Goal: Task Accomplishment & Management: Use online tool/utility

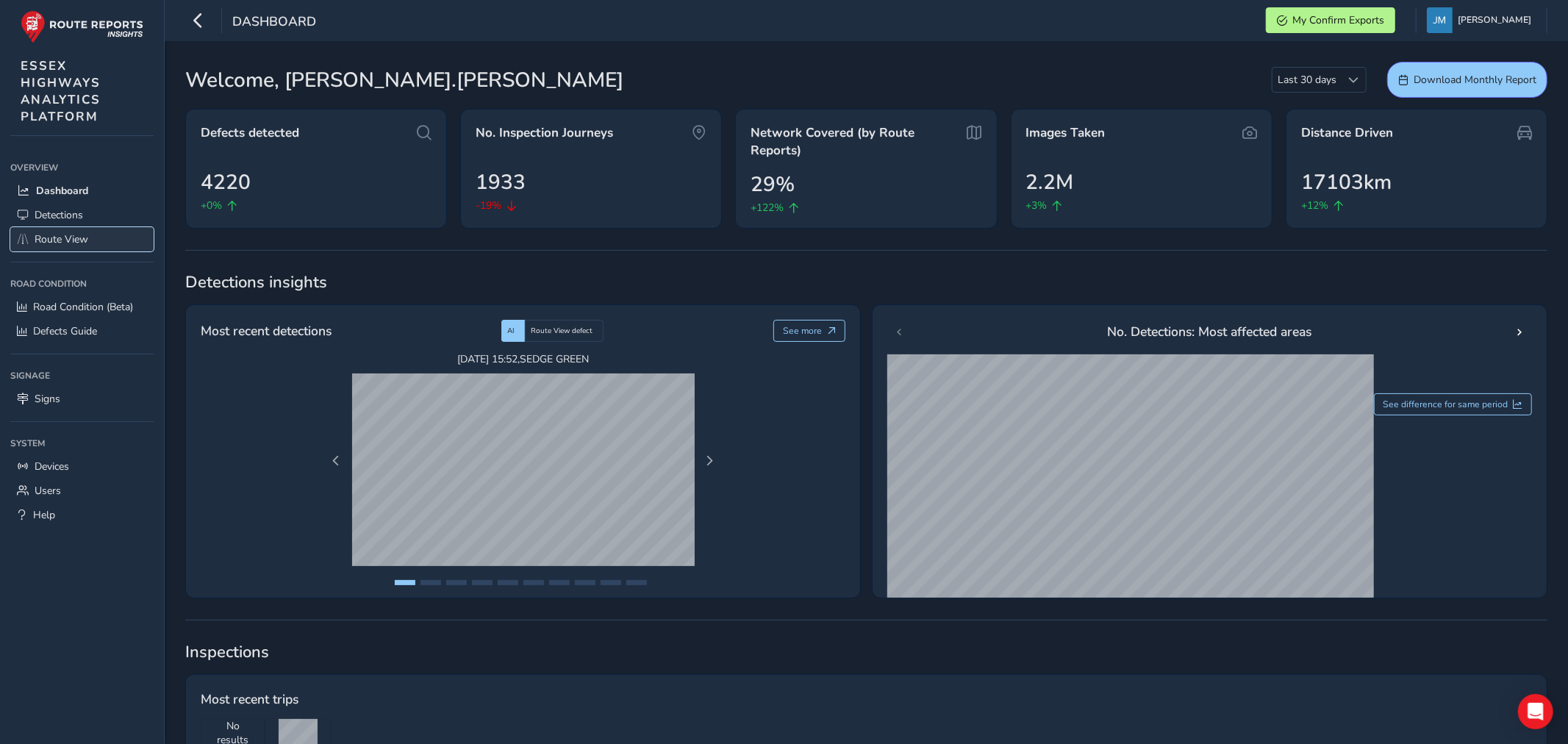
click at [67, 234] on span "Route View" at bounding box center [61, 238] width 54 height 14
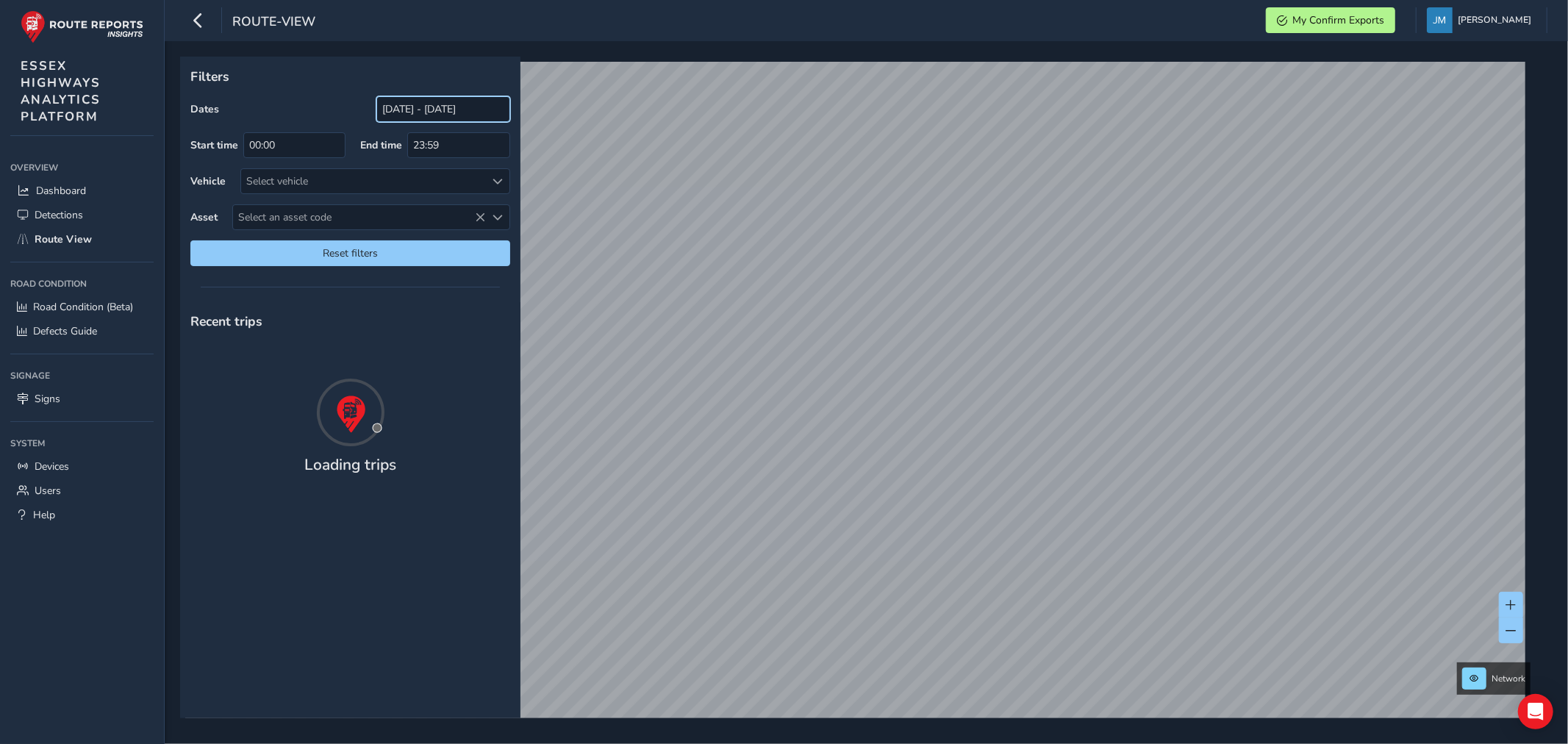
click at [442, 113] on input "[DATE] - [DATE]" at bounding box center [443, 109] width 134 height 25
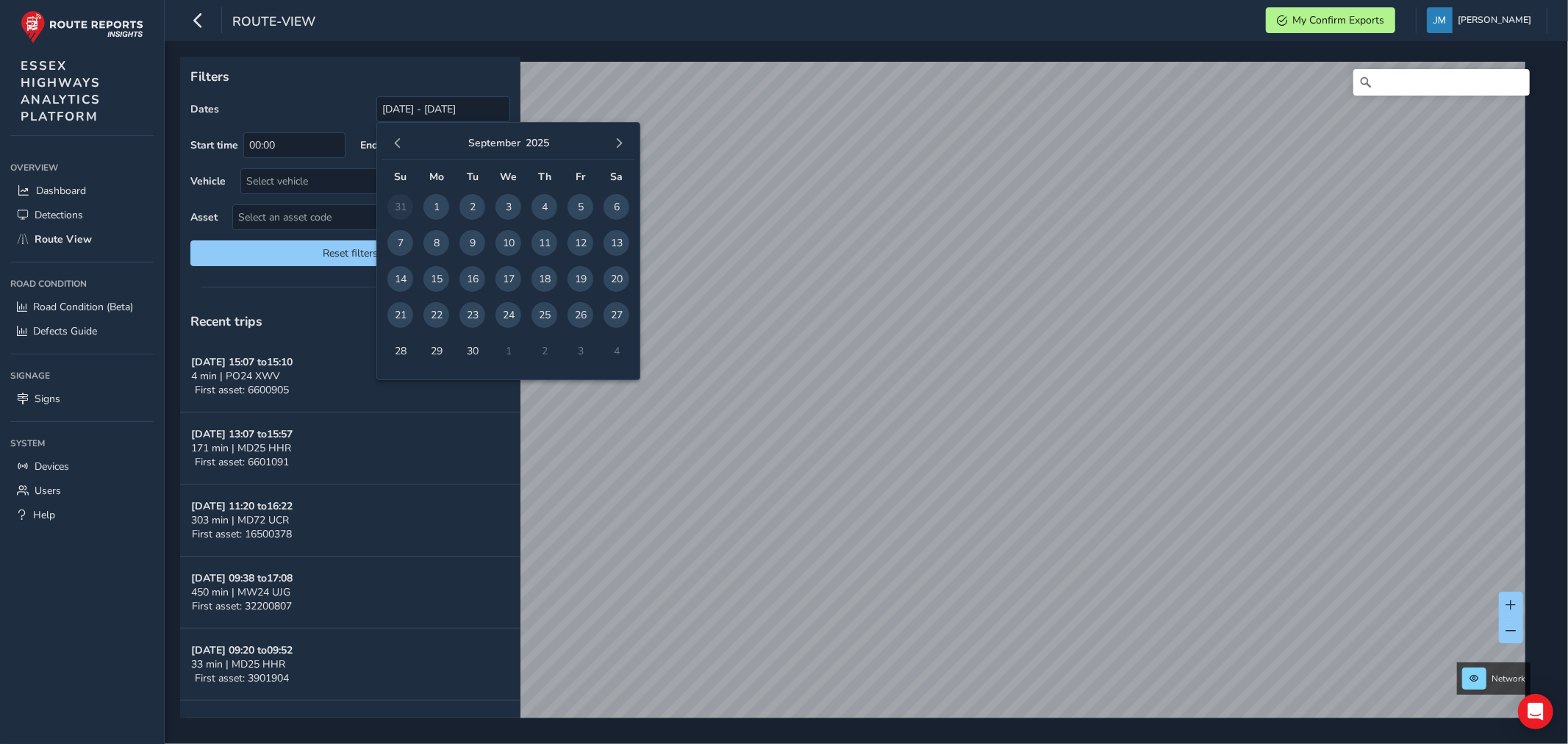
click at [510, 313] on span "24" at bounding box center [508, 314] width 25 height 25
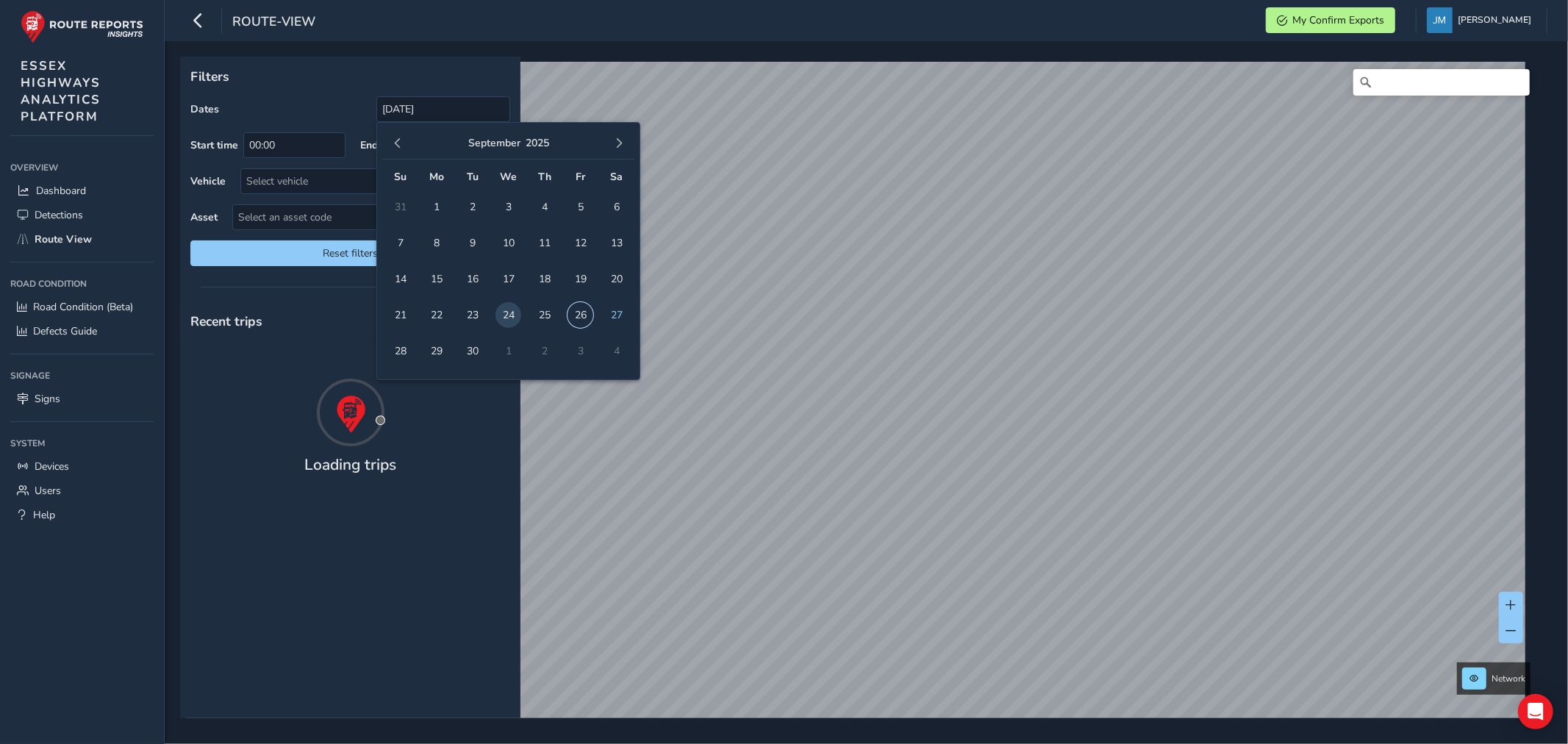
drag, startPoint x: 584, startPoint y: 314, endPoint x: 473, endPoint y: 327, distance: 111.8
click at [584, 314] on span "26" at bounding box center [580, 314] width 25 height 25
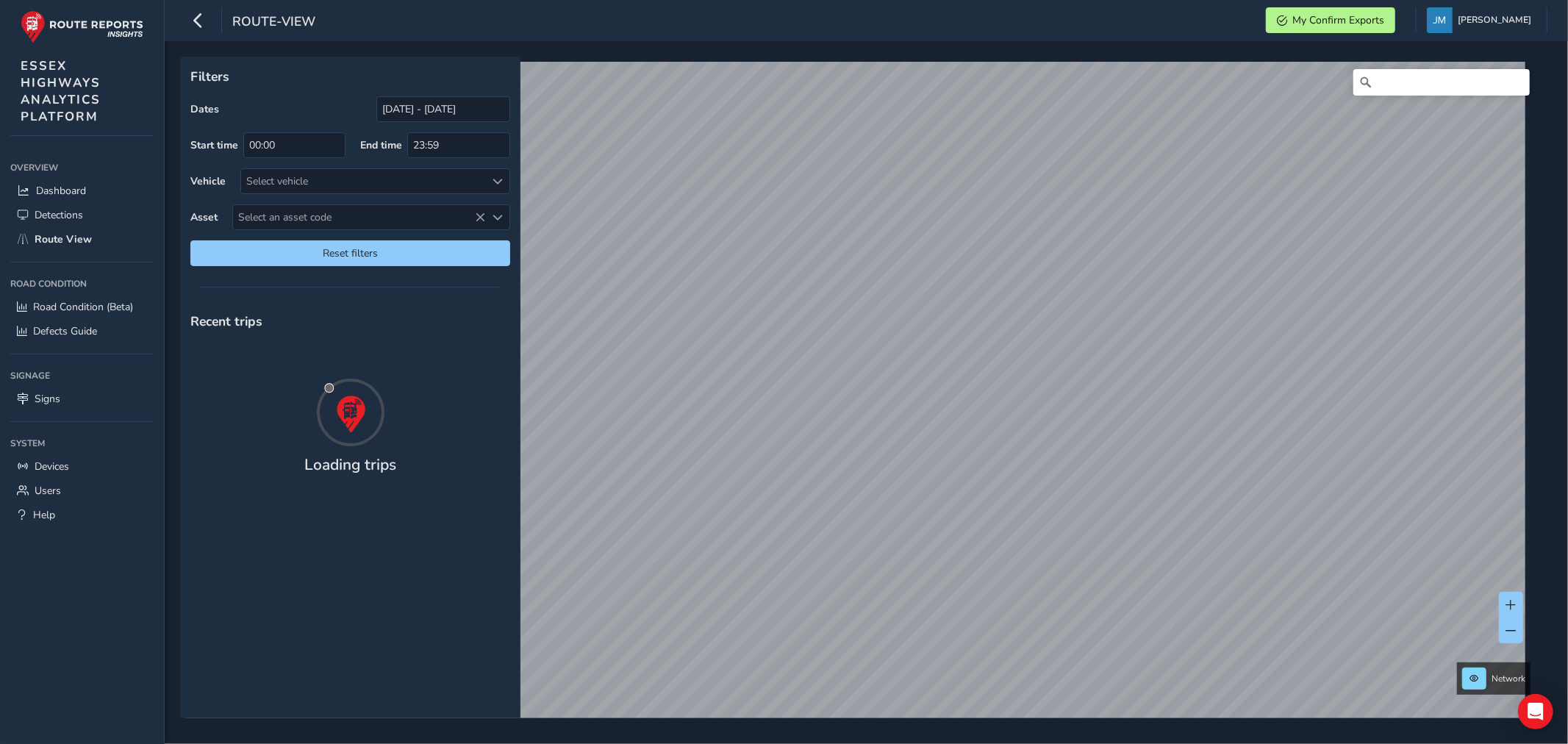
click at [469, 319] on div "Recent trips" at bounding box center [350, 321] width 341 height 38
click at [425, 106] on input "24/09/2025 - 26/09/2025" at bounding box center [443, 109] width 134 height 25
click at [465, 112] on input "24/09/2025 - 26/09/2025" at bounding box center [443, 109] width 134 height 25
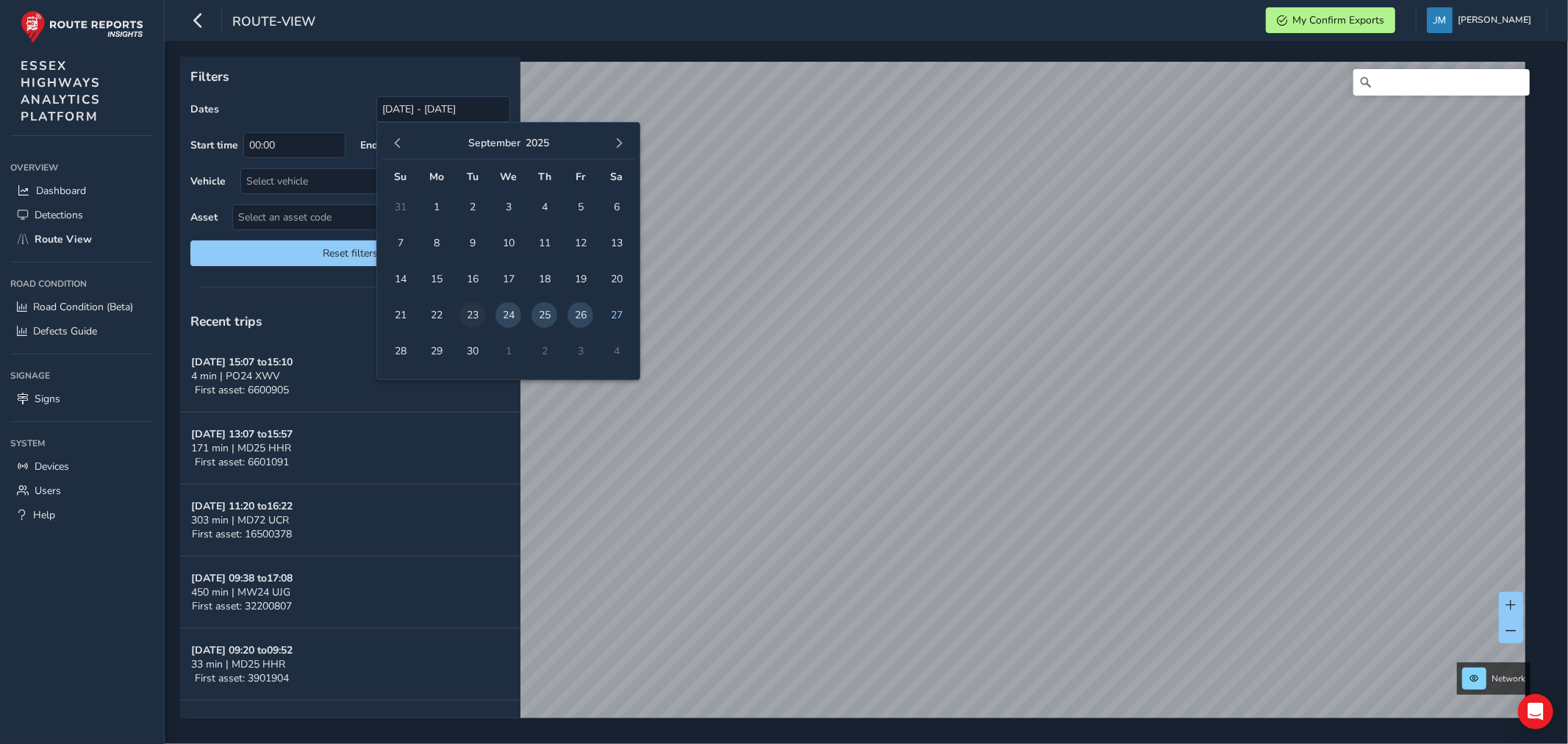
click at [470, 314] on span "23" at bounding box center [471, 314] width 25 height 25
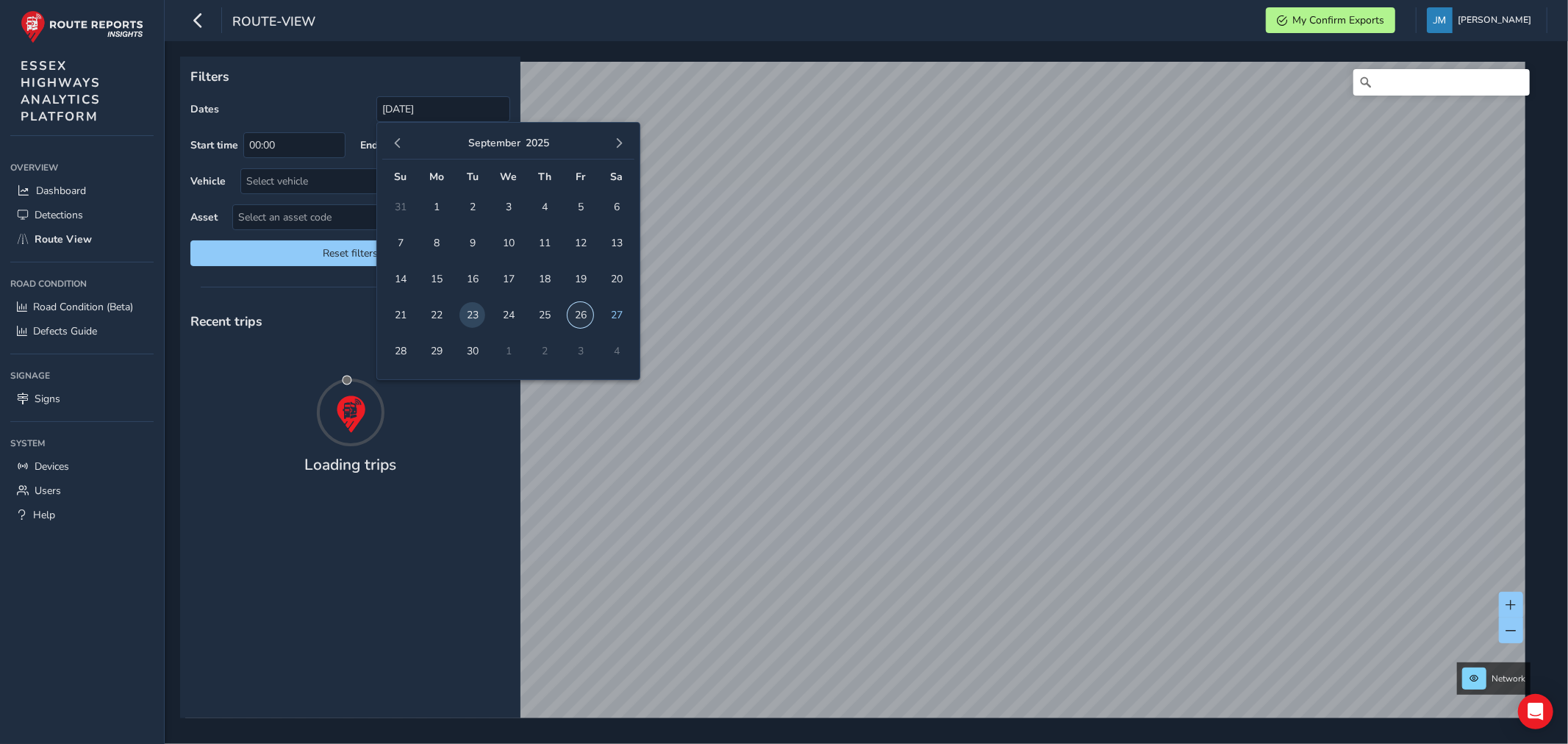
click at [578, 314] on span "26" at bounding box center [580, 314] width 25 height 25
type input "23/09/2025 - 26/09/2025"
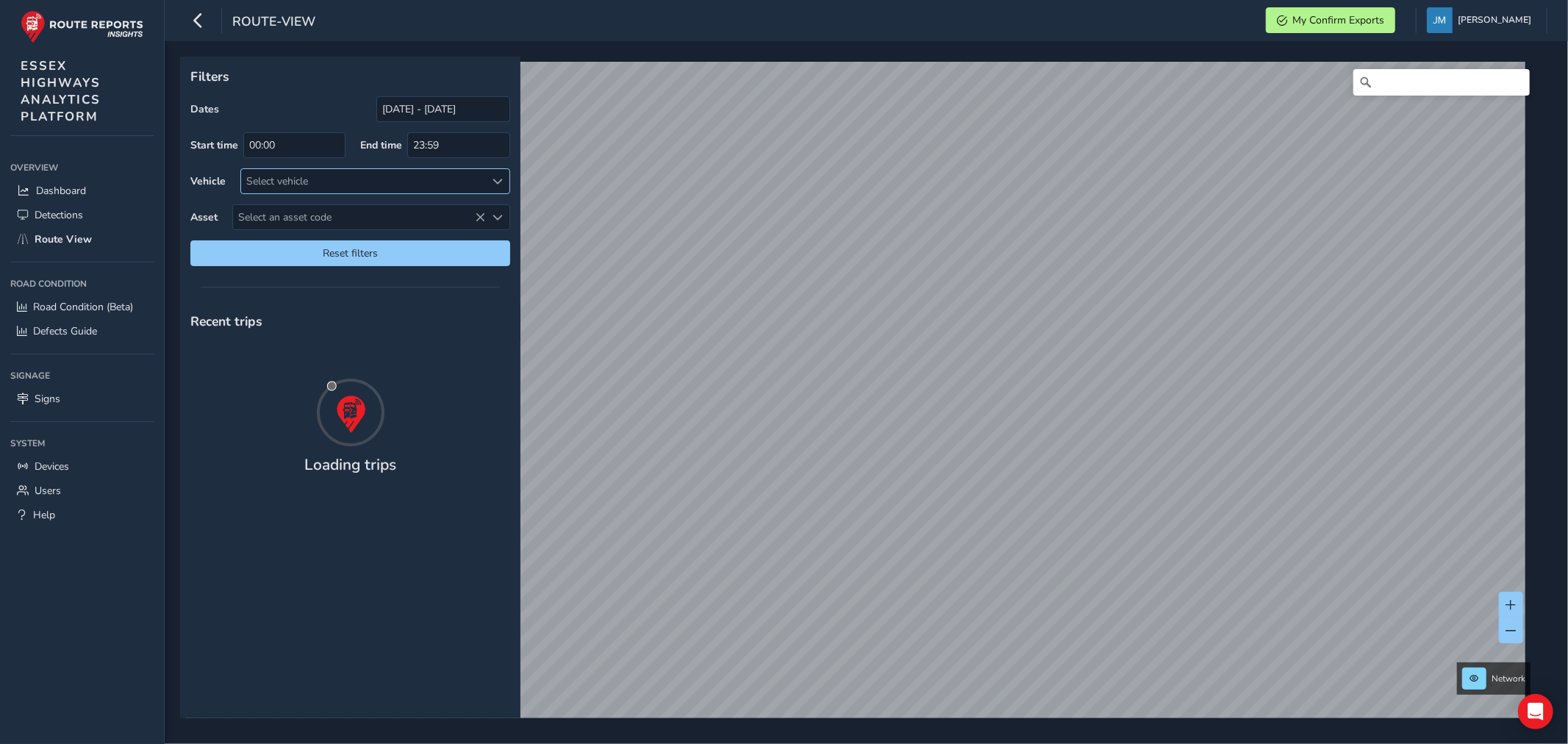
click at [327, 181] on div "Select vehicle" at bounding box center [363, 181] width 244 height 25
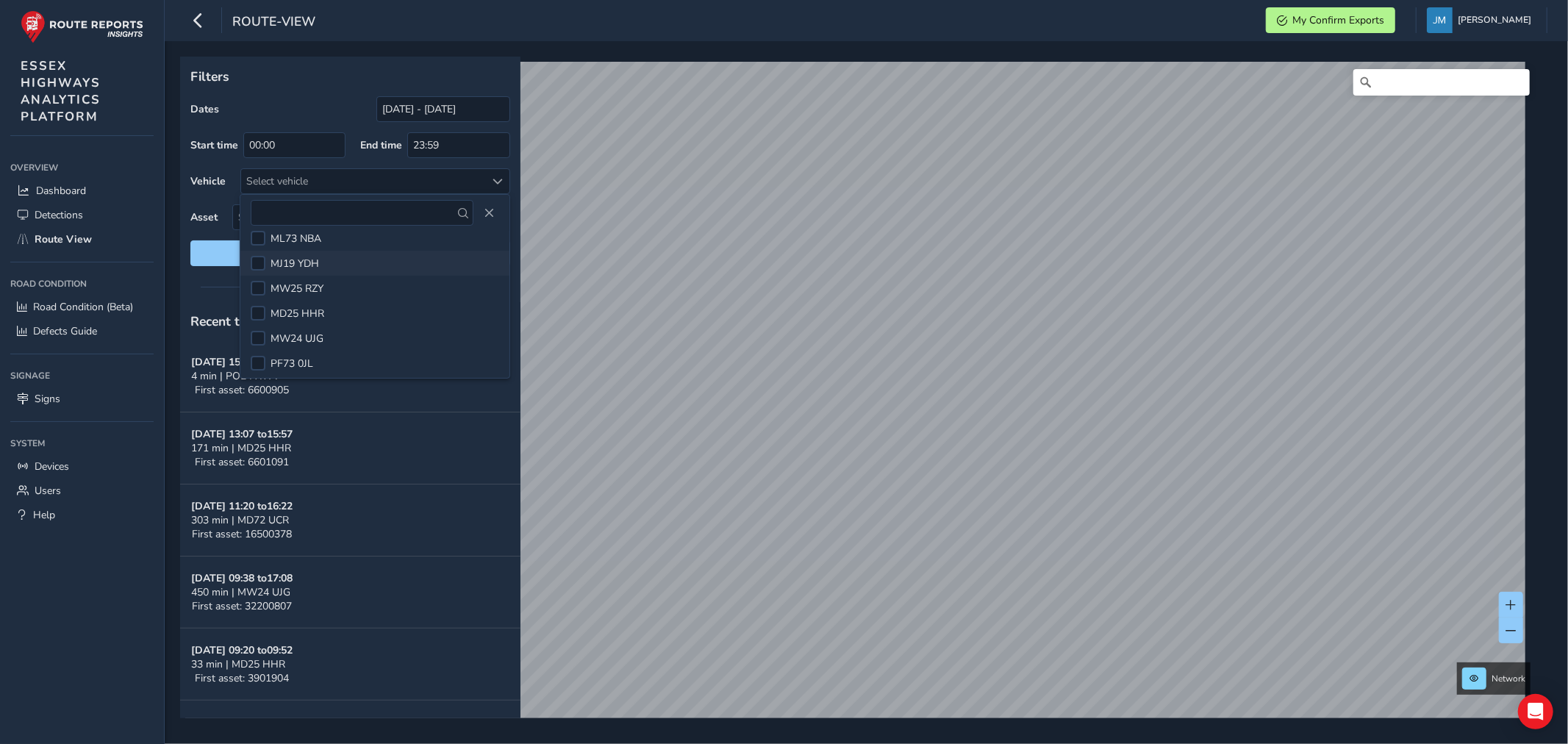
scroll to position [18, 0]
click at [253, 354] on div at bounding box center [258, 356] width 15 height 15
click at [1503, 600] on button at bounding box center [1511, 604] width 24 height 25
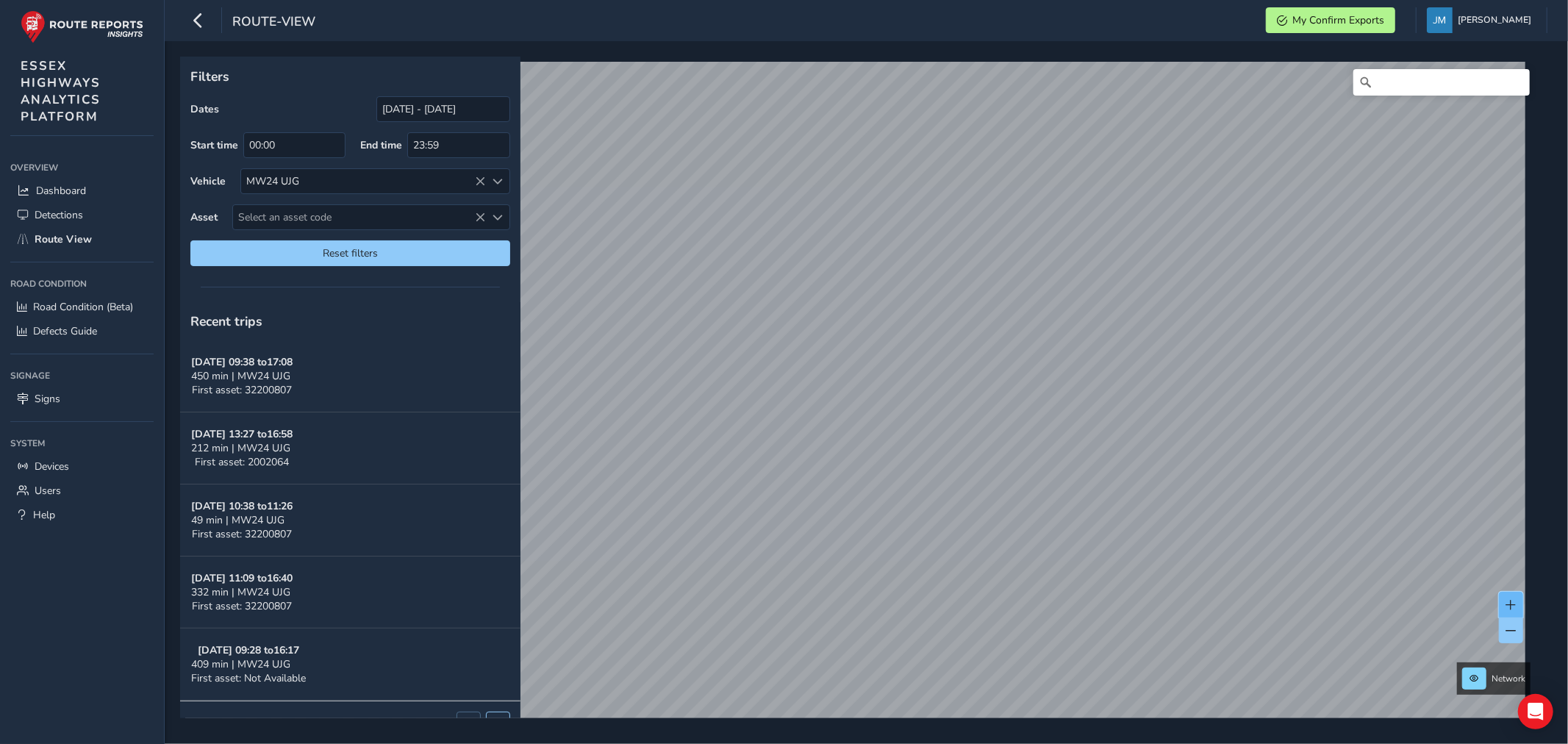
drag, startPoint x: 1517, startPoint y: 604, endPoint x: 1500, endPoint y: 603, distance: 17.0
click at [1514, 604] on button at bounding box center [1511, 604] width 24 height 25
click at [1508, 596] on button at bounding box center [1511, 604] width 24 height 25
click at [1511, 603] on span at bounding box center [1511, 604] width 11 height 11
click at [1515, 598] on button at bounding box center [1511, 604] width 24 height 25
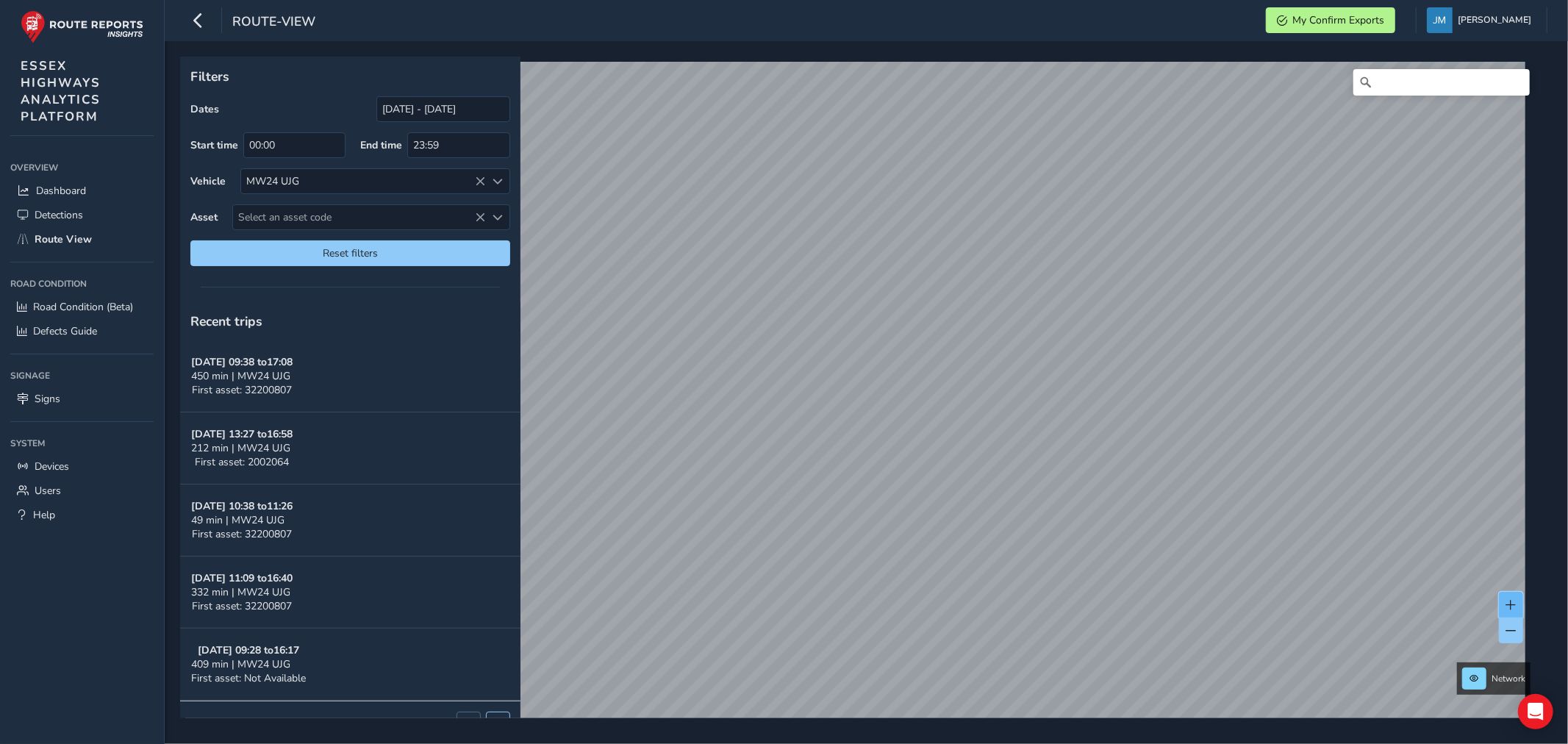
click at [1517, 605] on button at bounding box center [1511, 604] width 24 height 25
click at [1304, 562] on link "Wed, 24 Sep, 13:25" at bounding box center [1325, 563] width 59 height 13
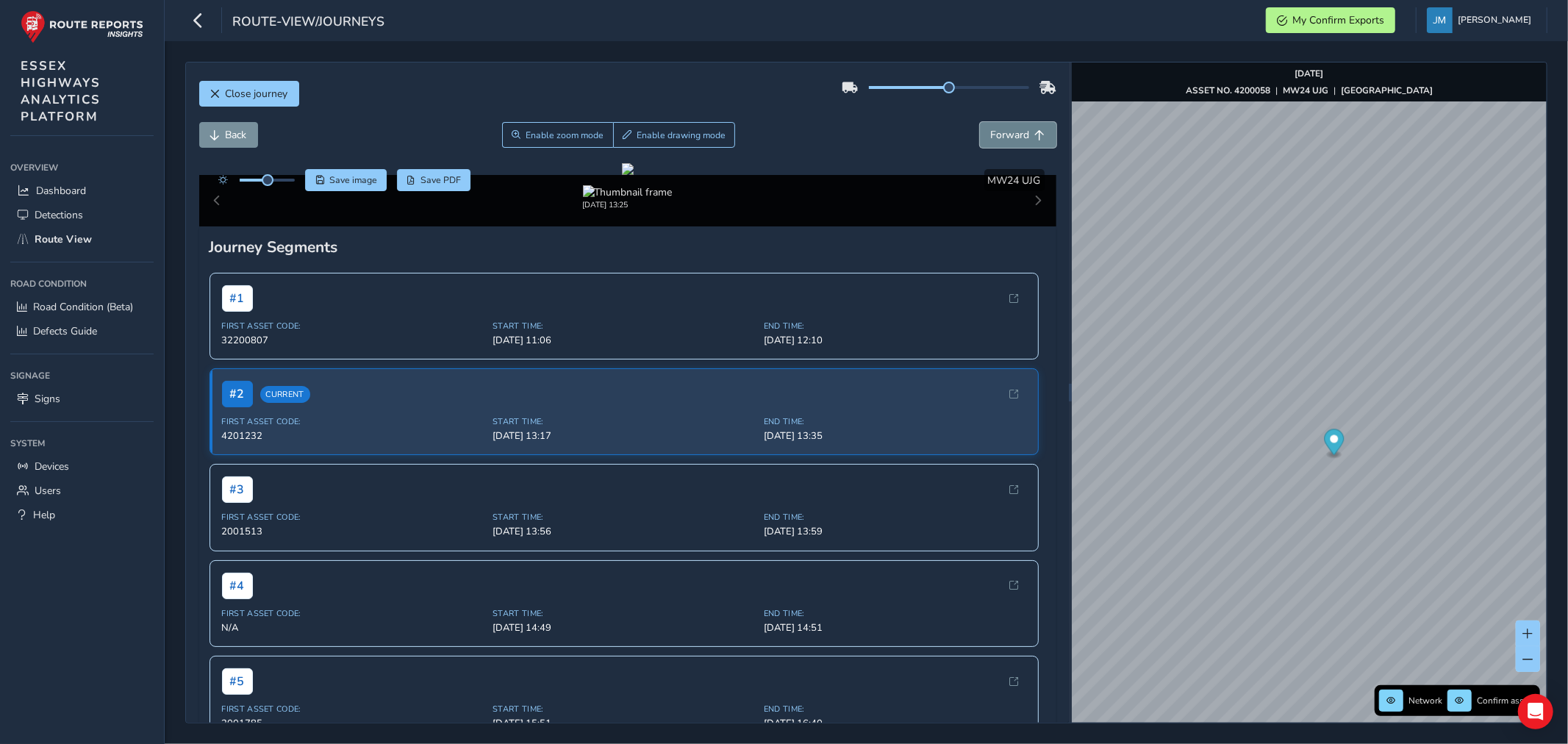
click at [1018, 137] on button "Forward" at bounding box center [1018, 134] width 77 height 25
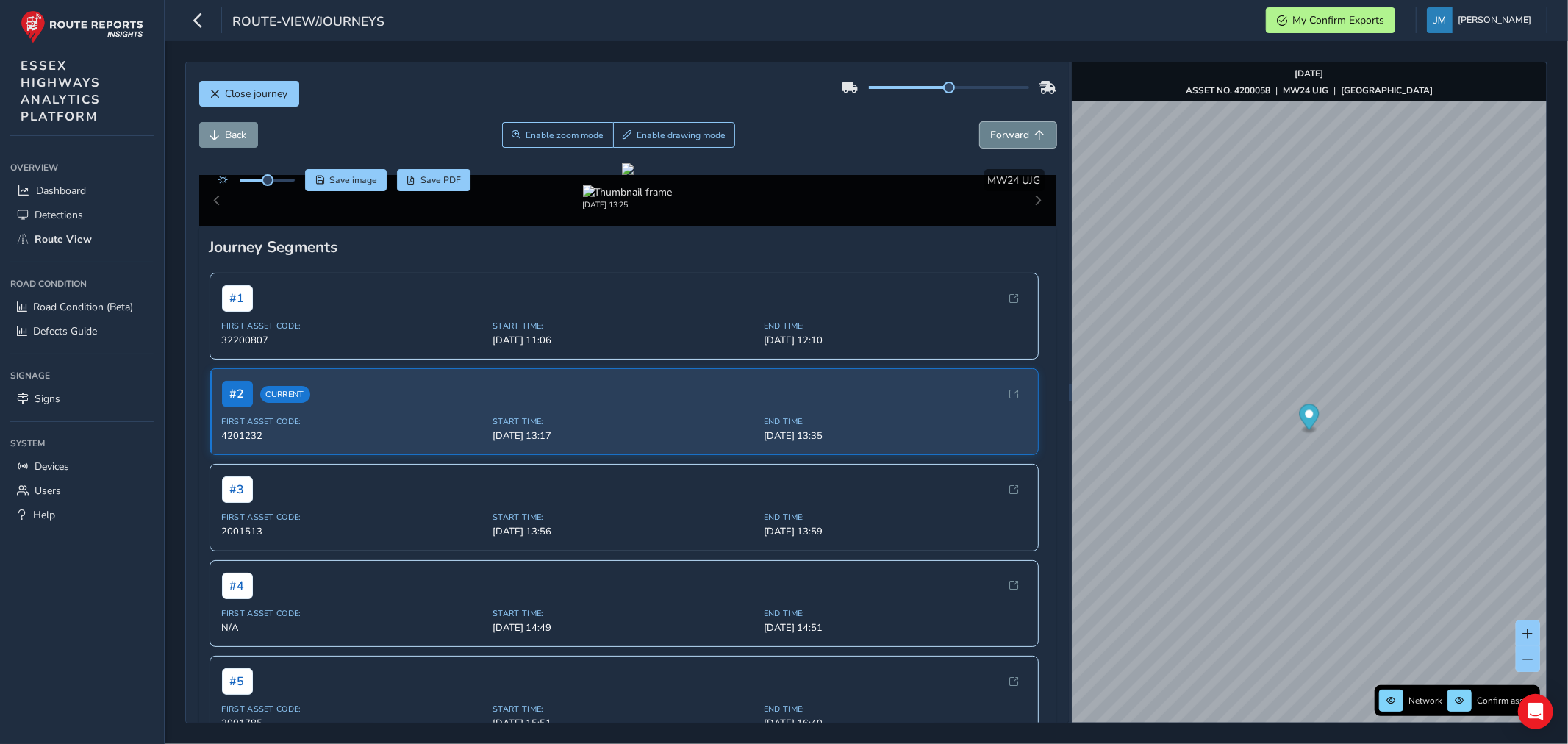
click at [1018, 137] on button "Forward" at bounding box center [1018, 134] width 77 height 25
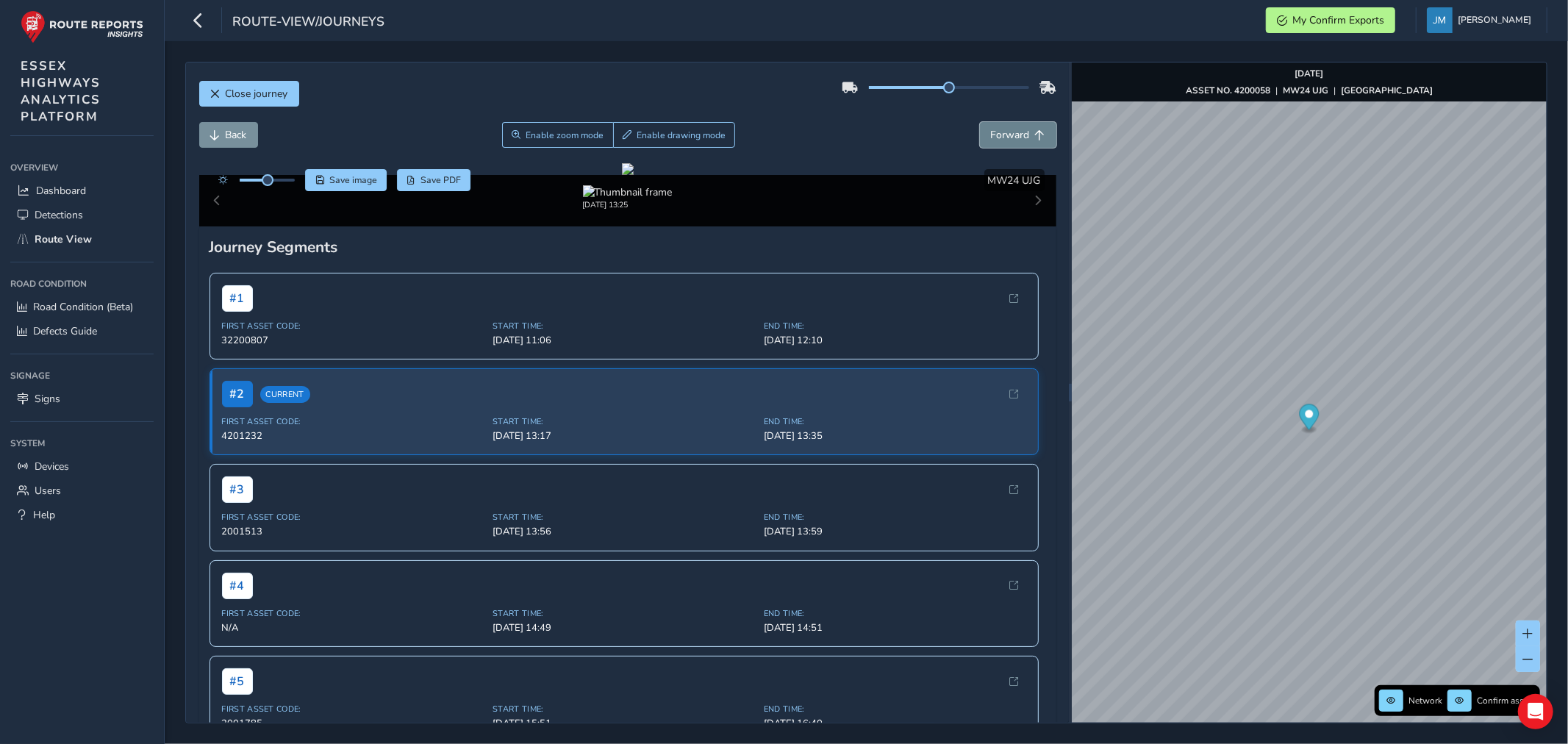
click at [1018, 137] on button "Forward" at bounding box center [1018, 134] width 77 height 25
click at [1017, 137] on span "Forward" at bounding box center [1010, 135] width 39 height 14
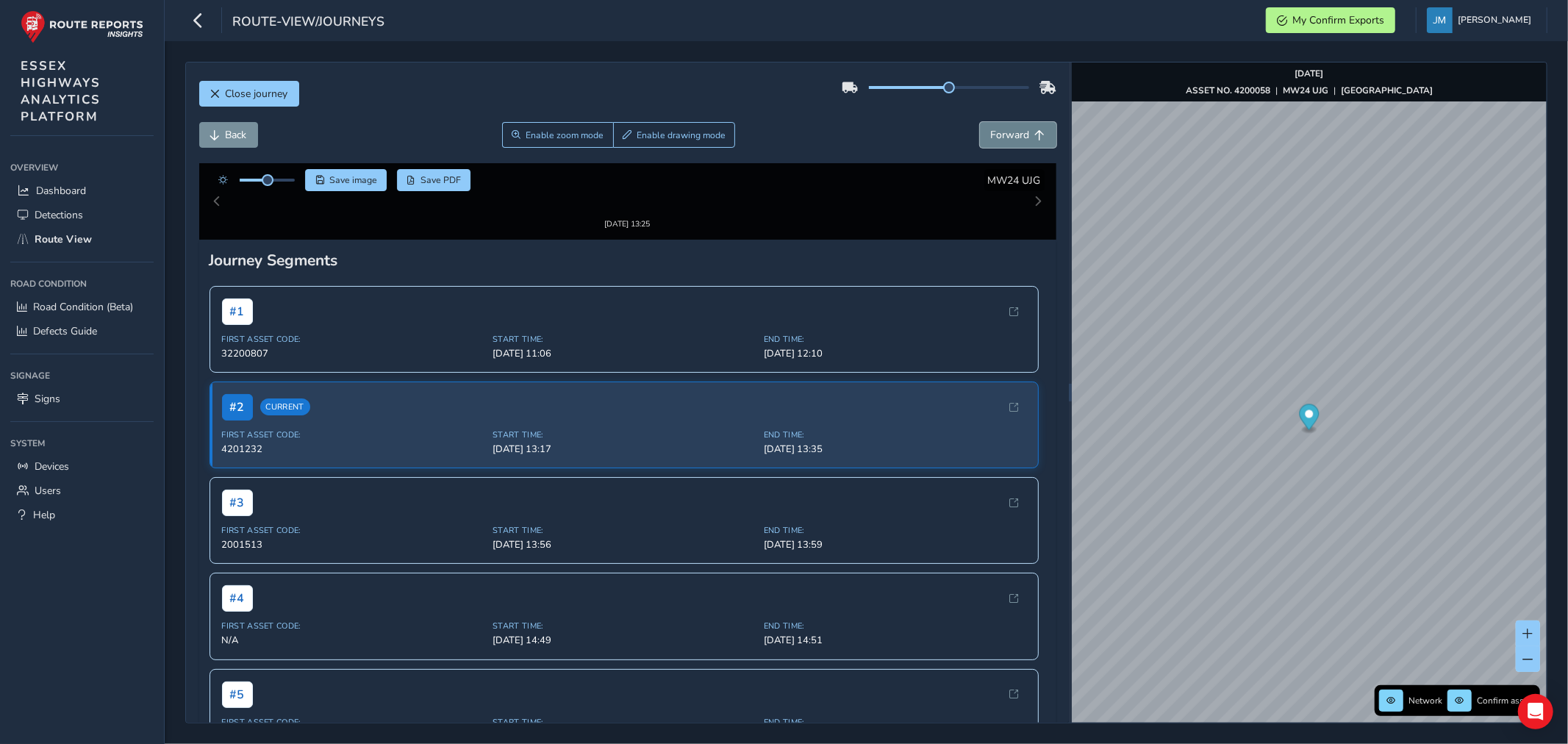
click at [1017, 137] on span "Forward" at bounding box center [1010, 135] width 39 height 14
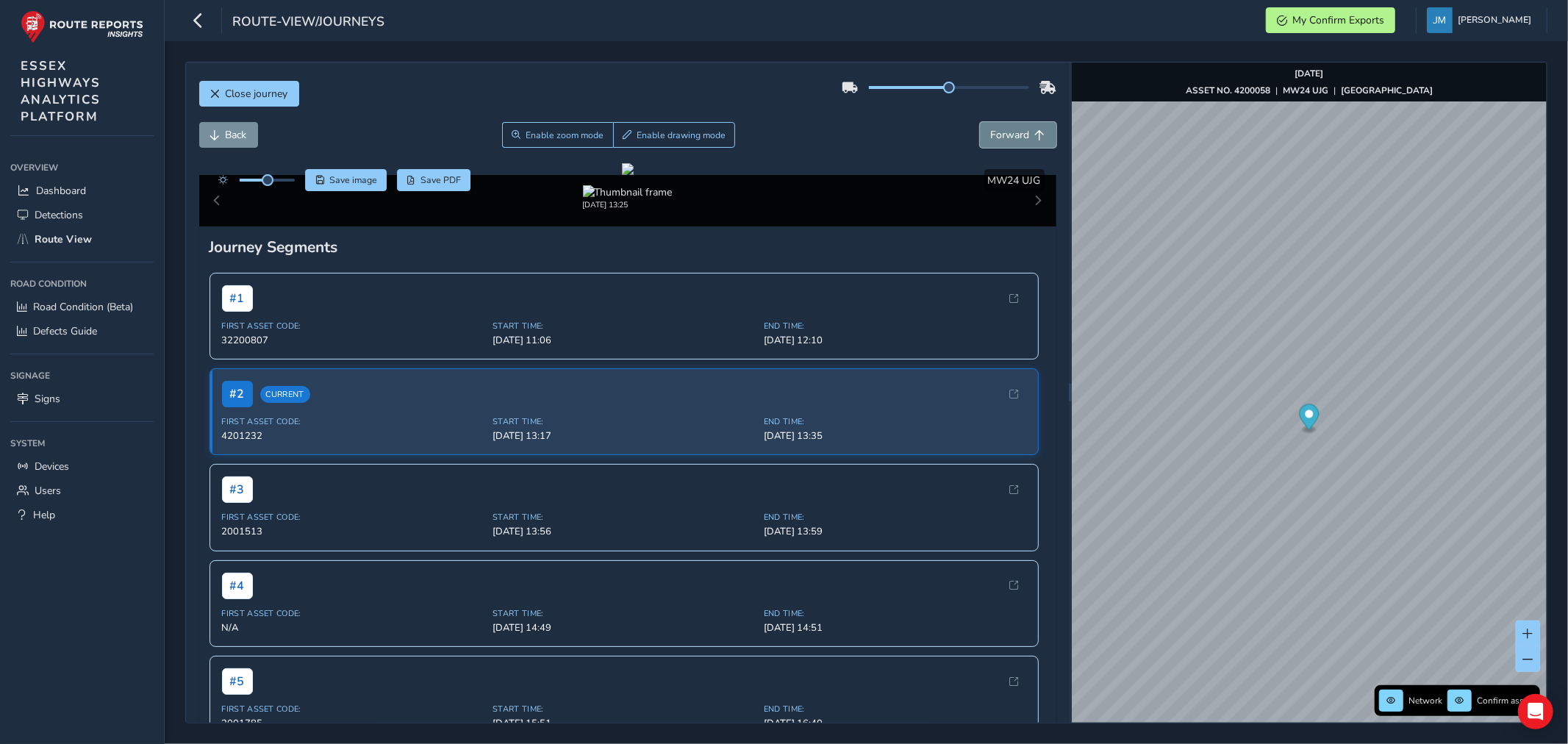
click at [1017, 137] on span "Forward" at bounding box center [1010, 135] width 39 height 14
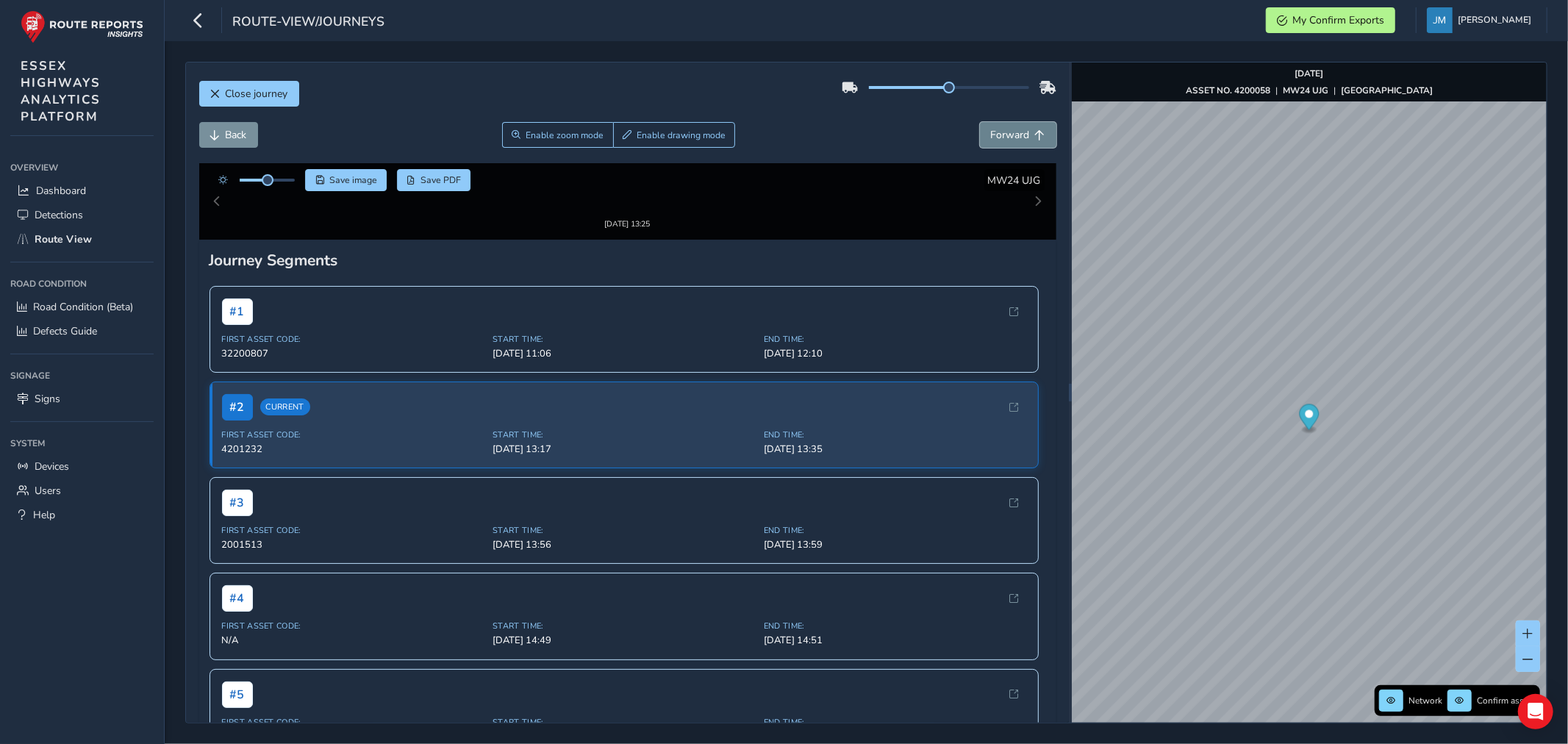
click at [1017, 137] on span "Forward" at bounding box center [1010, 135] width 39 height 14
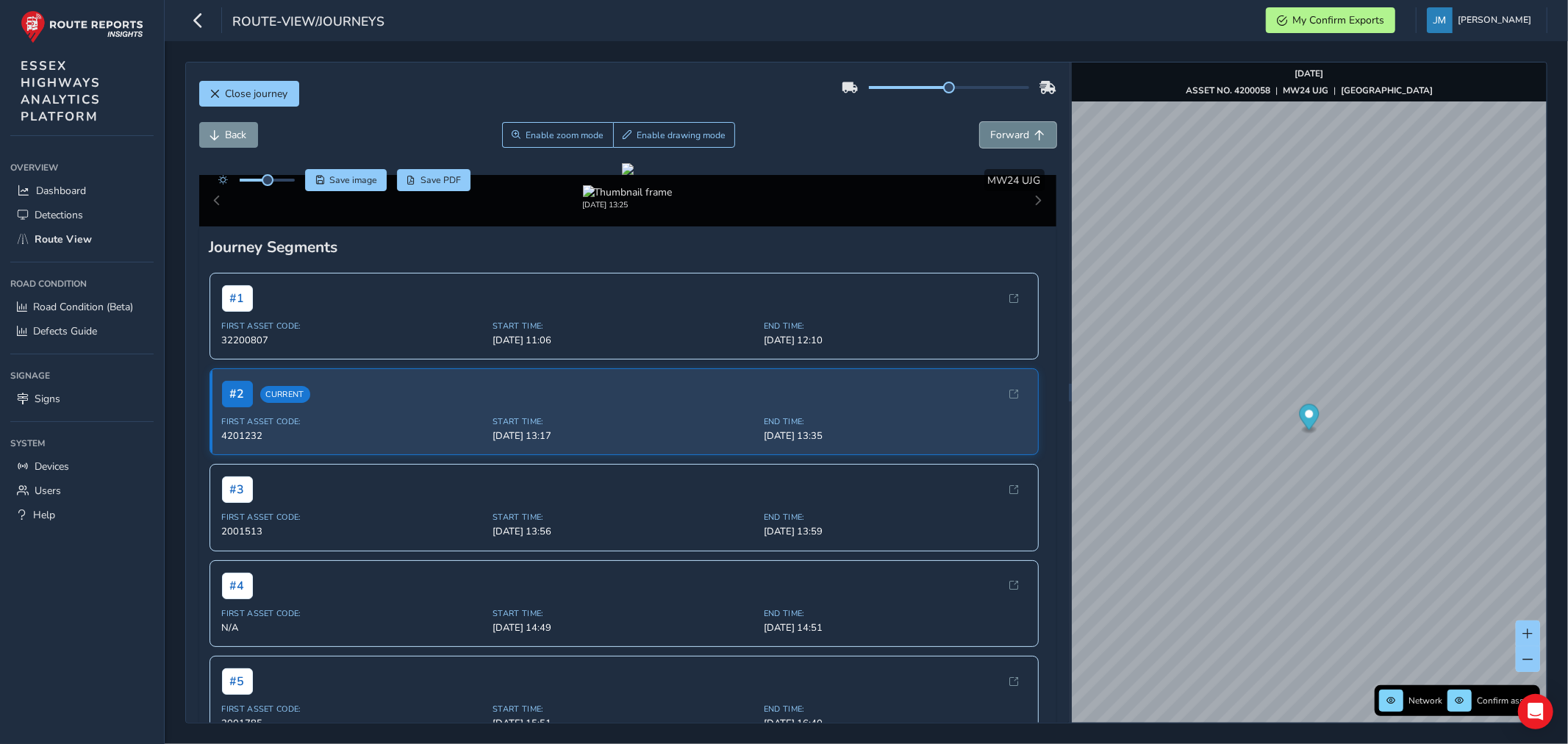
click at [1017, 137] on span "Forward" at bounding box center [1010, 135] width 39 height 14
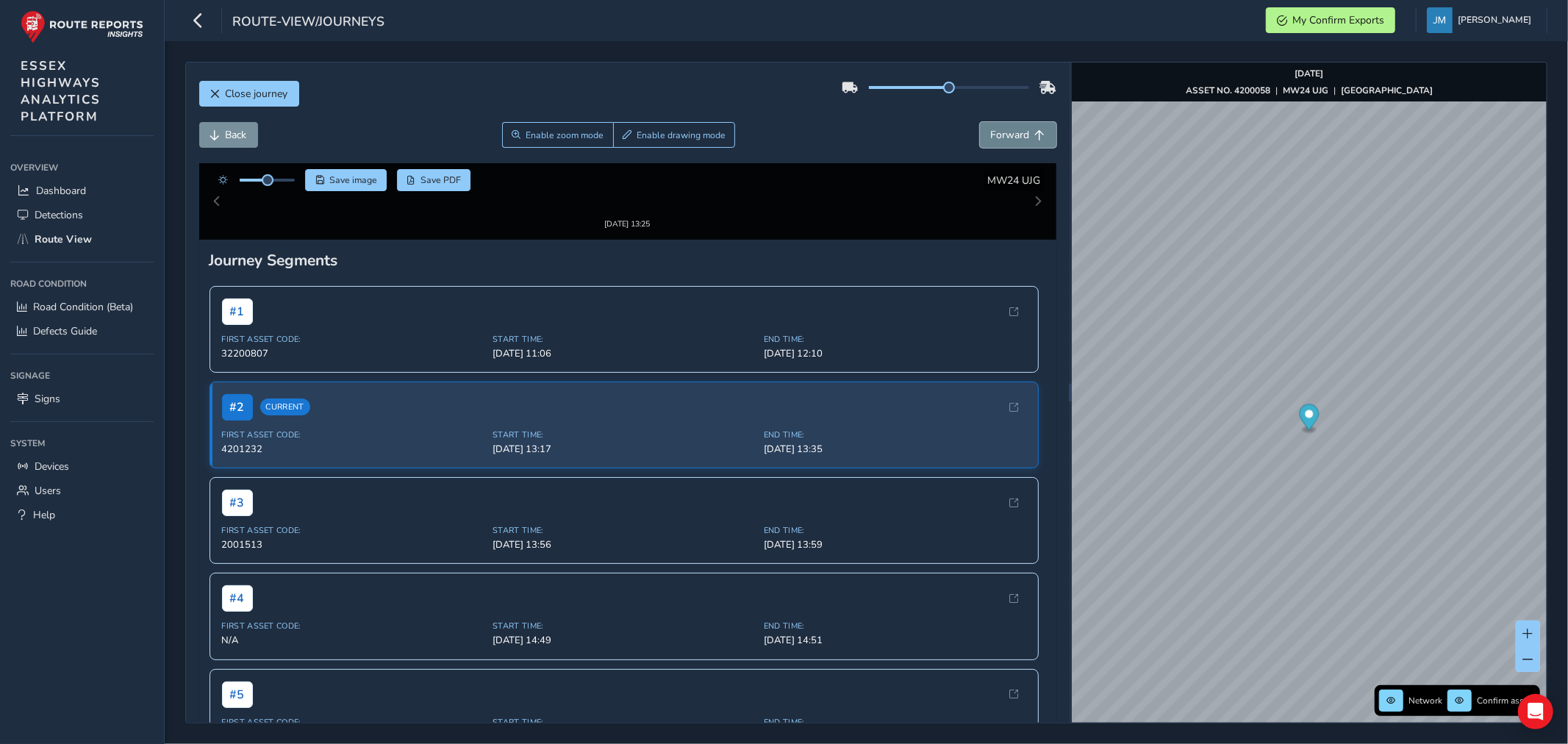
click at [1017, 137] on span "Forward" at bounding box center [1010, 135] width 39 height 14
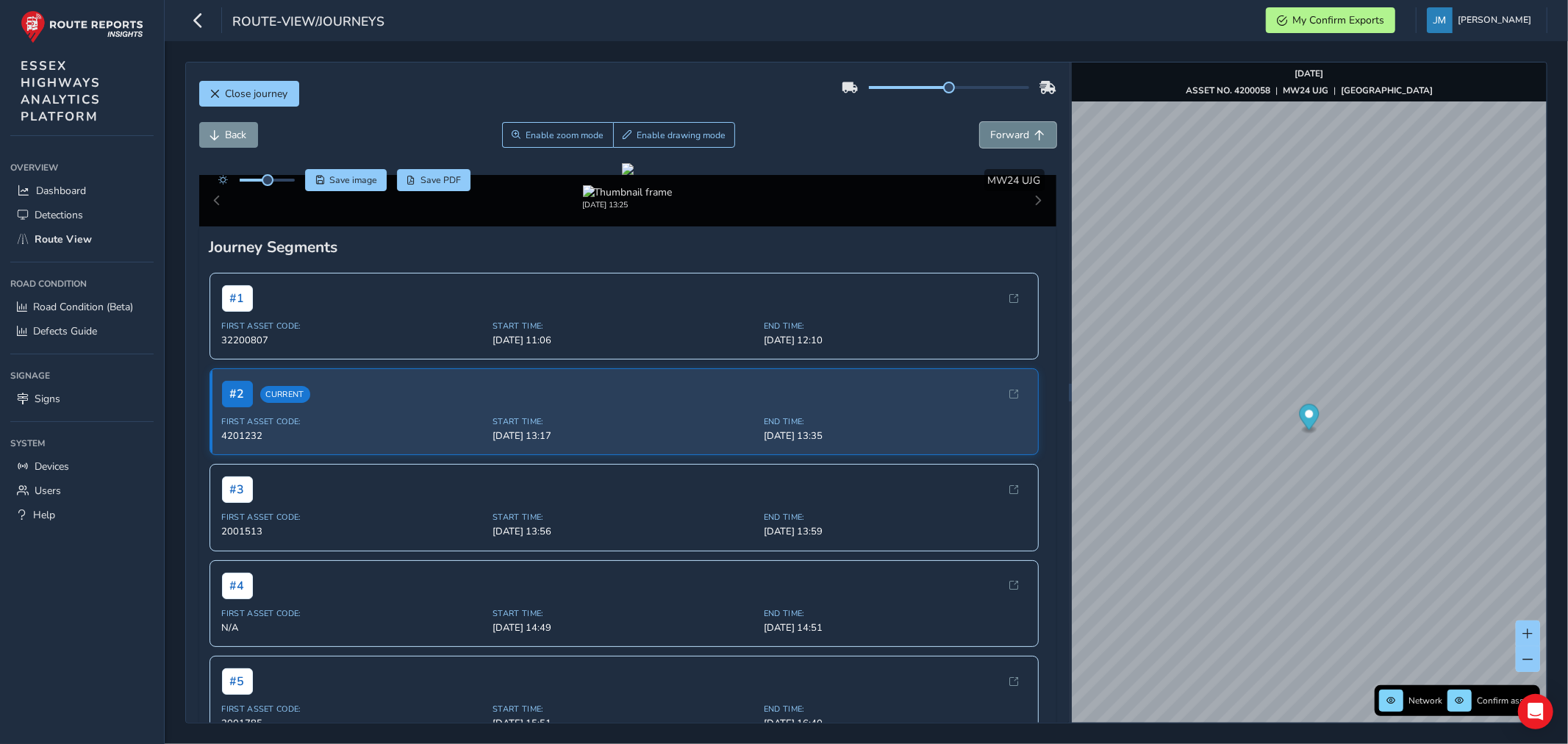
click at [1017, 140] on span "Forward" at bounding box center [1010, 135] width 39 height 14
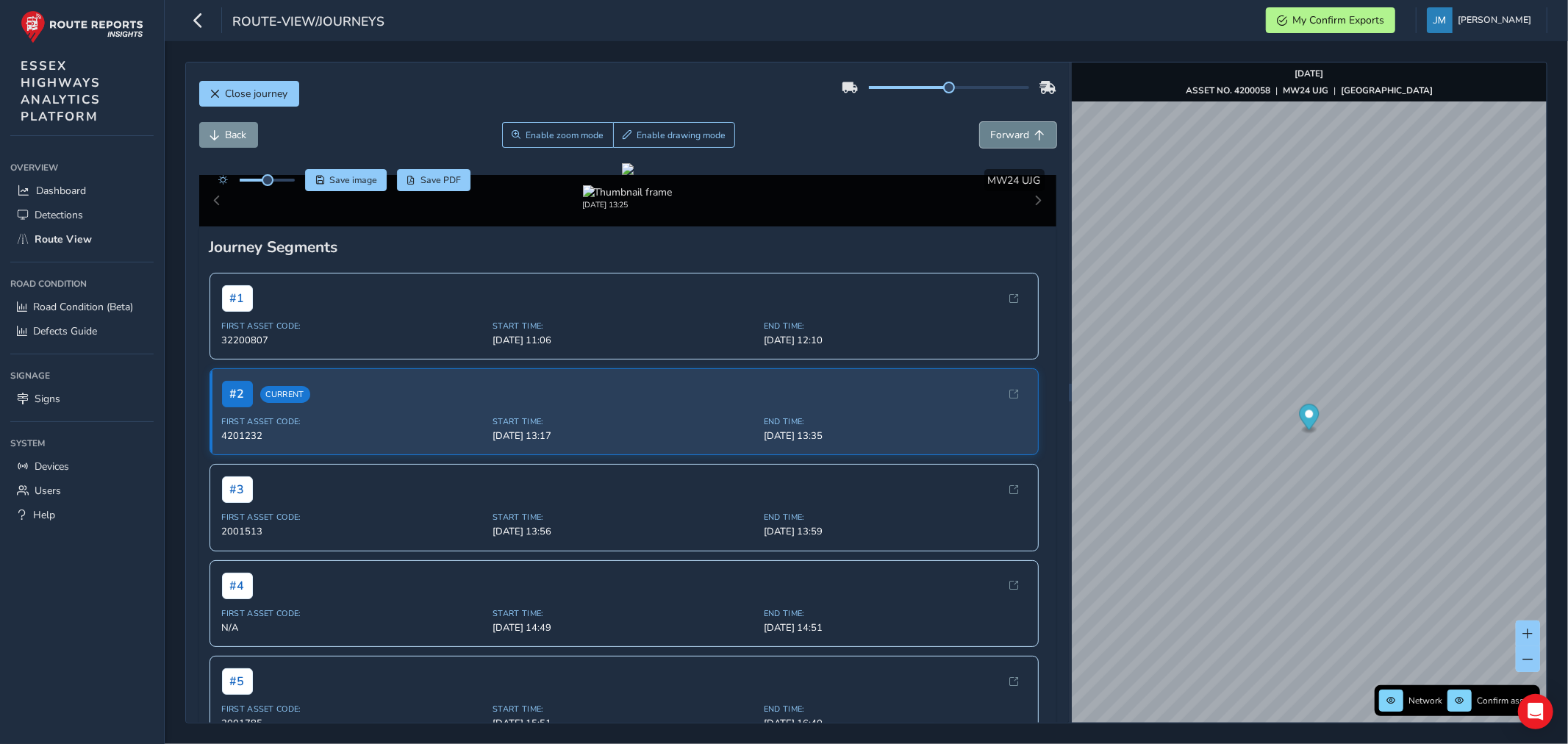
click at [1017, 140] on span "Forward" at bounding box center [1010, 135] width 39 height 14
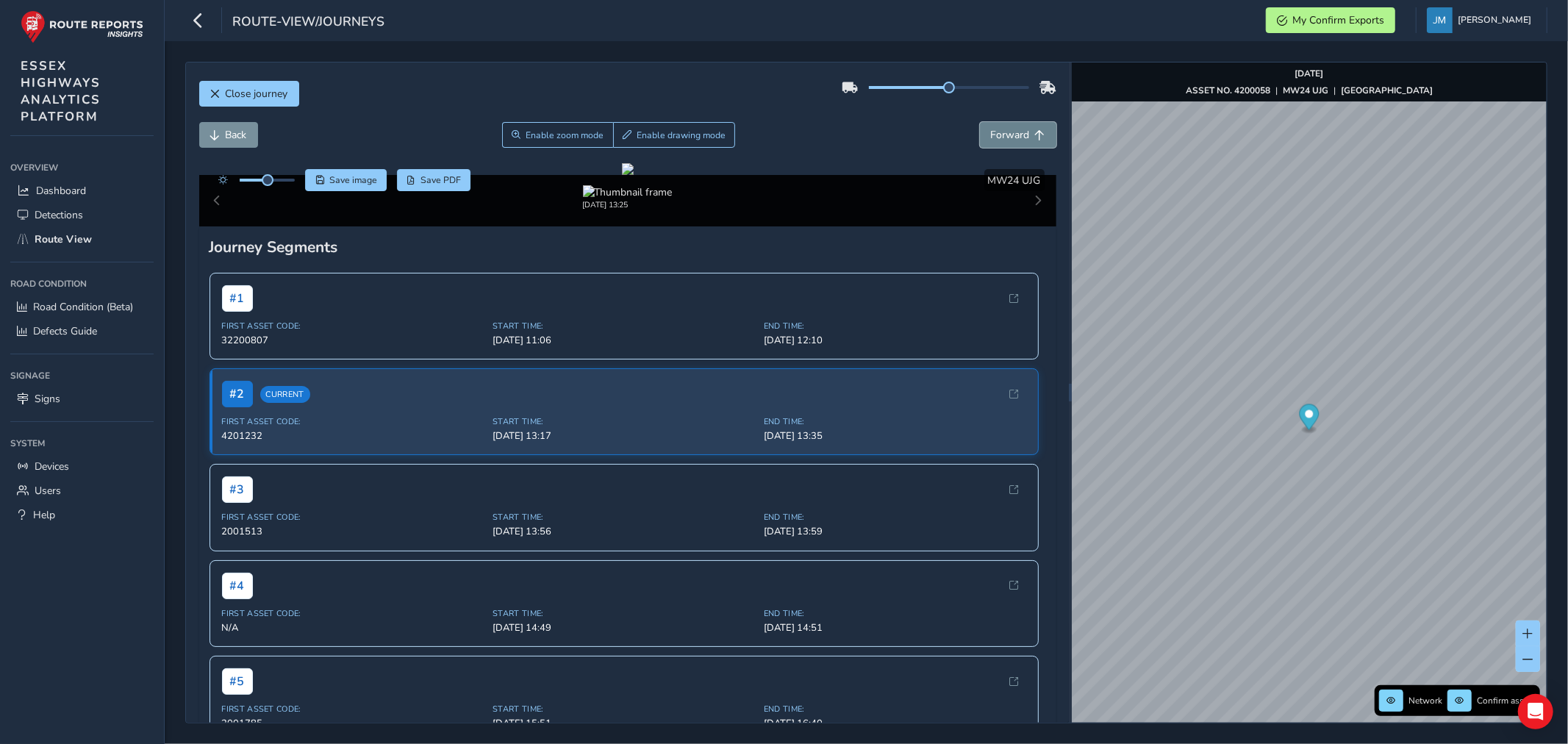
click at [1017, 140] on span "Forward" at bounding box center [1010, 135] width 39 height 14
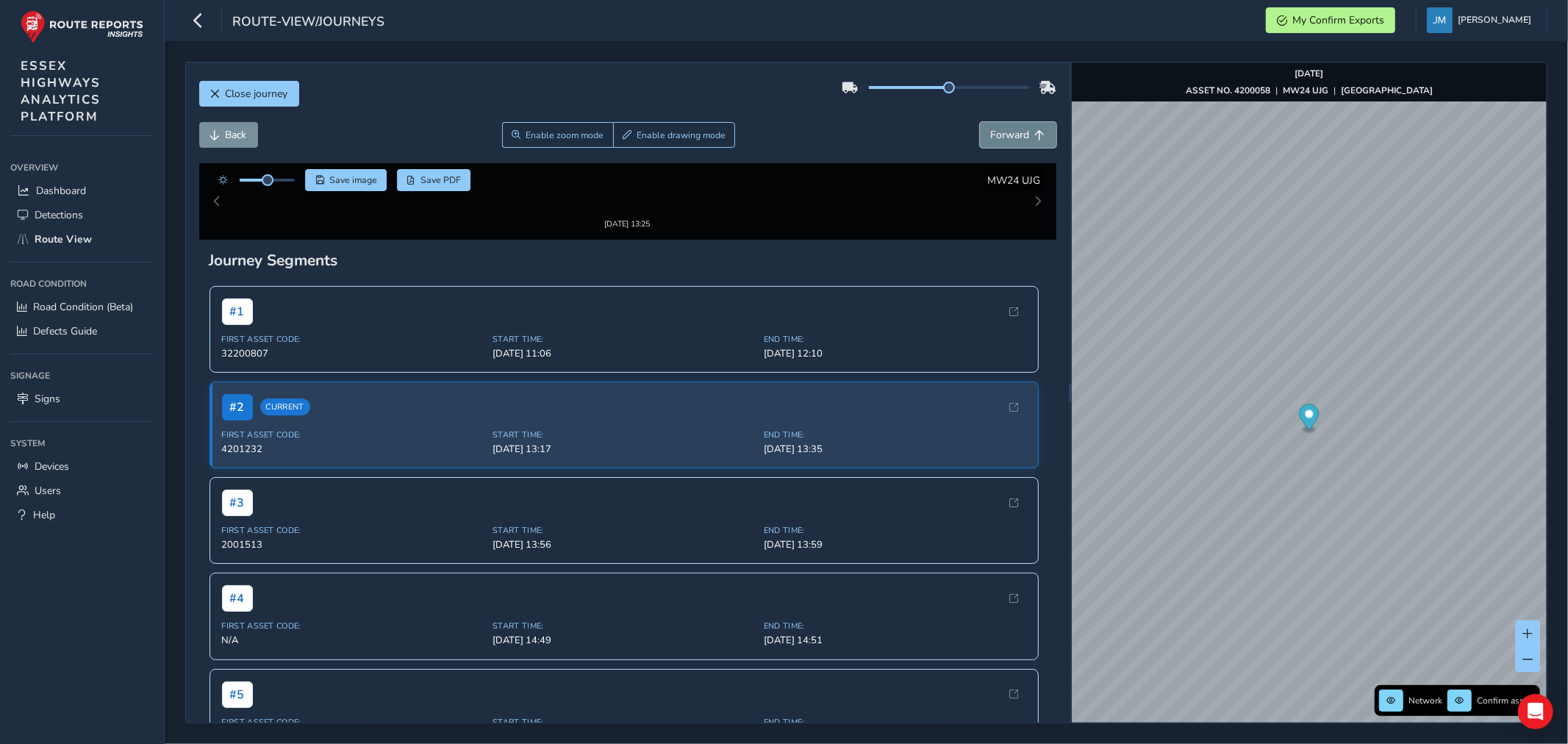
click at [1017, 140] on span "Forward" at bounding box center [1010, 135] width 39 height 14
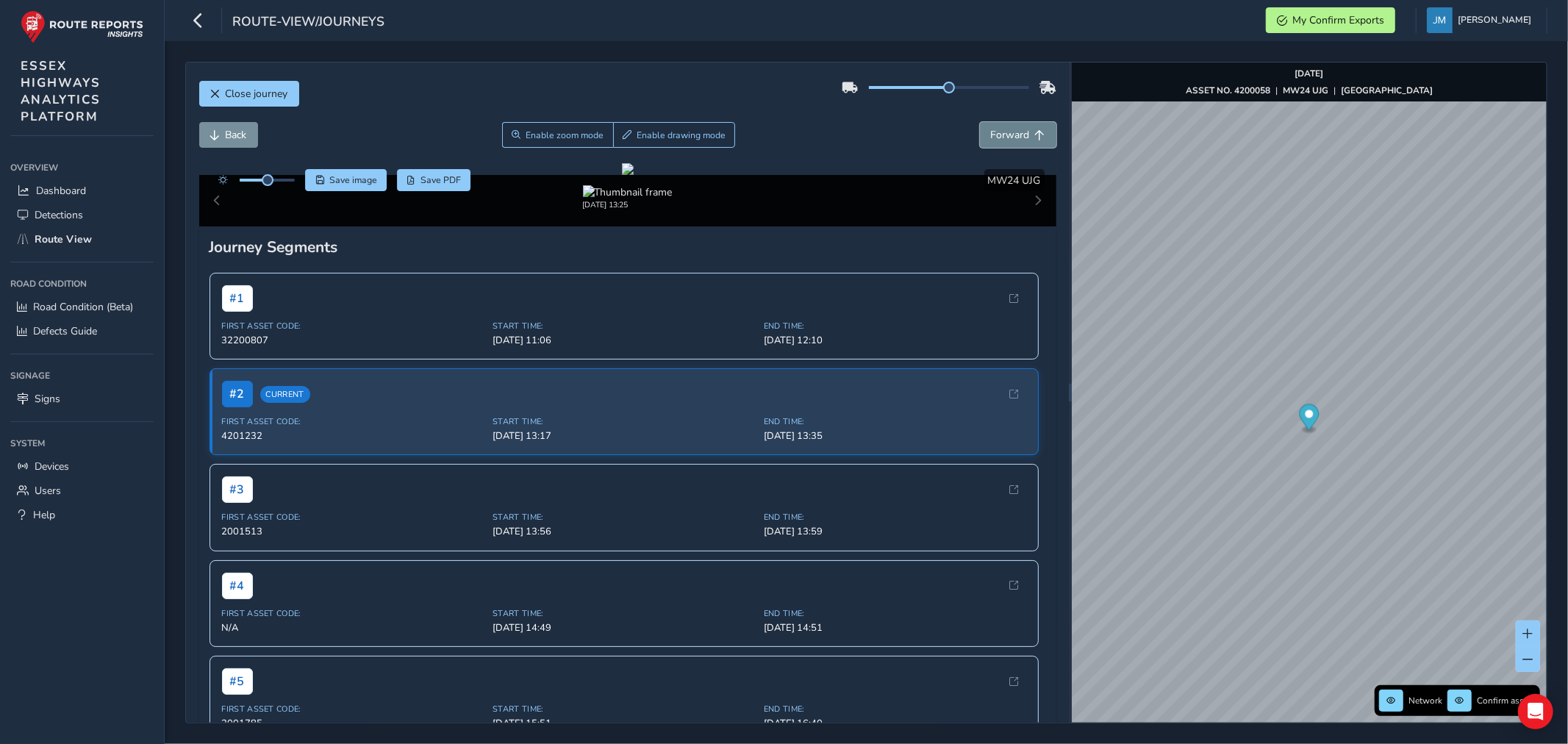
click at [1017, 140] on span "Forward" at bounding box center [1010, 135] width 39 height 14
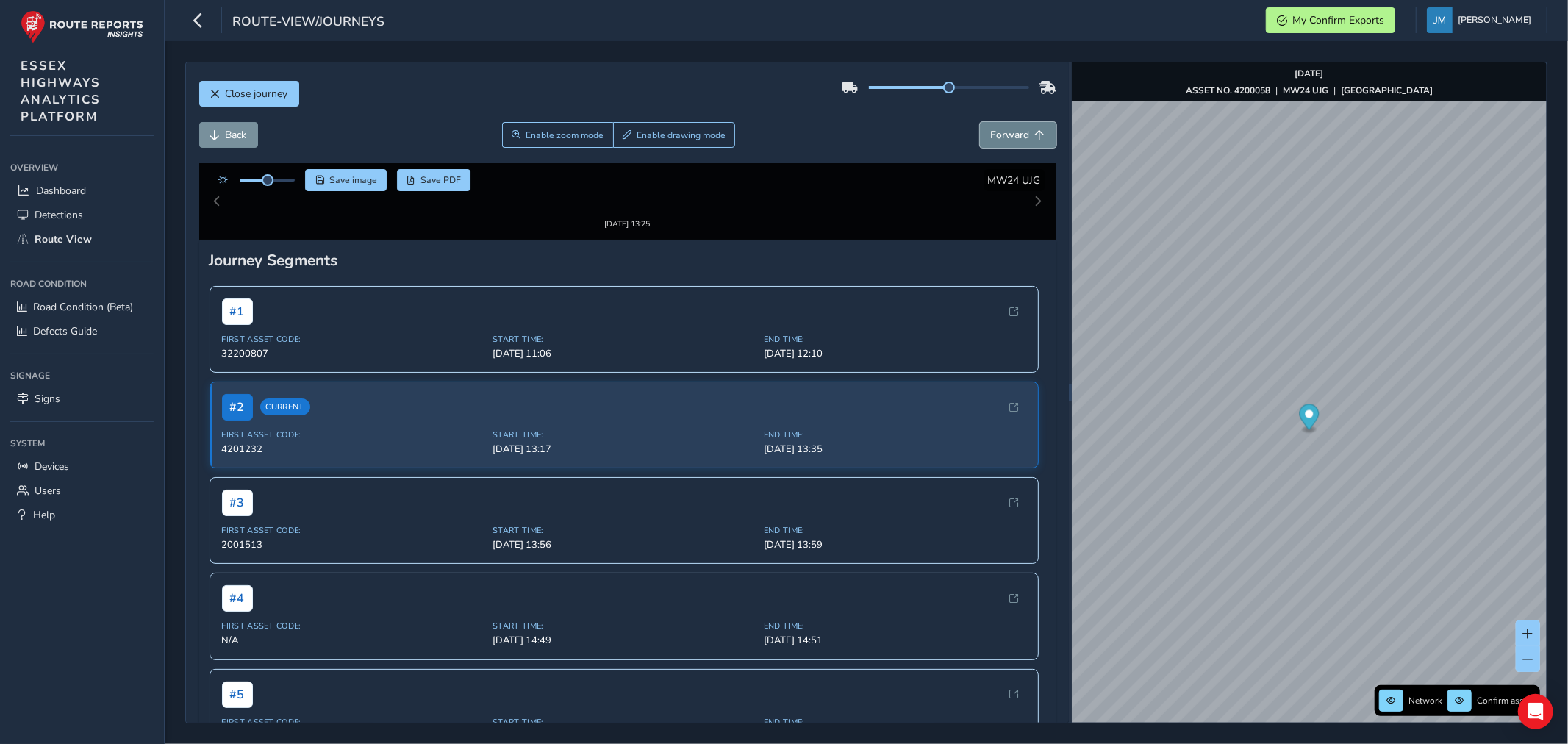
click at [1017, 140] on span "Forward" at bounding box center [1010, 135] width 39 height 14
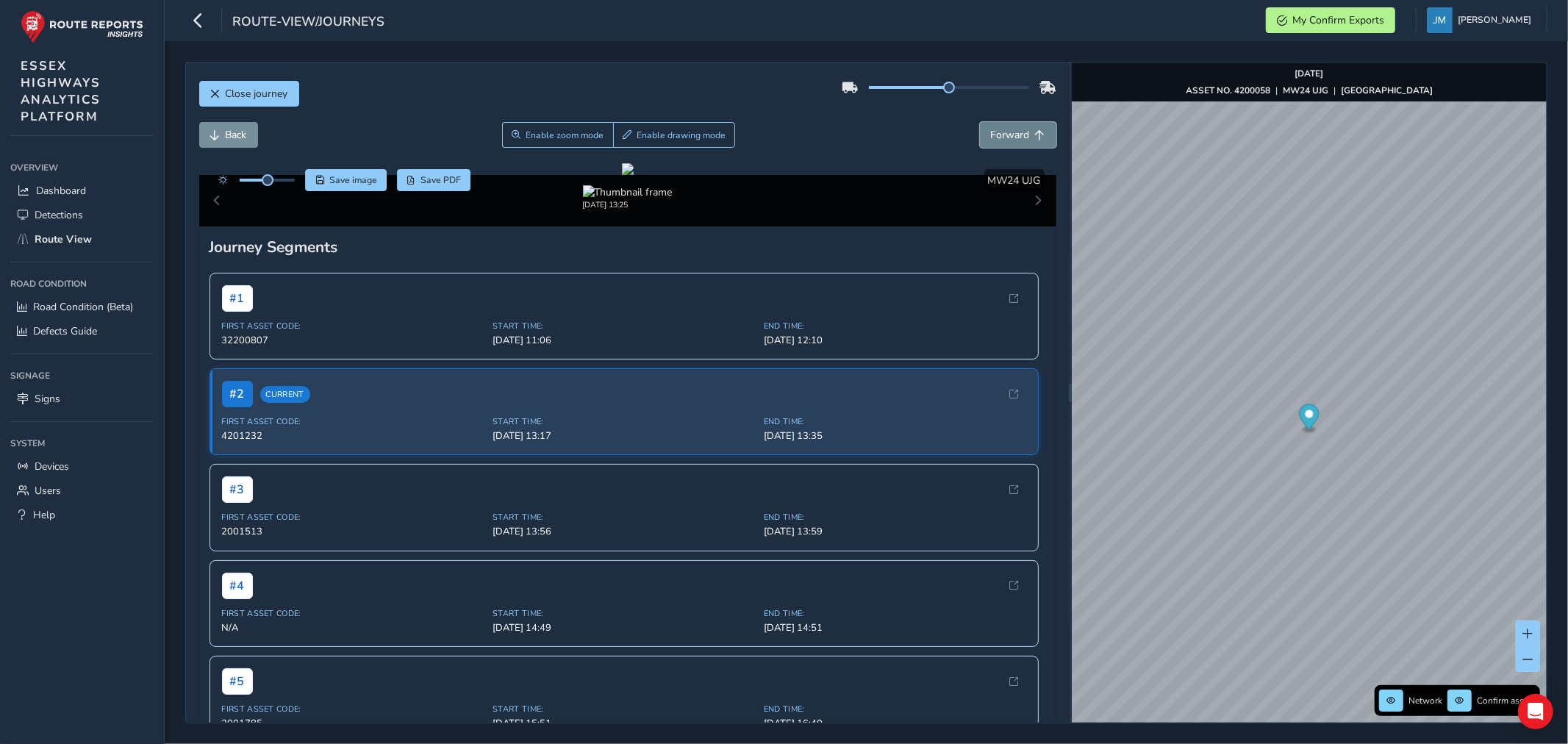
click at [1011, 137] on span "Forward" at bounding box center [1010, 135] width 39 height 14
click at [229, 135] on span "Back" at bounding box center [236, 135] width 21 height 14
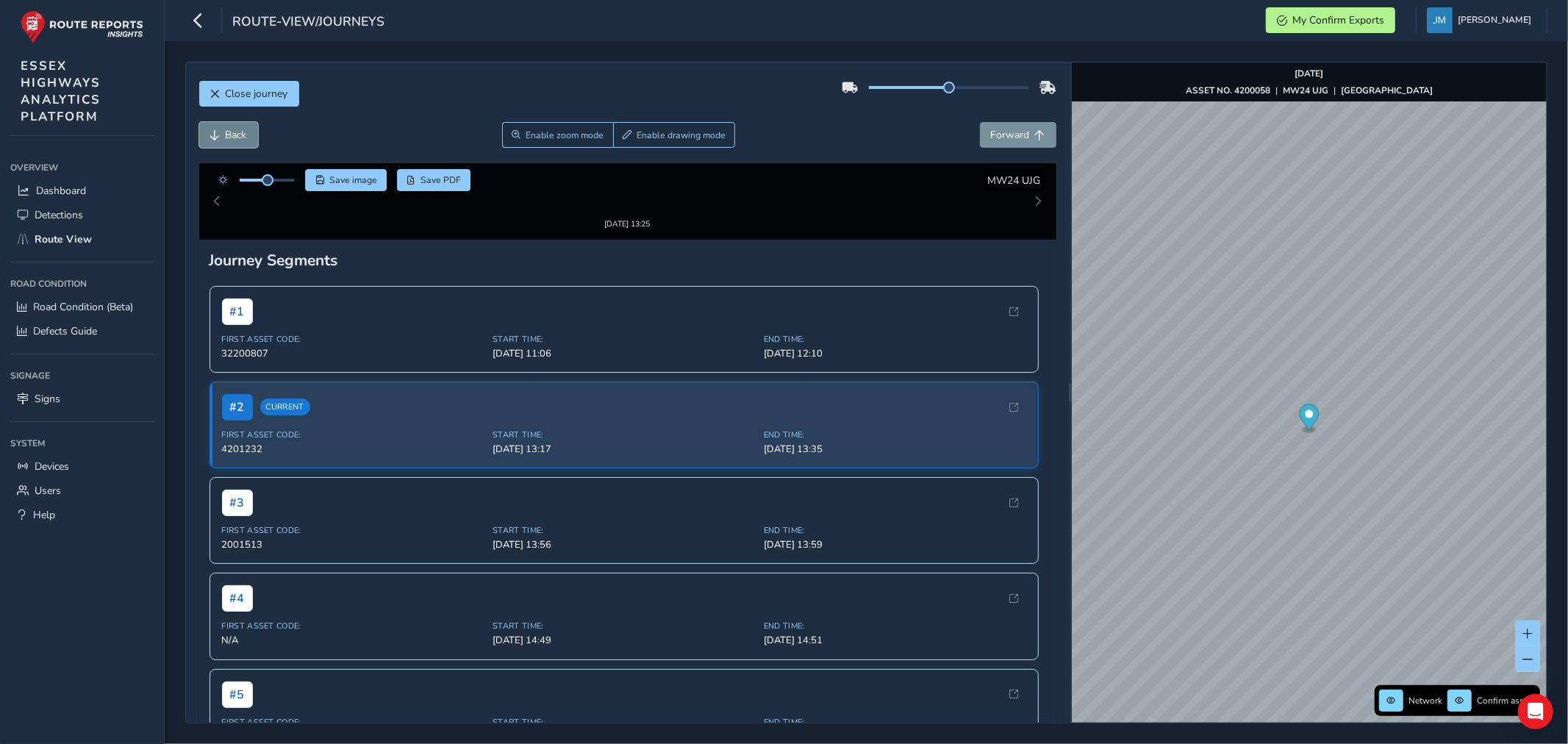
click at [229, 135] on span "Back" at bounding box center [236, 135] width 21 height 14
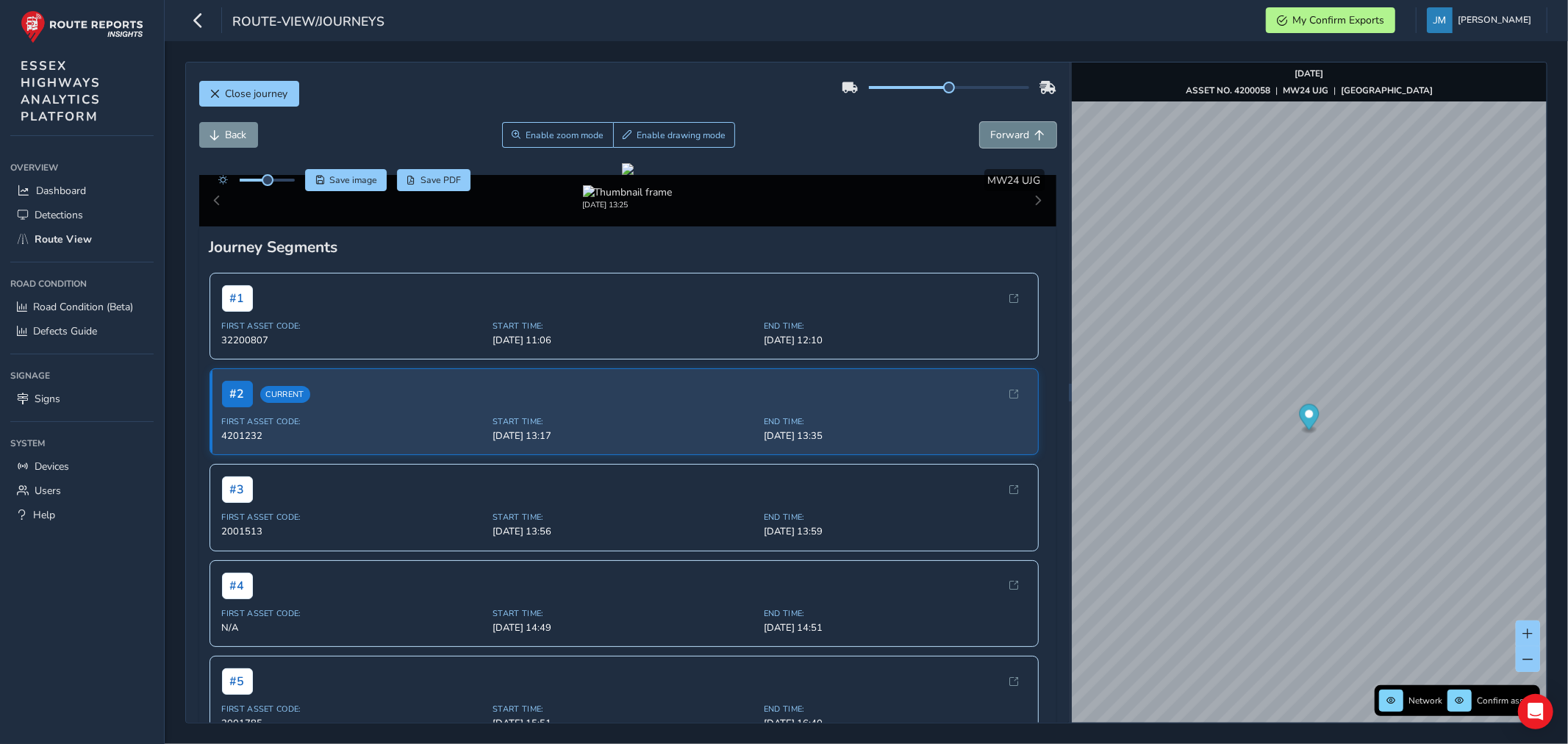
click at [1035, 132] on span "Forward" at bounding box center [1040, 135] width 11 height 11
click at [1567, 266] on div "Close journey Back Enable zoom mode Enable drawing mode Forward Click and Drag …" at bounding box center [866, 392] width 1403 height 702
click at [1554, 348] on div "Close journey Back Enable zoom mode Enable drawing mode Forward Click and Drag …" at bounding box center [866, 392] width 1403 height 702
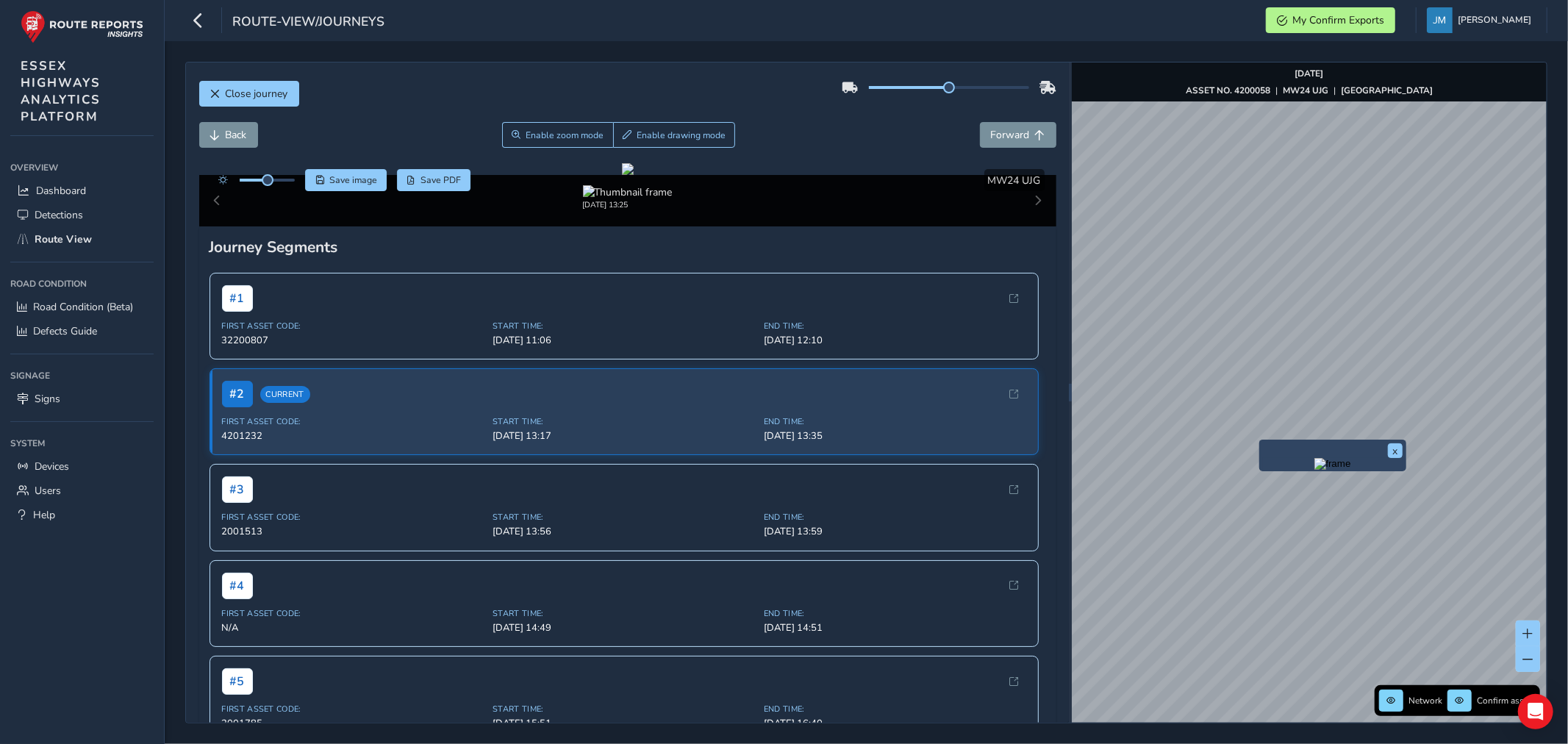
click at [1263, 443] on div "x" at bounding box center [1332, 456] width 140 height 25
click at [1318, 470] on img "Preview frame" at bounding box center [1332, 464] width 37 height 11
click at [1016, 132] on span "Forward" at bounding box center [1010, 135] width 39 height 14
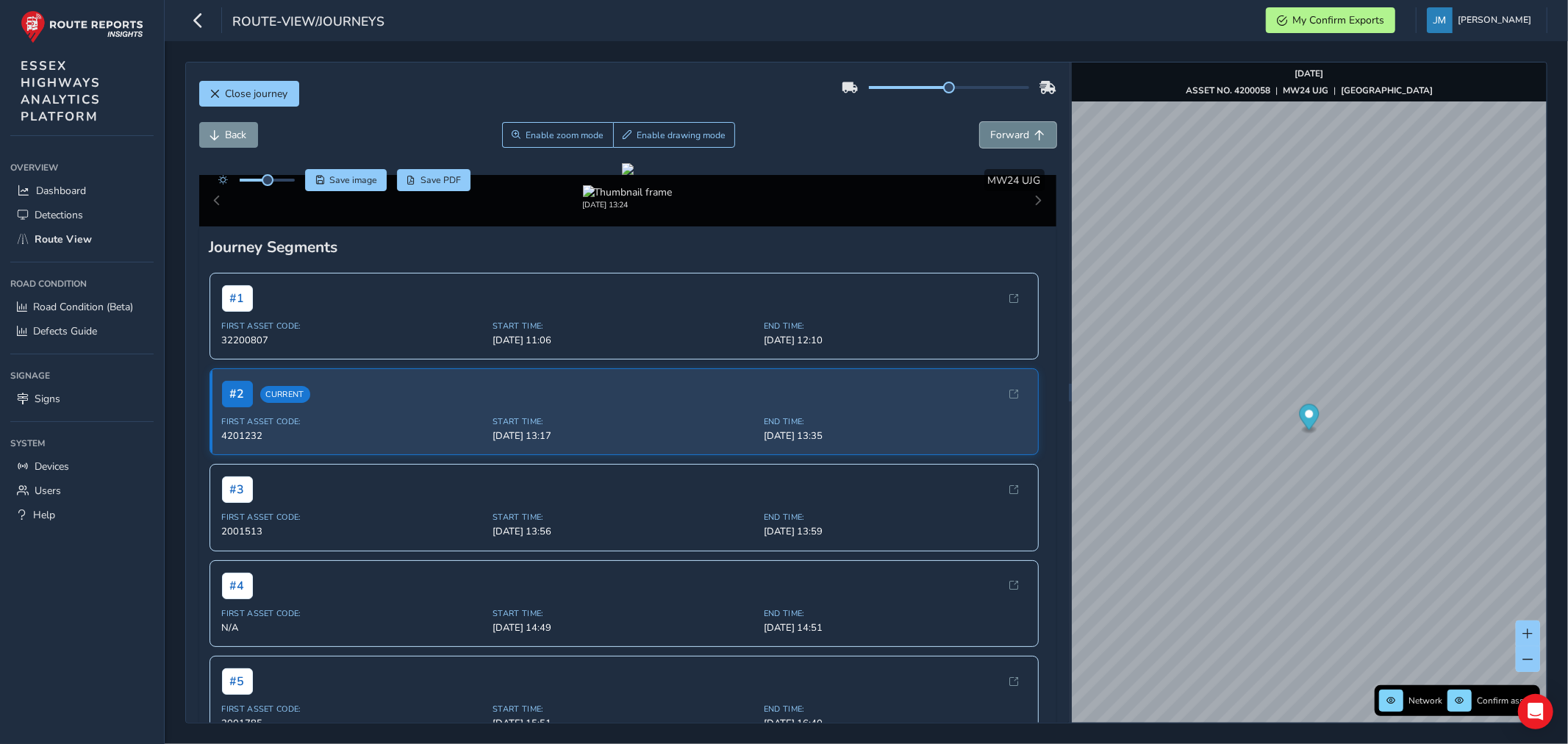
click at [1016, 132] on span "Forward" at bounding box center [1010, 135] width 39 height 14
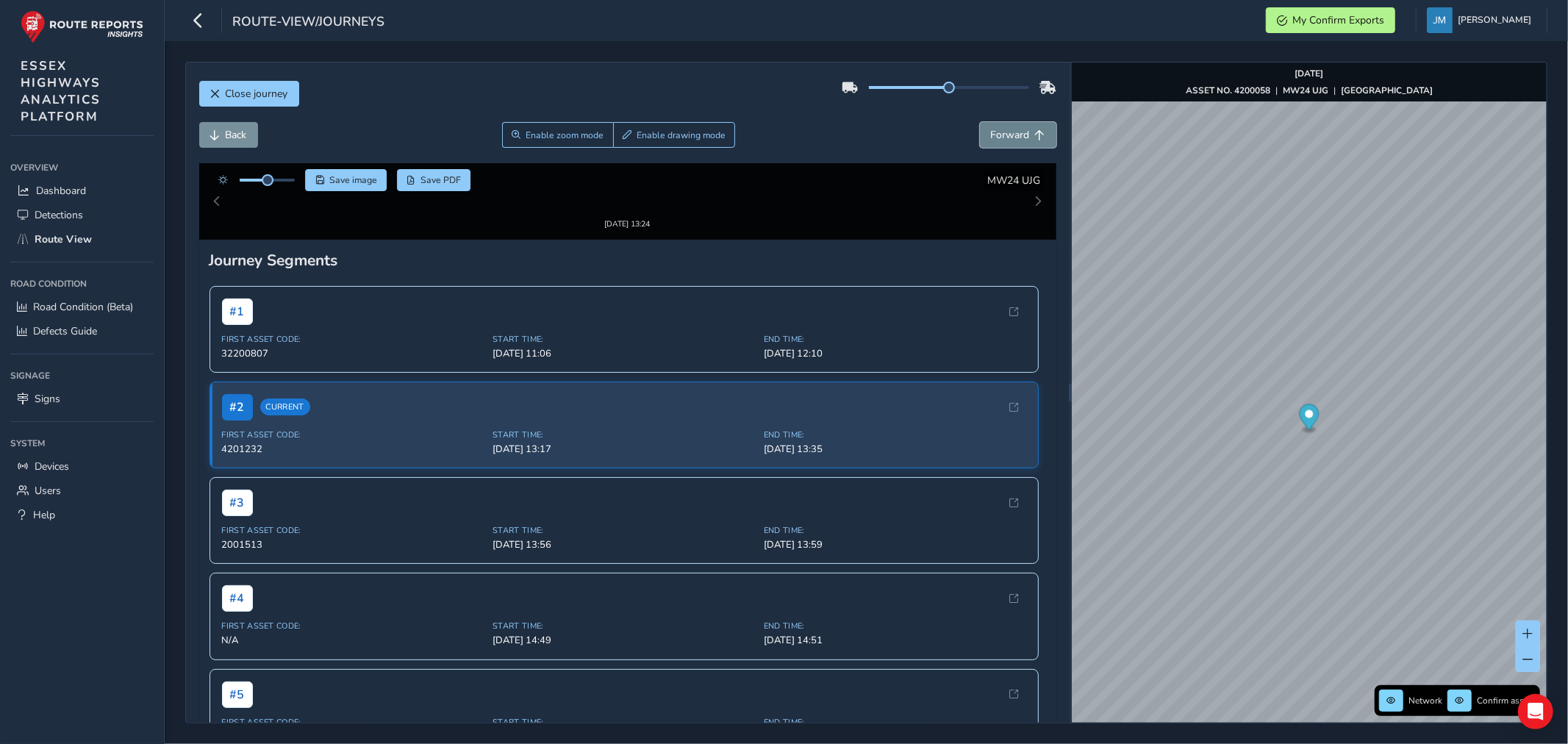
click at [1016, 132] on span "Forward" at bounding box center [1010, 135] width 39 height 14
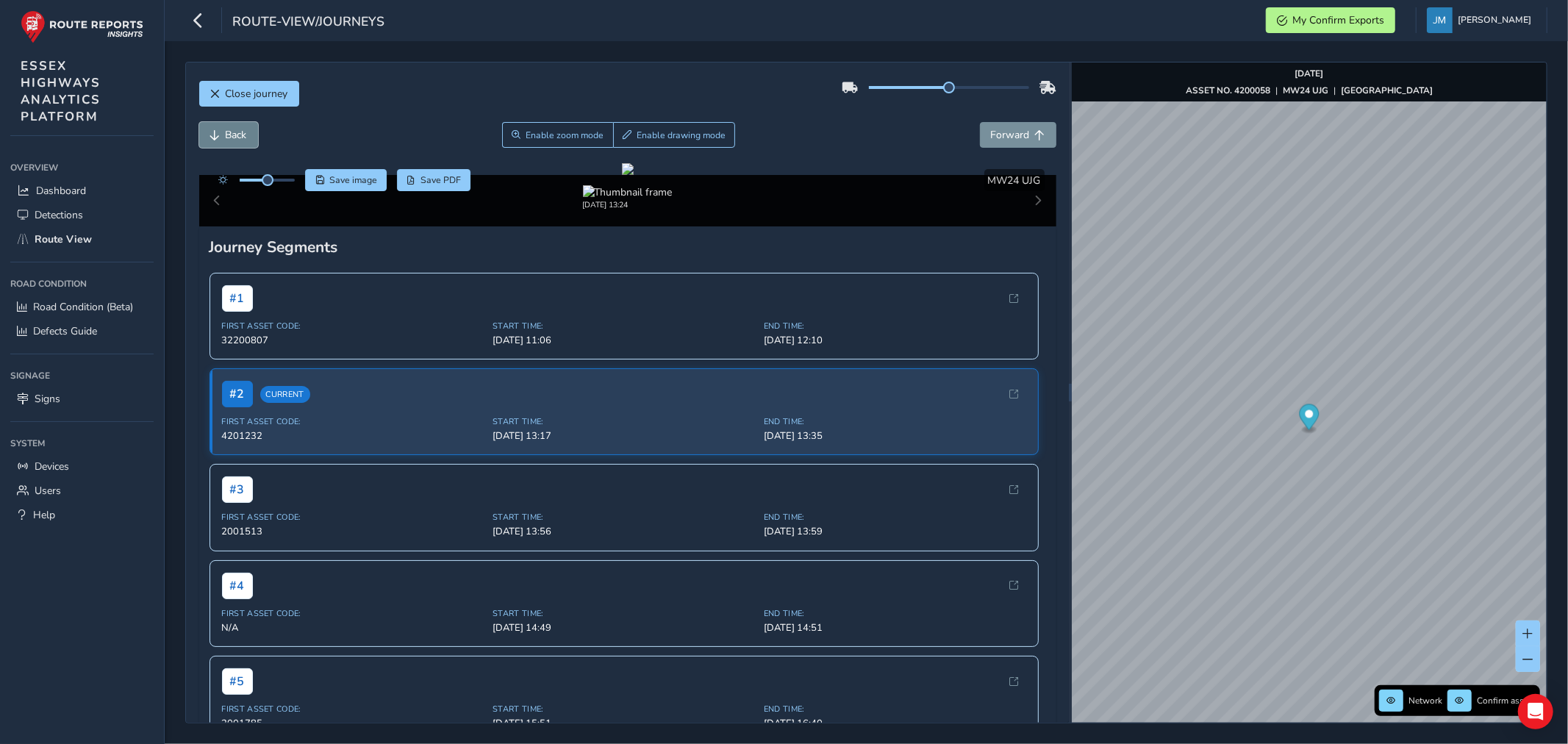
click at [210, 135] on span "Back" at bounding box center [215, 135] width 11 height 11
click at [216, 96] on span "Close journey" at bounding box center [215, 94] width 11 height 11
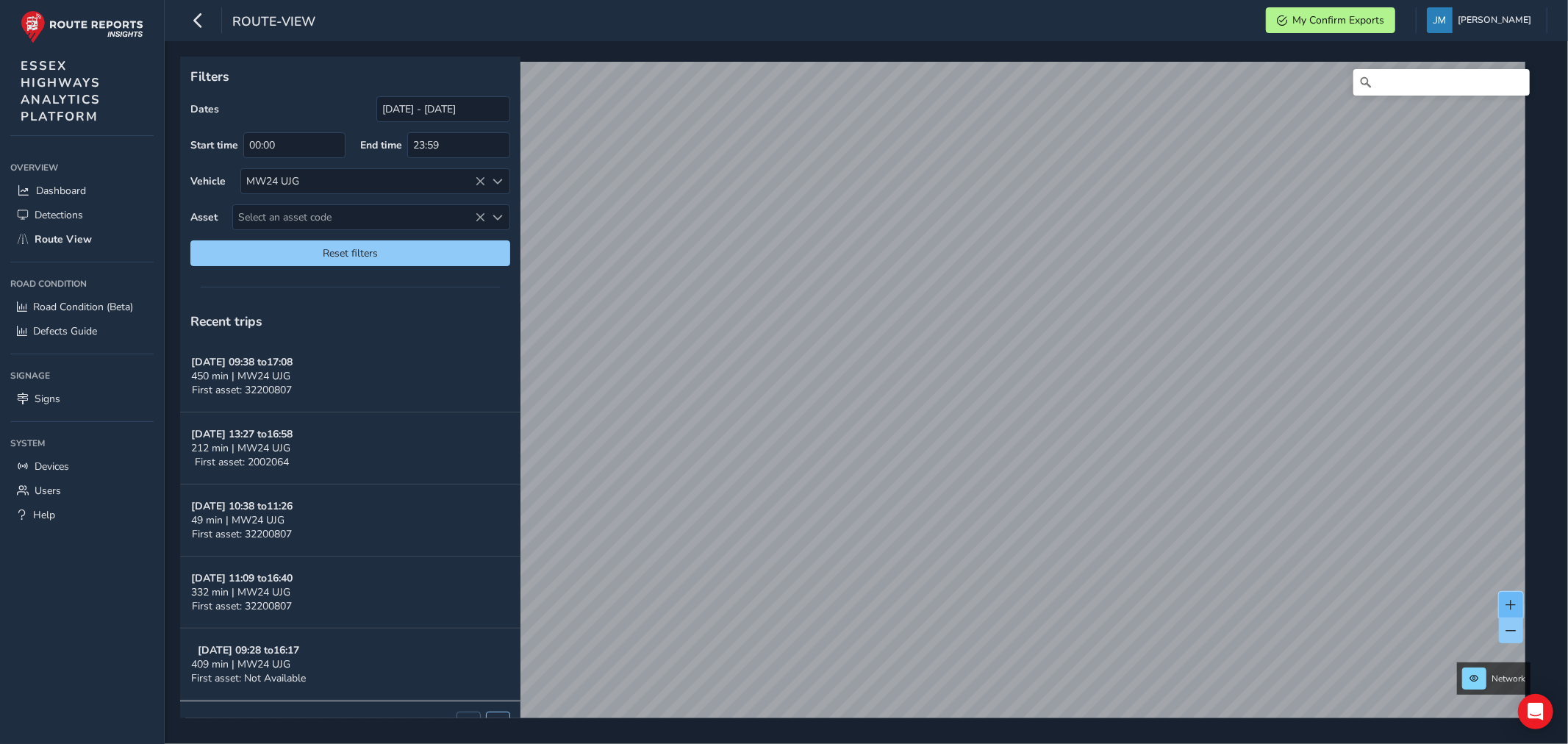
click at [1517, 604] on button at bounding box center [1511, 604] width 24 height 25
click at [1123, 290] on div "Fri, 26 Sep, 11:48" at bounding box center [1182, 288] width 137 height 13
click at [1122, 180] on div "x Available inspection trips: Fri, 26 Sep, 11:48" at bounding box center [1192, 204] width 140 height 51
click at [1165, 224] on link "Fri, 26 Sep, 11:48" at bounding box center [1168, 223] width 59 height 13
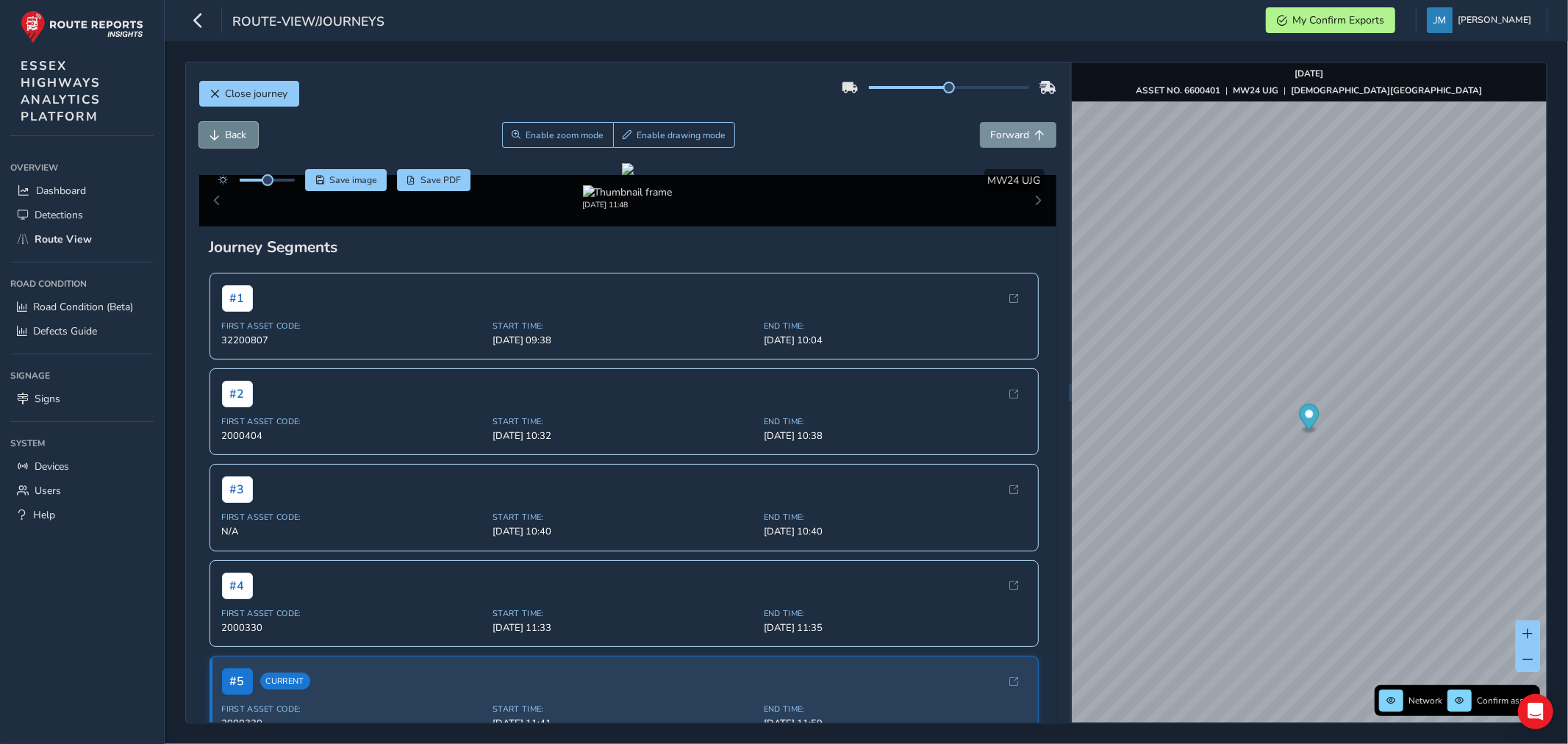
click at [220, 130] on button "Back" at bounding box center [229, 134] width 59 height 25
click at [1001, 131] on span "Forward" at bounding box center [1010, 135] width 39 height 14
click at [1004, 129] on span "Forward" at bounding box center [1010, 135] width 39 height 14
click at [1003, 129] on span "Forward" at bounding box center [1010, 135] width 39 height 14
click at [1001, 129] on span "Forward" at bounding box center [1010, 135] width 39 height 14
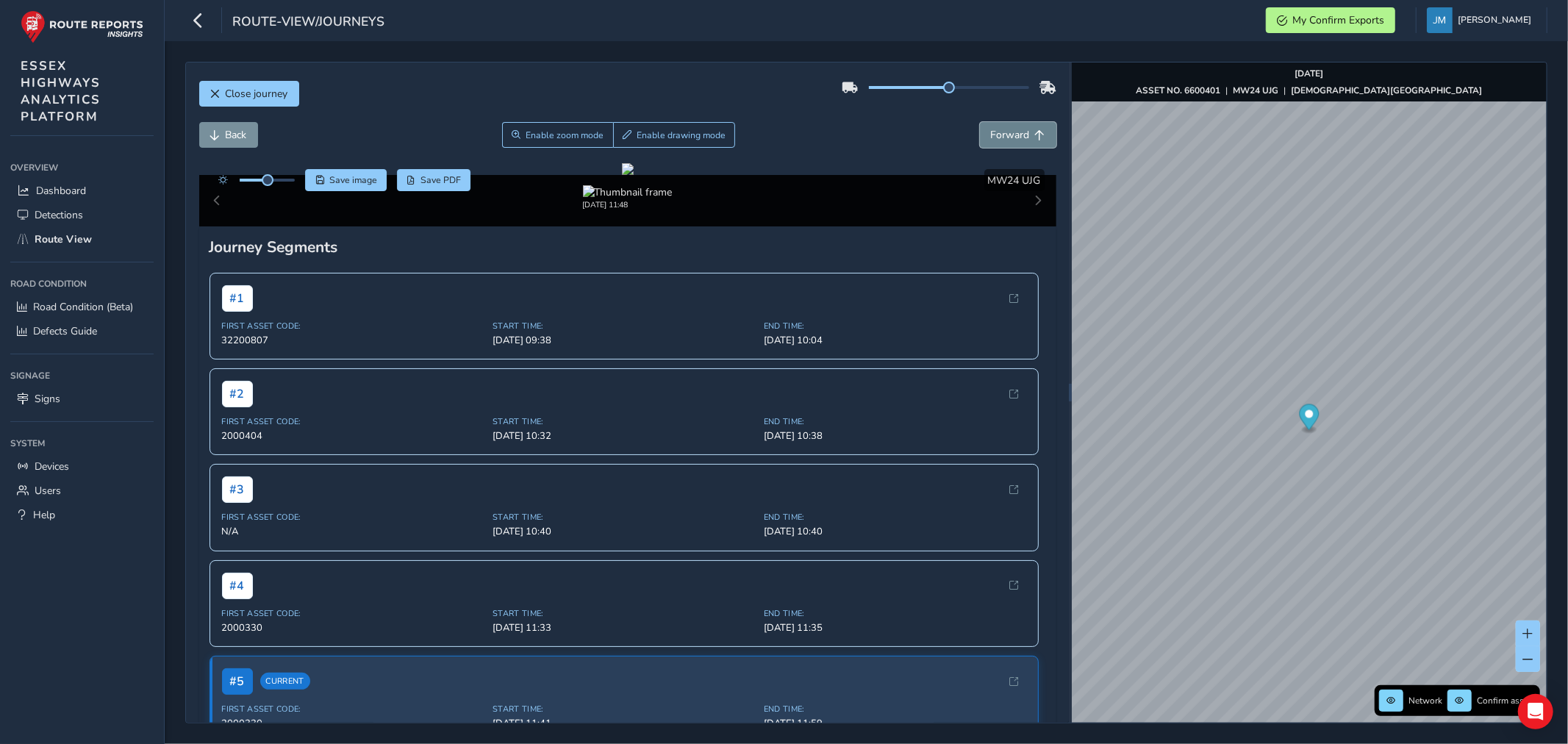
click at [1001, 129] on span "Forward" at bounding box center [1010, 135] width 39 height 14
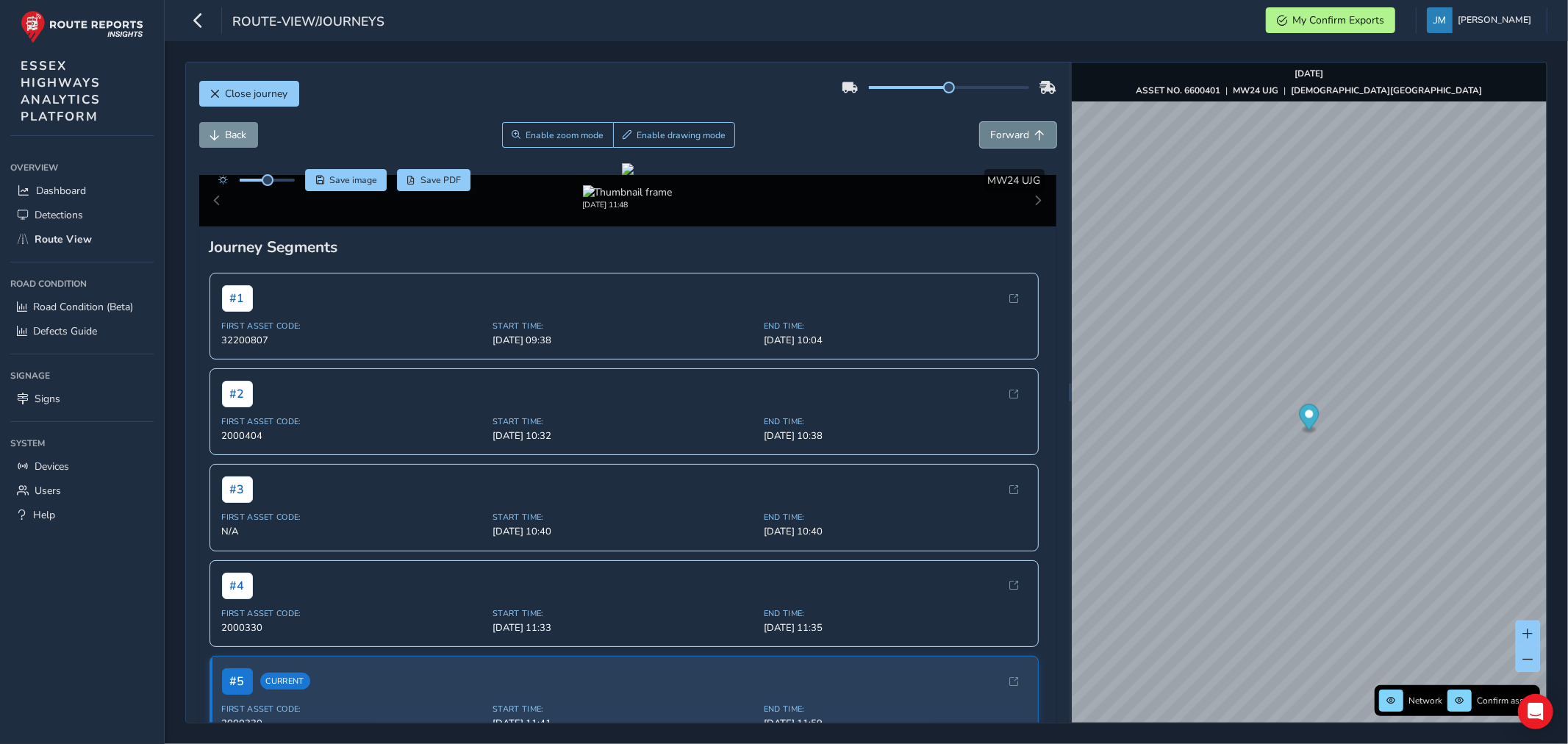
click at [1001, 129] on span "Forward" at bounding box center [1010, 135] width 39 height 14
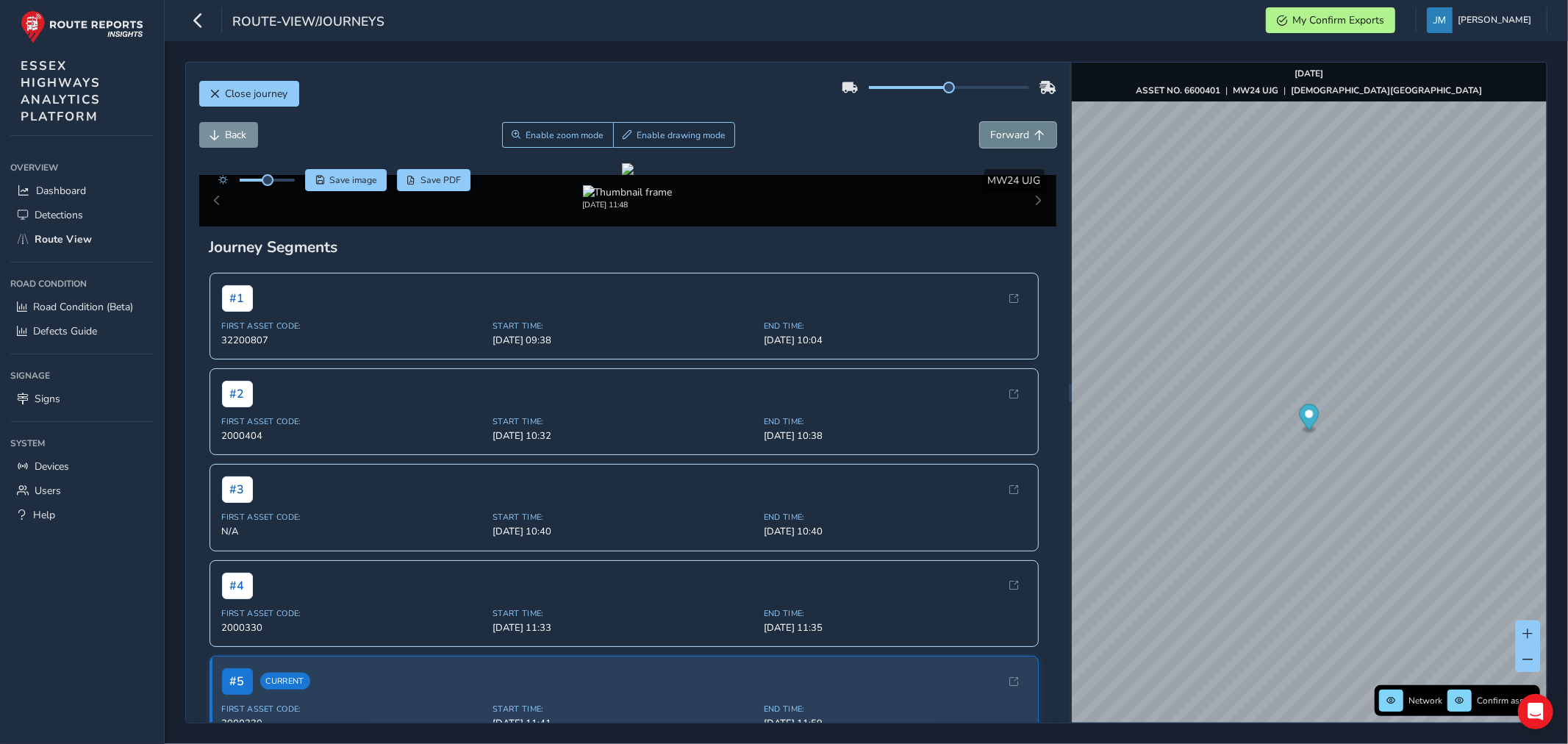
click at [1001, 129] on span "Forward" at bounding box center [1010, 135] width 39 height 14
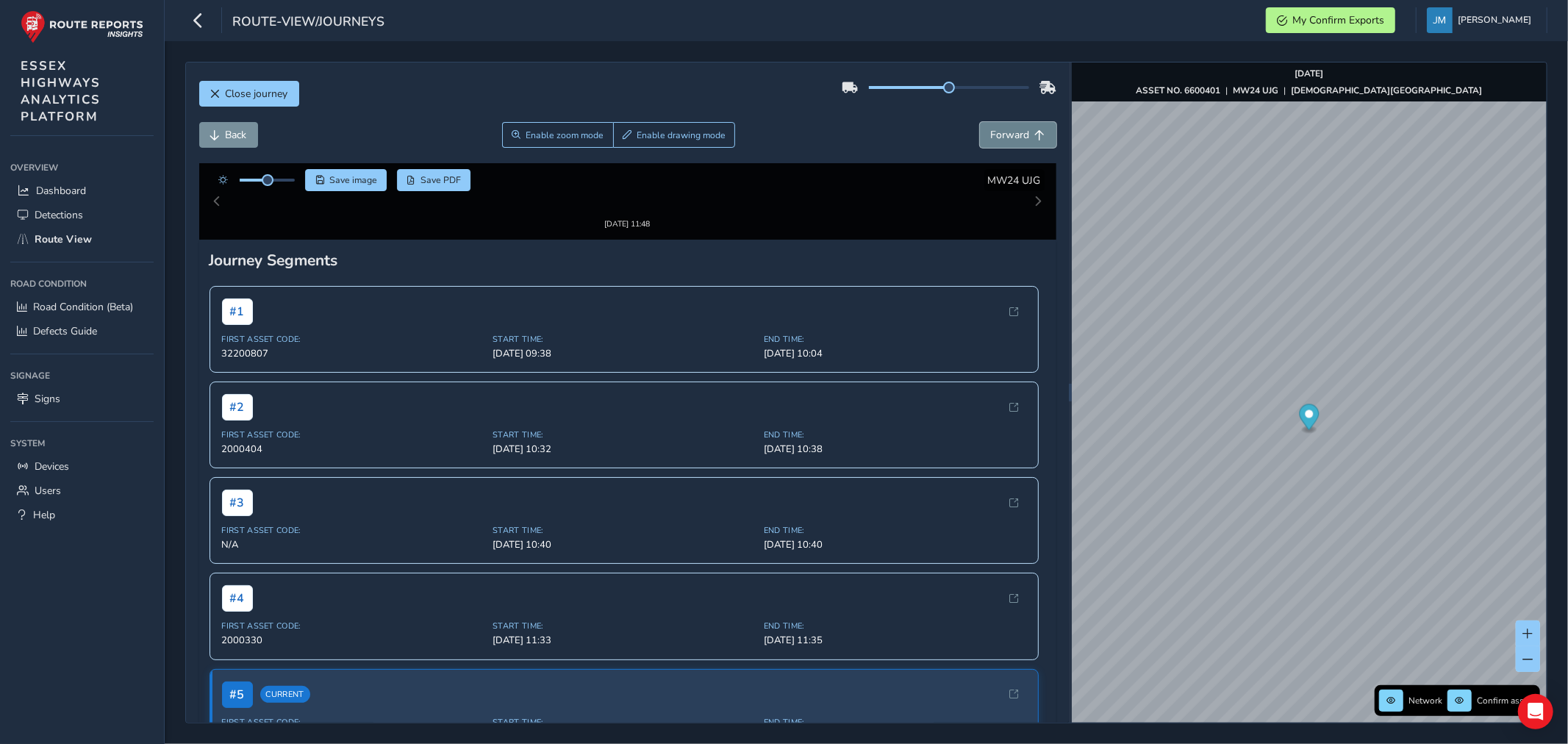
click at [1001, 129] on span "Forward" at bounding box center [1010, 135] width 39 height 14
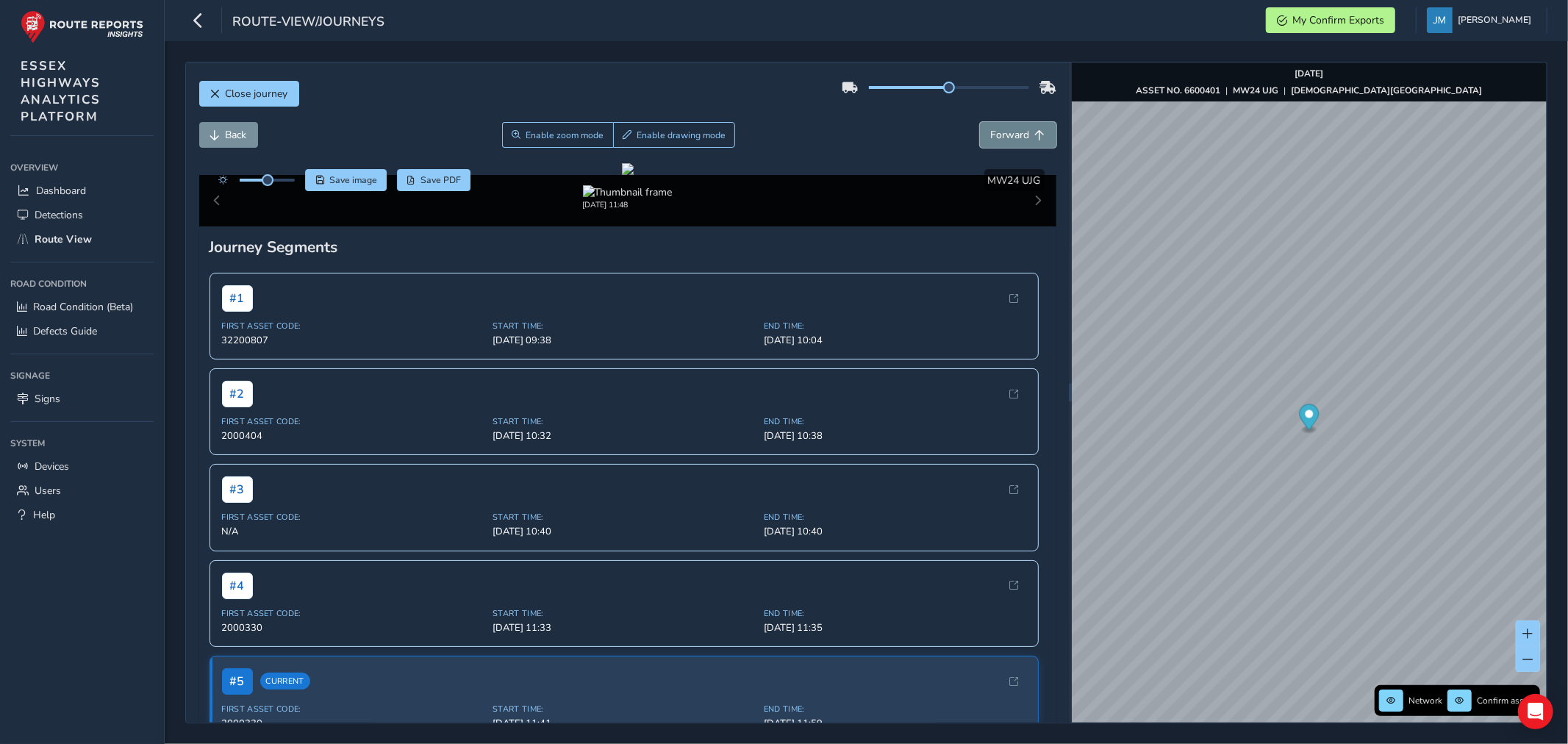
click at [1001, 129] on span "Forward" at bounding box center [1010, 135] width 39 height 14
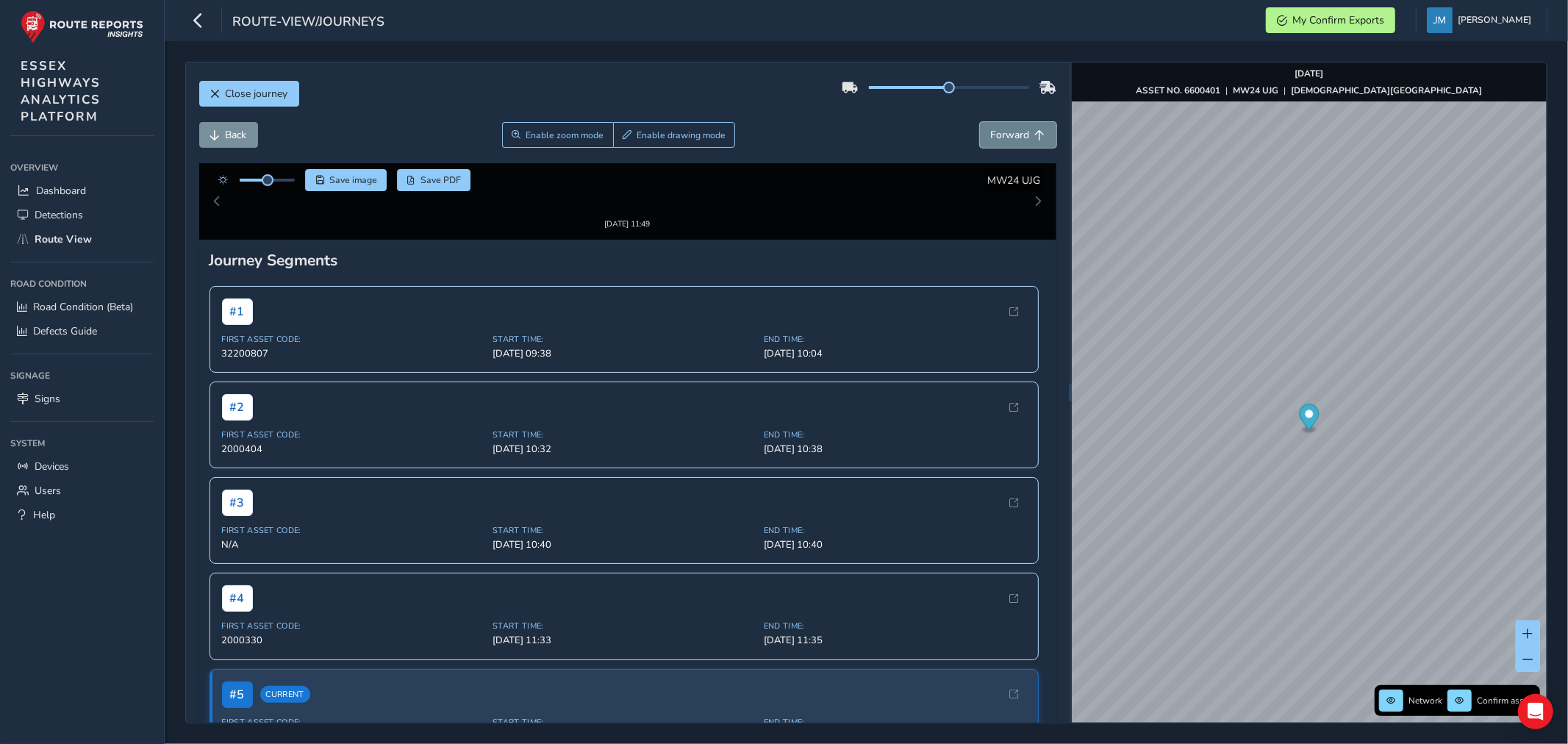
click at [1001, 129] on span "Forward" at bounding box center [1010, 135] width 39 height 14
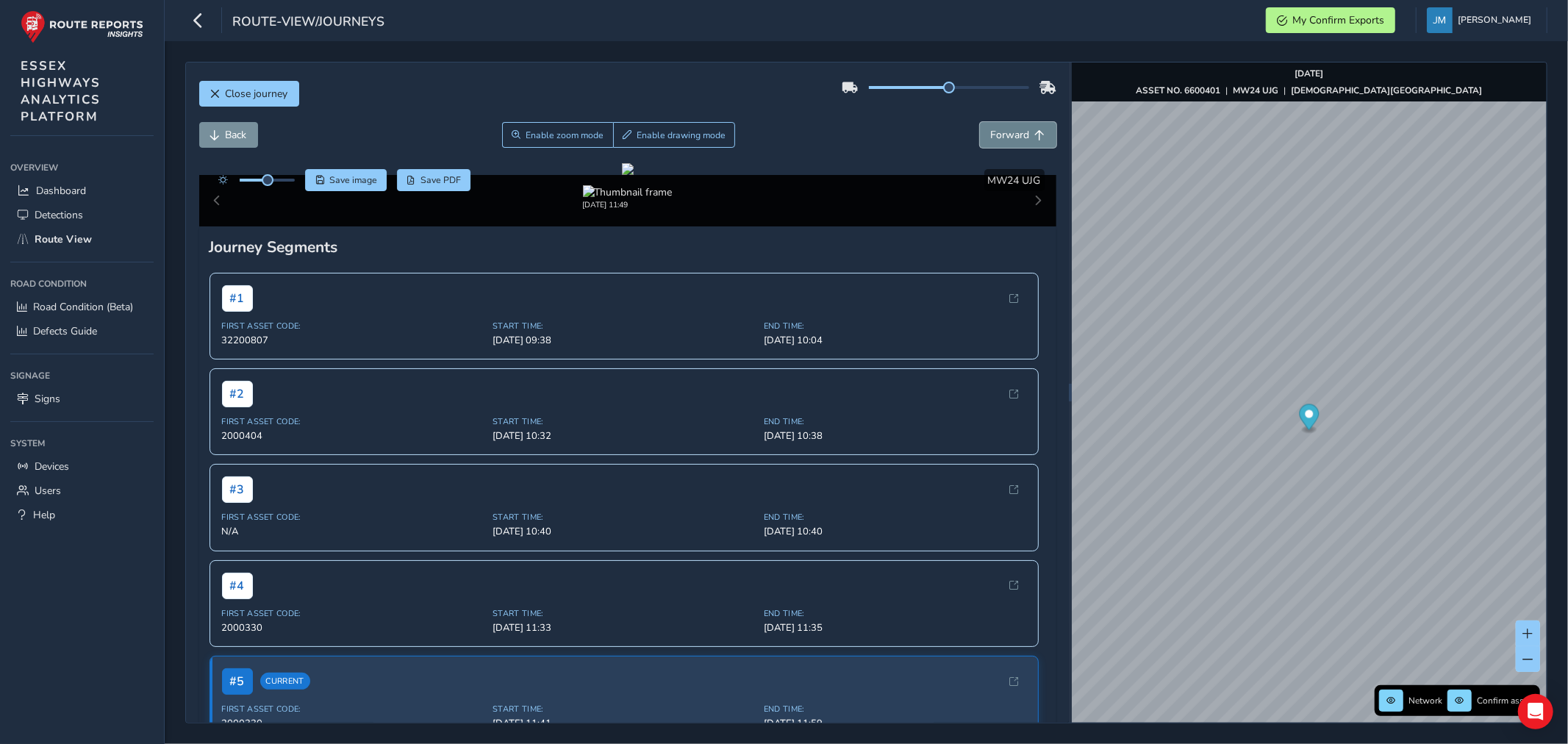
click at [1001, 129] on span "Forward" at bounding box center [1010, 135] width 39 height 14
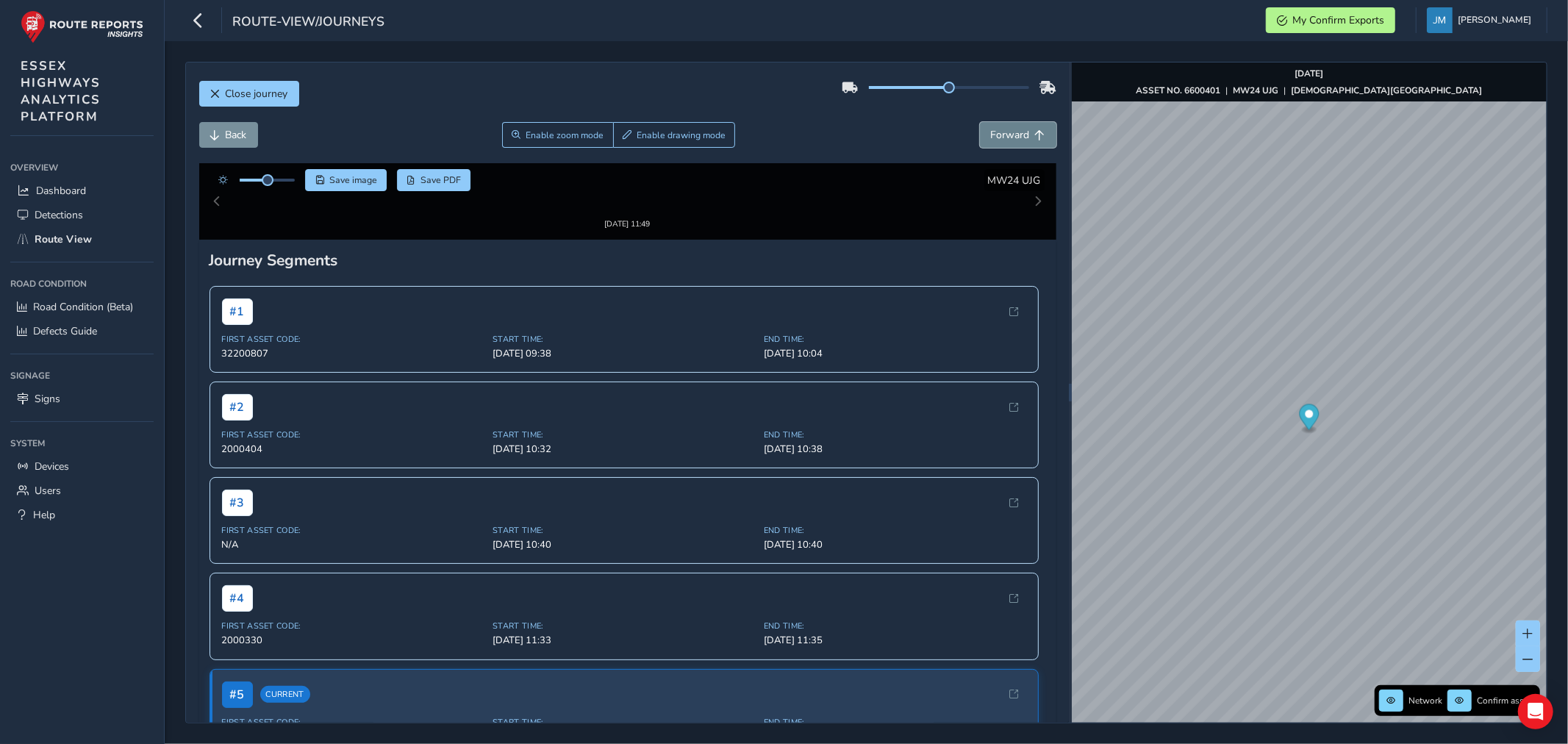
click at [1001, 129] on span "Forward" at bounding box center [1010, 135] width 39 height 14
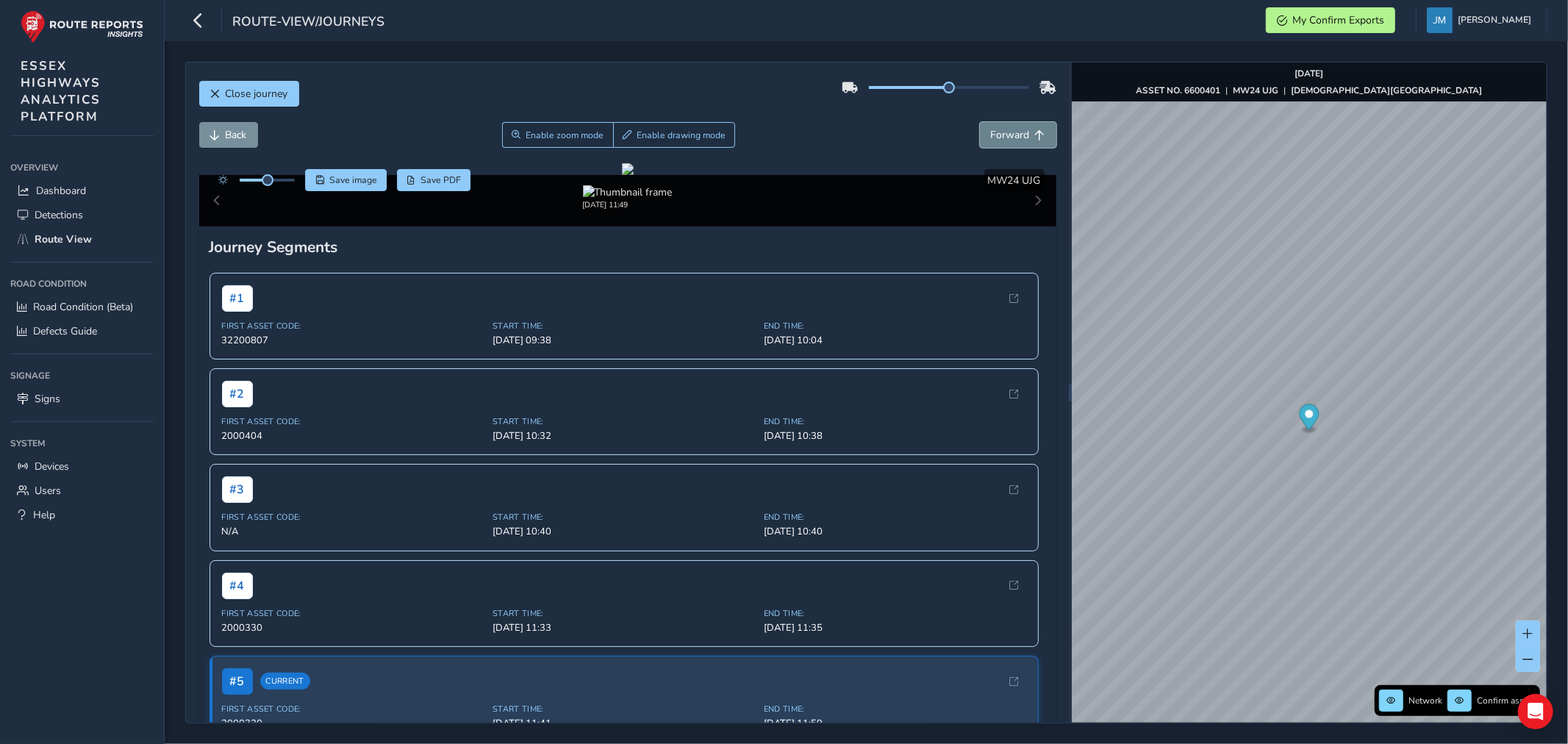
click at [1001, 129] on span "Forward" at bounding box center [1010, 135] width 39 height 14
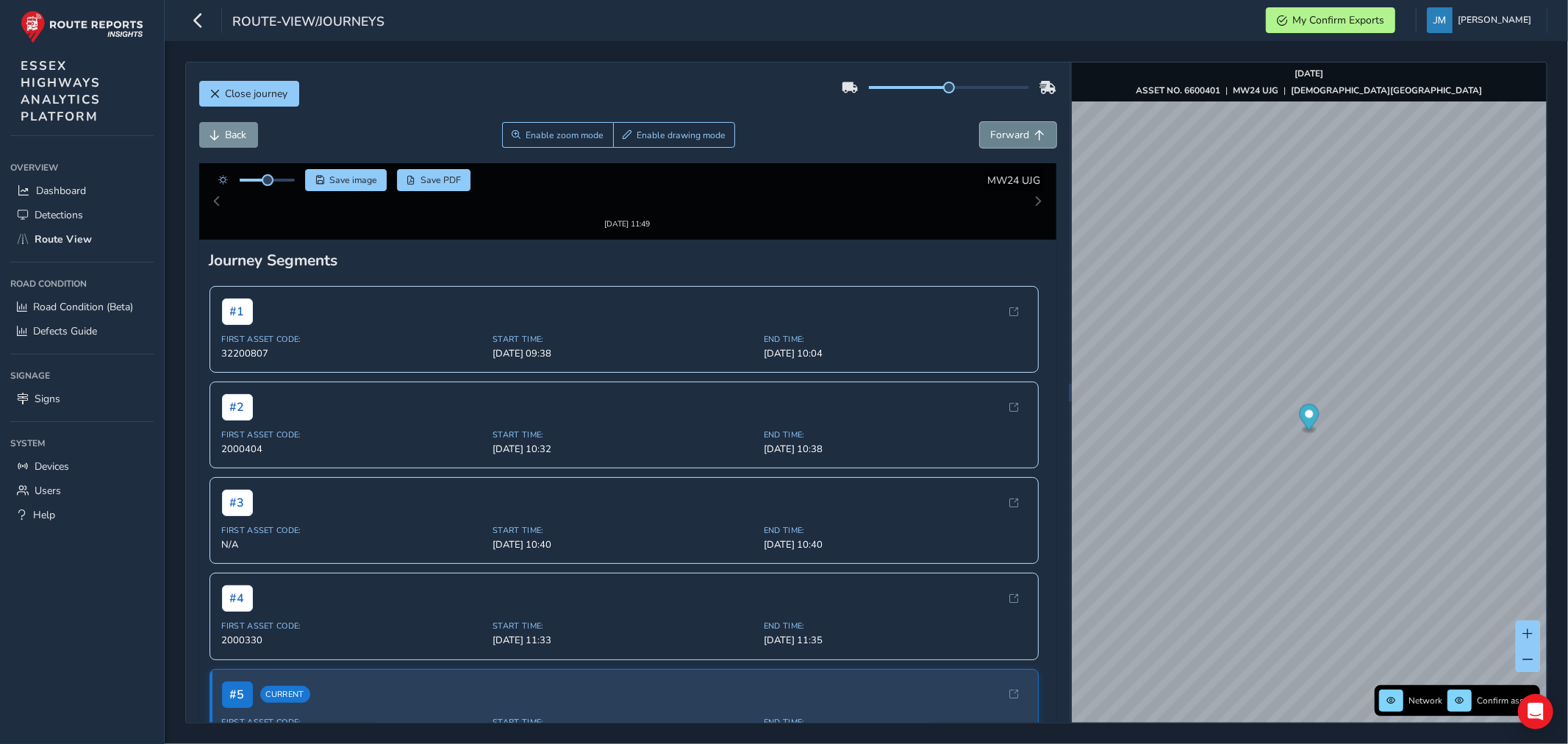
click at [1001, 129] on span "Forward" at bounding box center [1010, 135] width 39 height 14
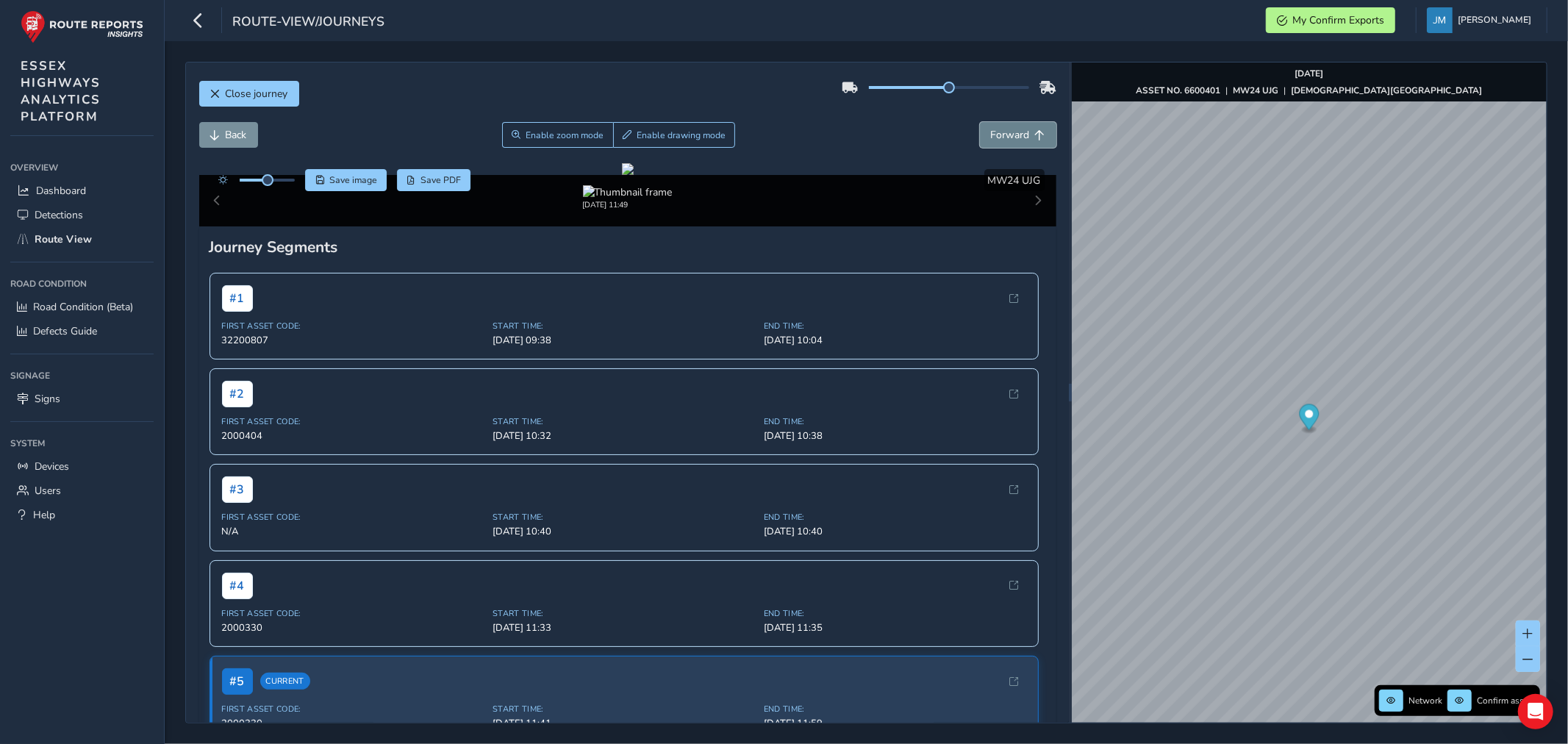
click at [1001, 129] on span "Forward" at bounding box center [1010, 135] width 39 height 14
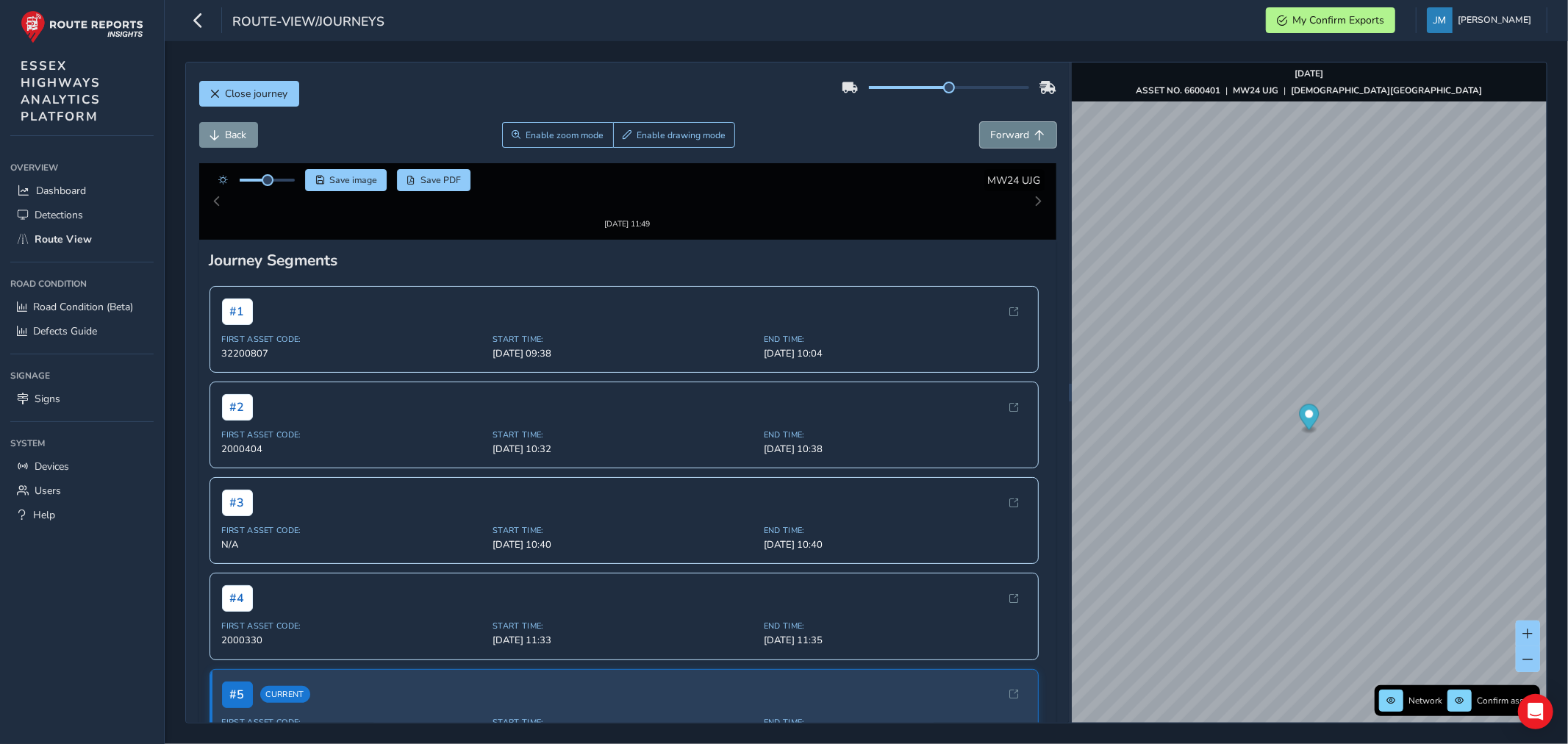
click at [1001, 129] on span "Forward" at bounding box center [1010, 135] width 39 height 14
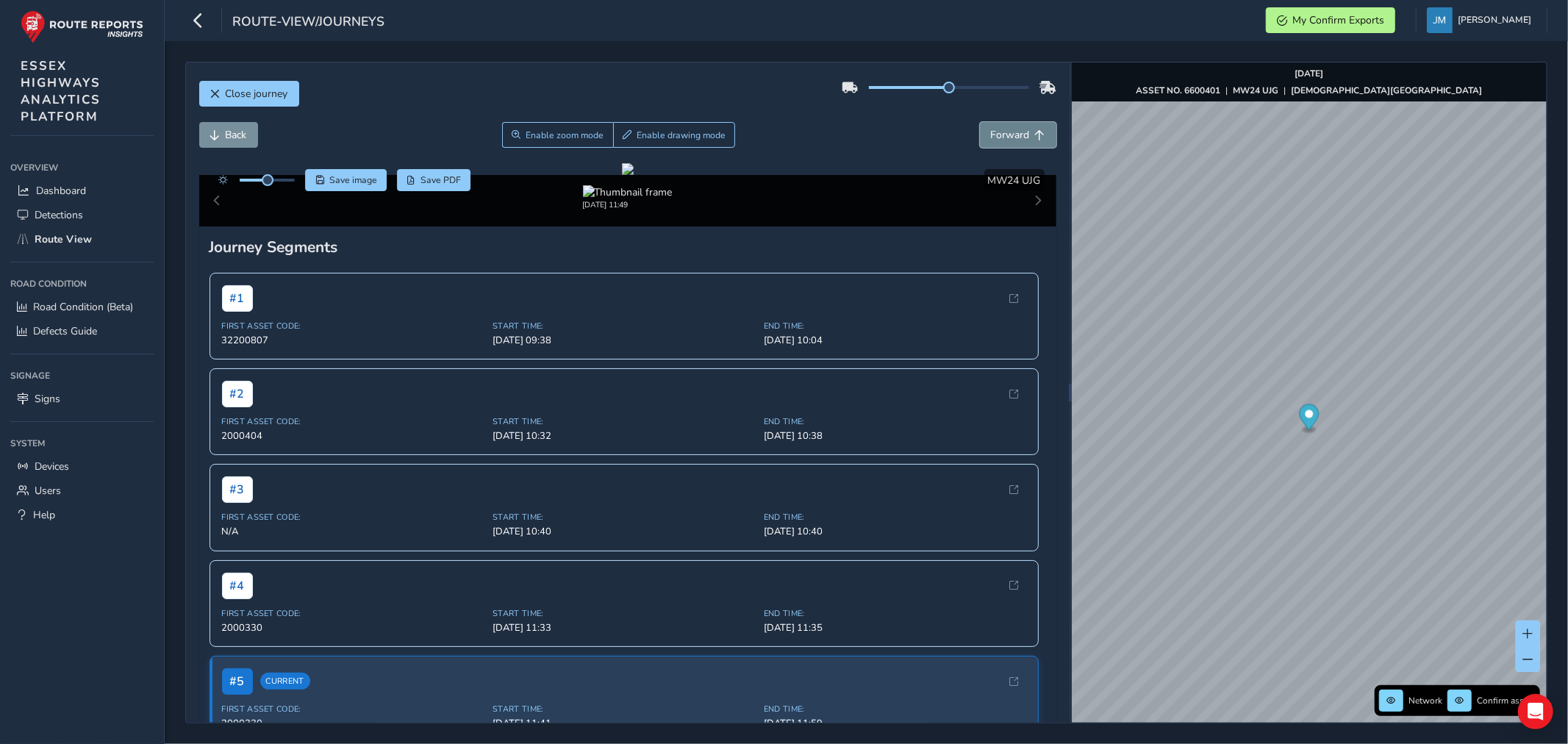
click at [1001, 129] on span "Forward" at bounding box center [1010, 135] width 39 height 14
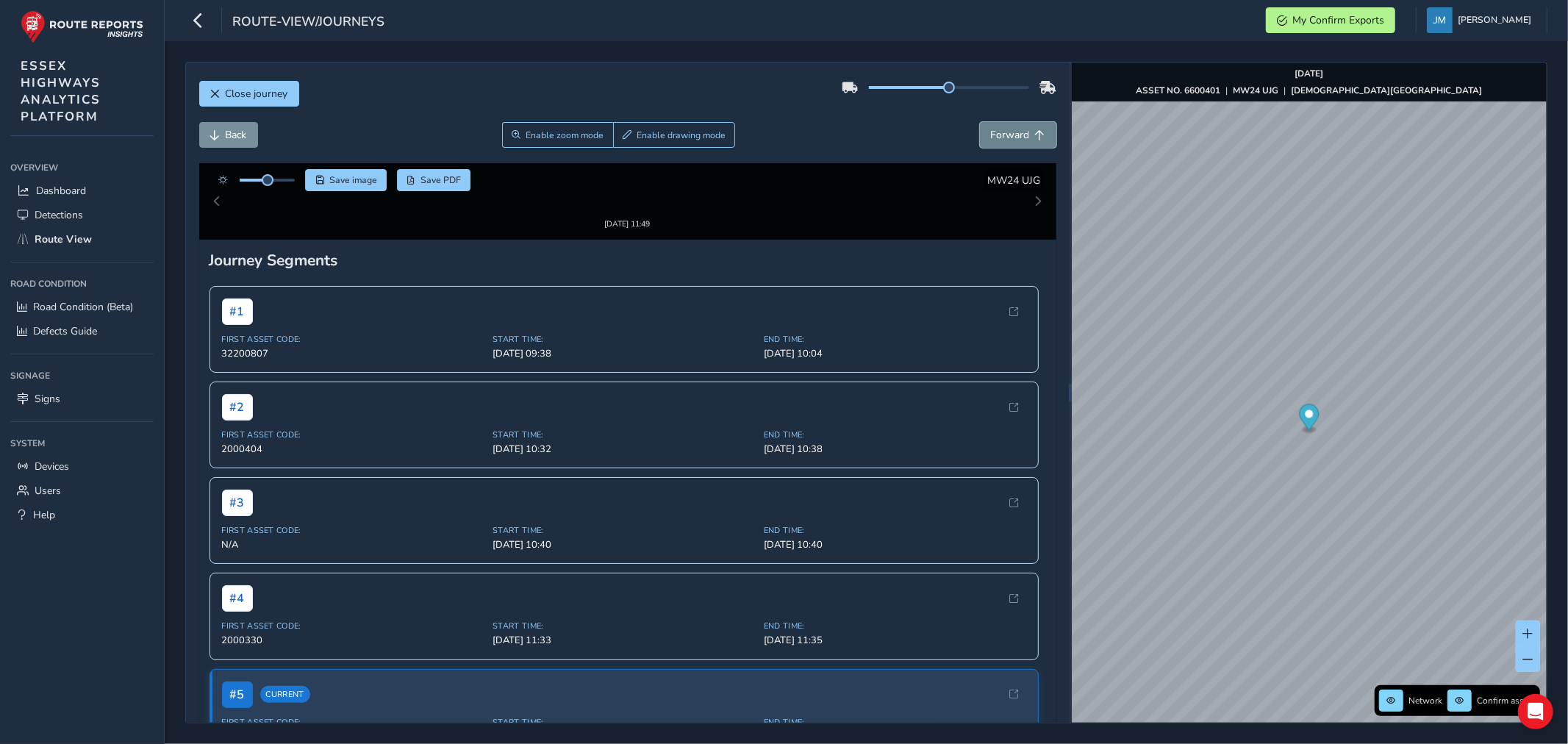
click at [1001, 129] on span "Forward" at bounding box center [1010, 135] width 39 height 14
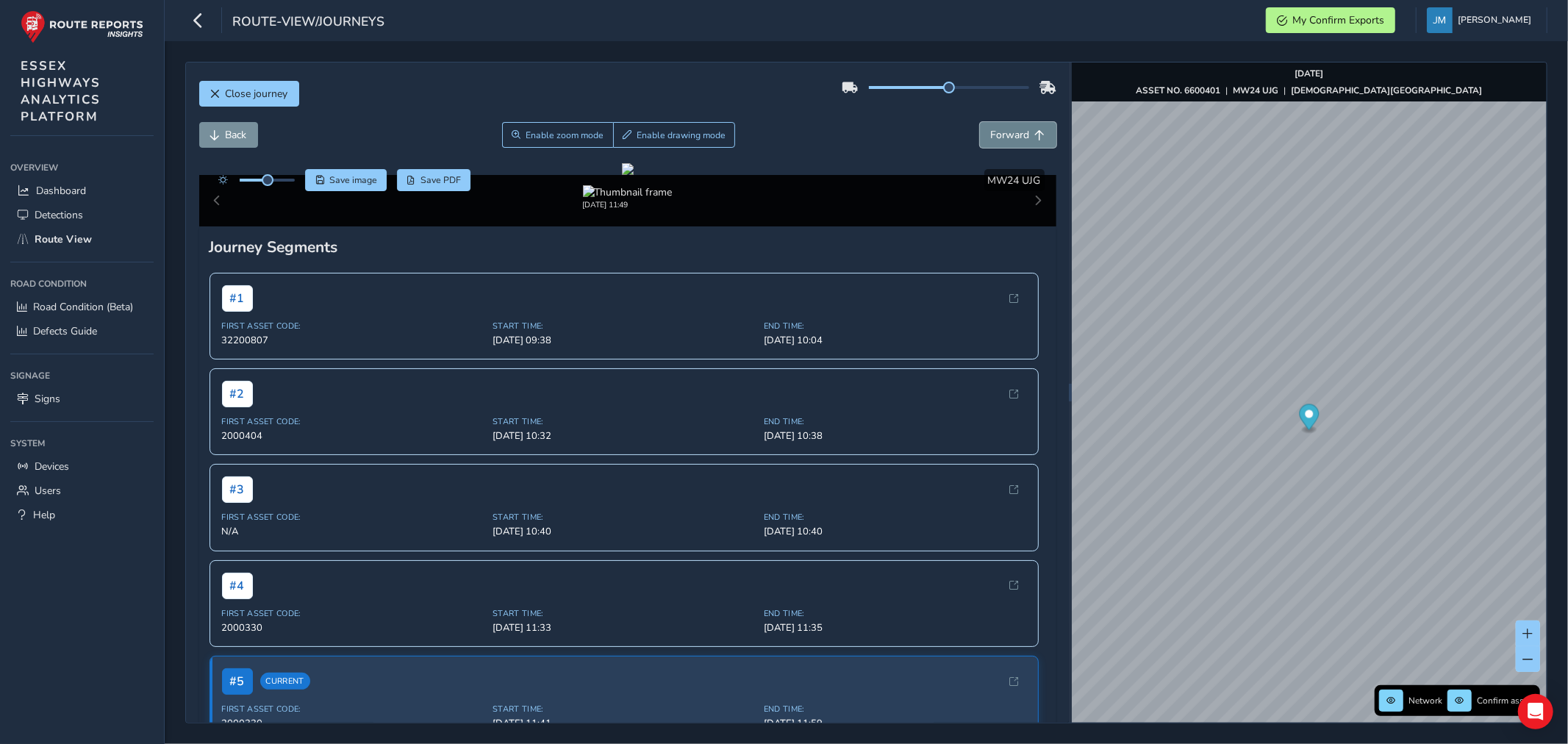
click at [1001, 129] on span "Forward" at bounding box center [1010, 135] width 39 height 14
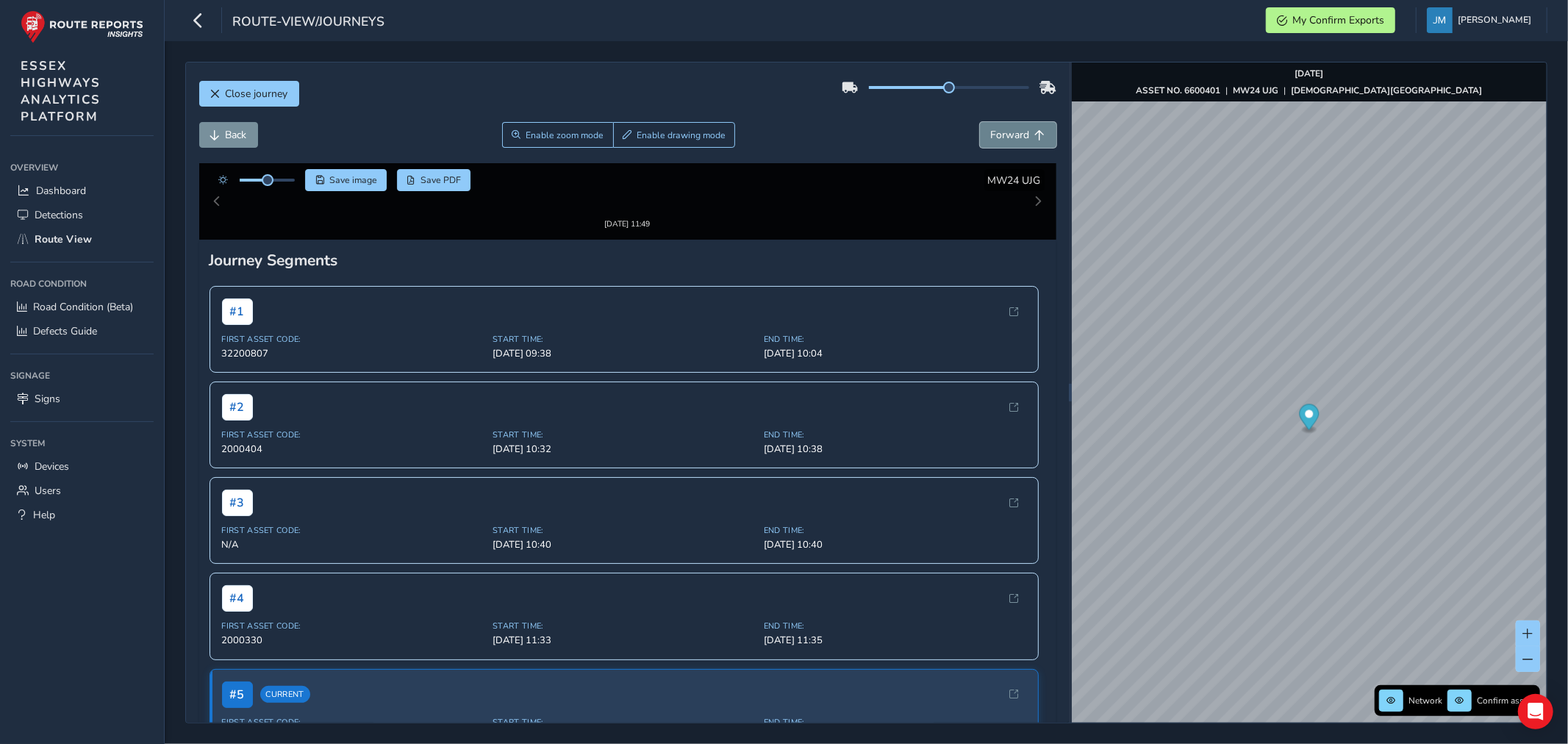
click at [1001, 129] on span "Forward" at bounding box center [1010, 135] width 39 height 14
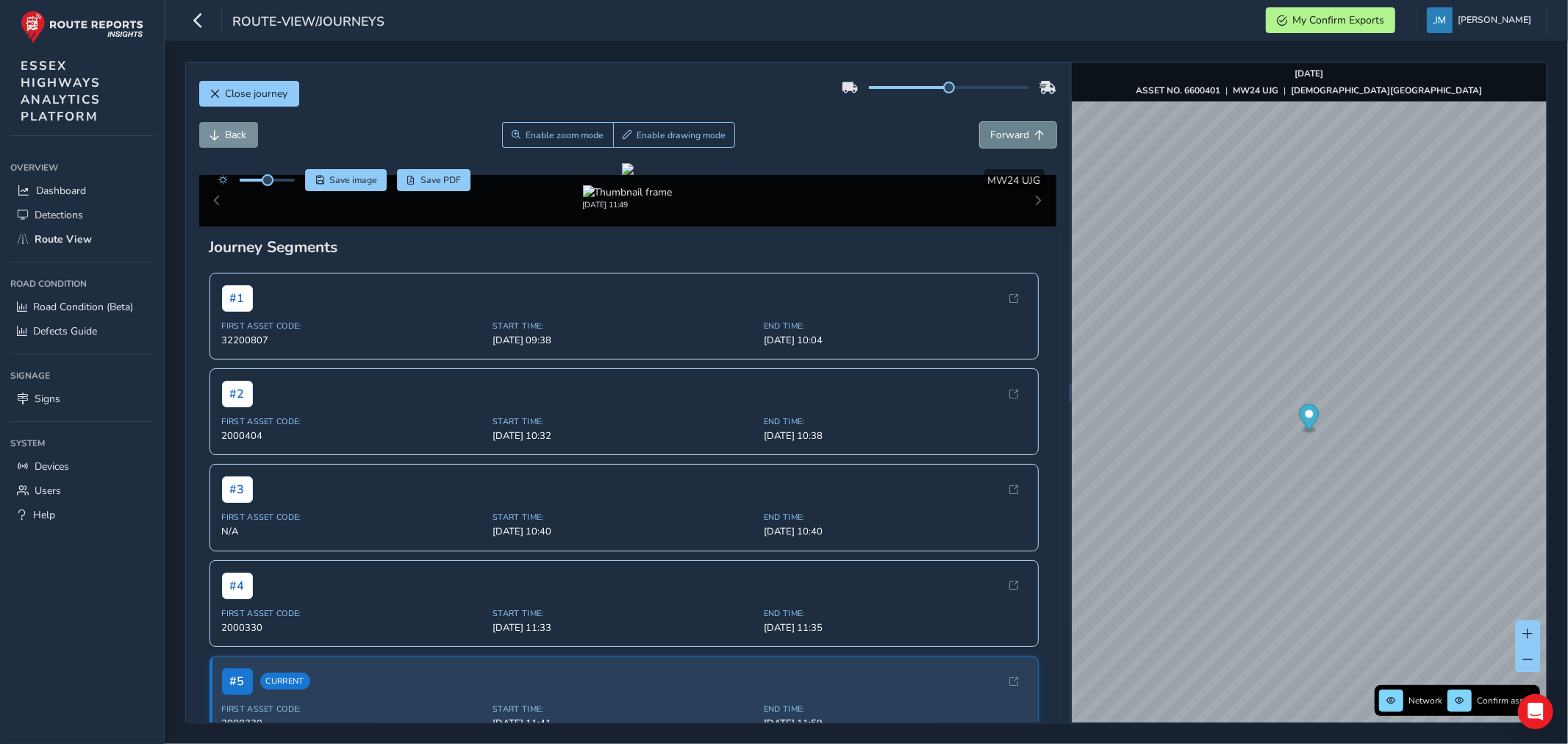
click at [1001, 129] on span "Forward" at bounding box center [1010, 135] width 39 height 14
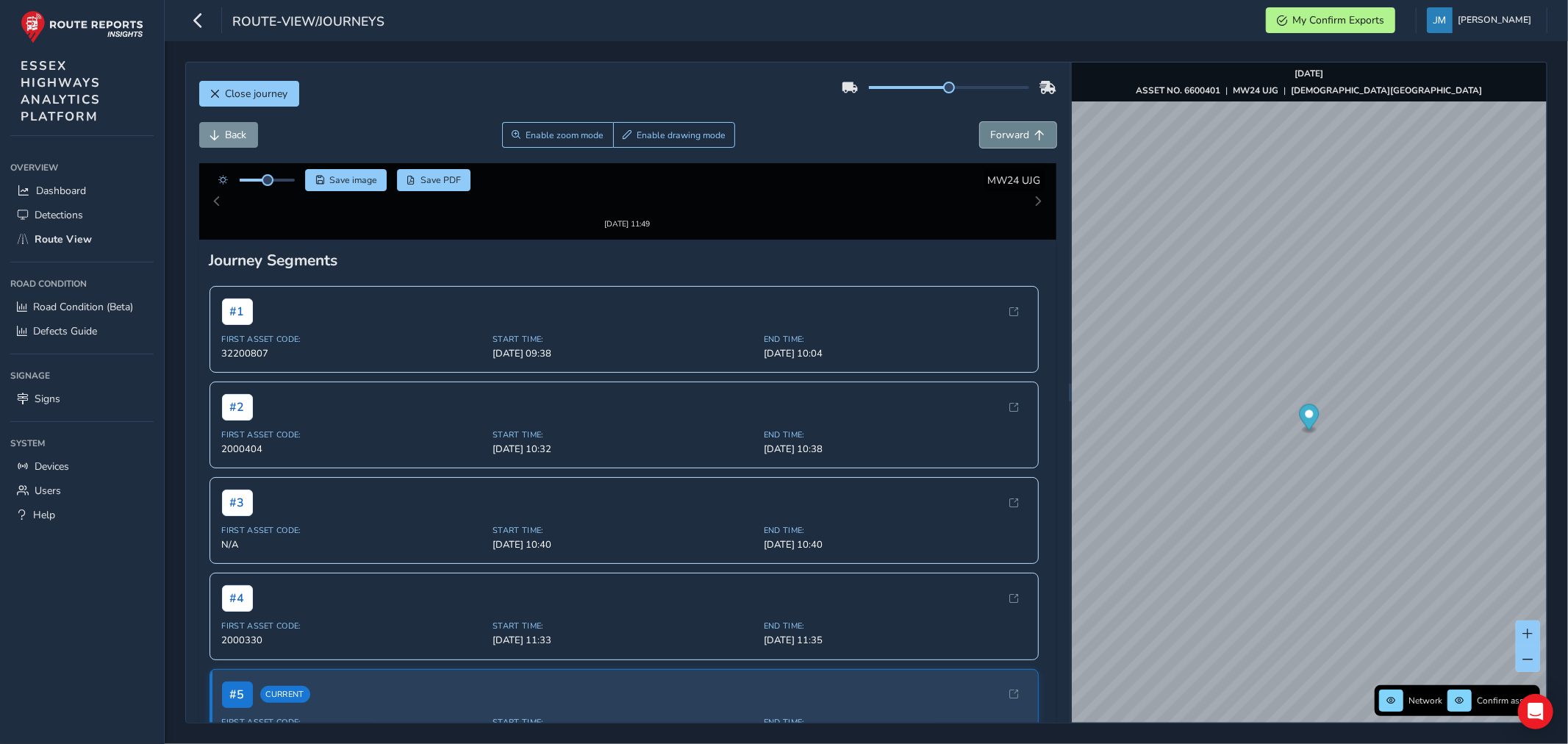
click at [1001, 129] on span "Forward" at bounding box center [1010, 135] width 39 height 14
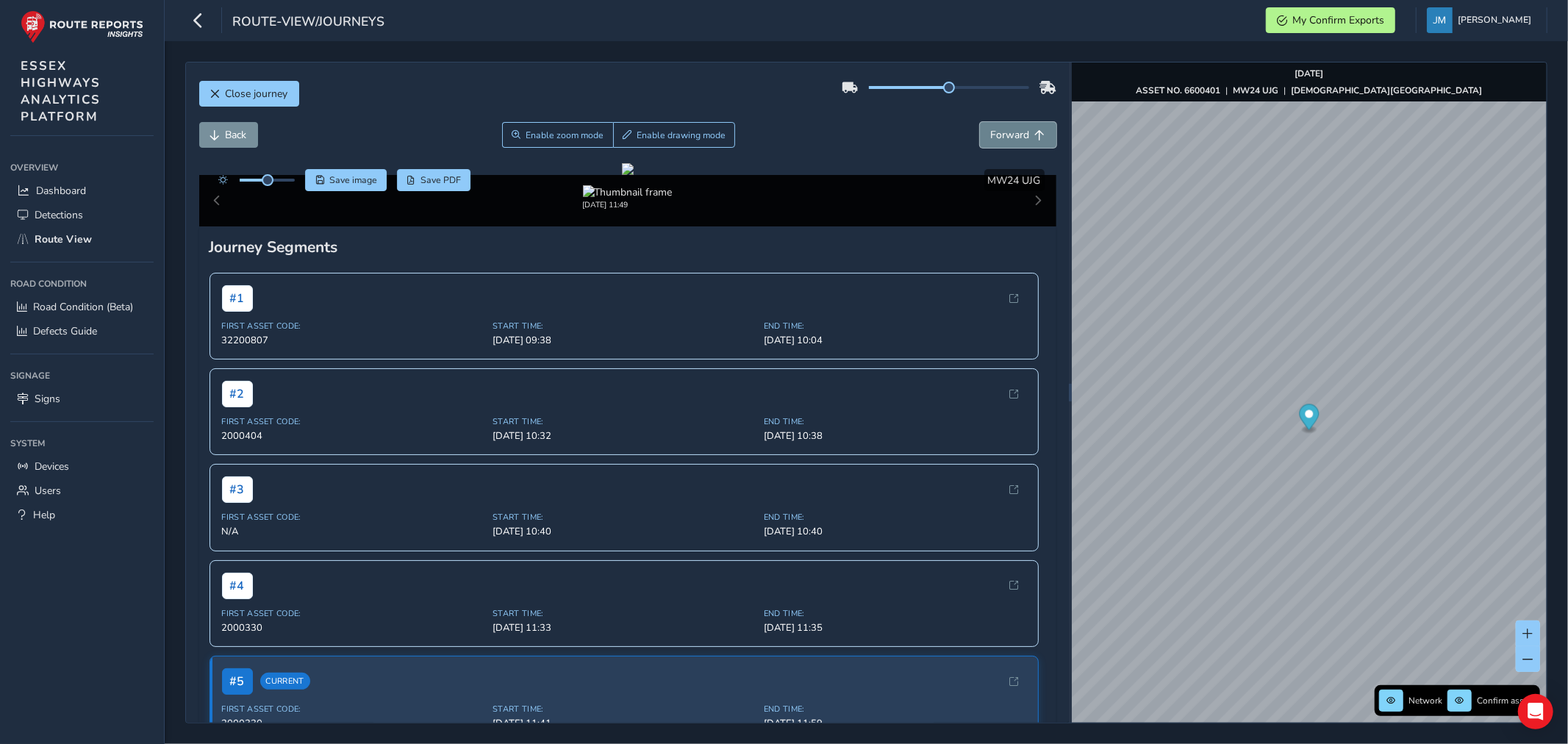
click at [1001, 129] on span "Forward" at bounding box center [1010, 135] width 39 height 14
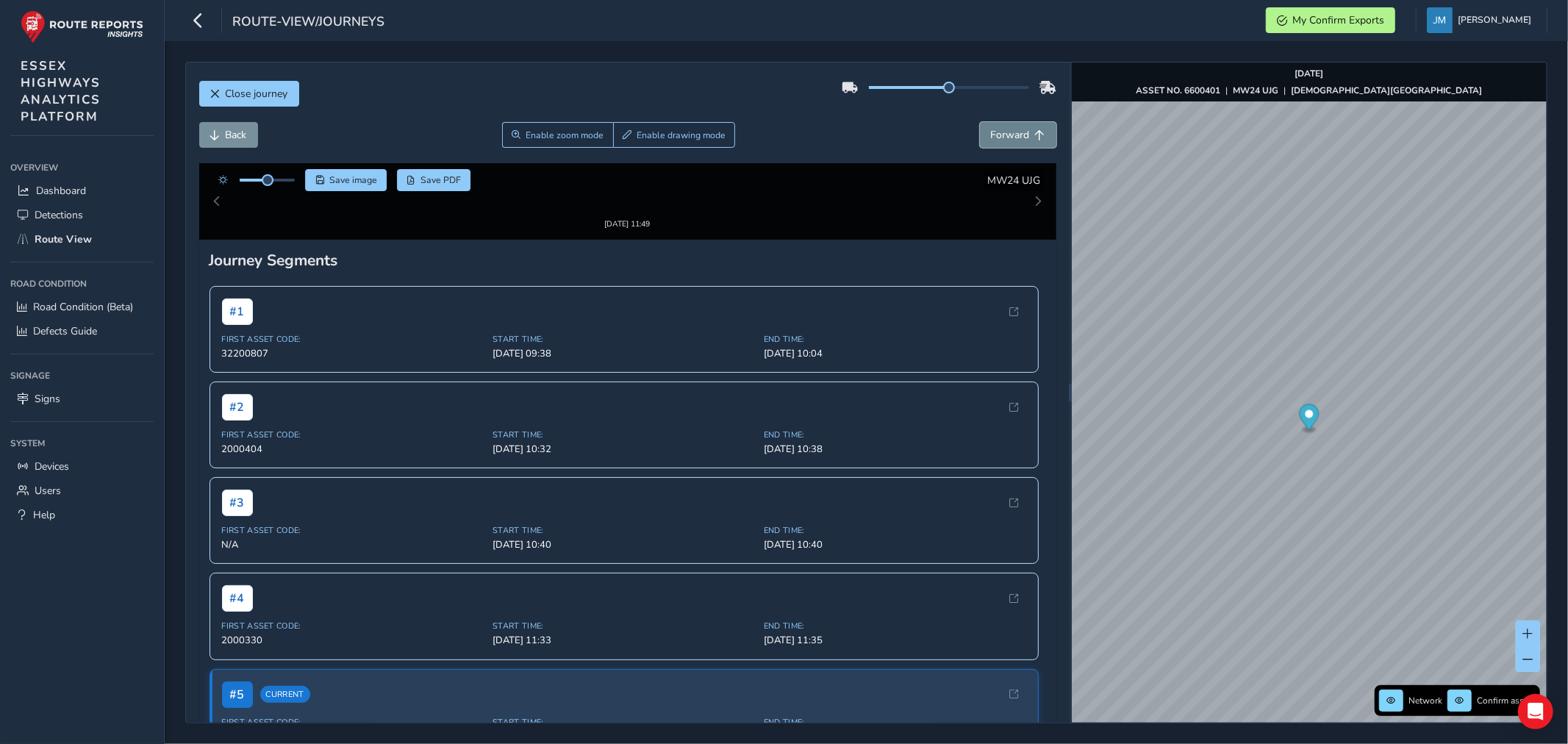
click at [1001, 129] on span "Forward" at bounding box center [1010, 135] width 39 height 14
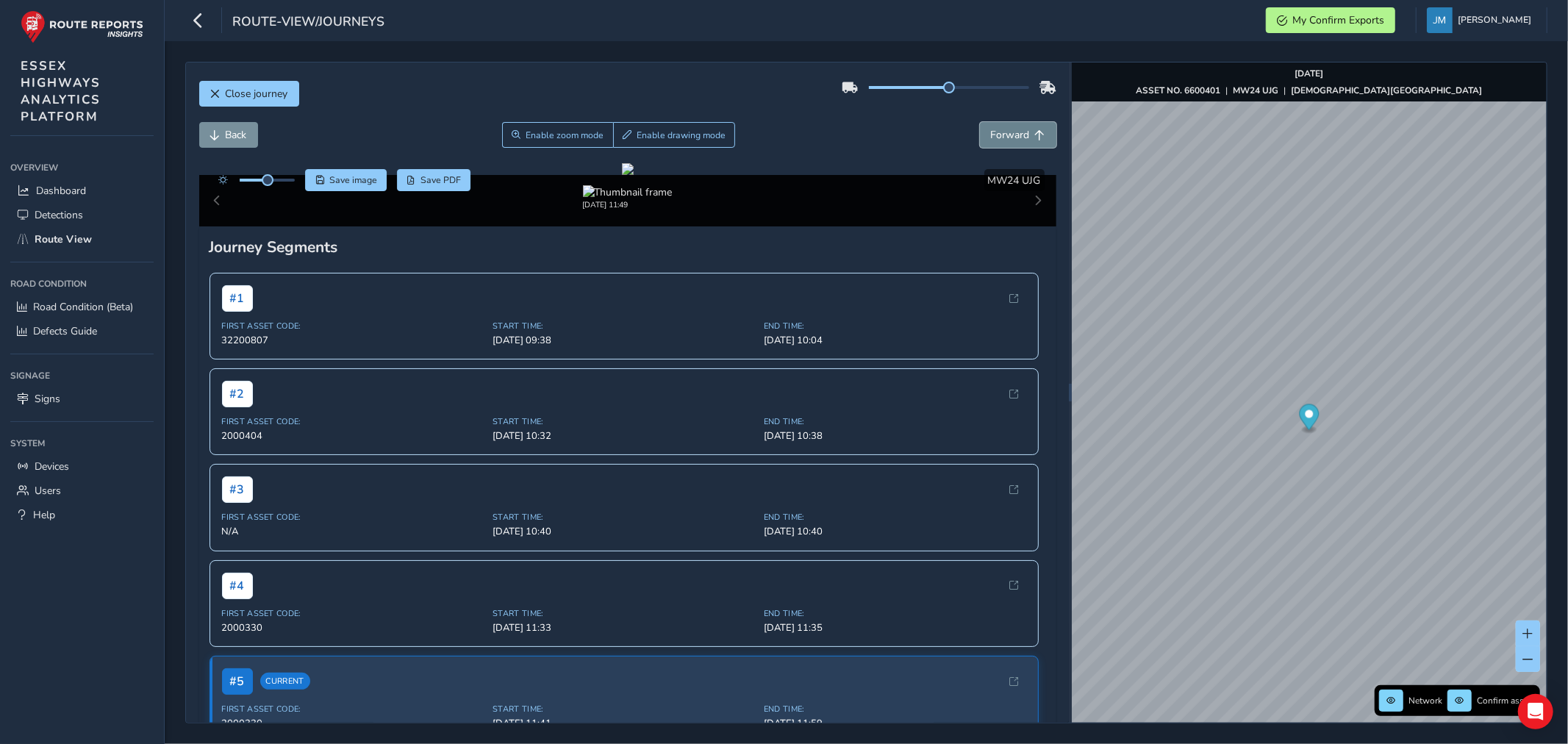
click at [1001, 129] on span "Forward" at bounding box center [1010, 135] width 39 height 14
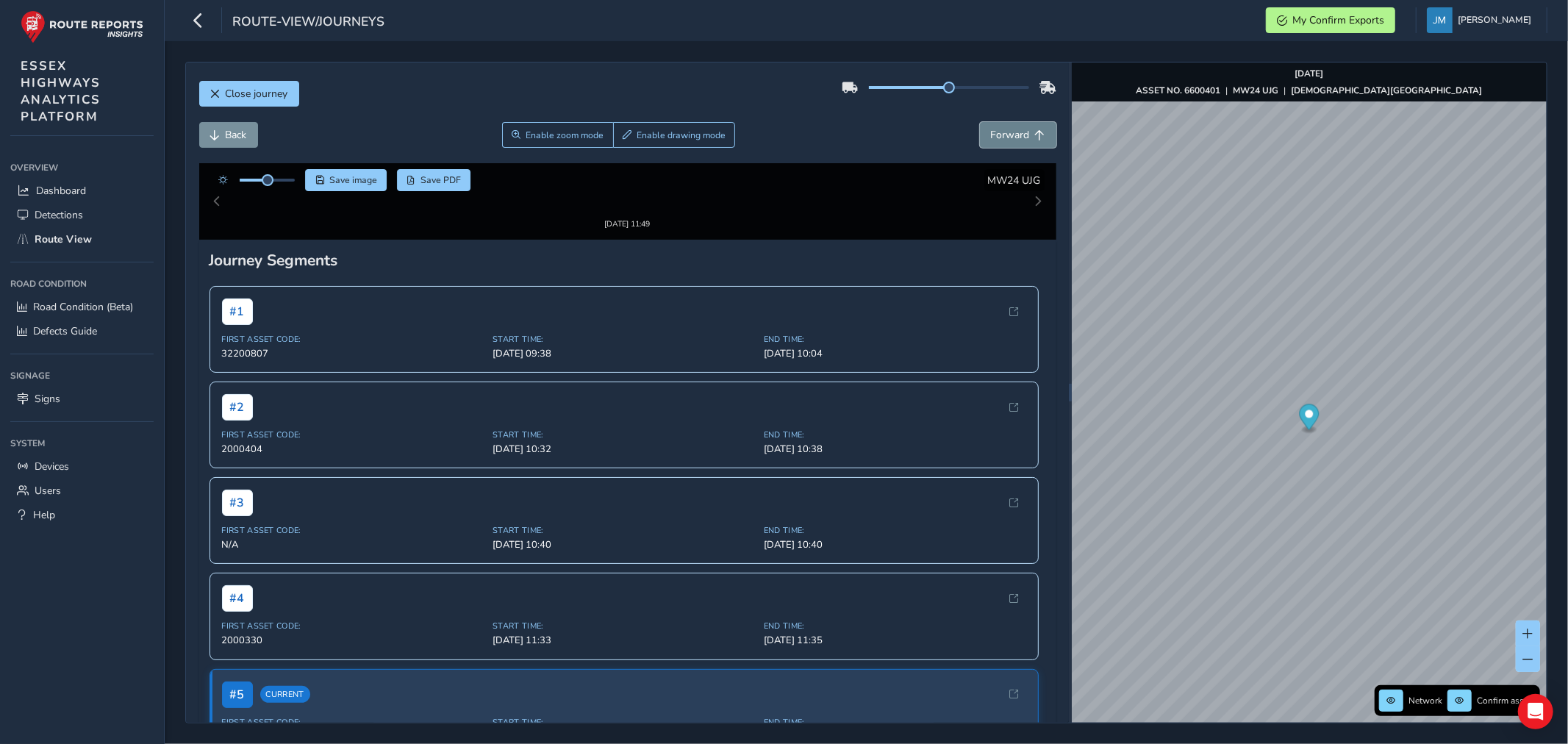
click at [1001, 129] on span "Forward" at bounding box center [1010, 135] width 39 height 14
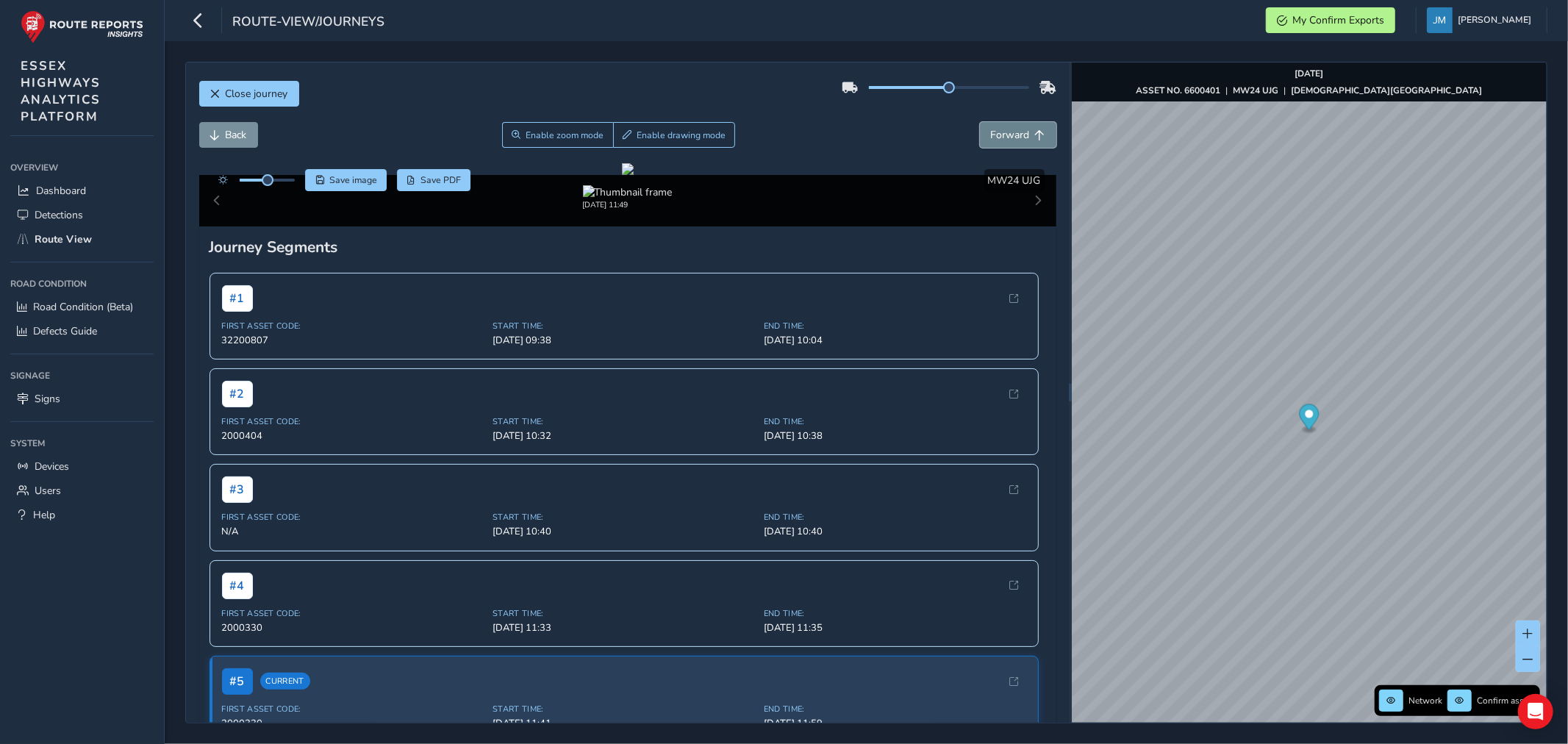
click at [1001, 129] on span "Forward" at bounding box center [1010, 135] width 39 height 14
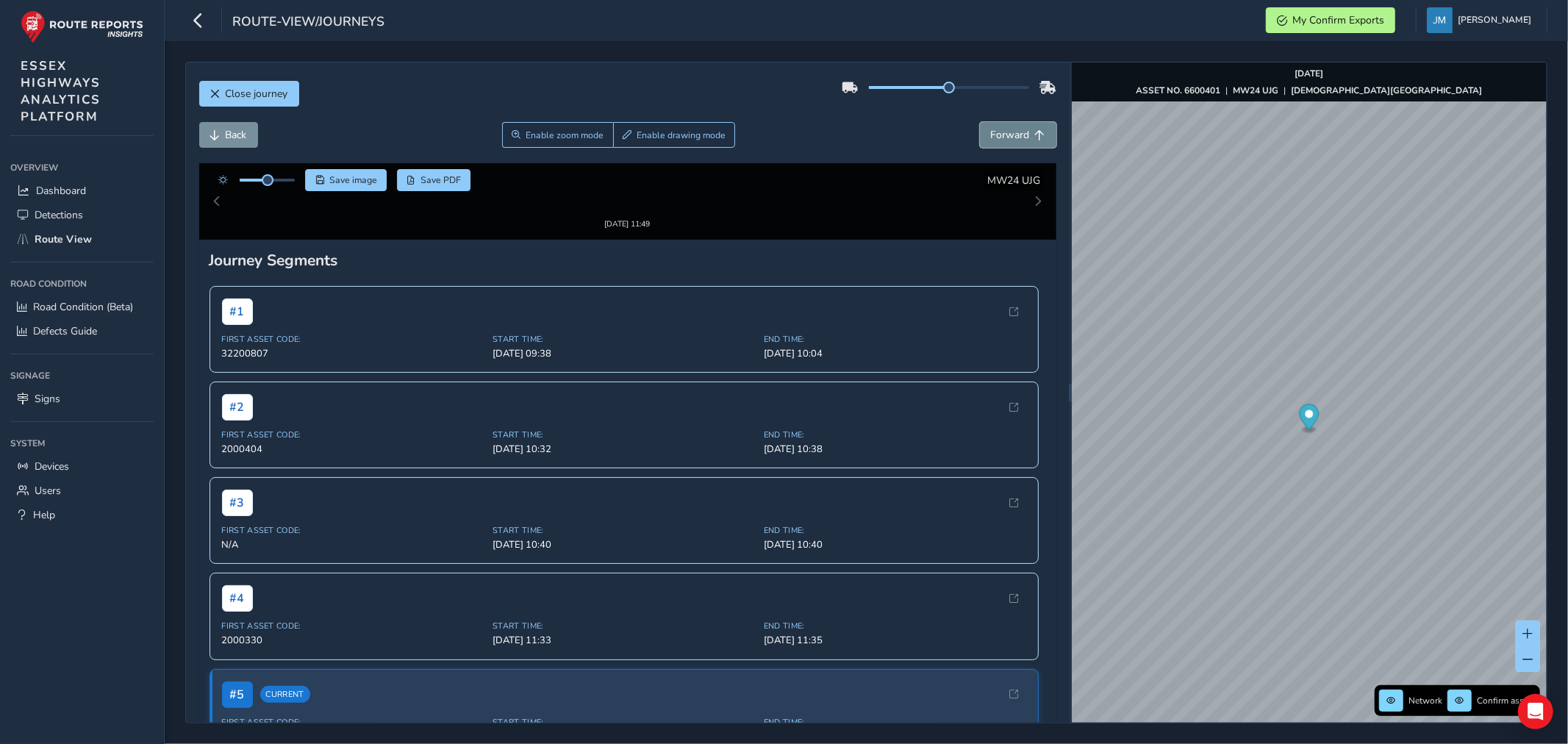
click at [1001, 129] on span "Forward" at bounding box center [1010, 135] width 39 height 14
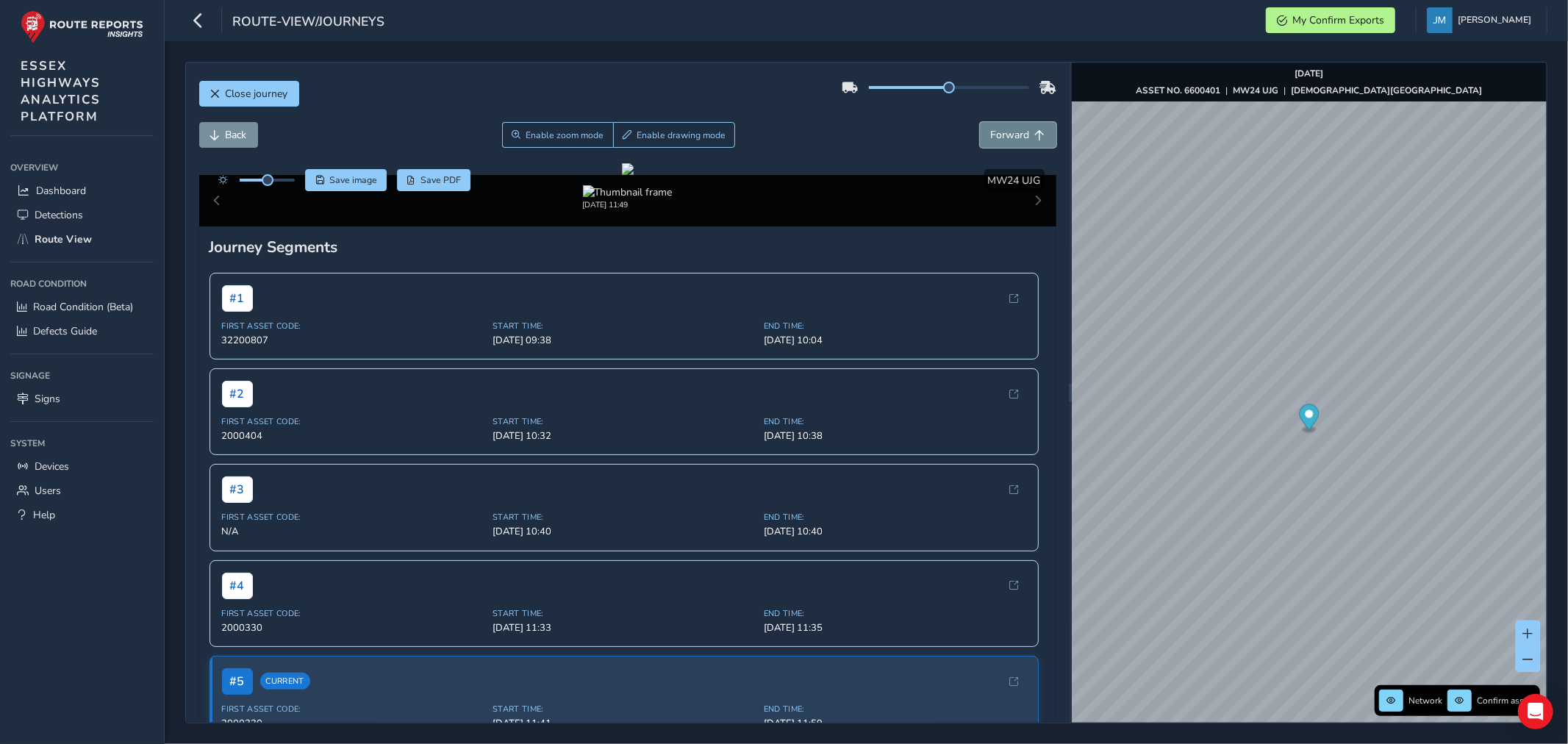
click at [1001, 129] on span "Forward" at bounding box center [1010, 135] width 39 height 14
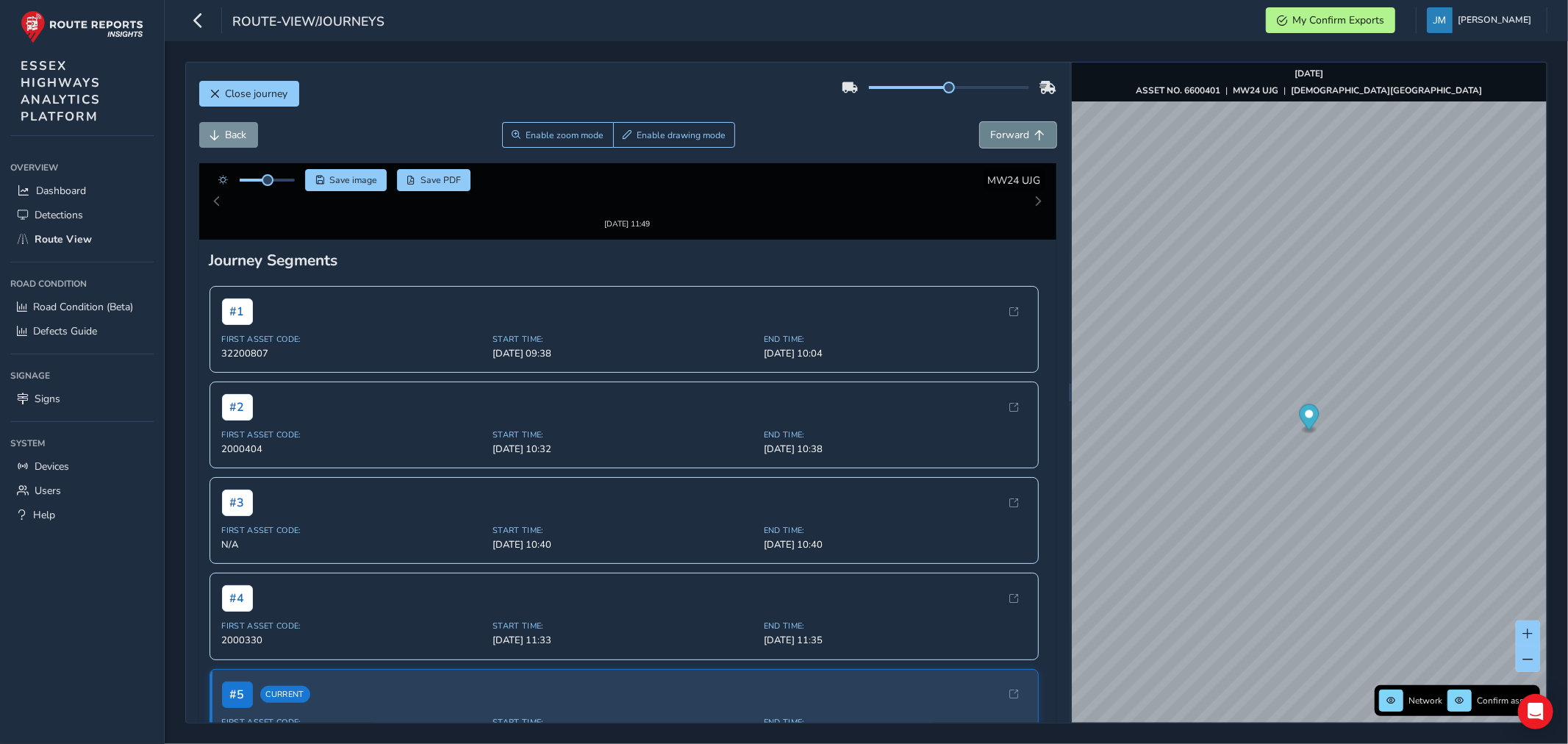
click at [1001, 129] on span "Forward" at bounding box center [1010, 135] width 39 height 14
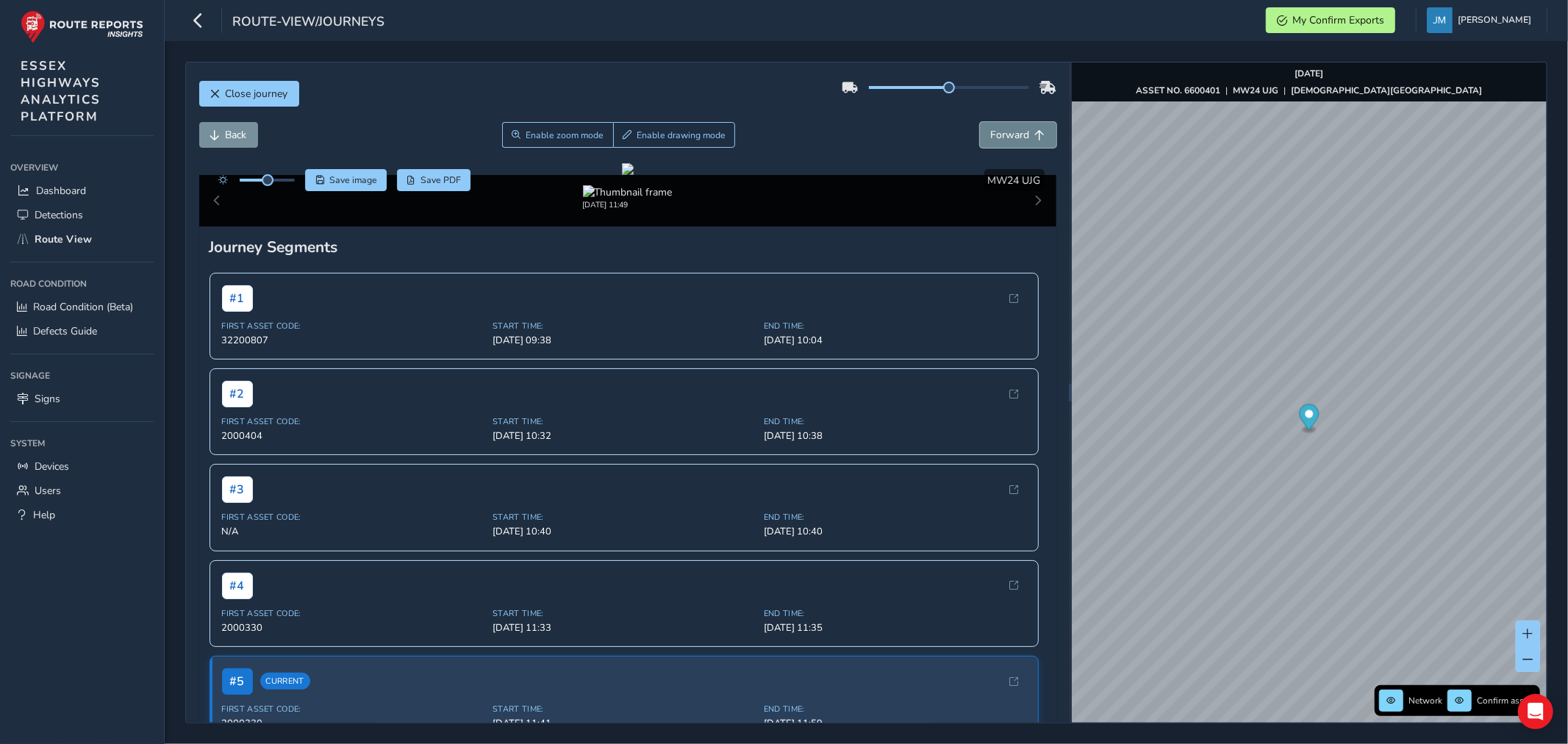
click at [1001, 129] on span "Forward" at bounding box center [1010, 135] width 39 height 14
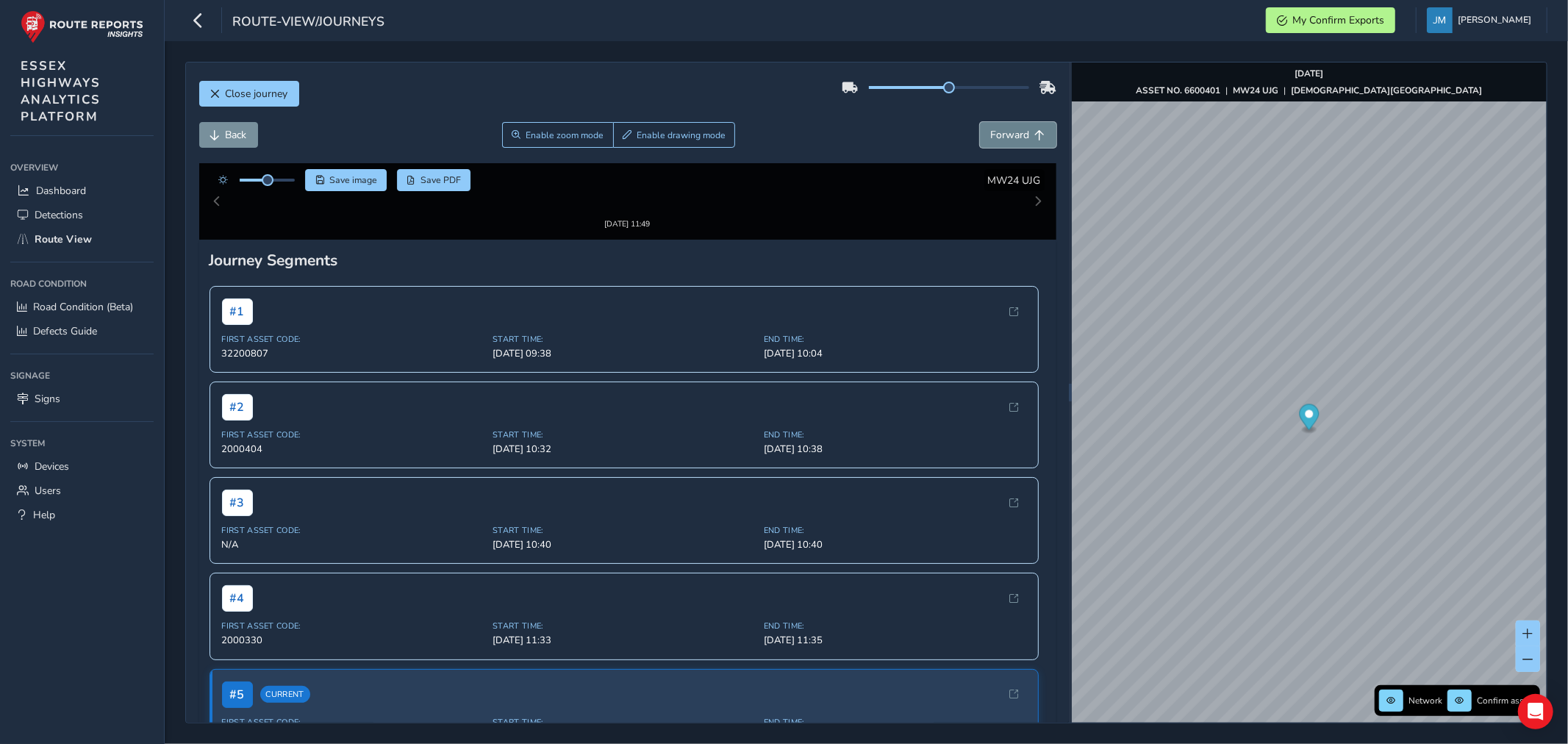
click at [1001, 129] on span "Forward" at bounding box center [1010, 135] width 39 height 14
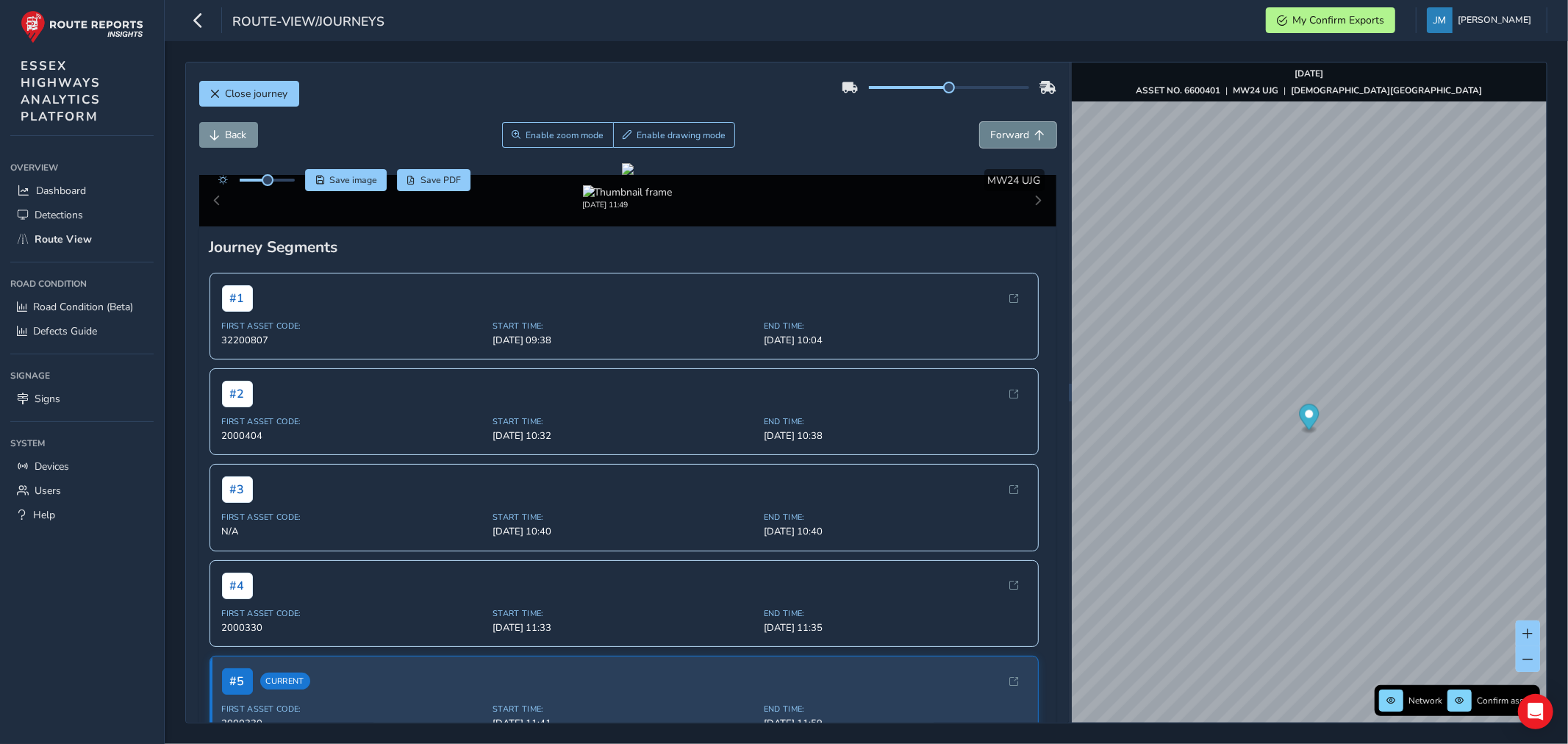
click at [1001, 129] on span "Forward" at bounding box center [1010, 135] width 39 height 14
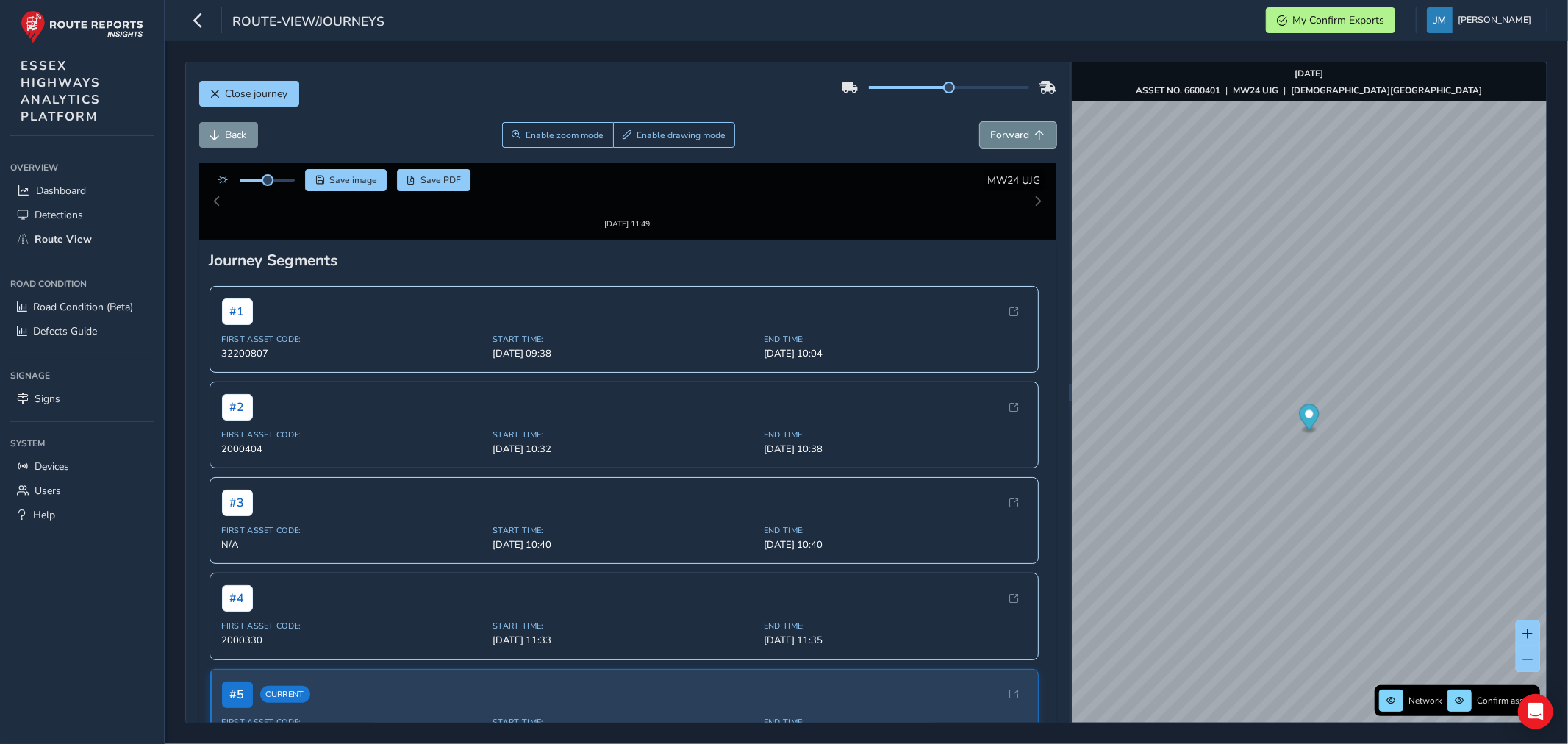
click at [1001, 129] on span "Forward" at bounding box center [1010, 135] width 39 height 14
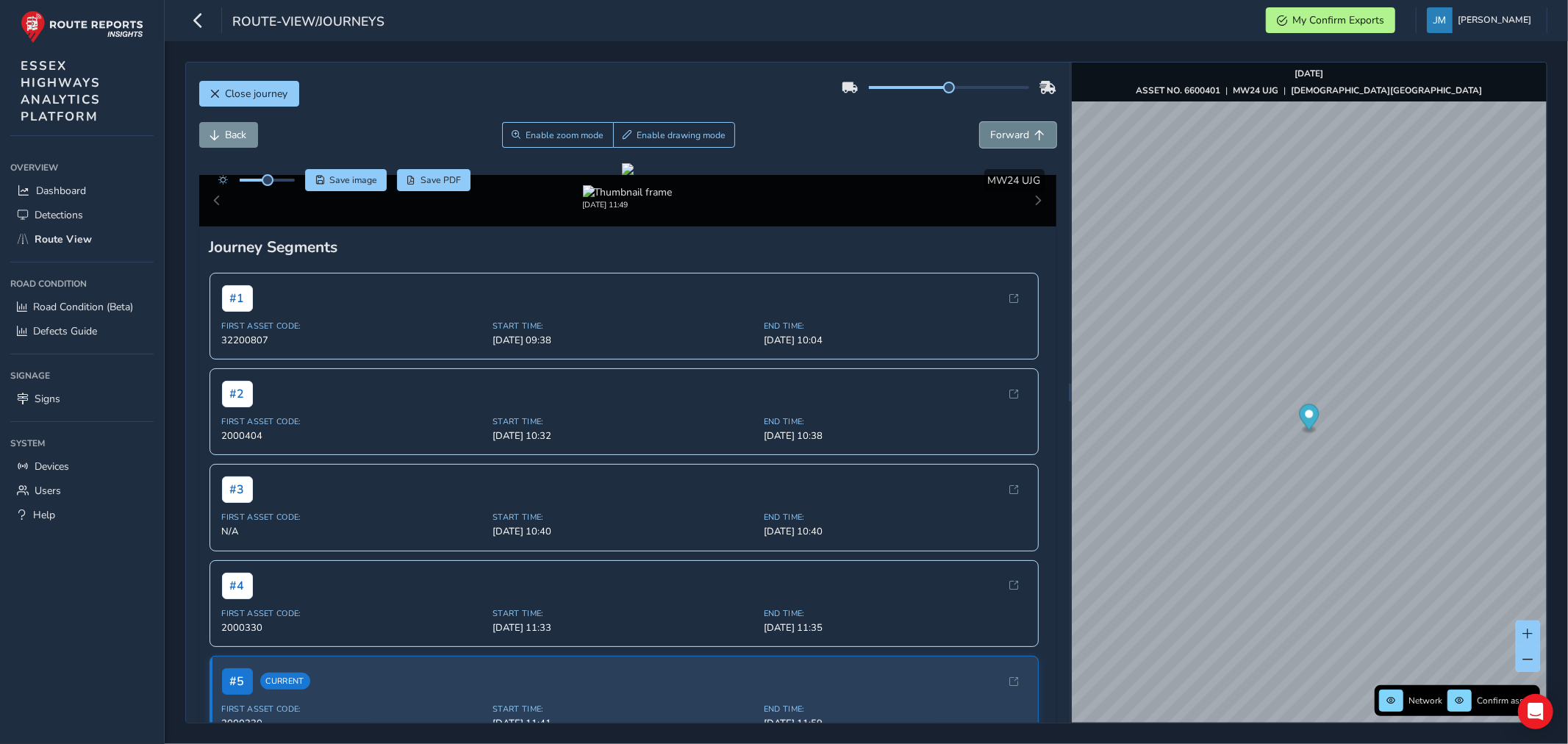
click at [1001, 129] on span "Forward" at bounding box center [1010, 135] width 39 height 14
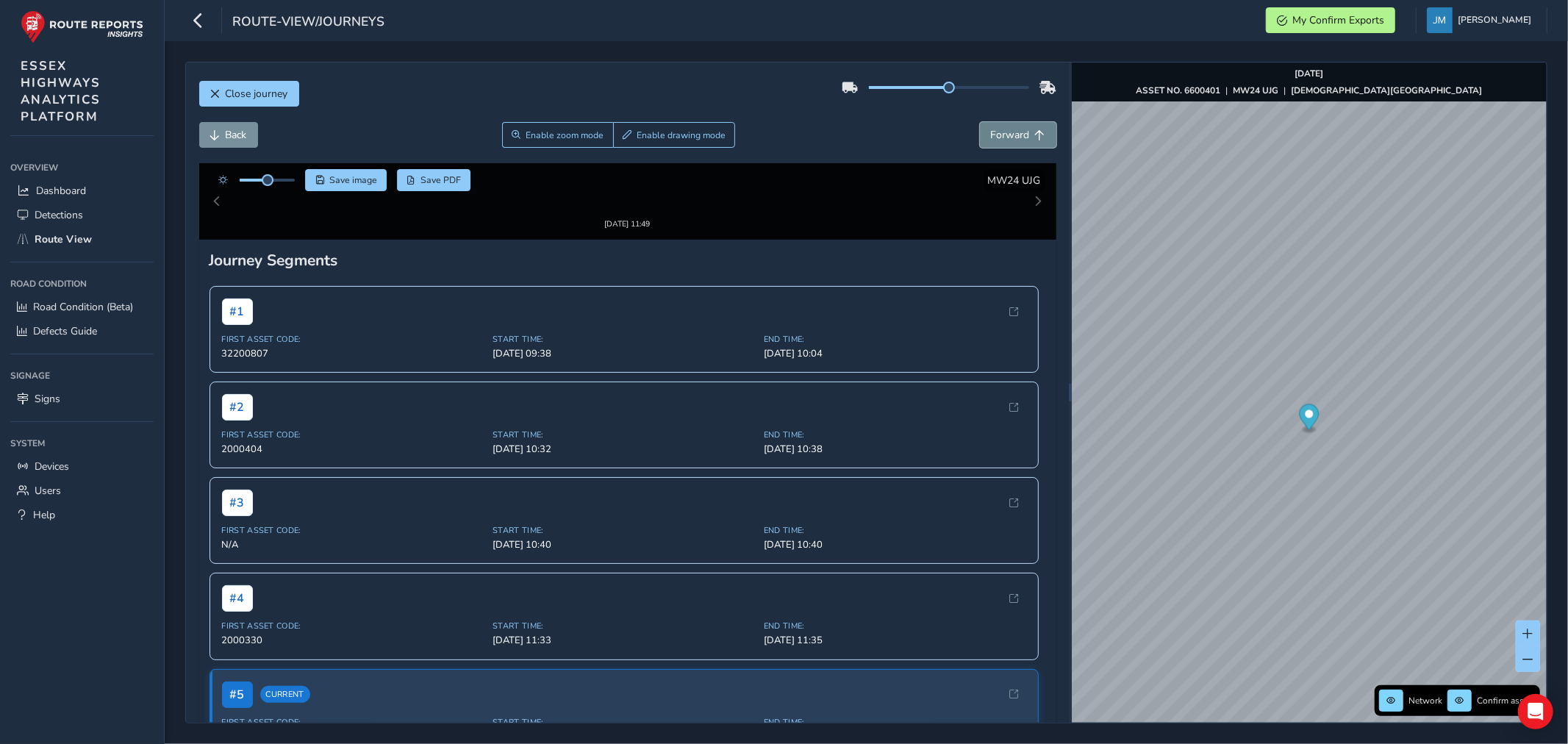
click at [1001, 129] on span "Forward" at bounding box center [1010, 135] width 39 height 14
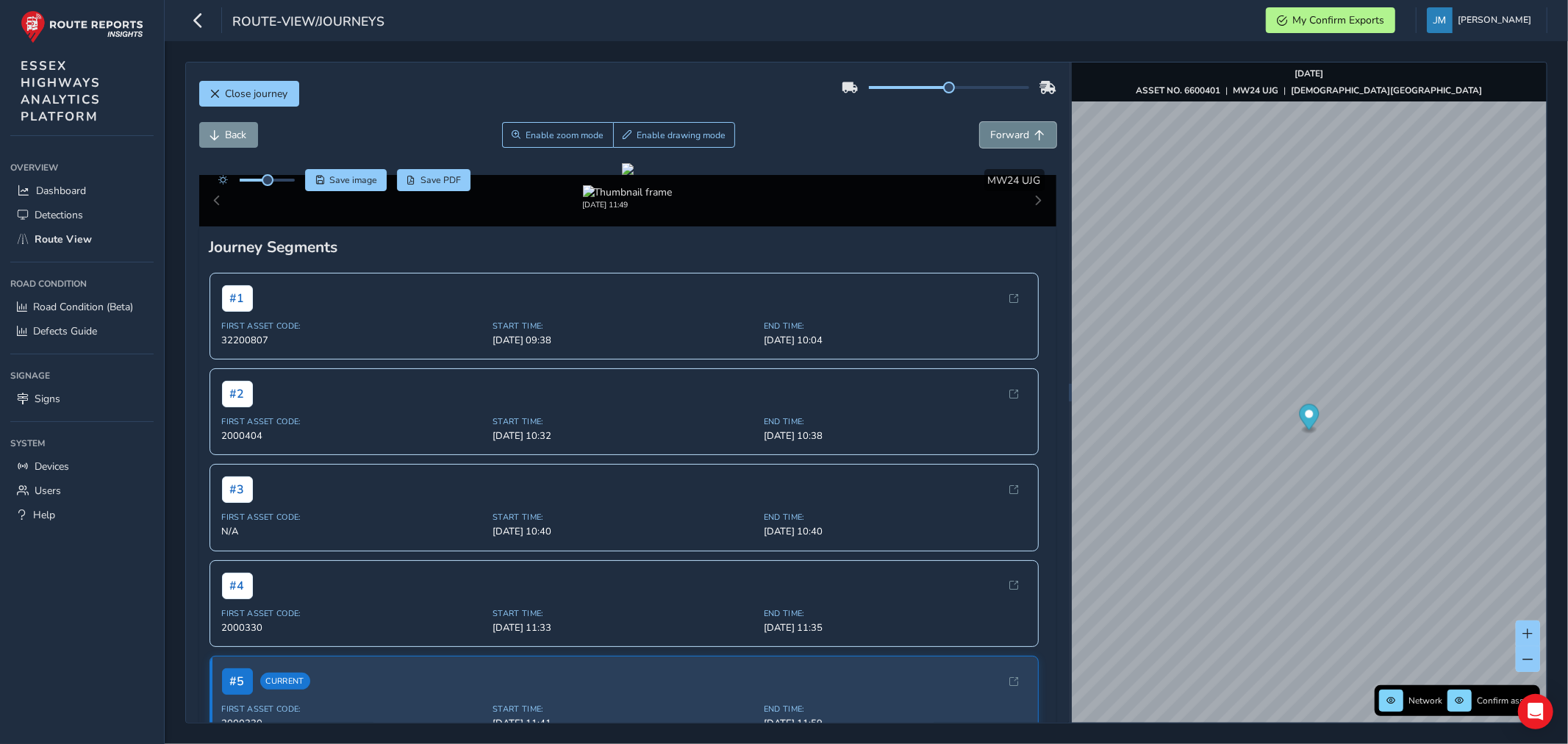
click at [1001, 129] on span "Forward" at bounding box center [1010, 135] width 39 height 14
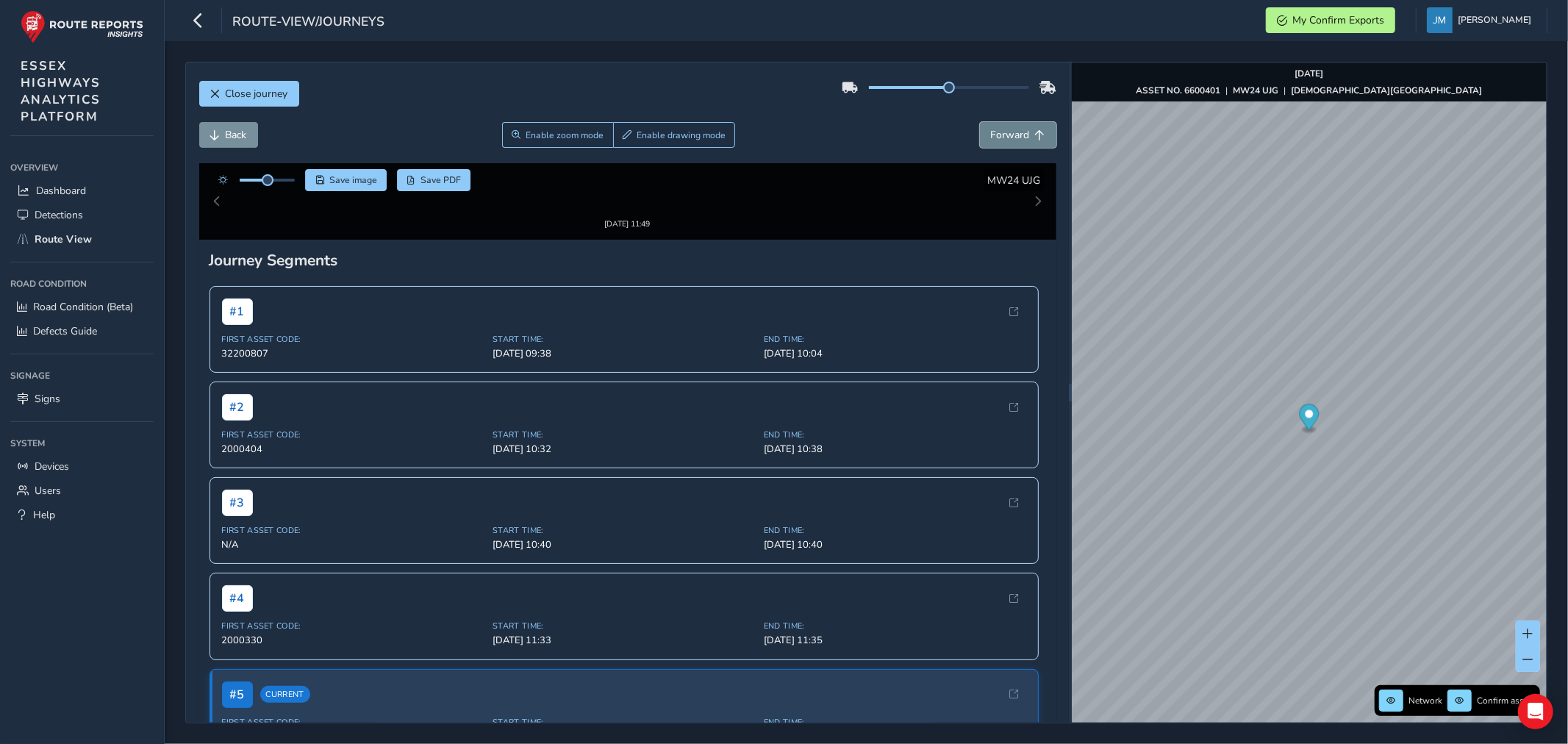
click at [1001, 129] on span "Forward" at bounding box center [1010, 135] width 39 height 14
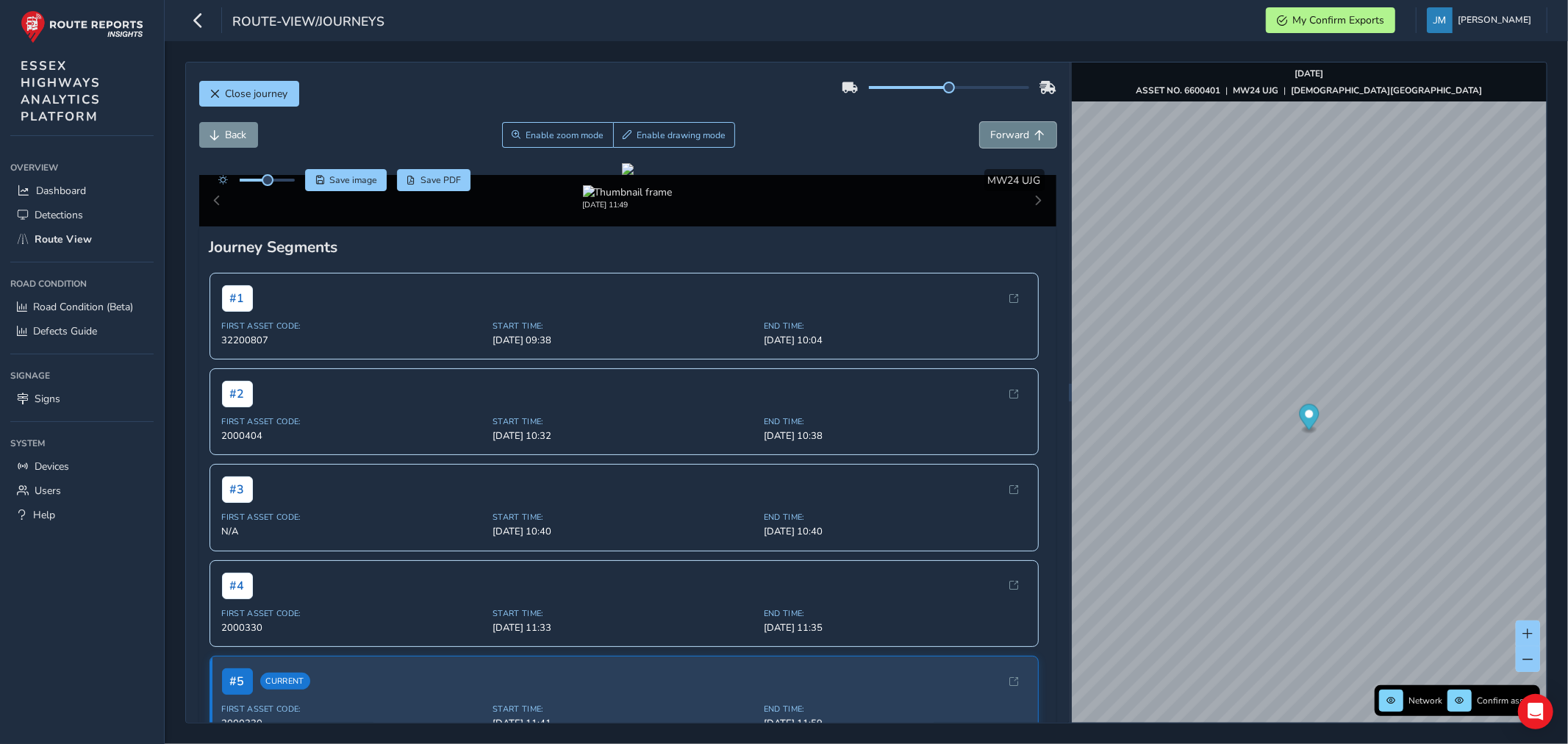
click at [1001, 129] on span "Forward" at bounding box center [1010, 135] width 39 height 14
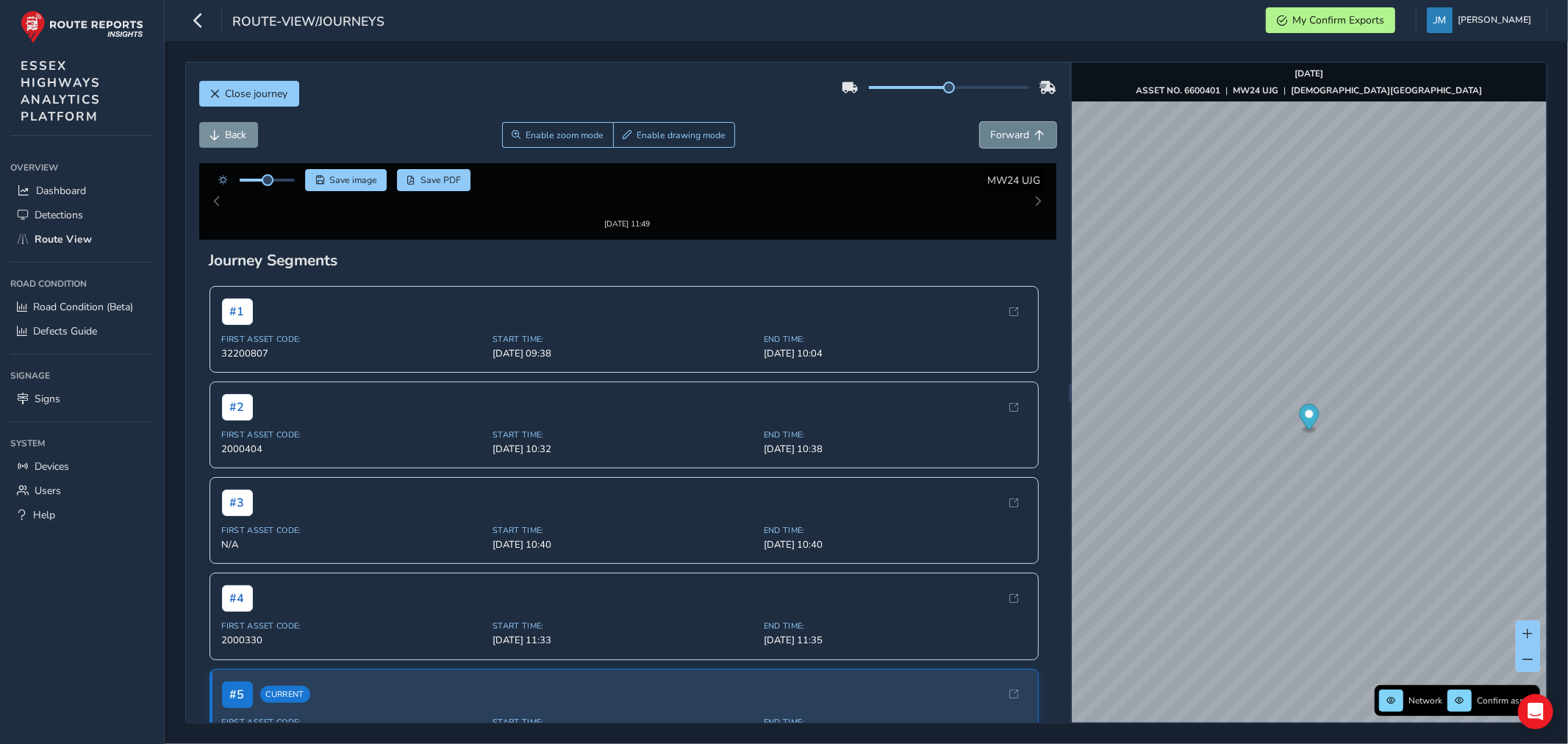
click at [1001, 129] on span "Forward" at bounding box center [1010, 135] width 39 height 14
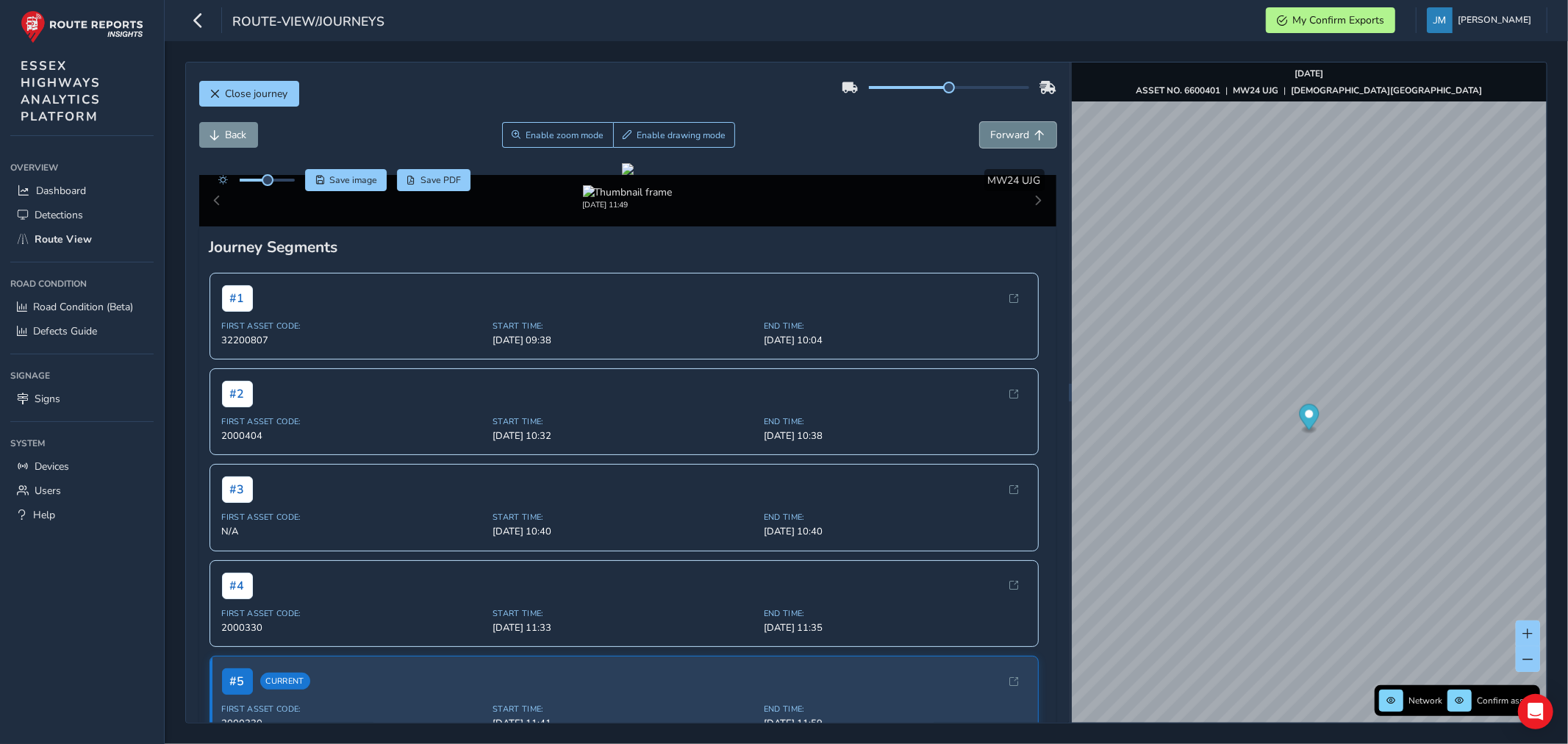
click at [1001, 129] on span "Forward" at bounding box center [1010, 135] width 39 height 14
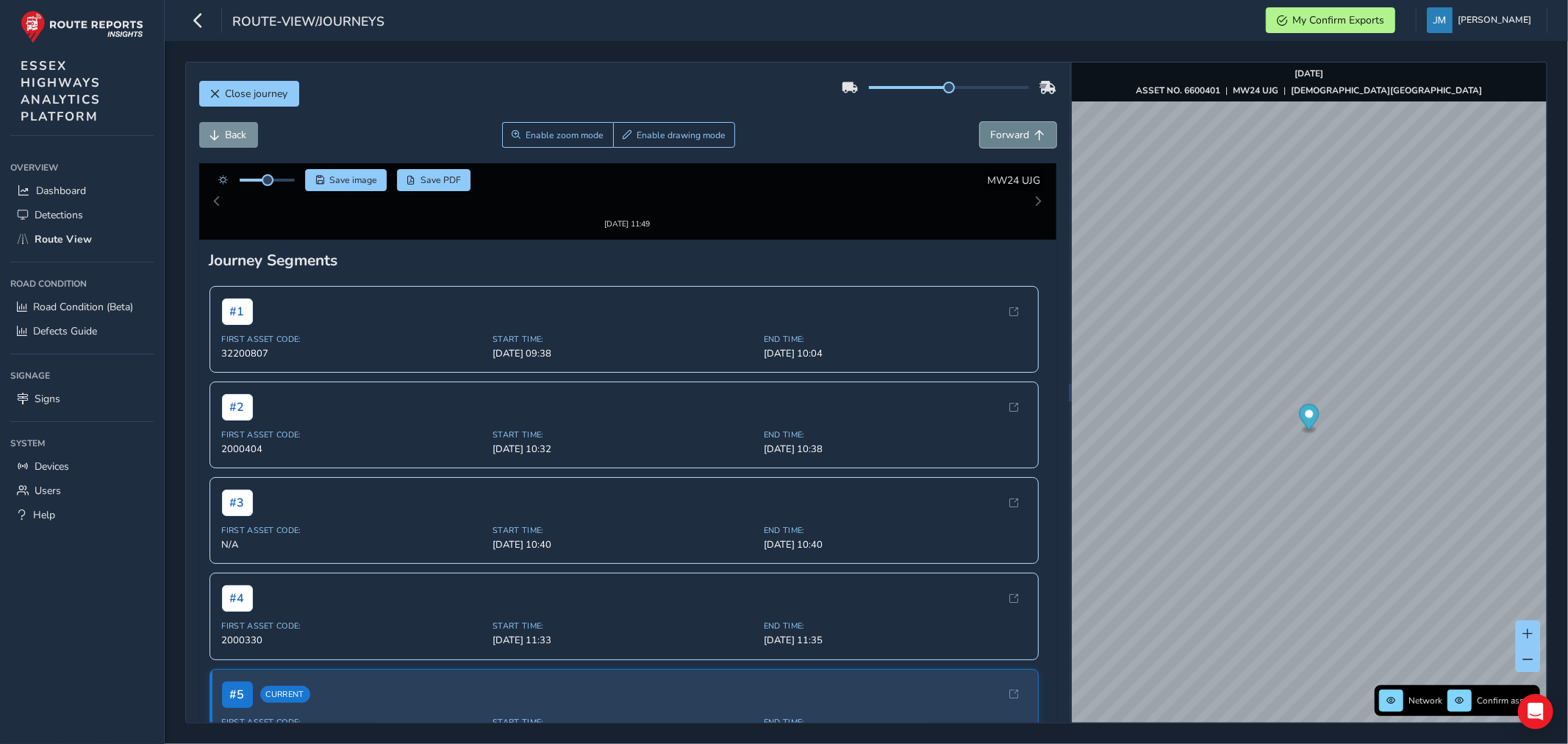
click at [1001, 129] on span "Forward" at bounding box center [1010, 135] width 39 height 14
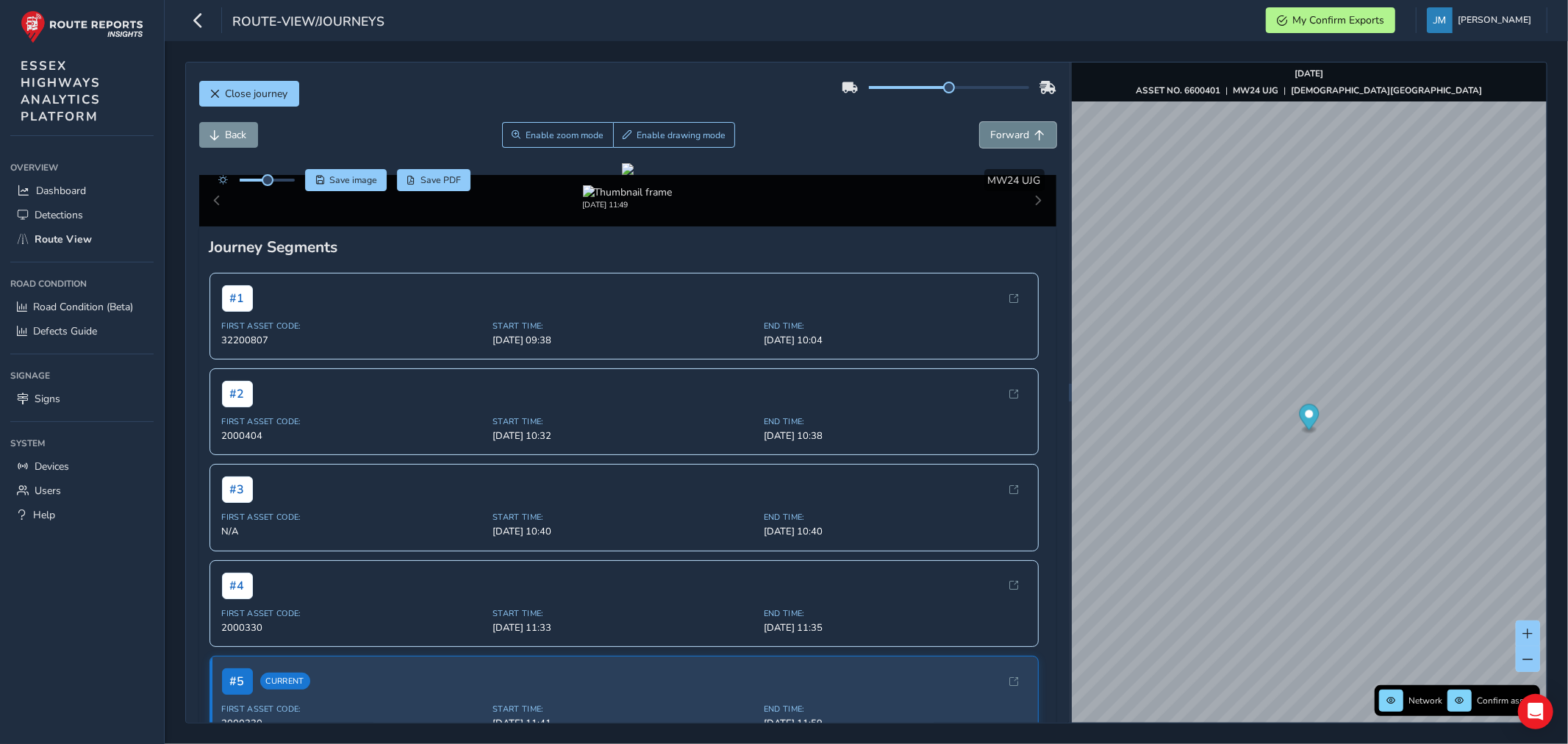
click at [1001, 129] on span "Forward" at bounding box center [1010, 135] width 39 height 14
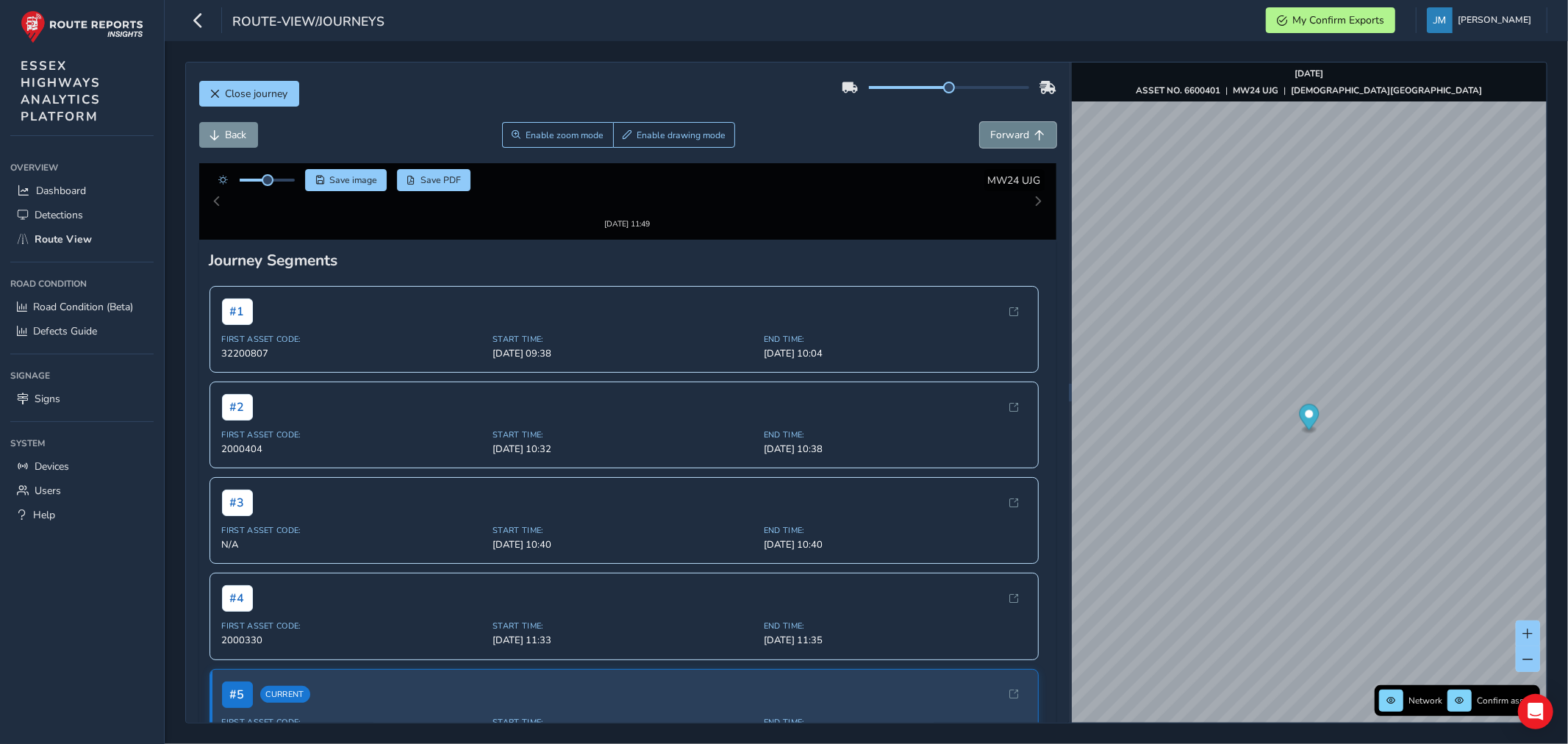
click at [1001, 129] on span "Forward" at bounding box center [1010, 135] width 39 height 14
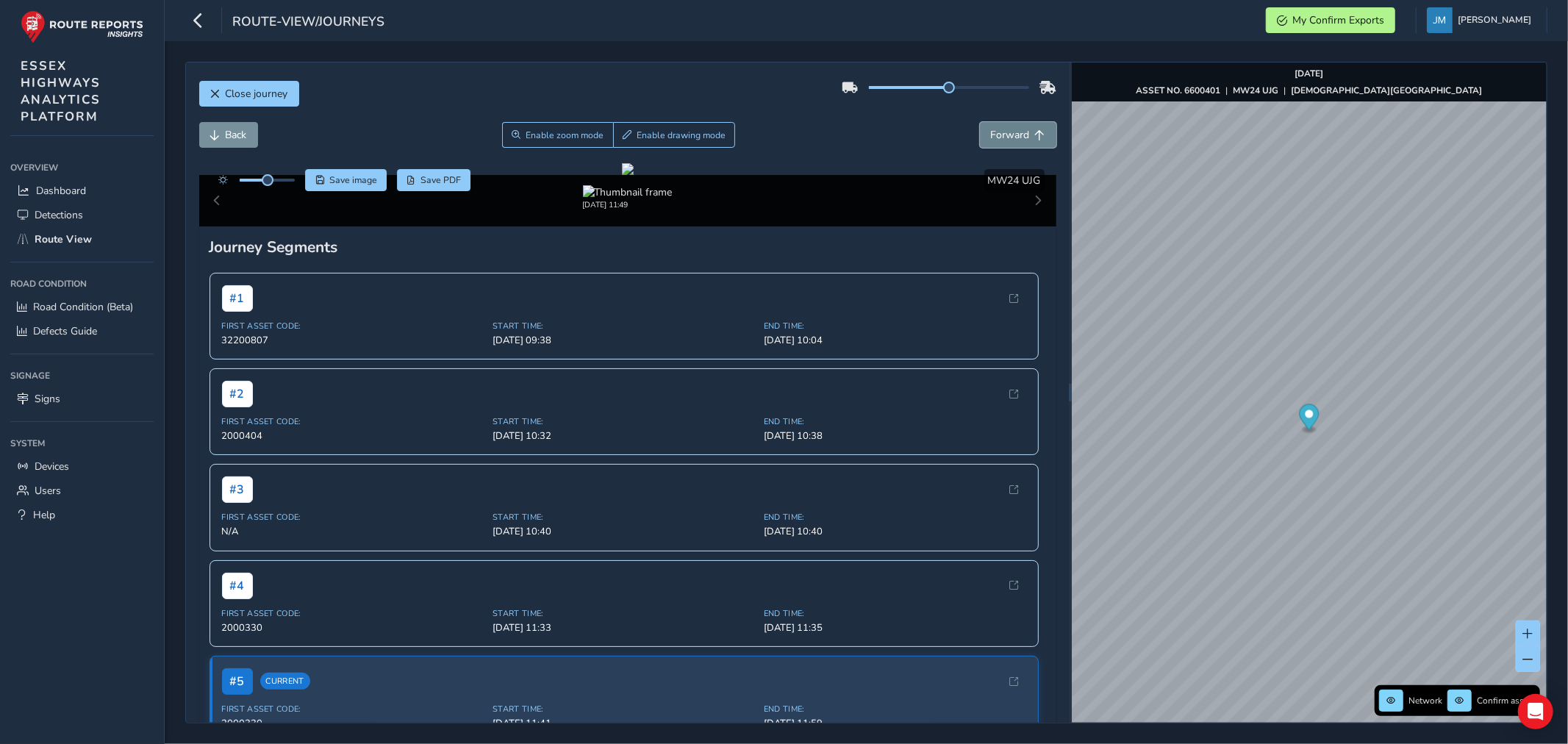
click at [1001, 129] on span "Forward" at bounding box center [1010, 135] width 39 height 14
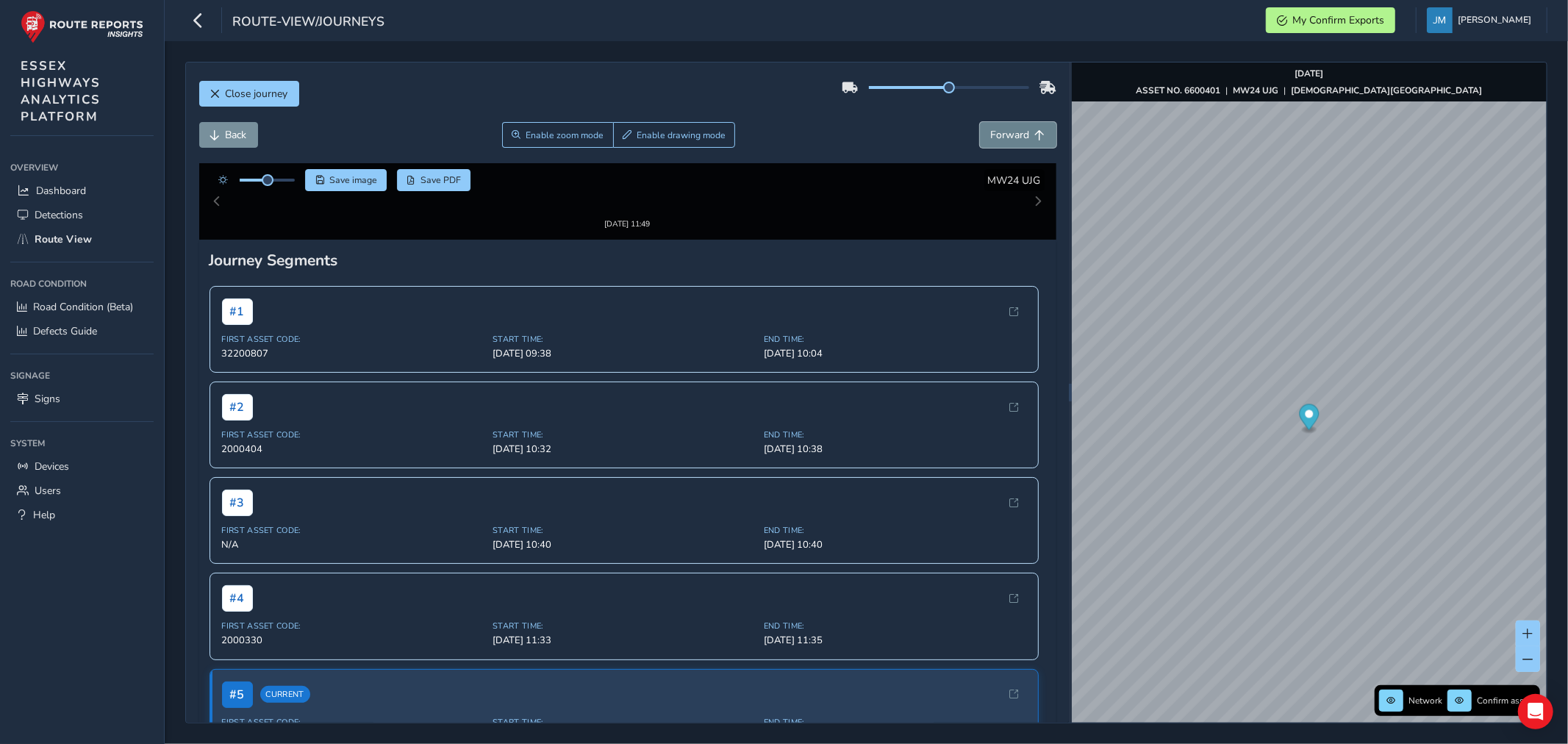
click at [1001, 129] on span "Forward" at bounding box center [1010, 135] width 39 height 14
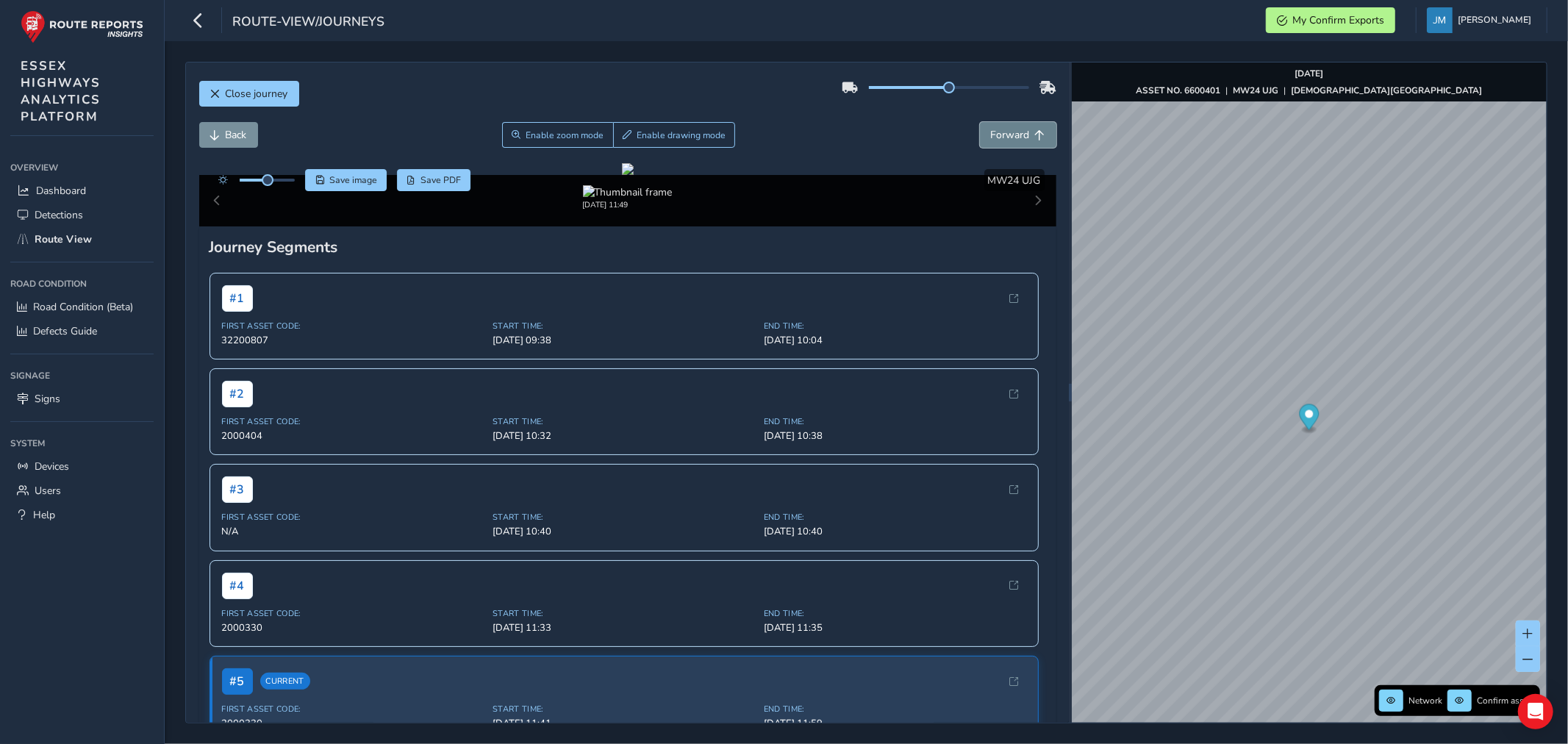
click at [1001, 129] on span "Forward" at bounding box center [1010, 135] width 39 height 14
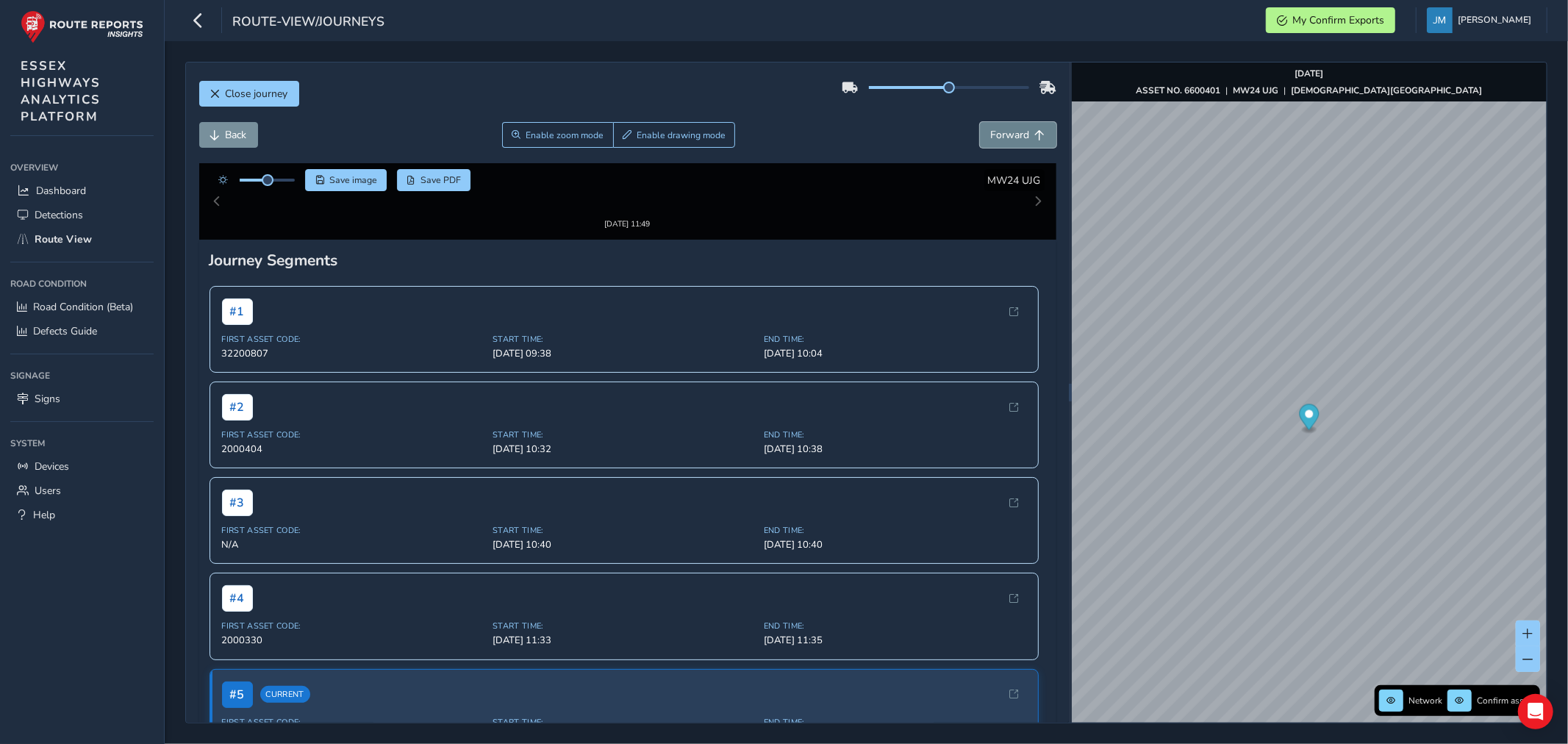
click at [1001, 129] on span "Forward" at bounding box center [1010, 135] width 39 height 14
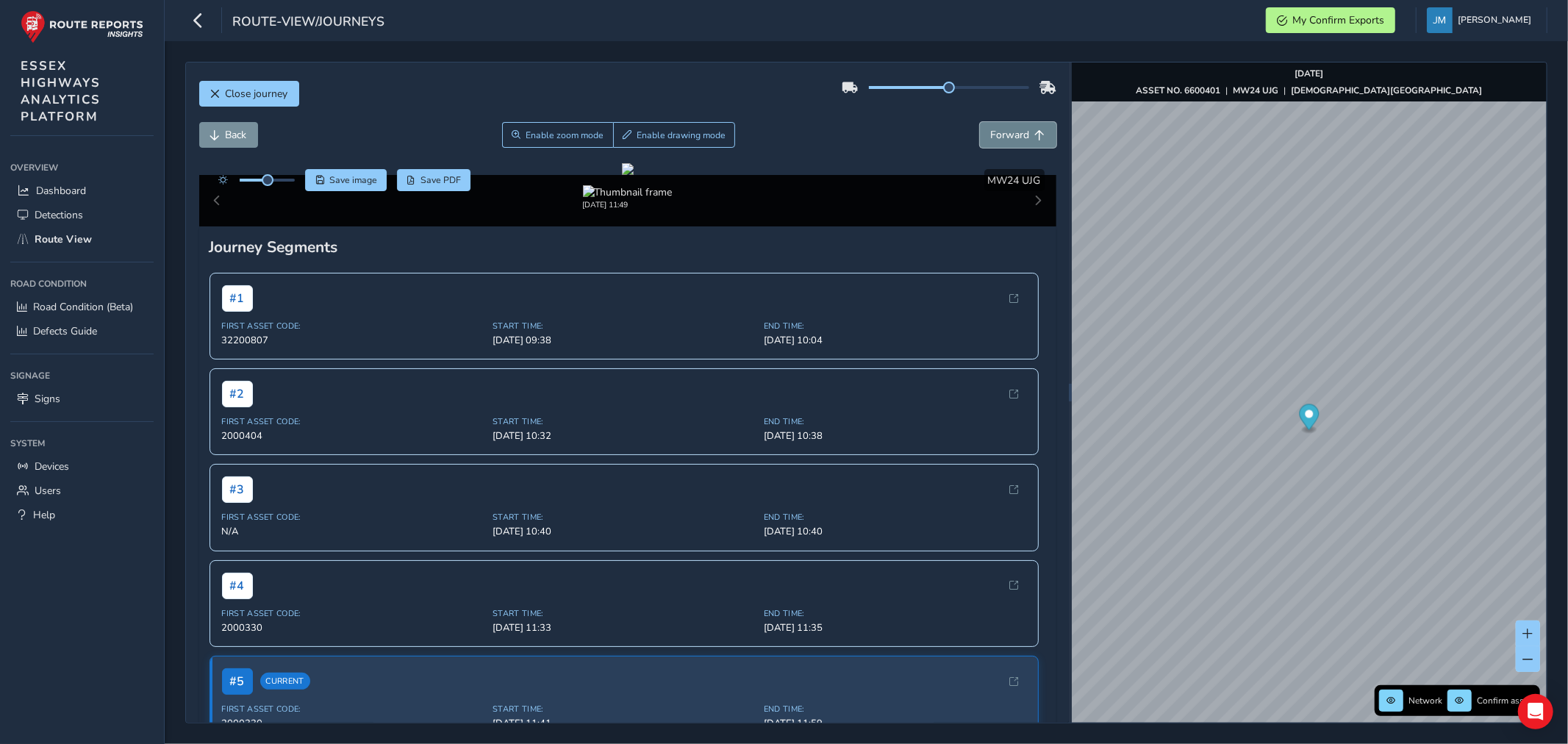
click at [1001, 129] on span "Forward" at bounding box center [1010, 135] width 39 height 14
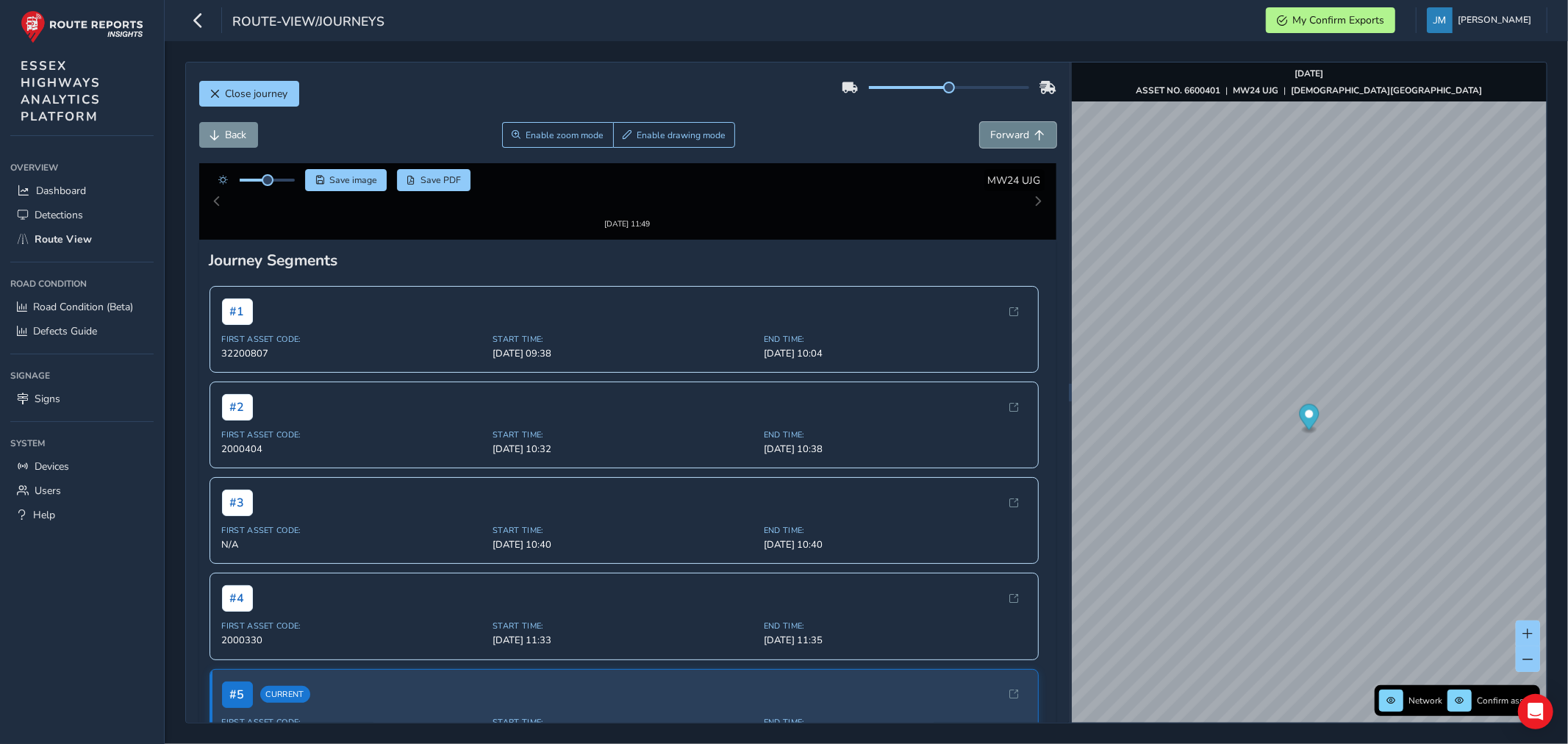
click at [1001, 129] on span "Forward" at bounding box center [1010, 135] width 39 height 14
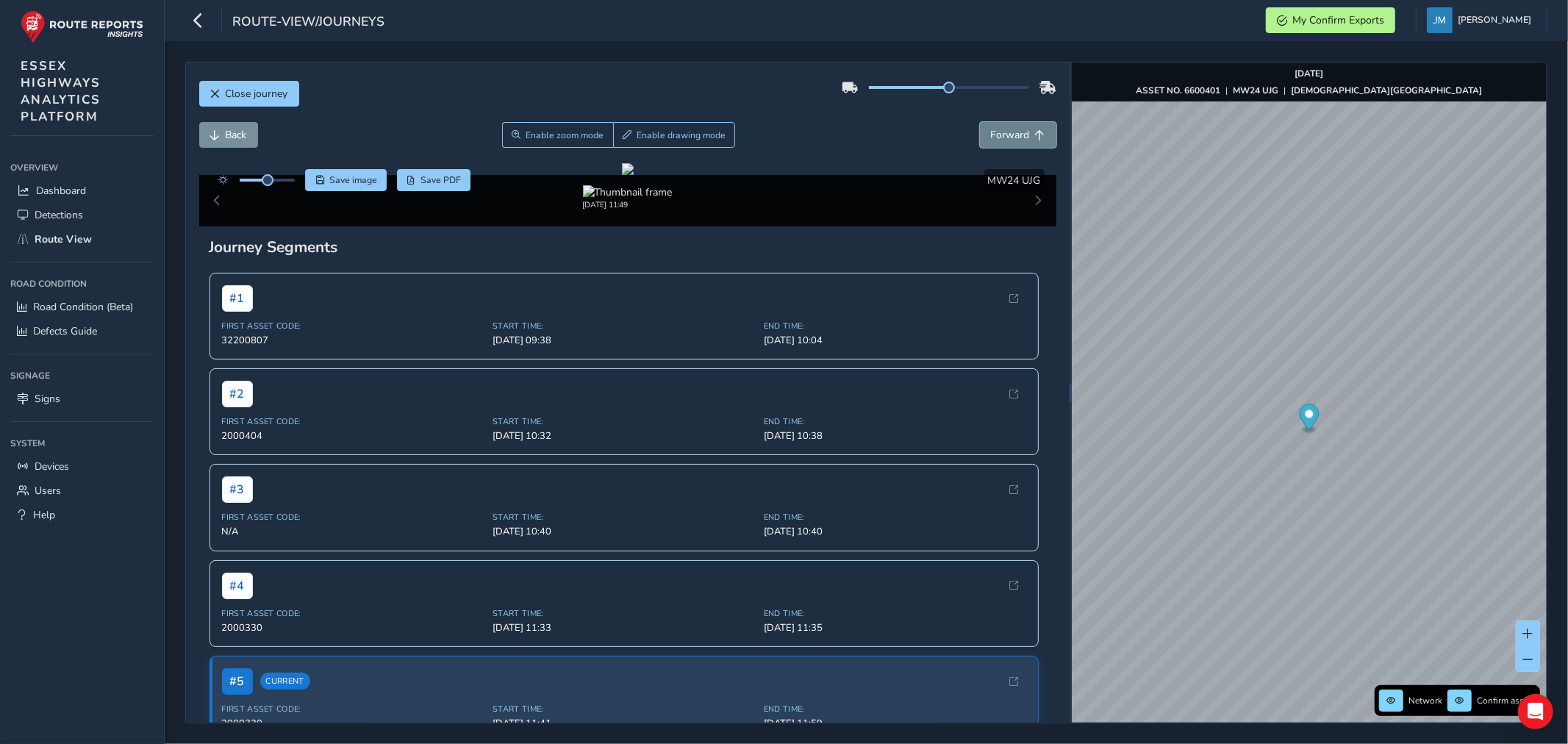
click at [1001, 129] on span "Forward" at bounding box center [1010, 135] width 39 height 14
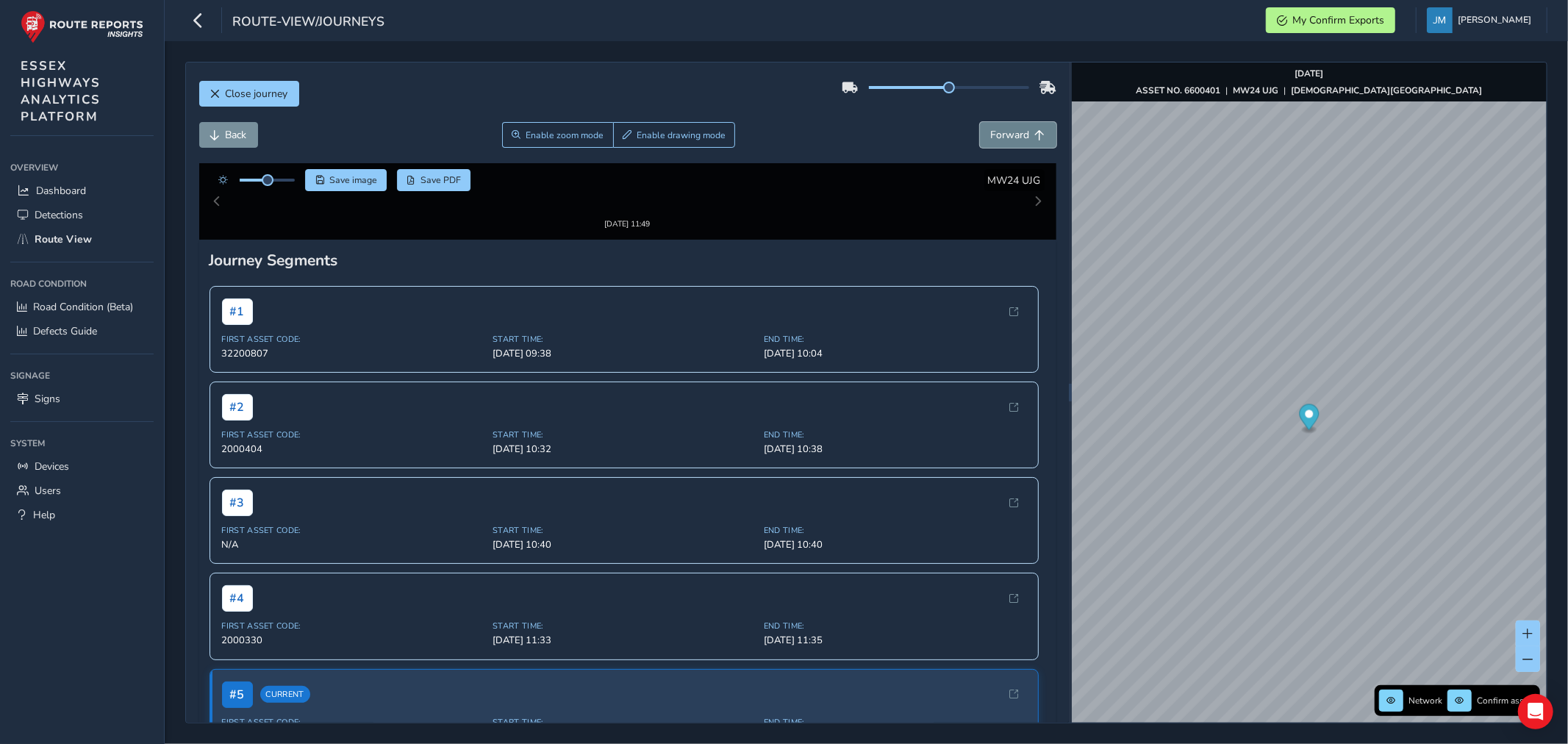
click at [1001, 129] on span "Forward" at bounding box center [1010, 135] width 39 height 14
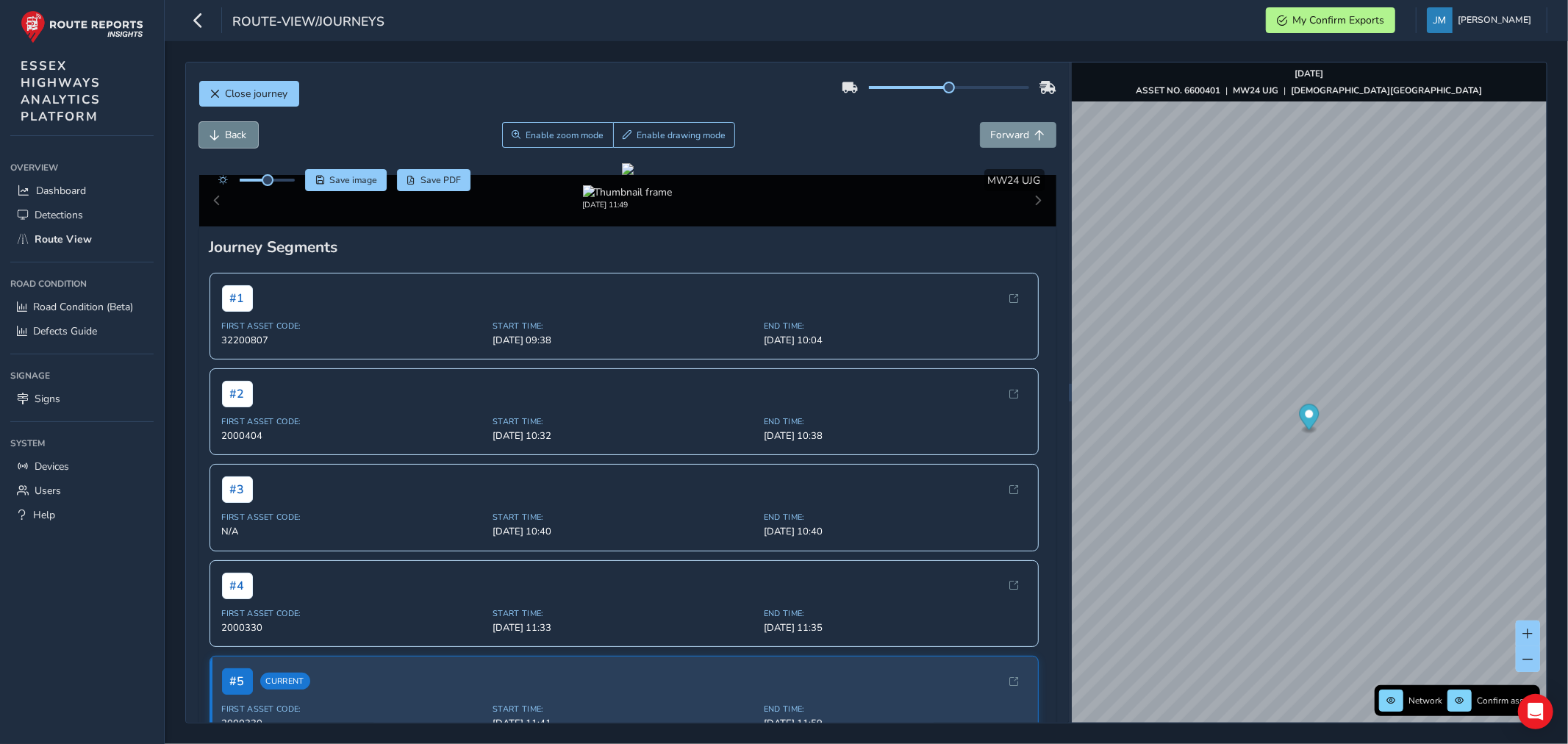
click at [213, 131] on span "Back" at bounding box center [215, 135] width 11 height 11
click at [214, 131] on span "Back" at bounding box center [215, 135] width 11 height 11
click at [215, 130] on span "Back" at bounding box center [215, 135] width 11 height 11
click at [996, 142] on span "Forward" at bounding box center [1010, 135] width 39 height 14
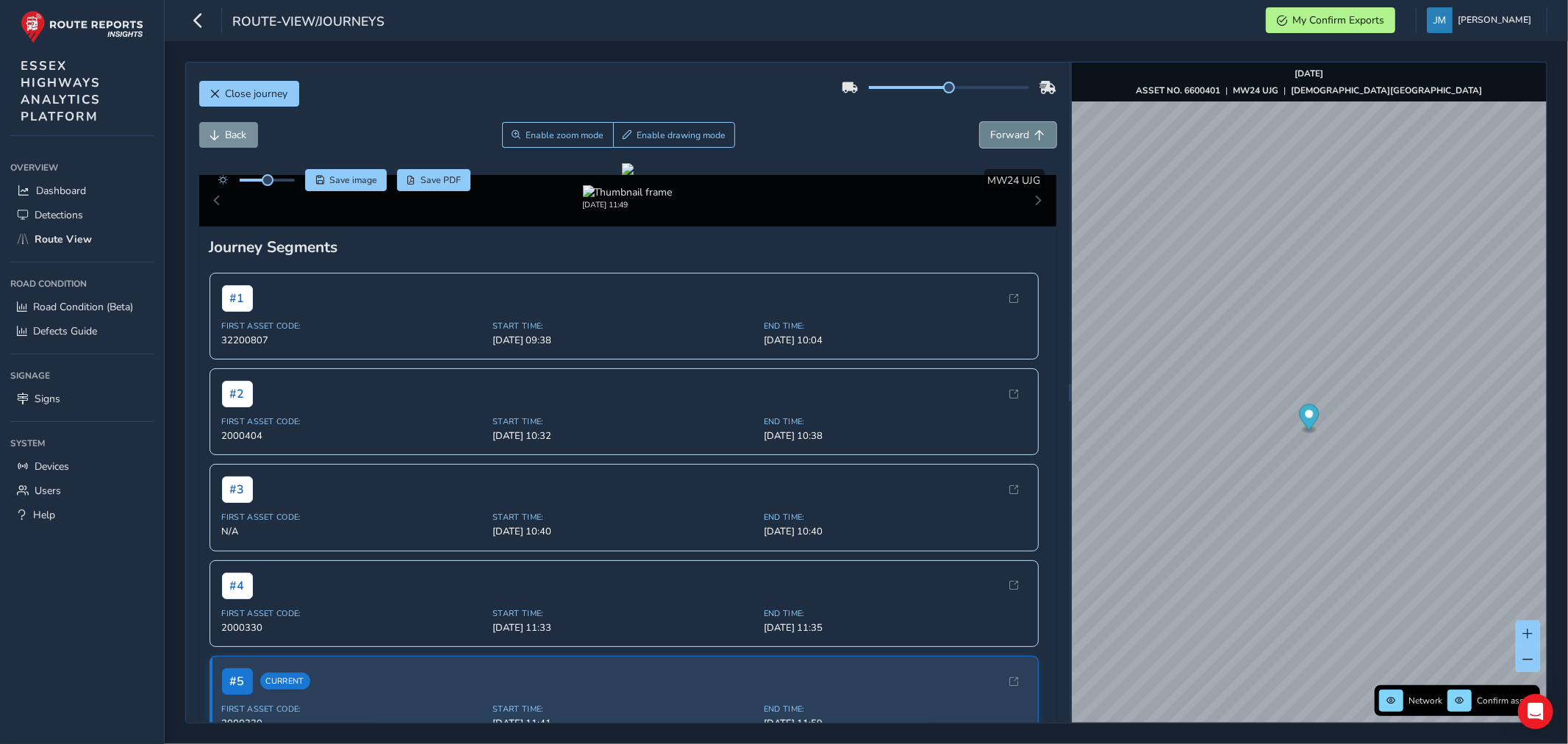
click at [996, 142] on span "Forward" at bounding box center [1010, 135] width 39 height 14
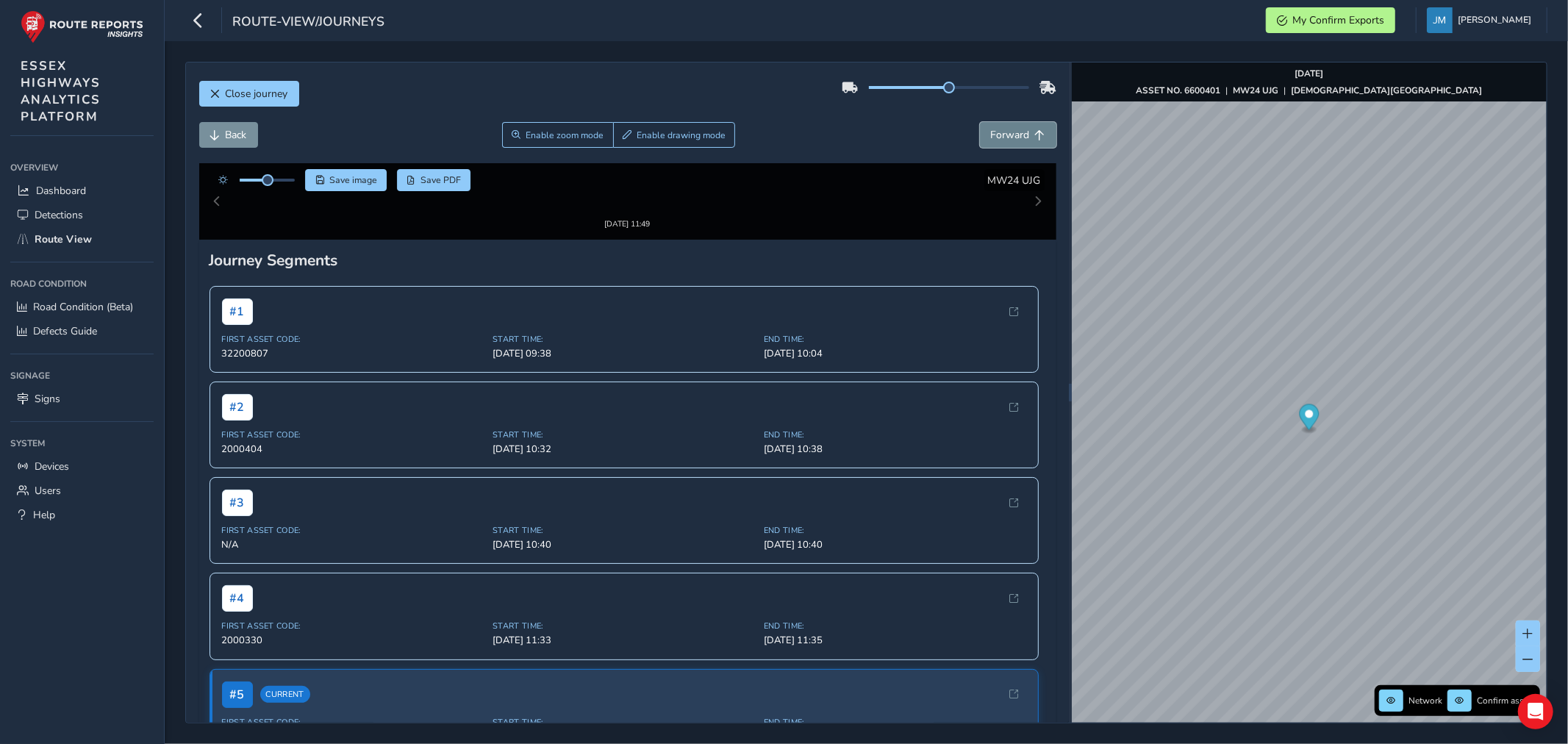
click at [996, 142] on span "Forward" at bounding box center [1010, 135] width 39 height 14
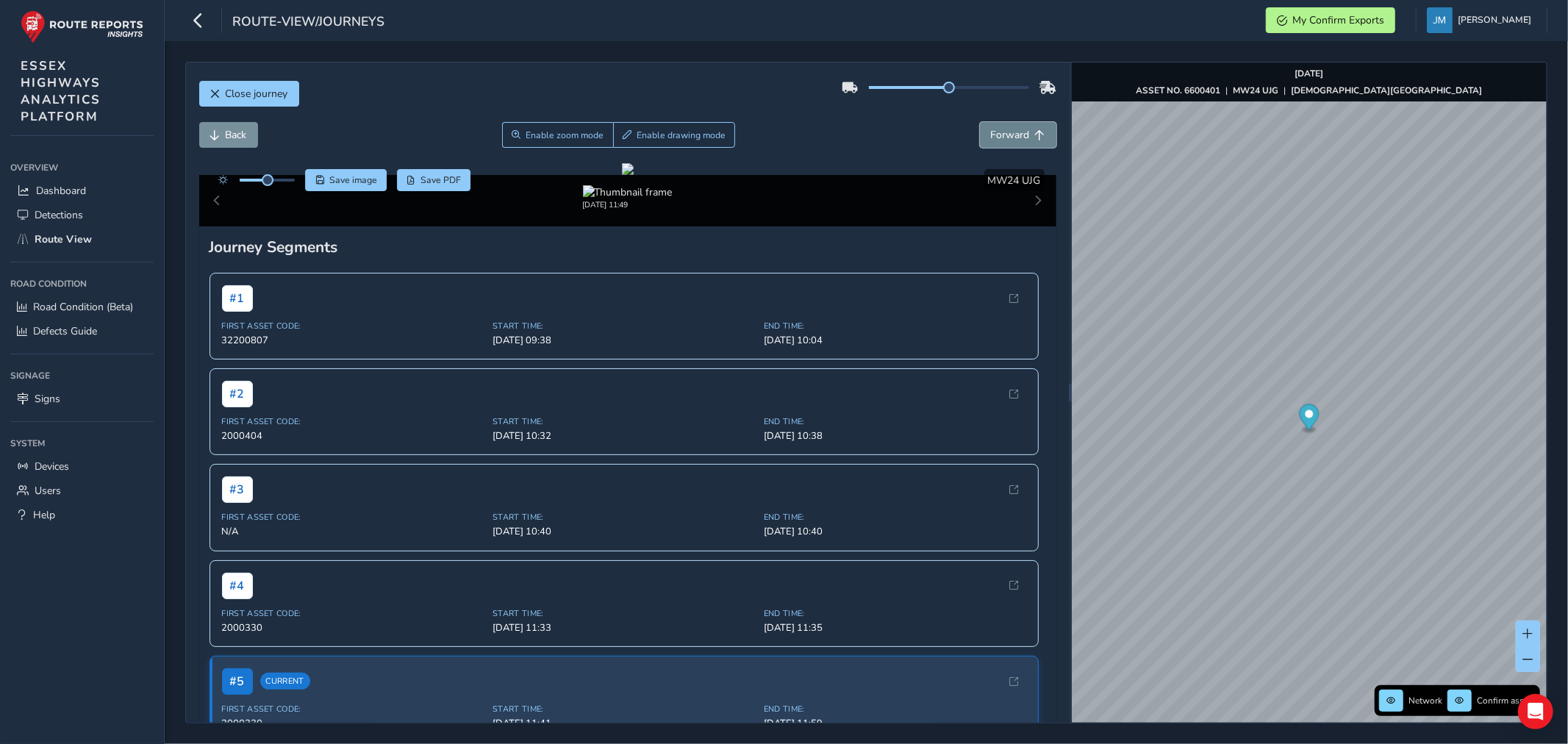
click at [996, 142] on span "Forward" at bounding box center [1010, 135] width 39 height 14
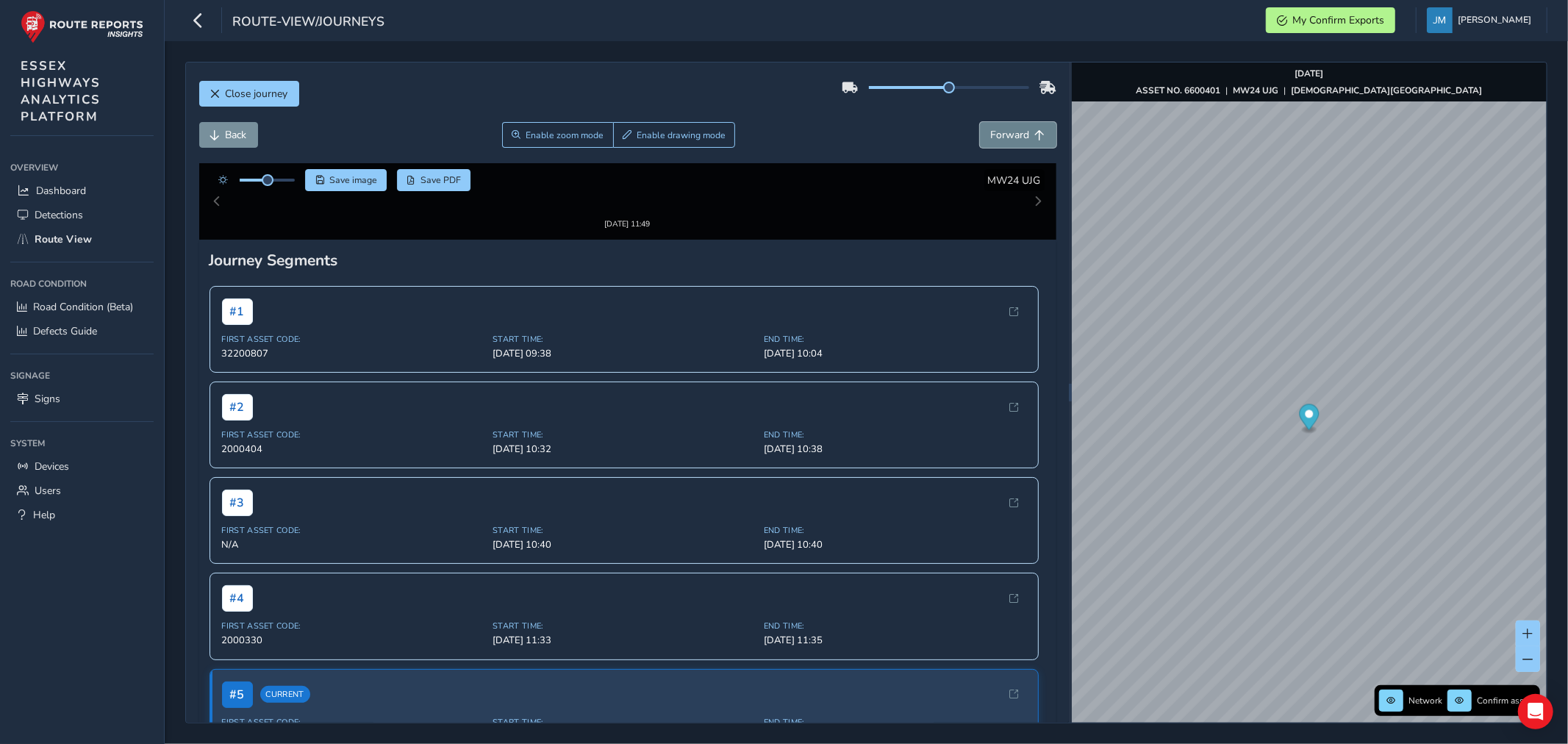
click at [996, 142] on span "Forward" at bounding box center [1010, 135] width 39 height 14
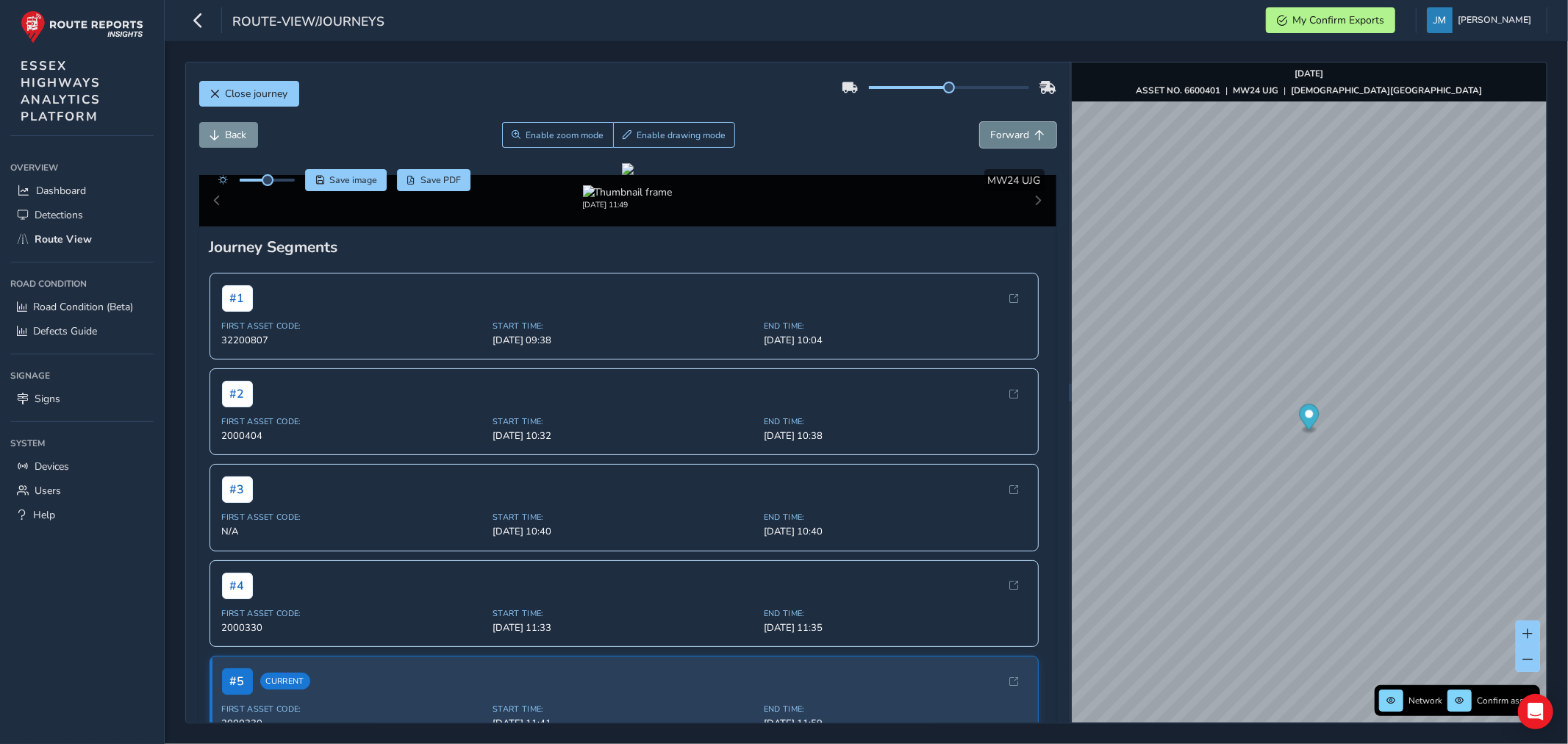
click at [996, 142] on span "Forward" at bounding box center [1010, 135] width 39 height 14
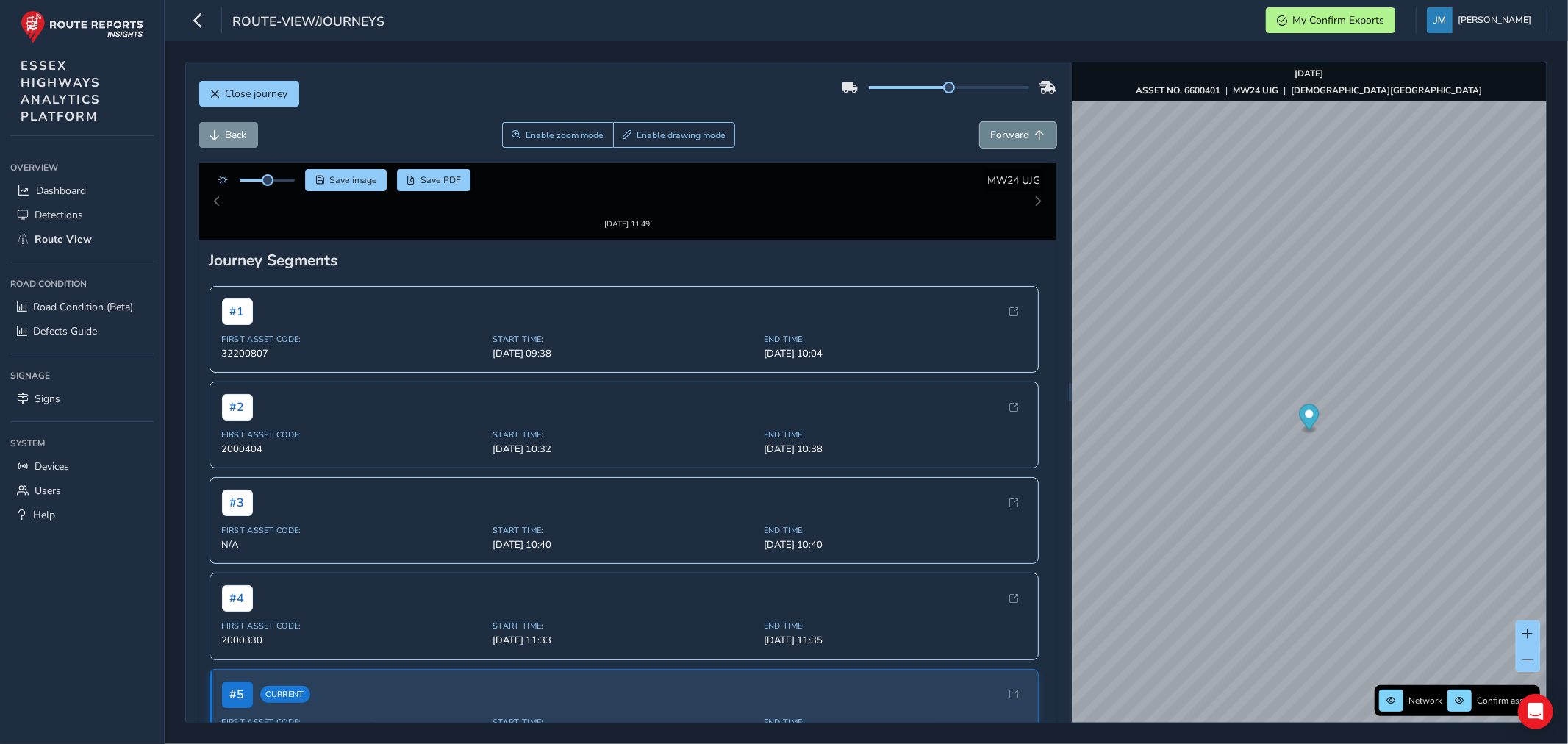
click at [996, 142] on span "Forward" at bounding box center [1010, 135] width 39 height 14
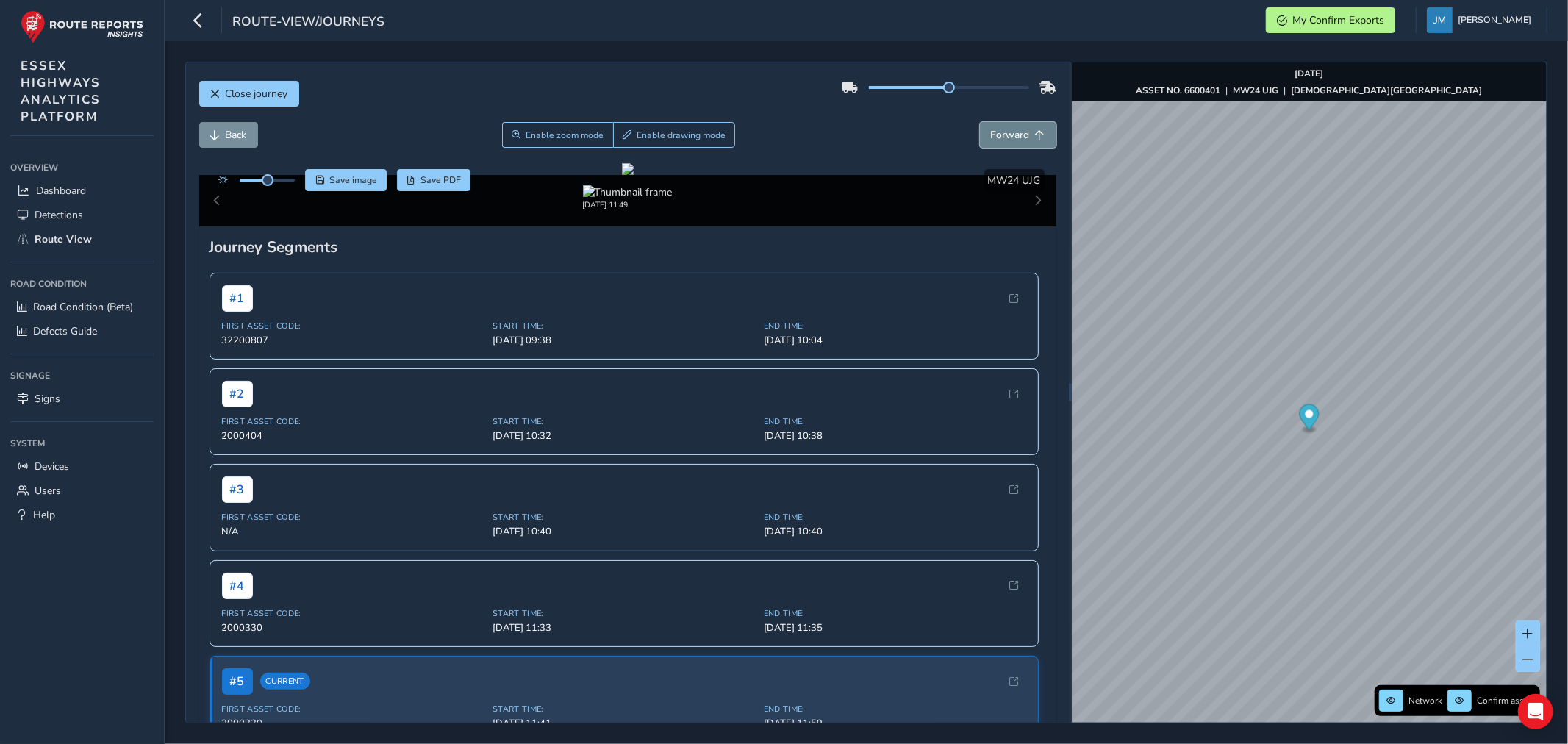
click at [996, 142] on span "Forward" at bounding box center [1010, 135] width 39 height 14
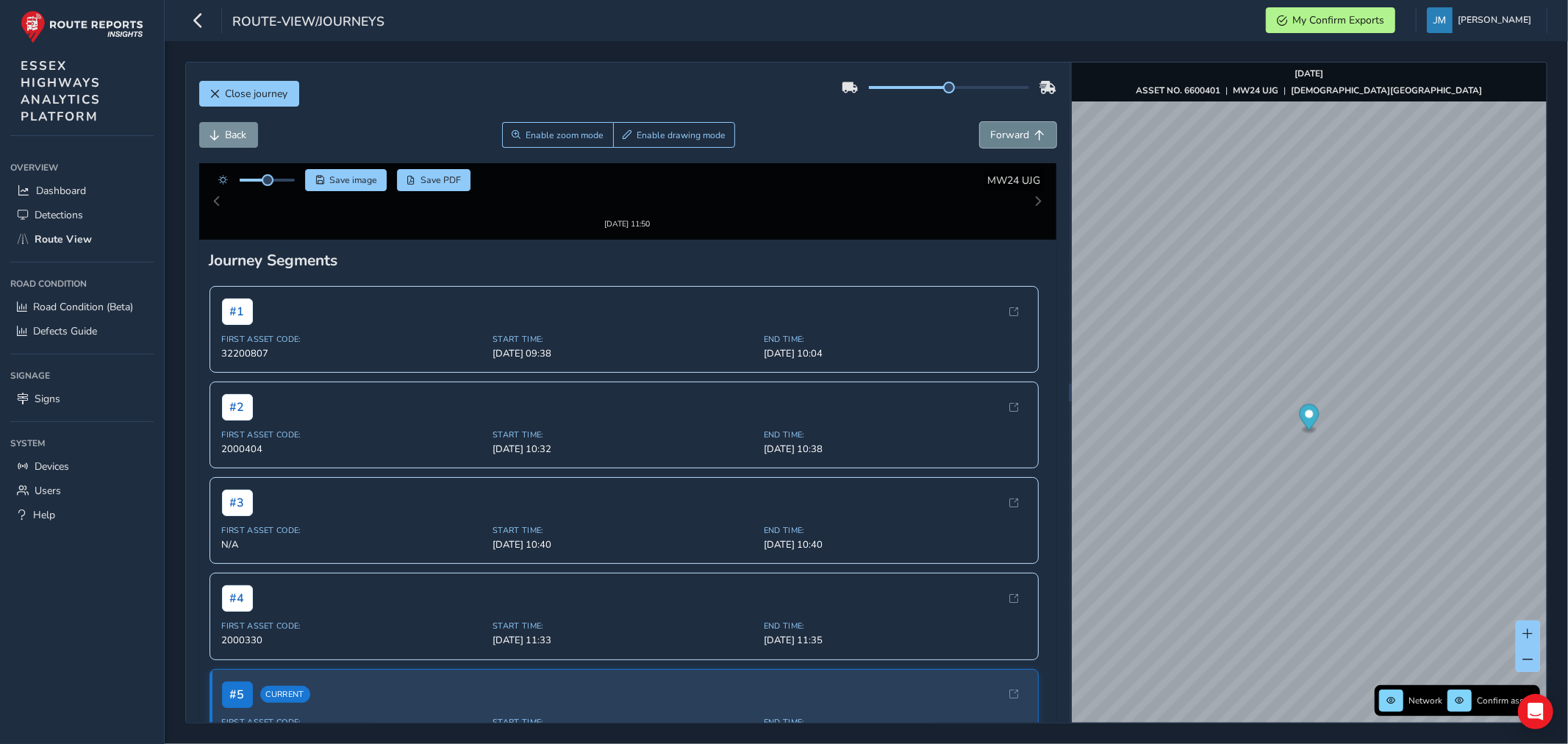
click at [996, 142] on span "Forward" at bounding box center [1010, 135] width 39 height 14
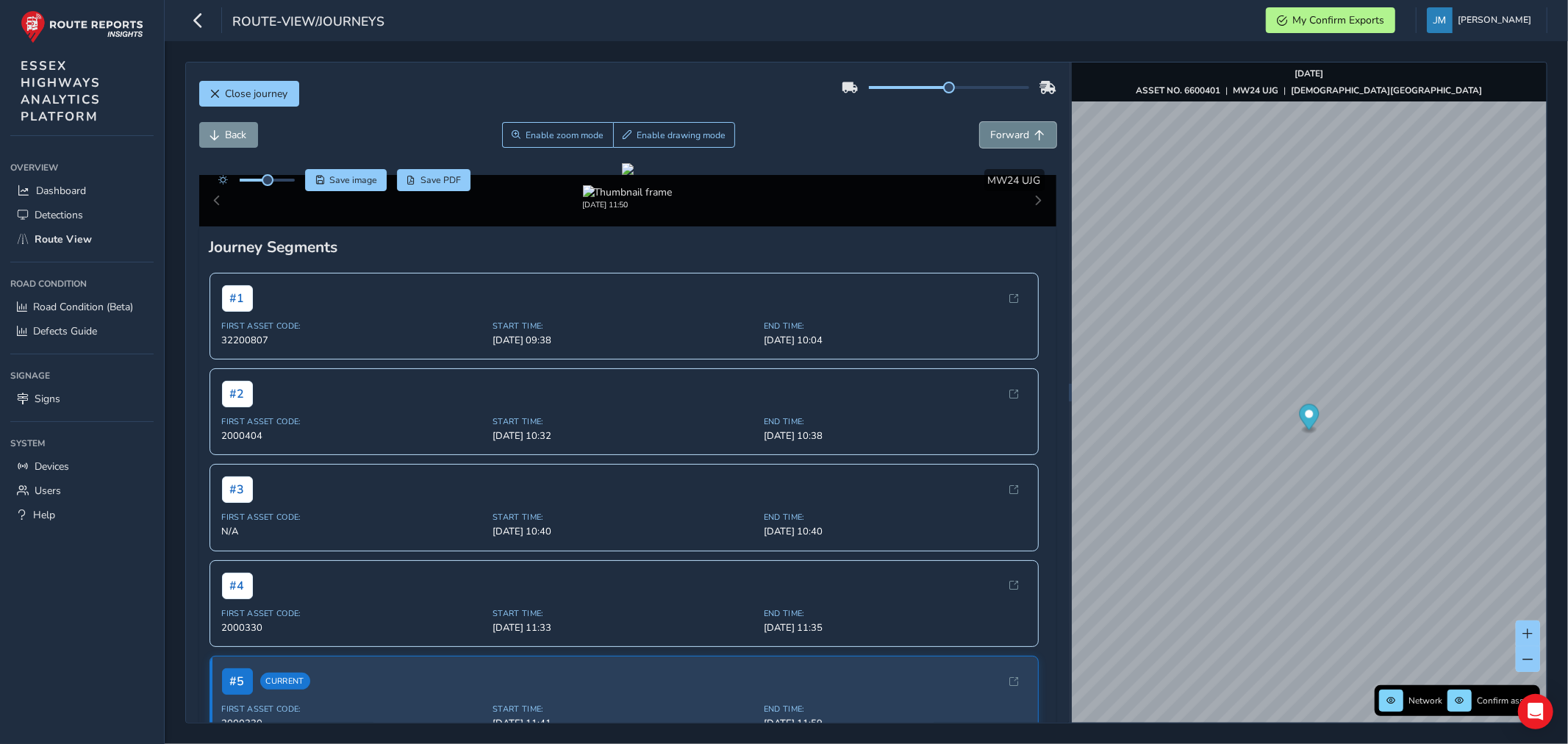
click at [996, 142] on span "Forward" at bounding box center [1010, 135] width 39 height 14
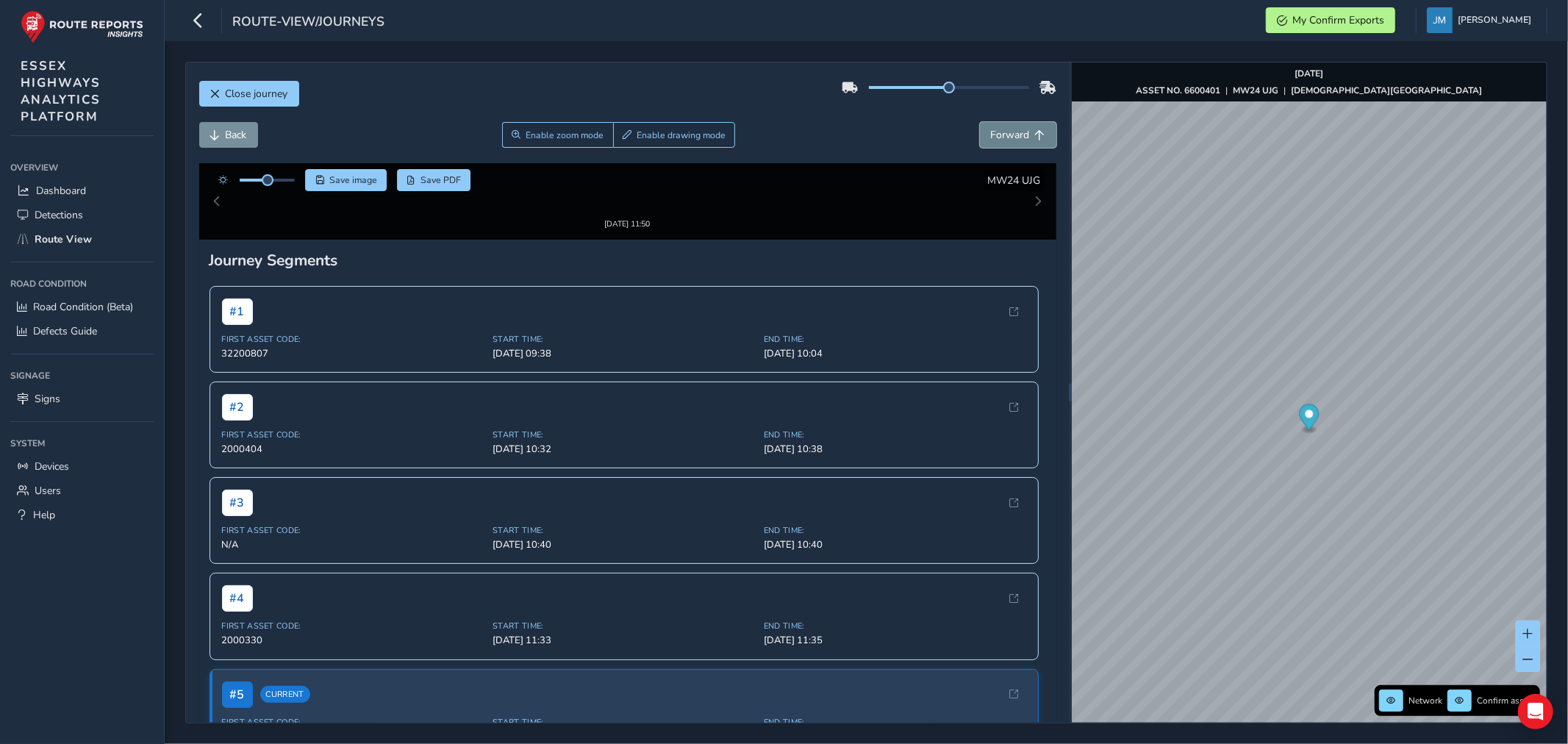
click at [996, 142] on span "Forward" at bounding box center [1010, 135] width 39 height 14
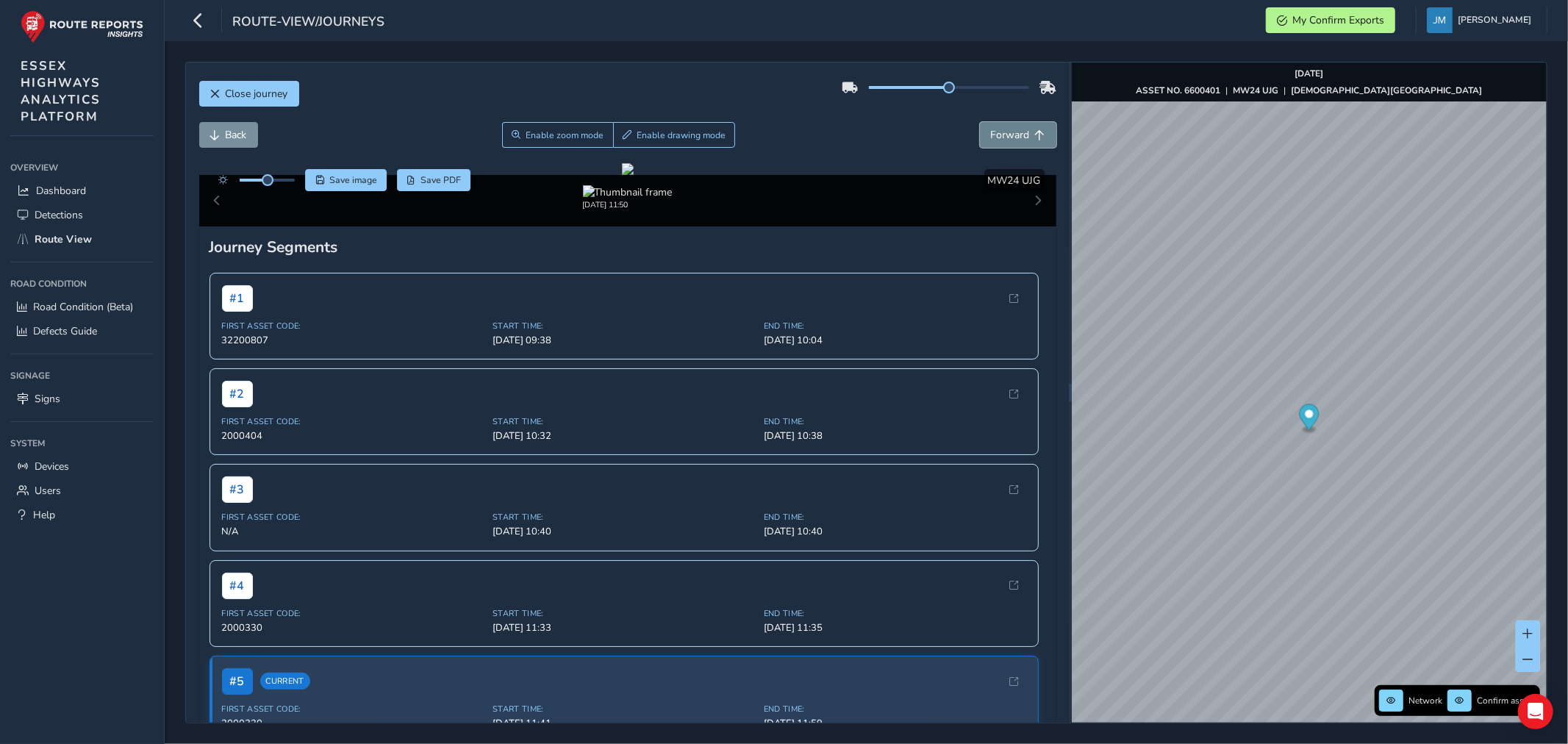
click at [996, 142] on span "Forward" at bounding box center [1010, 135] width 39 height 14
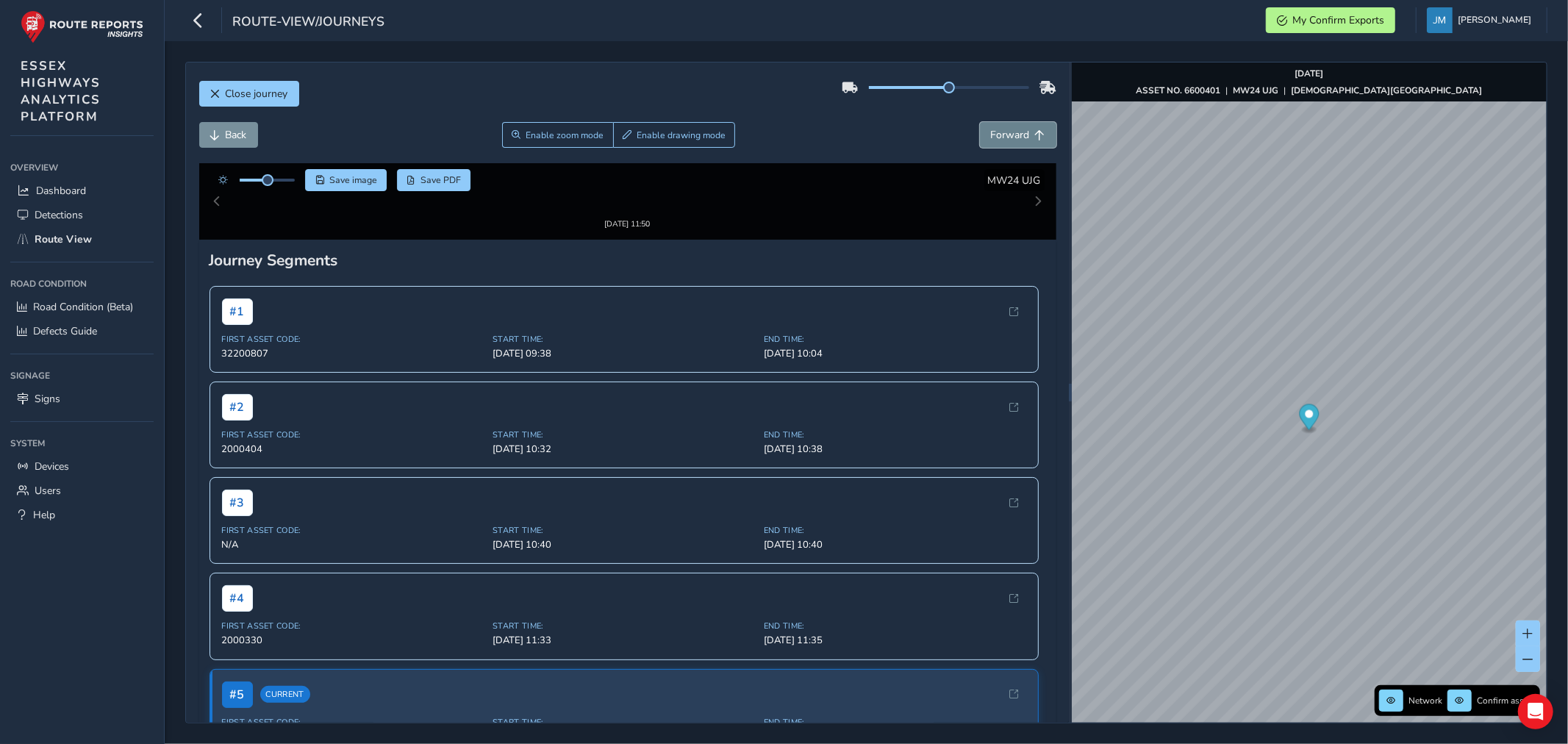
click at [996, 142] on span "Forward" at bounding box center [1010, 135] width 39 height 14
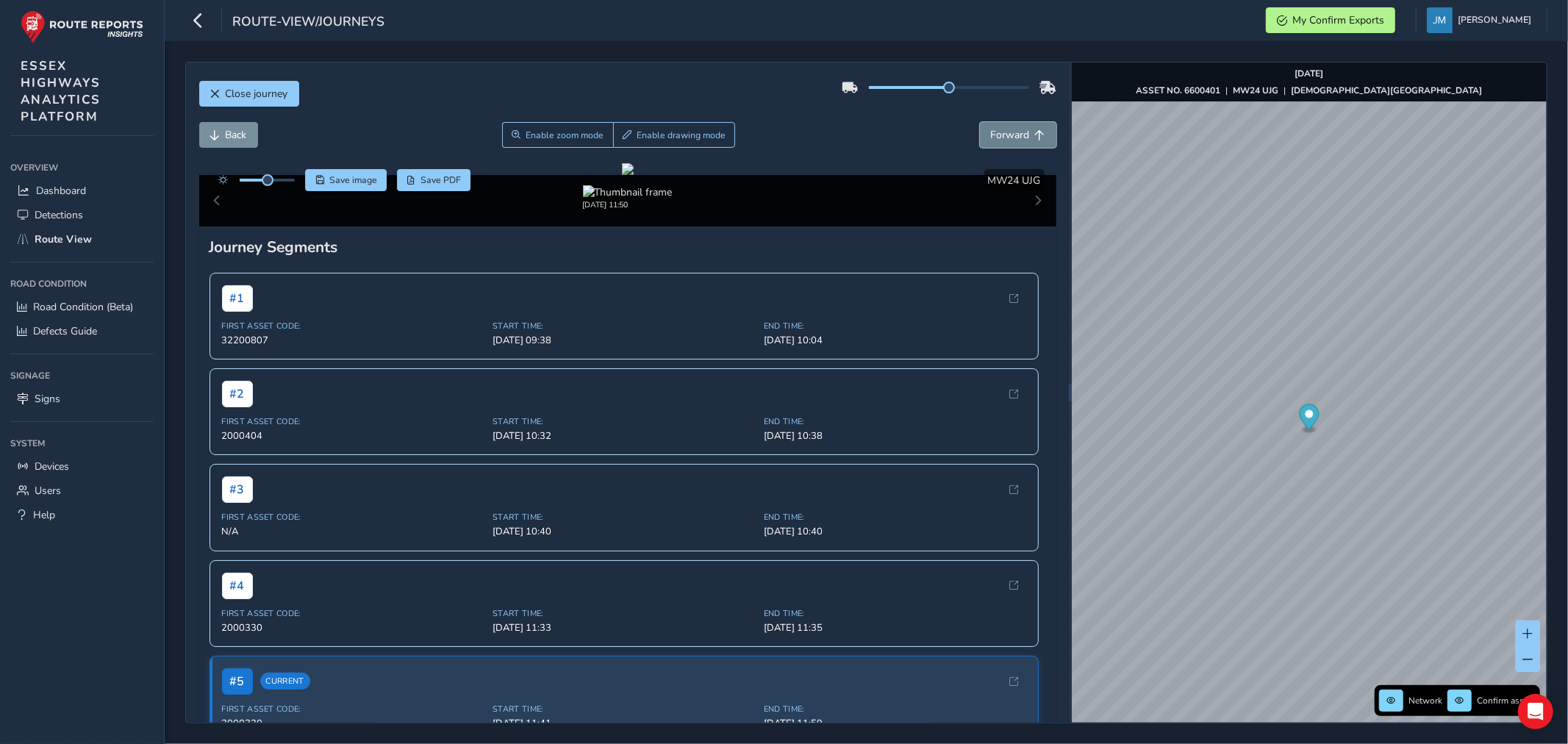
click at [996, 142] on span "Forward" at bounding box center [1010, 135] width 39 height 14
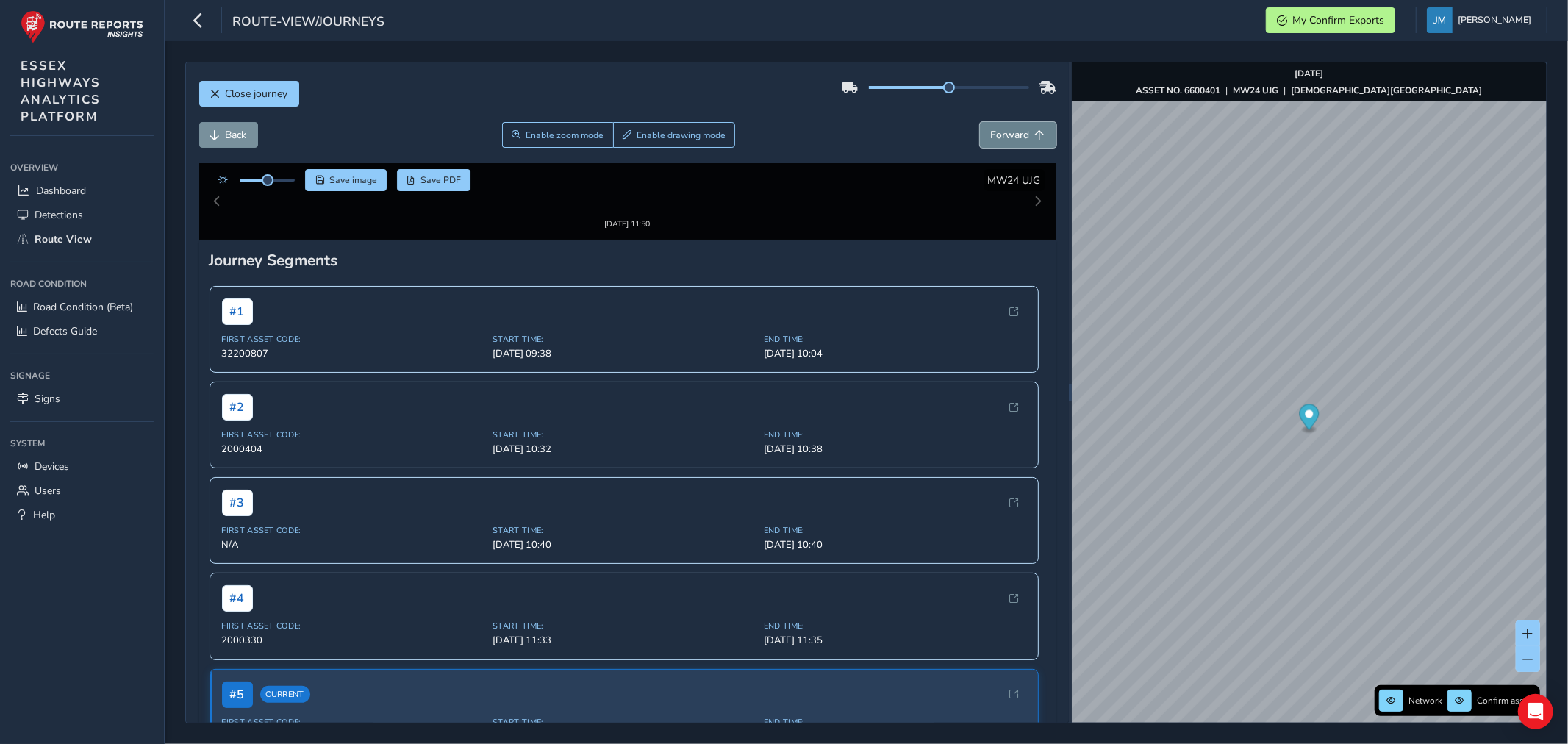
click at [996, 142] on span "Forward" at bounding box center [1010, 135] width 39 height 14
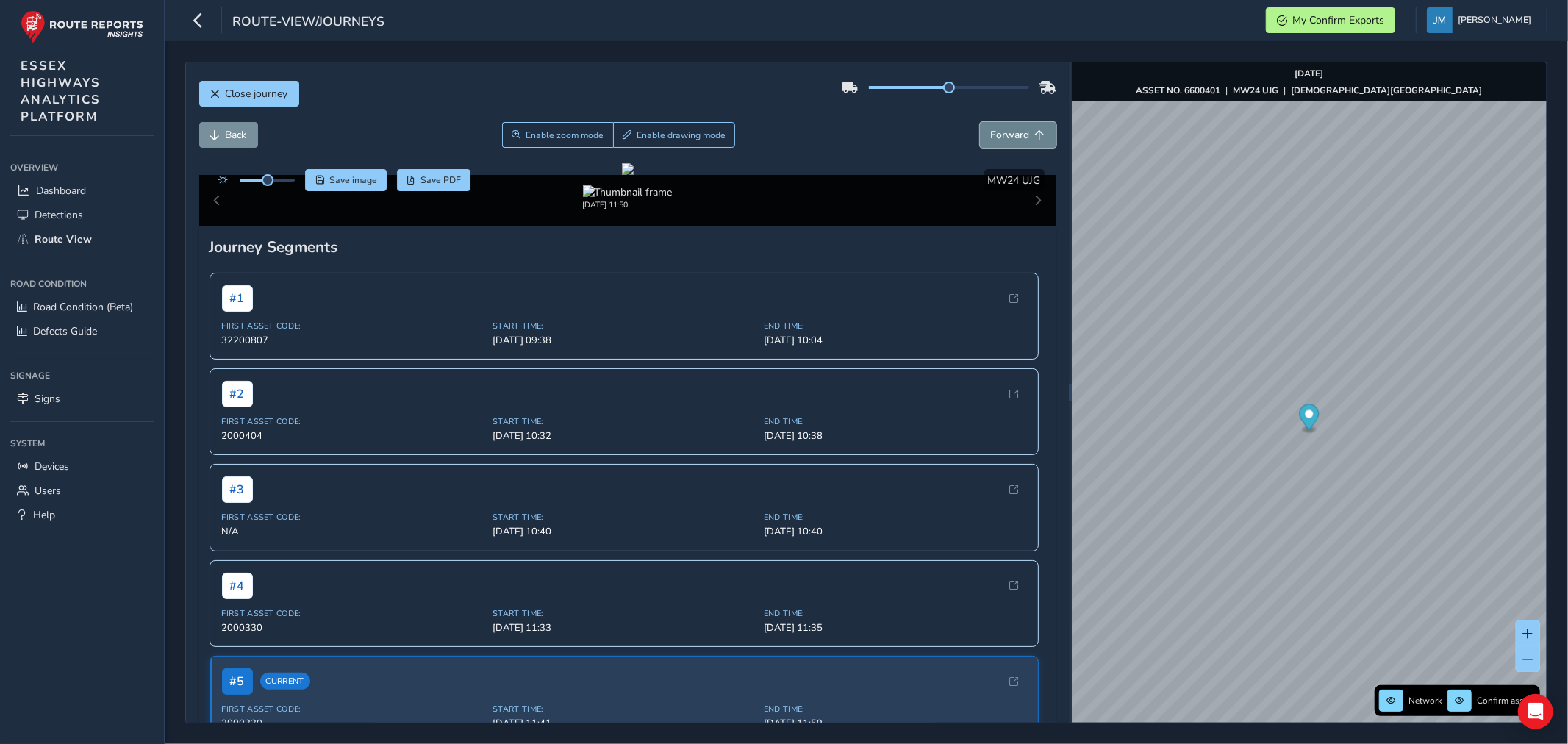
click at [996, 142] on span "Forward" at bounding box center [1010, 135] width 39 height 14
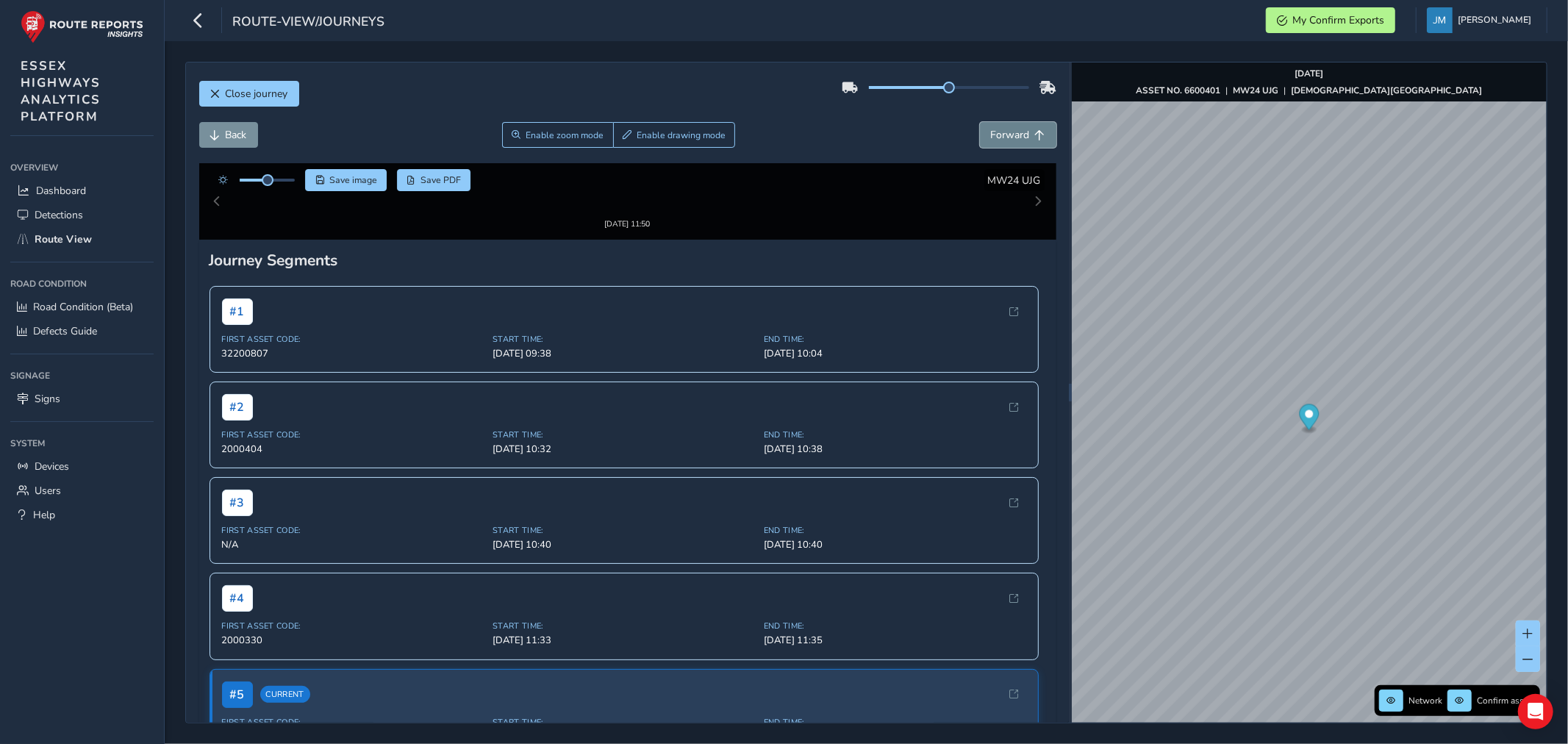
click at [996, 142] on span "Forward" at bounding box center [1010, 135] width 39 height 14
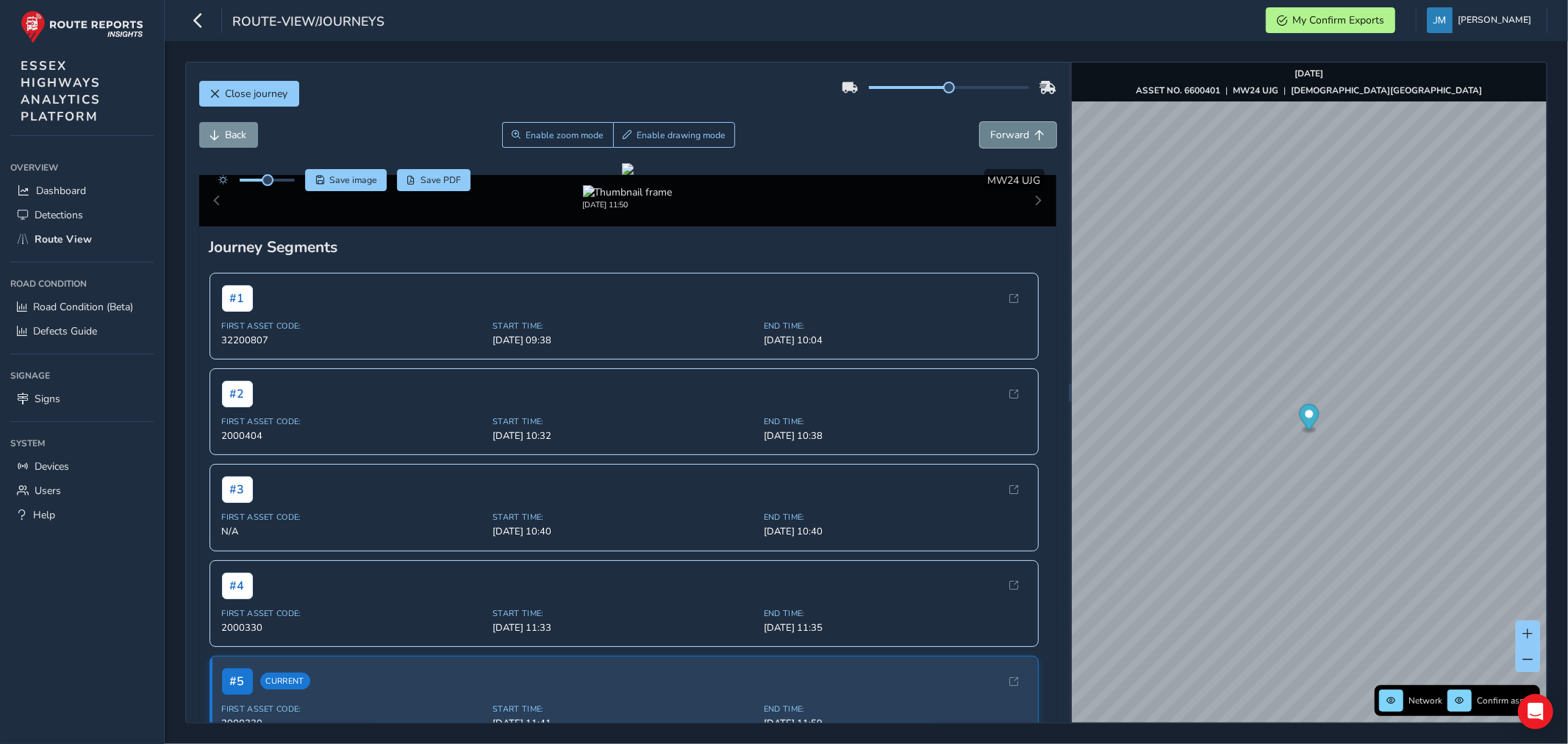
click at [996, 142] on span "Forward" at bounding box center [1010, 135] width 39 height 14
click at [997, 128] on span "Forward" at bounding box center [1010, 135] width 39 height 14
click at [1009, 135] on span "Forward" at bounding box center [1010, 135] width 39 height 14
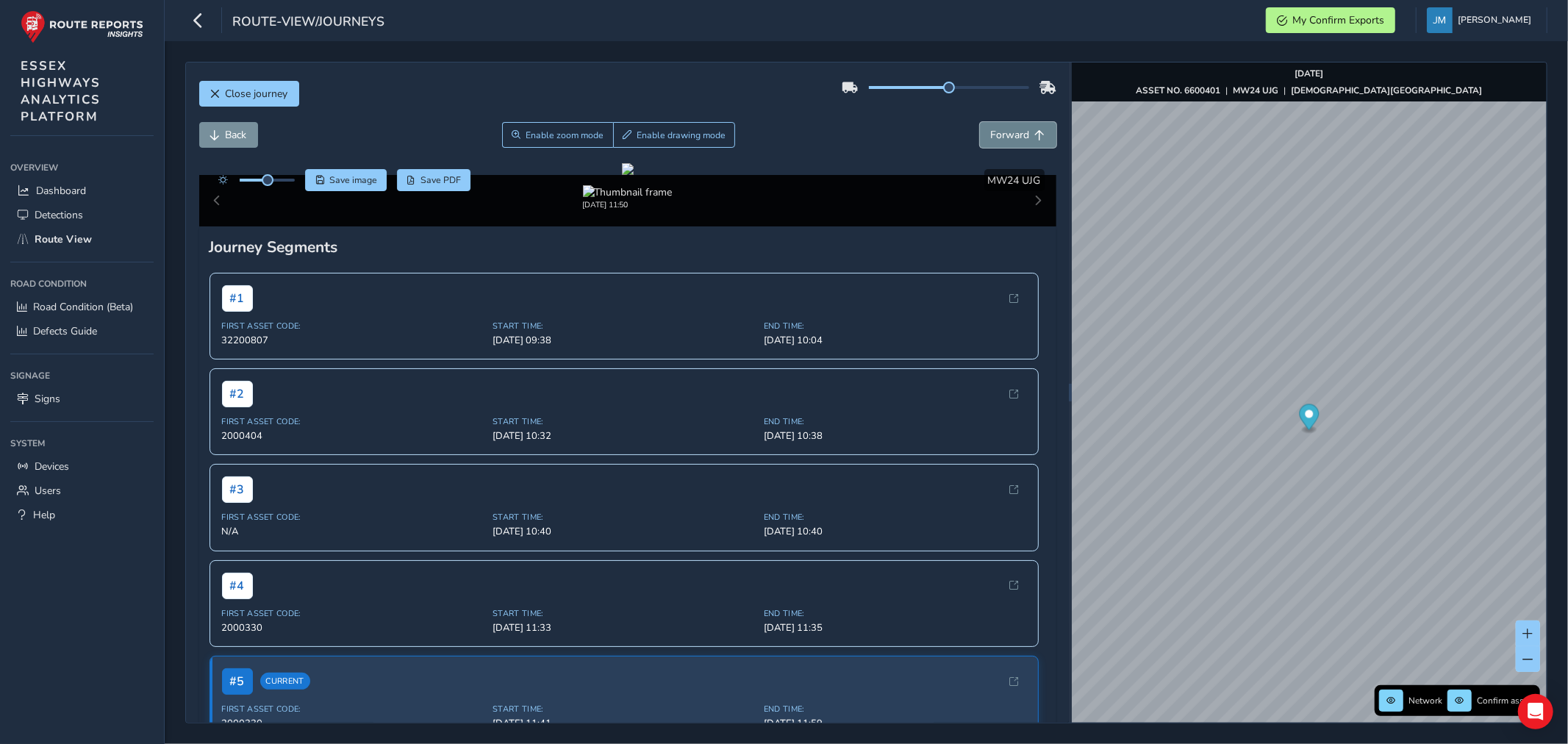
click at [1009, 135] on span "Forward" at bounding box center [1010, 135] width 39 height 14
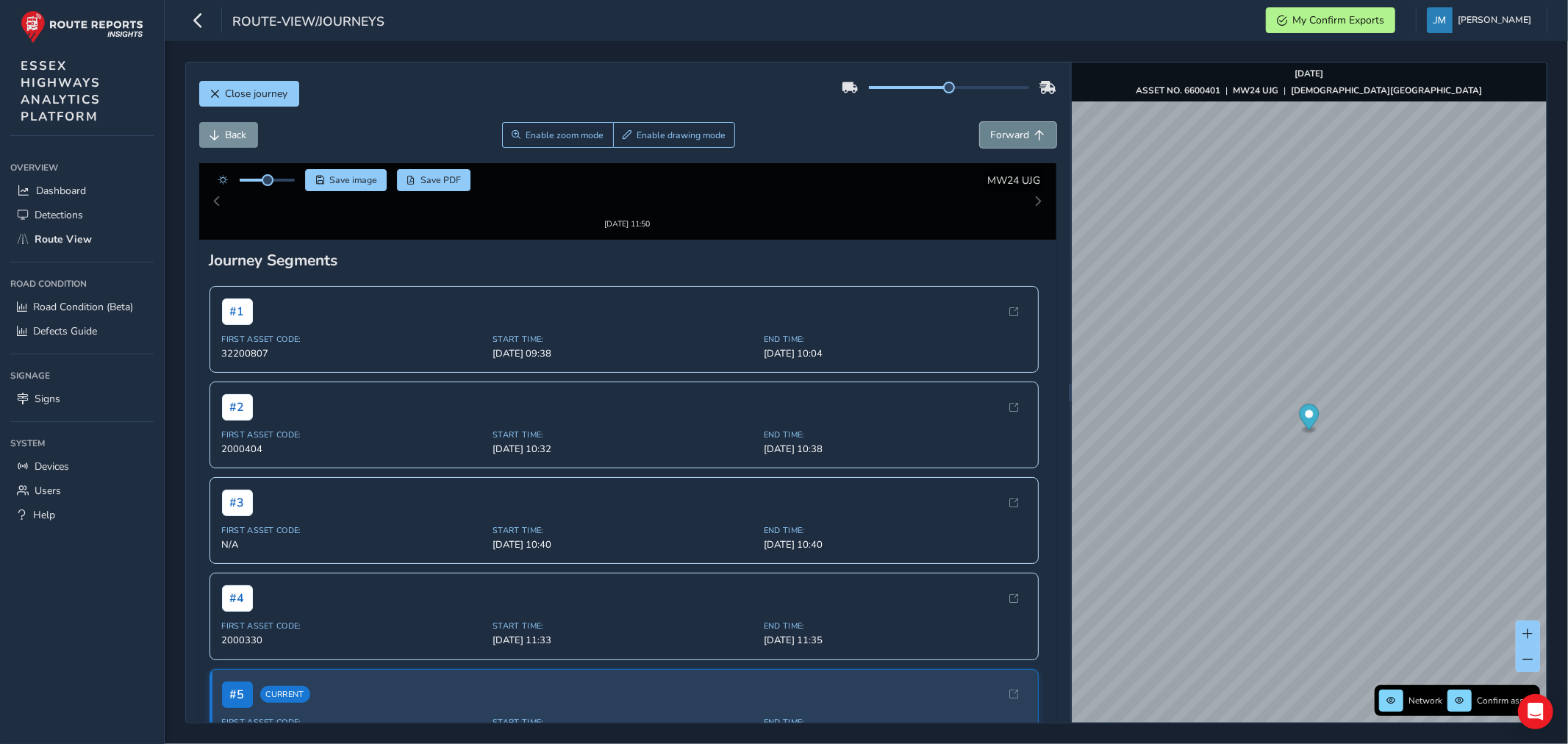
click at [1009, 135] on span "Forward" at bounding box center [1010, 135] width 39 height 14
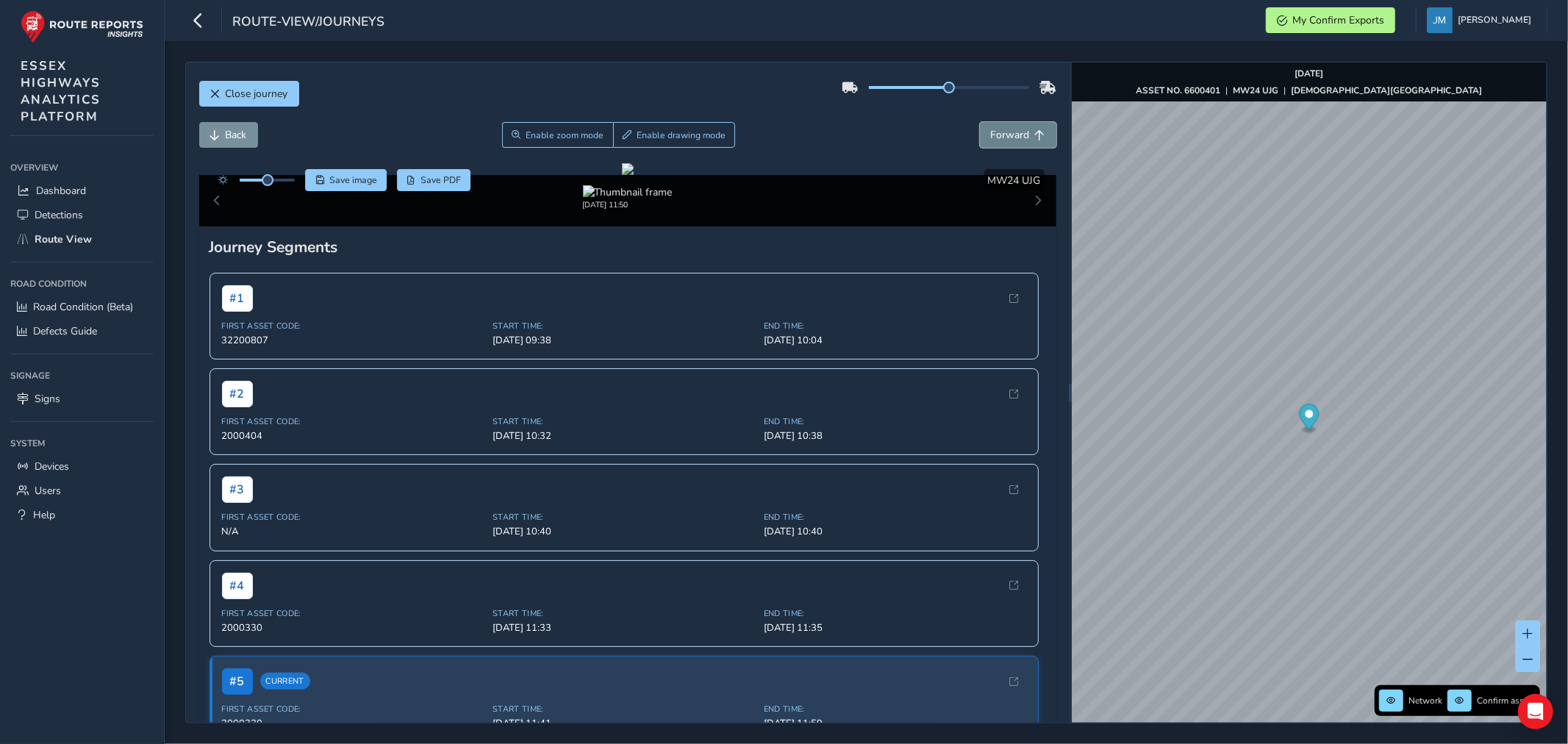
click at [1009, 135] on span "Forward" at bounding box center [1010, 135] width 39 height 14
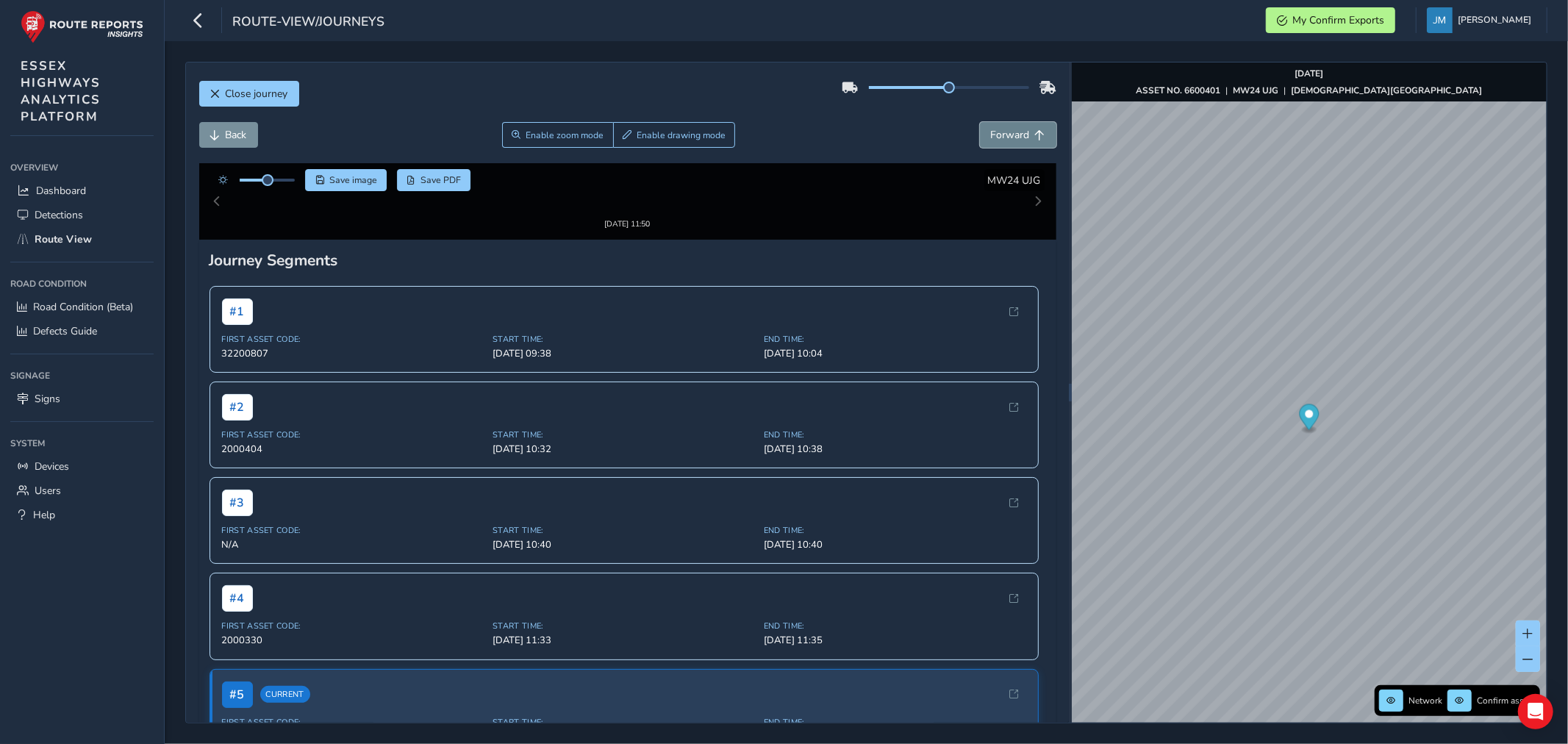
click at [1009, 135] on span "Forward" at bounding box center [1010, 135] width 39 height 14
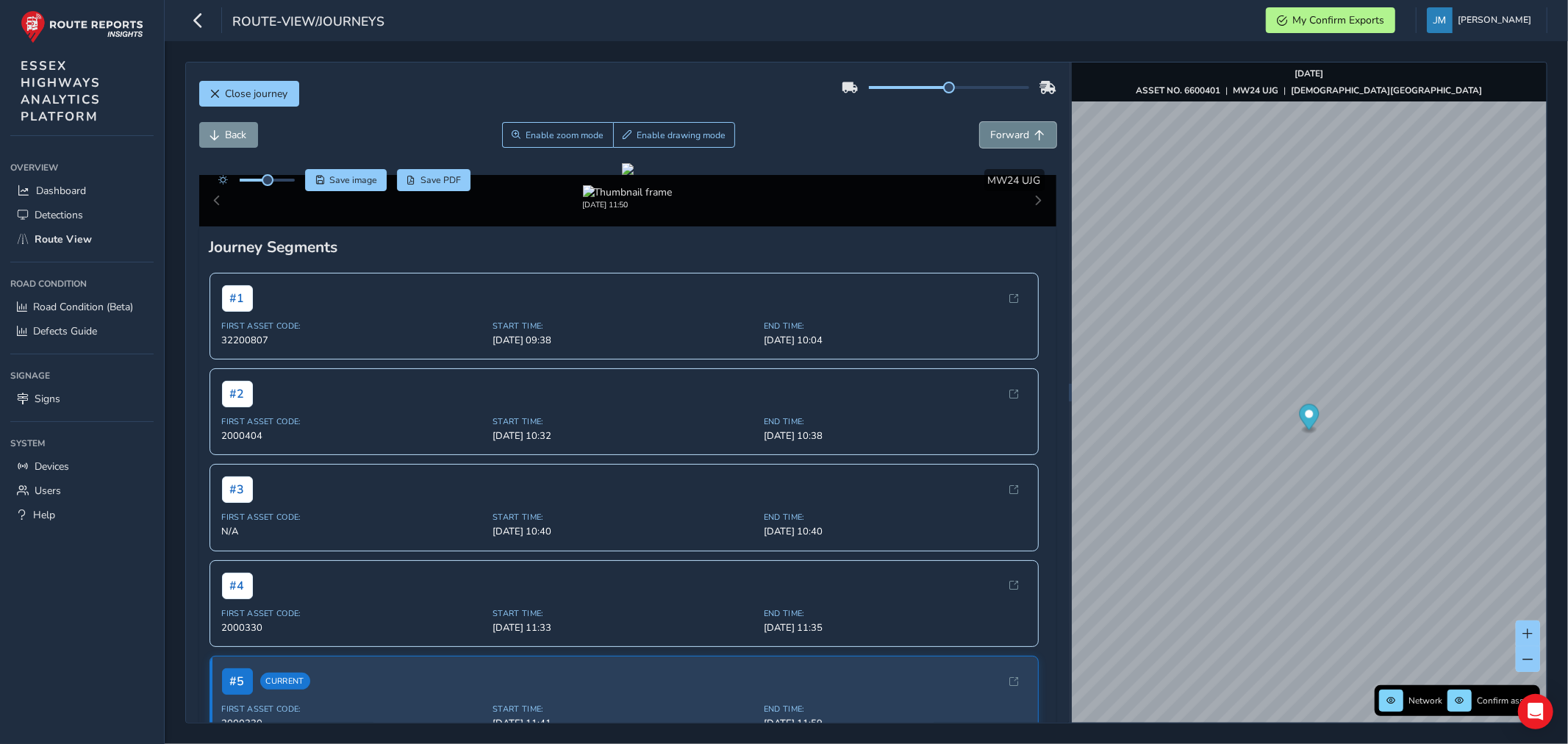
click at [1009, 135] on span "Forward" at bounding box center [1010, 135] width 39 height 14
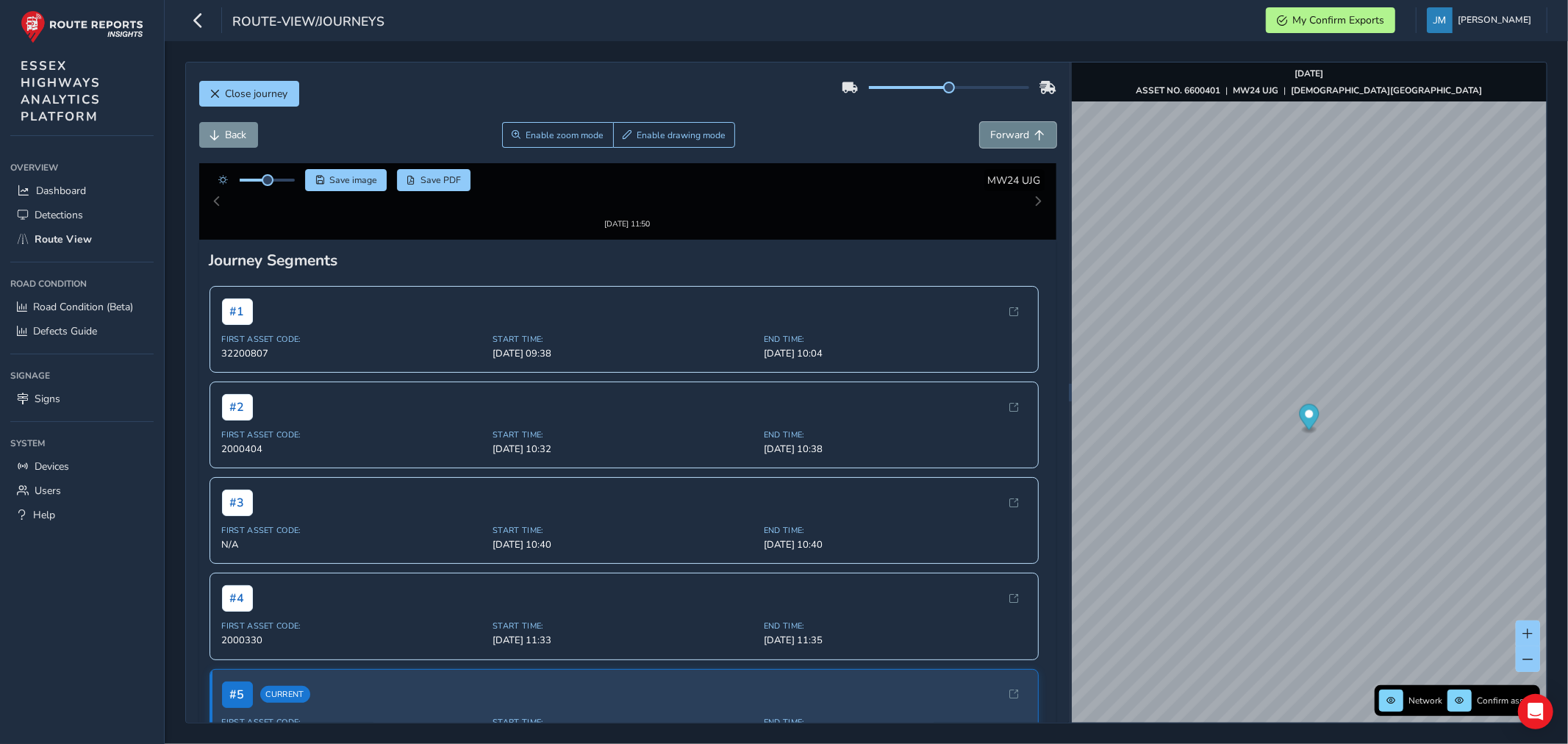
click at [1009, 135] on span "Forward" at bounding box center [1010, 135] width 39 height 14
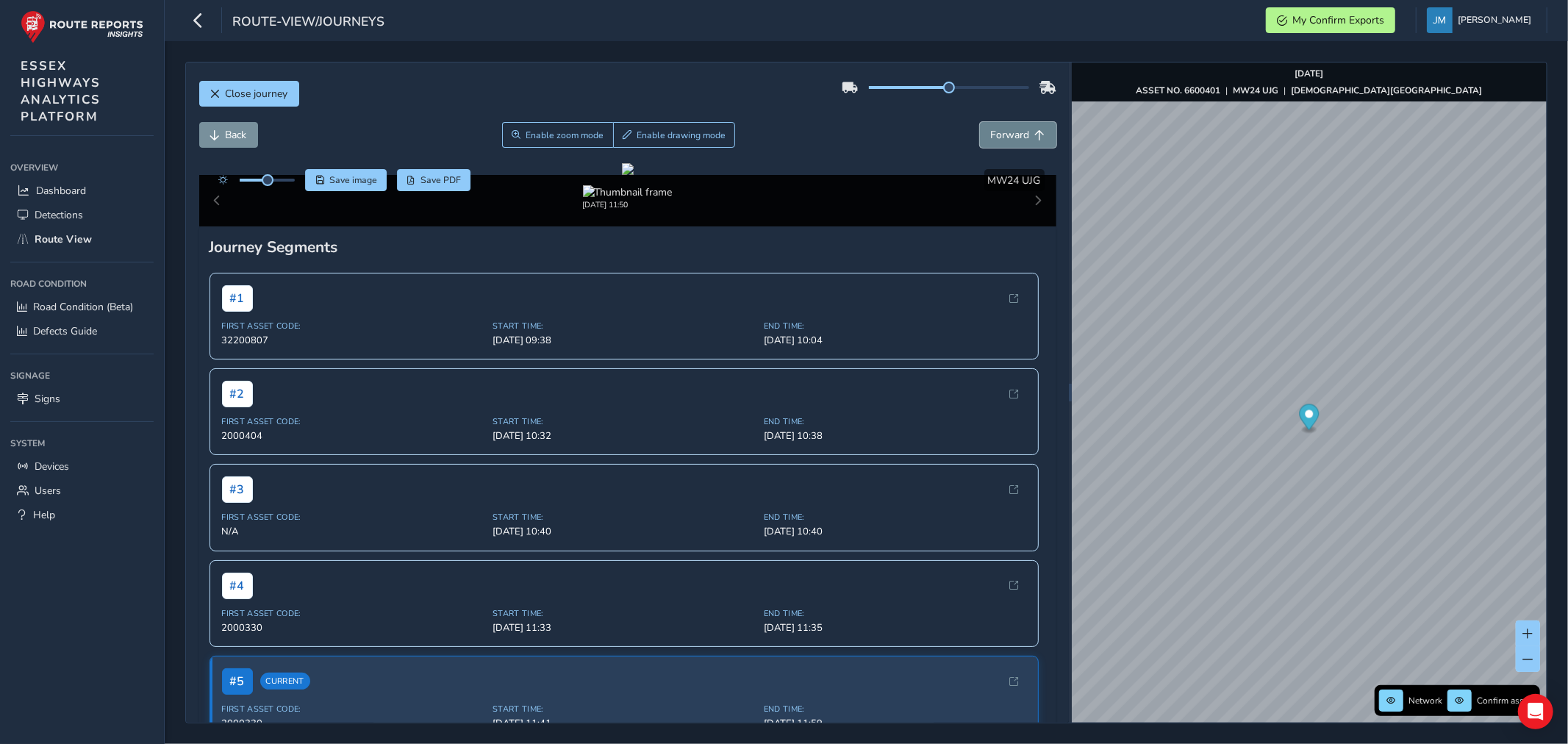
click at [1009, 135] on span "Forward" at bounding box center [1010, 135] width 39 height 14
click at [237, 141] on span "Back" at bounding box center [236, 135] width 21 height 14
click at [1267, 375] on div "x" at bounding box center [1341, 386] width 147 height 32
click at [1271, 375] on div "x" at bounding box center [1340, 387] width 140 height 25
click at [1342, 401] on img "Preview frame" at bounding box center [1340, 395] width 37 height 11
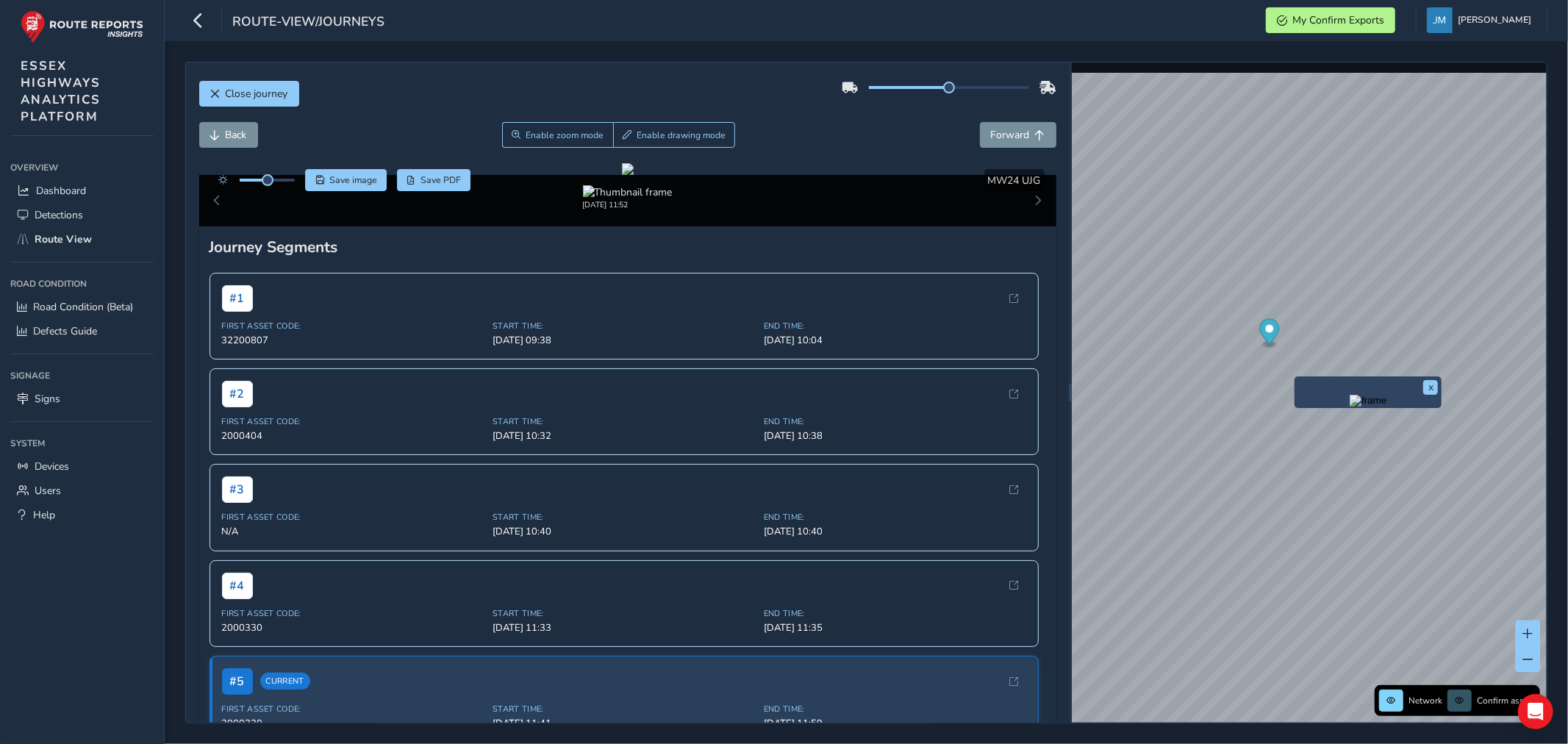
click at [1298, 378] on div "x" at bounding box center [1368, 392] width 147 height 32
click at [1365, 407] on img "Preview frame" at bounding box center [1367, 400] width 37 height 11
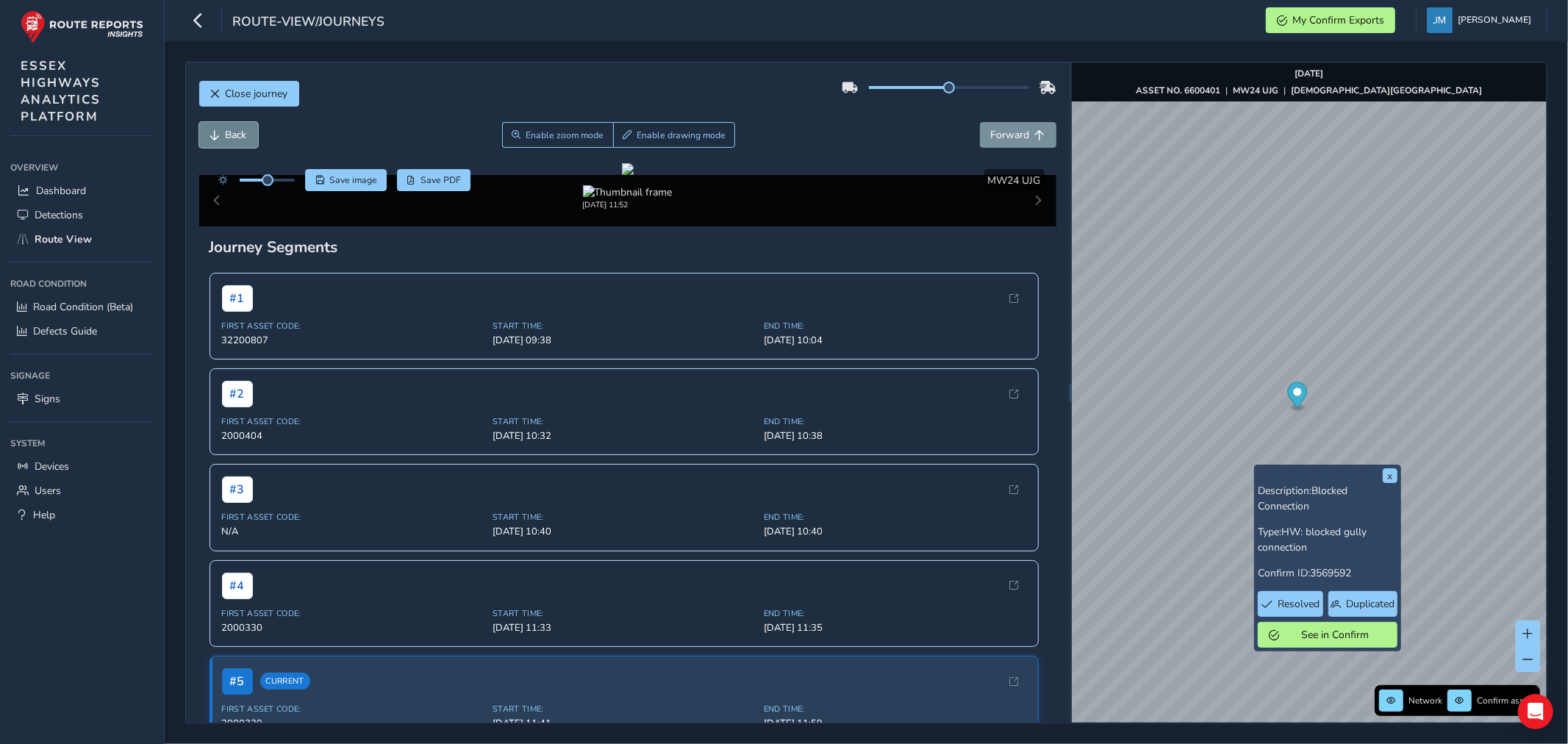
click at [236, 134] on span "Back" at bounding box center [236, 135] width 21 height 14
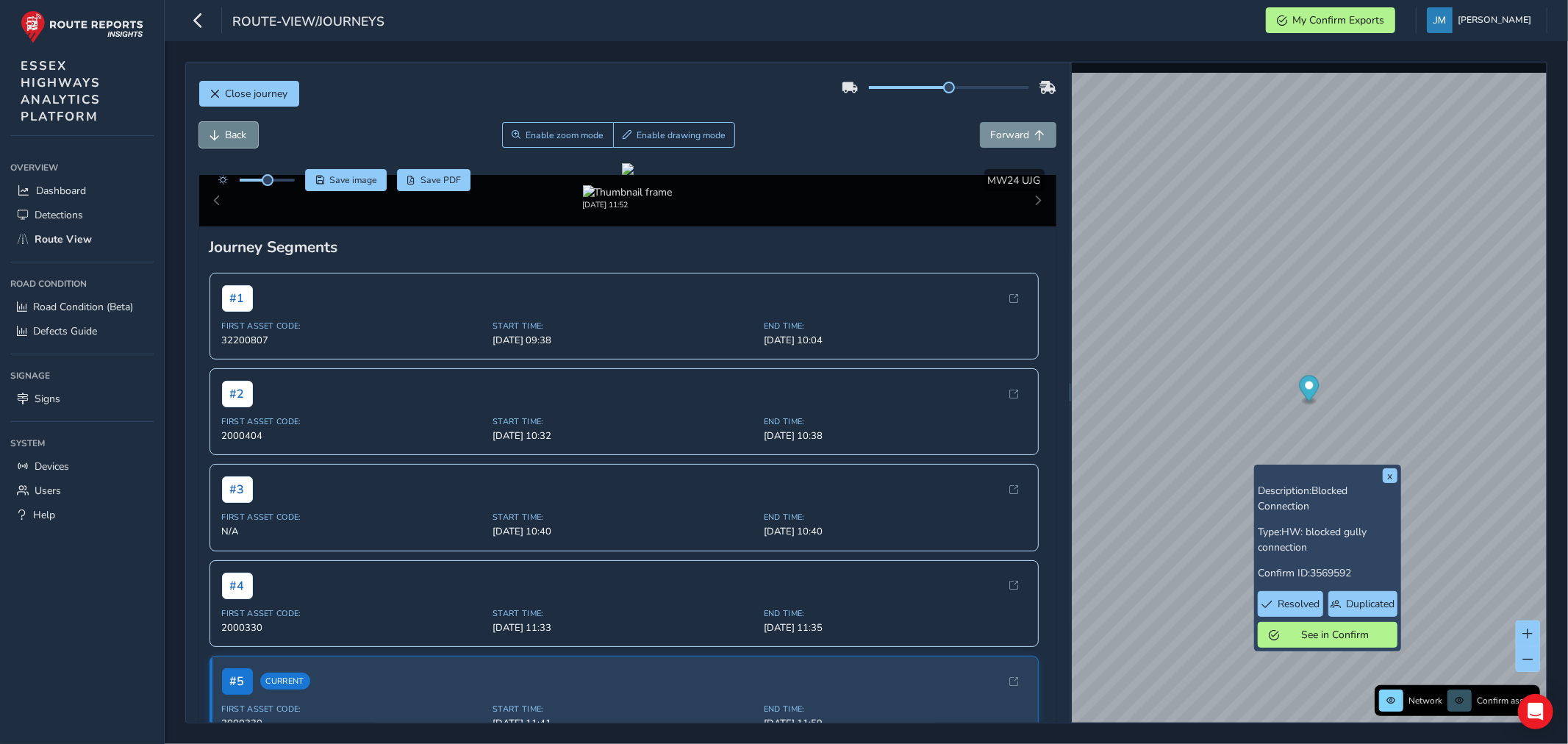
click at [239, 129] on span "Back" at bounding box center [236, 135] width 21 height 14
click at [995, 128] on span "Forward" at bounding box center [1010, 135] width 39 height 14
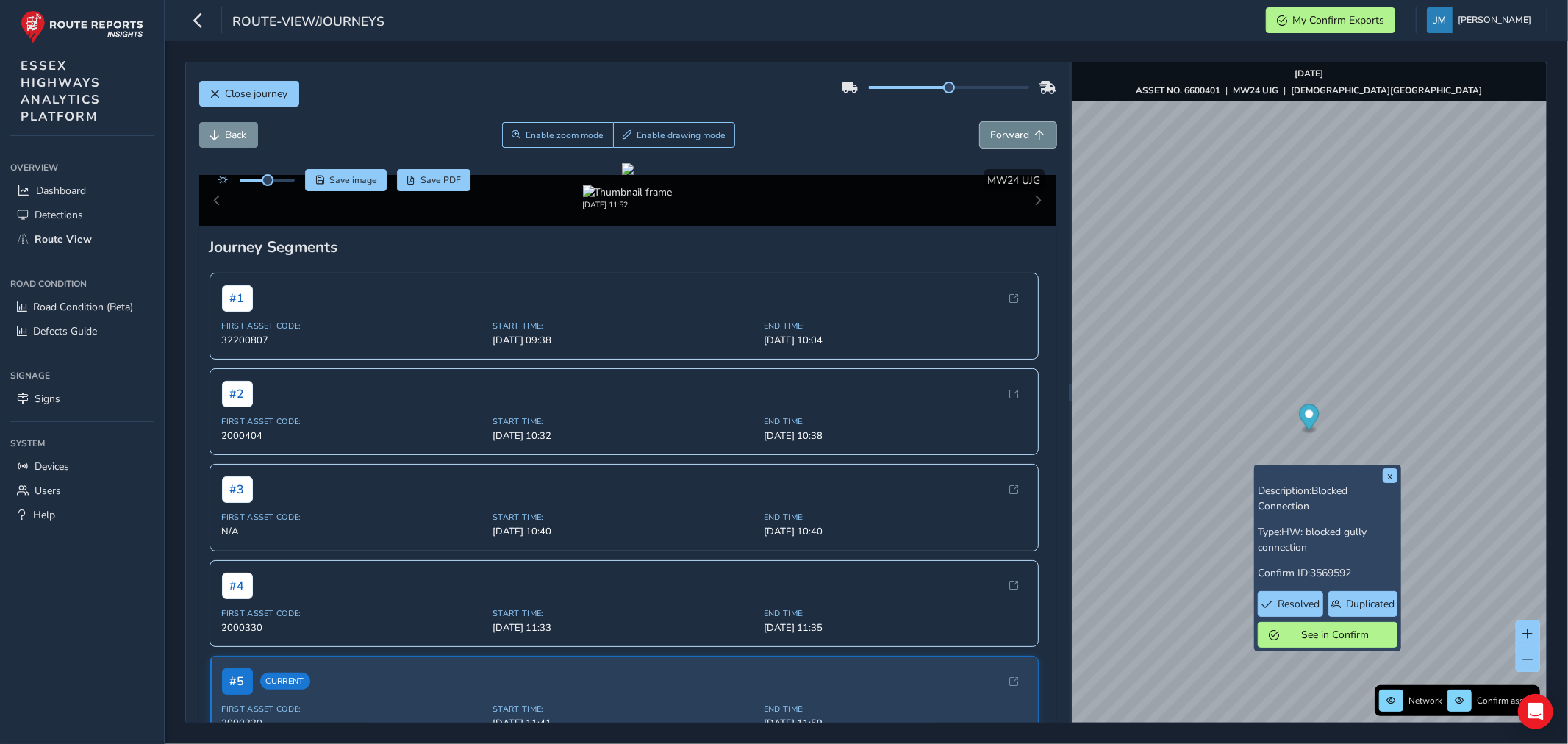
click at [995, 128] on span "Forward" at bounding box center [1010, 135] width 39 height 14
click at [996, 128] on span "Forward" at bounding box center [1010, 135] width 39 height 14
click at [1007, 118] on div "Close journey" at bounding box center [627, 100] width 857 height 47
click at [1015, 134] on span "Forward" at bounding box center [1010, 135] width 39 height 14
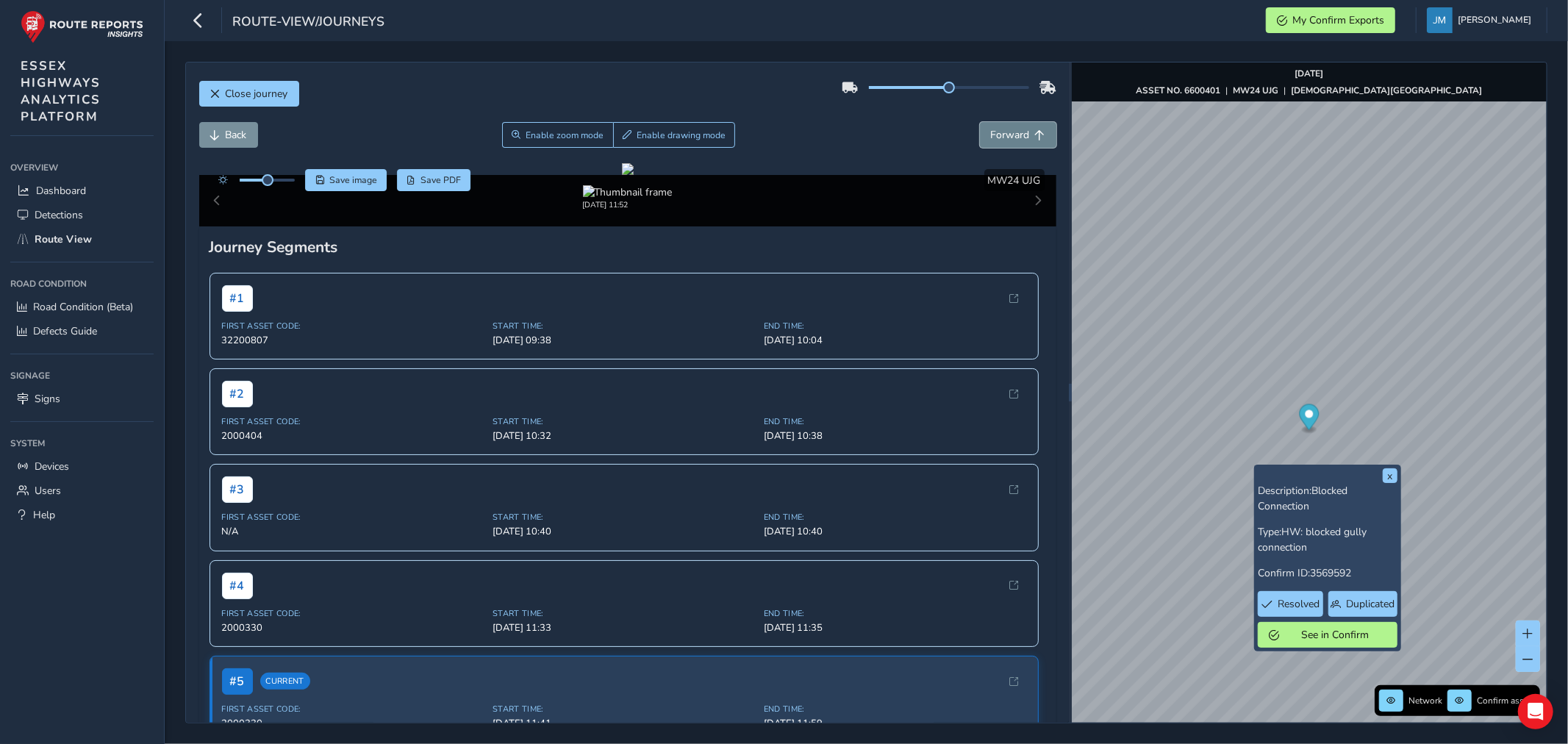
click at [1016, 127] on button "Forward" at bounding box center [1018, 134] width 77 height 25
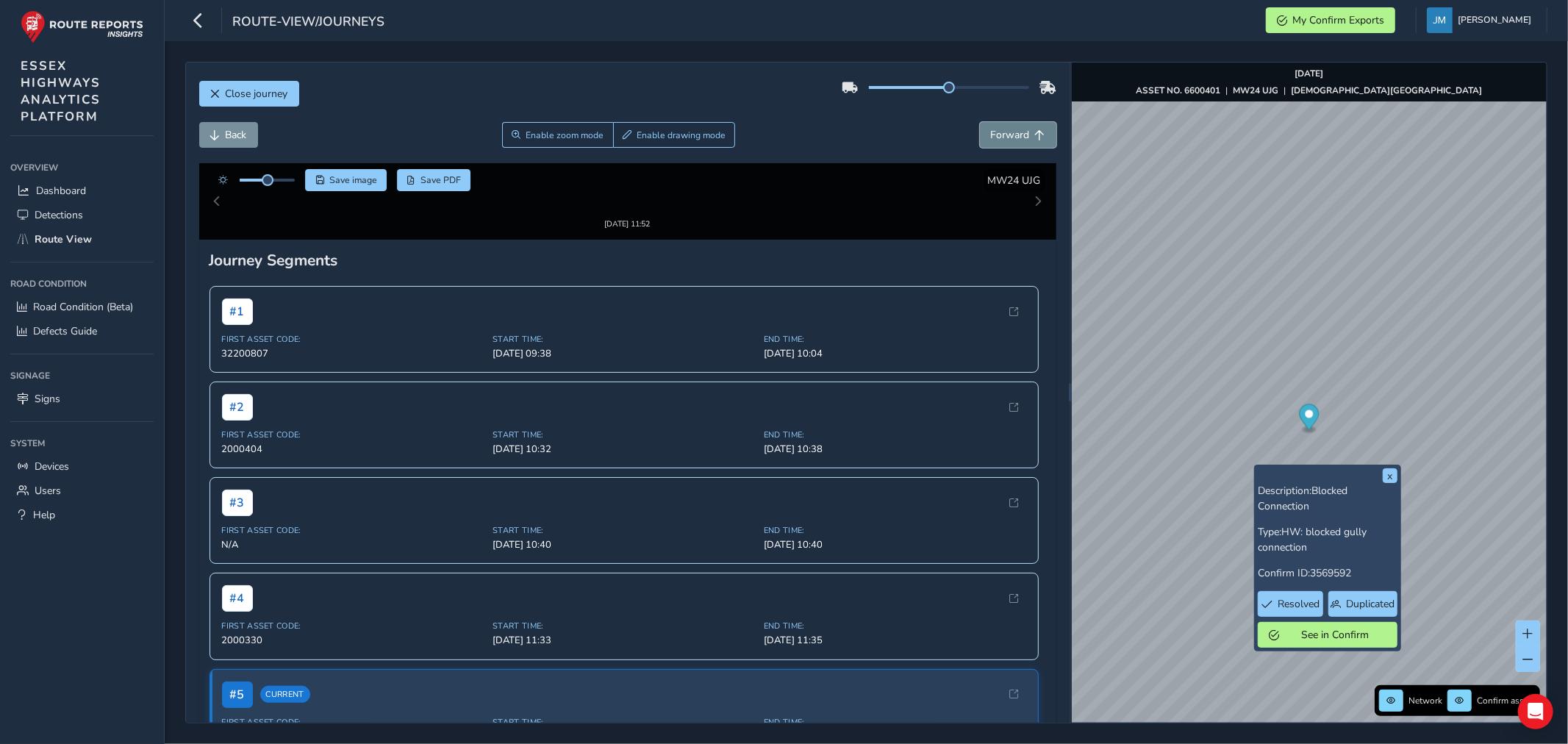
click at [1016, 127] on button "Forward" at bounding box center [1018, 134] width 77 height 25
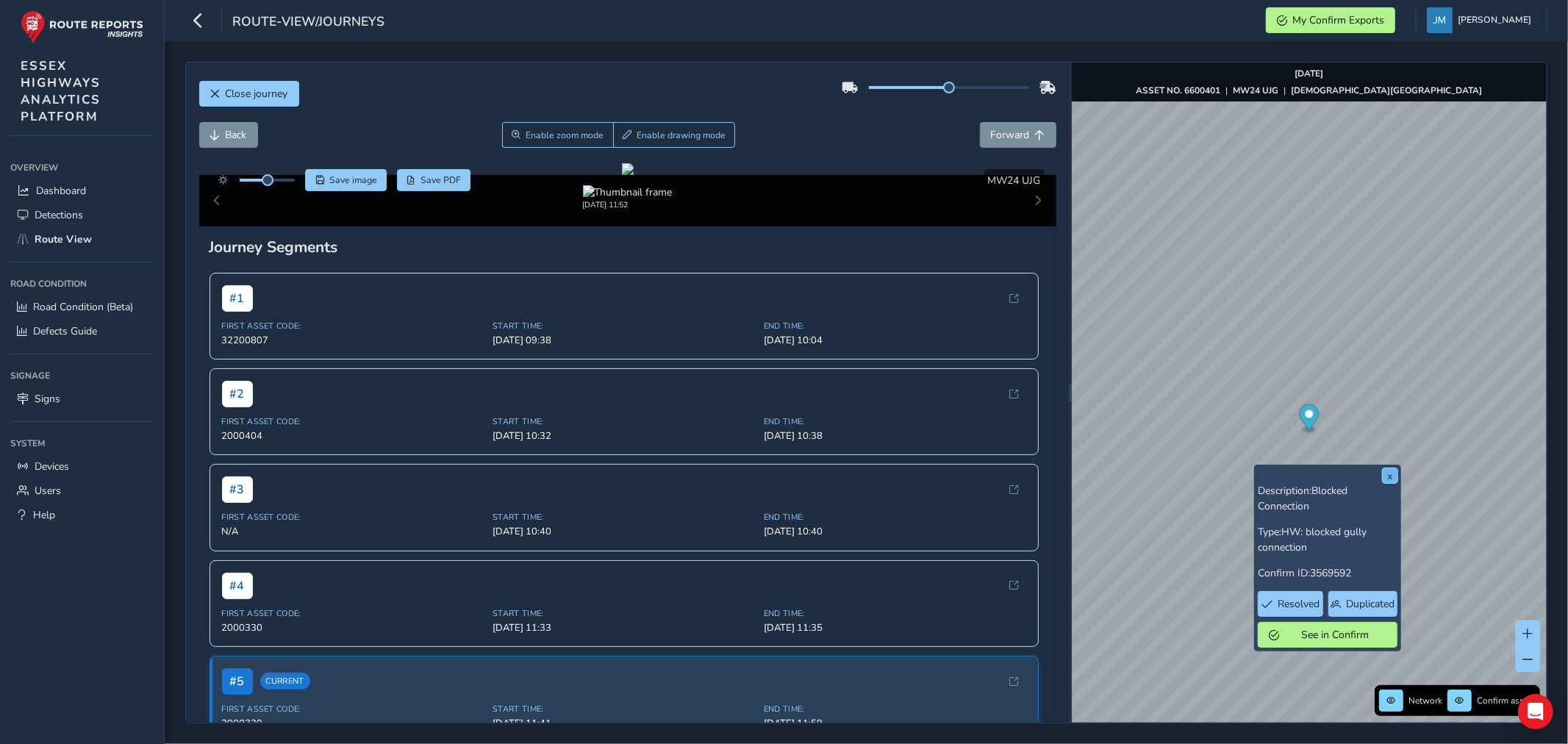
click at [1392, 474] on button "x" at bounding box center [1390, 475] width 15 height 15
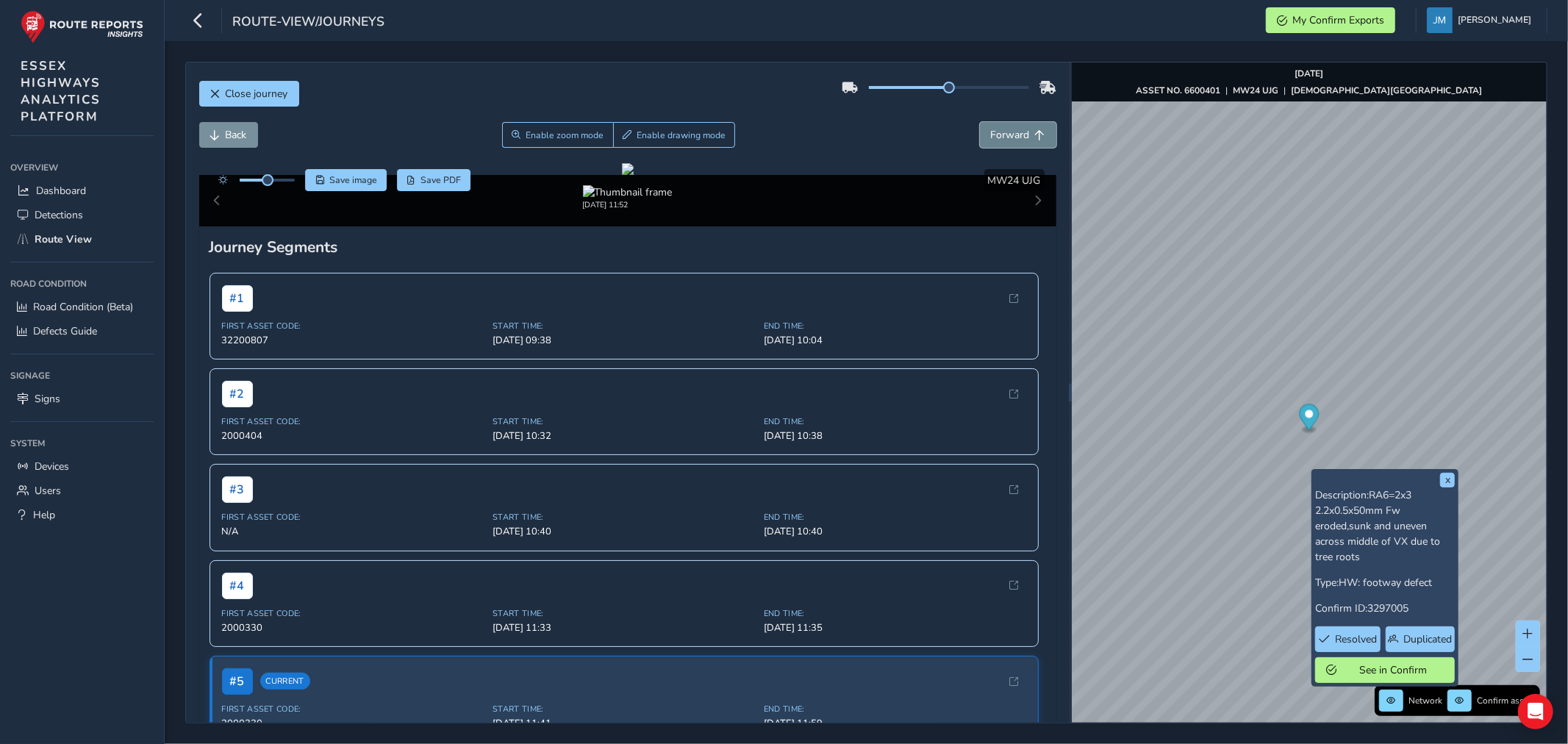
click at [1035, 133] on span "Forward" at bounding box center [1040, 135] width 11 height 11
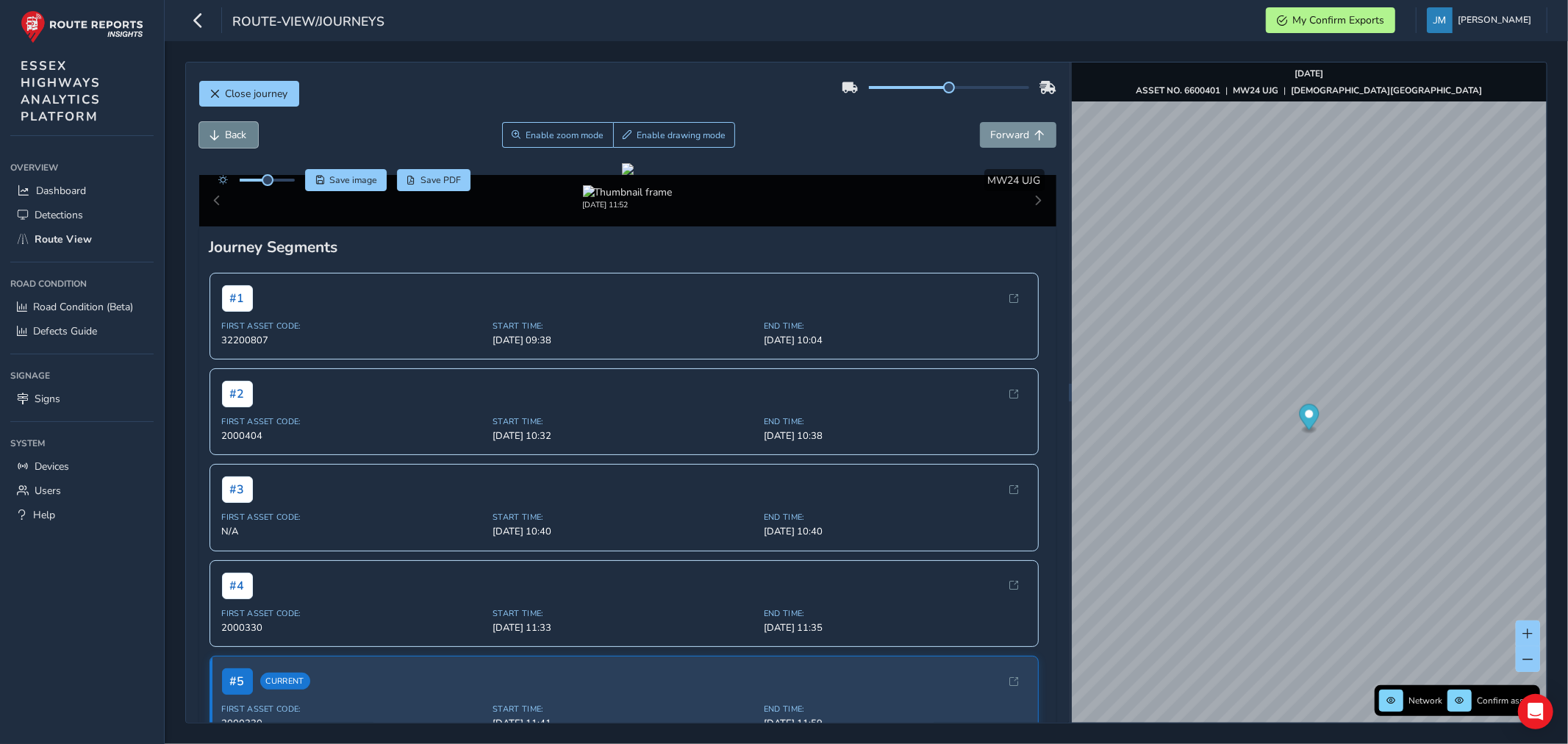
click at [220, 148] on button "Back" at bounding box center [229, 134] width 59 height 25
click at [224, 143] on button "Back" at bounding box center [229, 134] width 59 height 25
click at [1035, 133] on span "Forward" at bounding box center [1040, 135] width 11 height 11
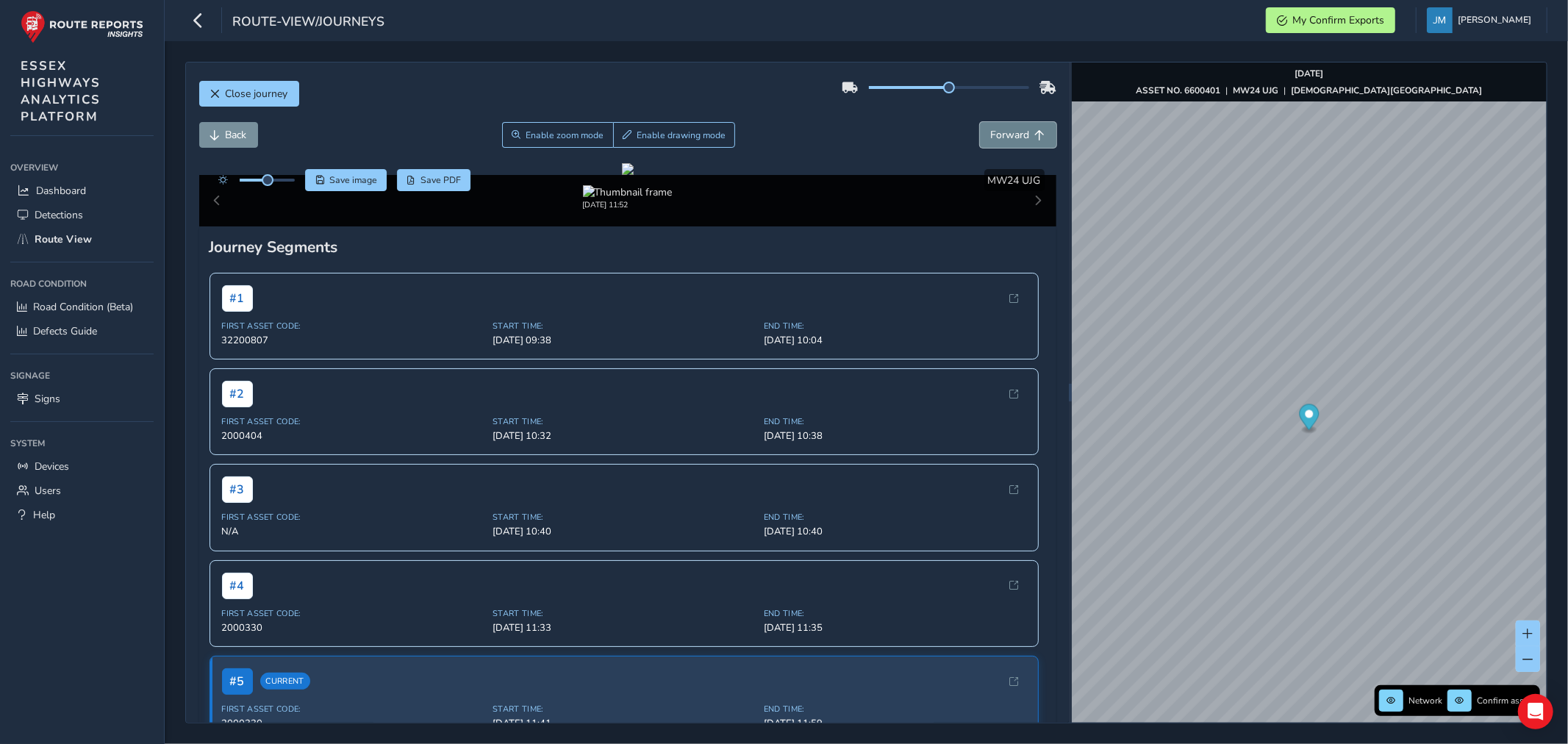
click at [1035, 133] on span "Forward" at bounding box center [1040, 135] width 11 height 11
click at [230, 127] on button "Back" at bounding box center [229, 134] width 59 height 25
click at [1014, 133] on span "Forward" at bounding box center [1010, 135] width 39 height 14
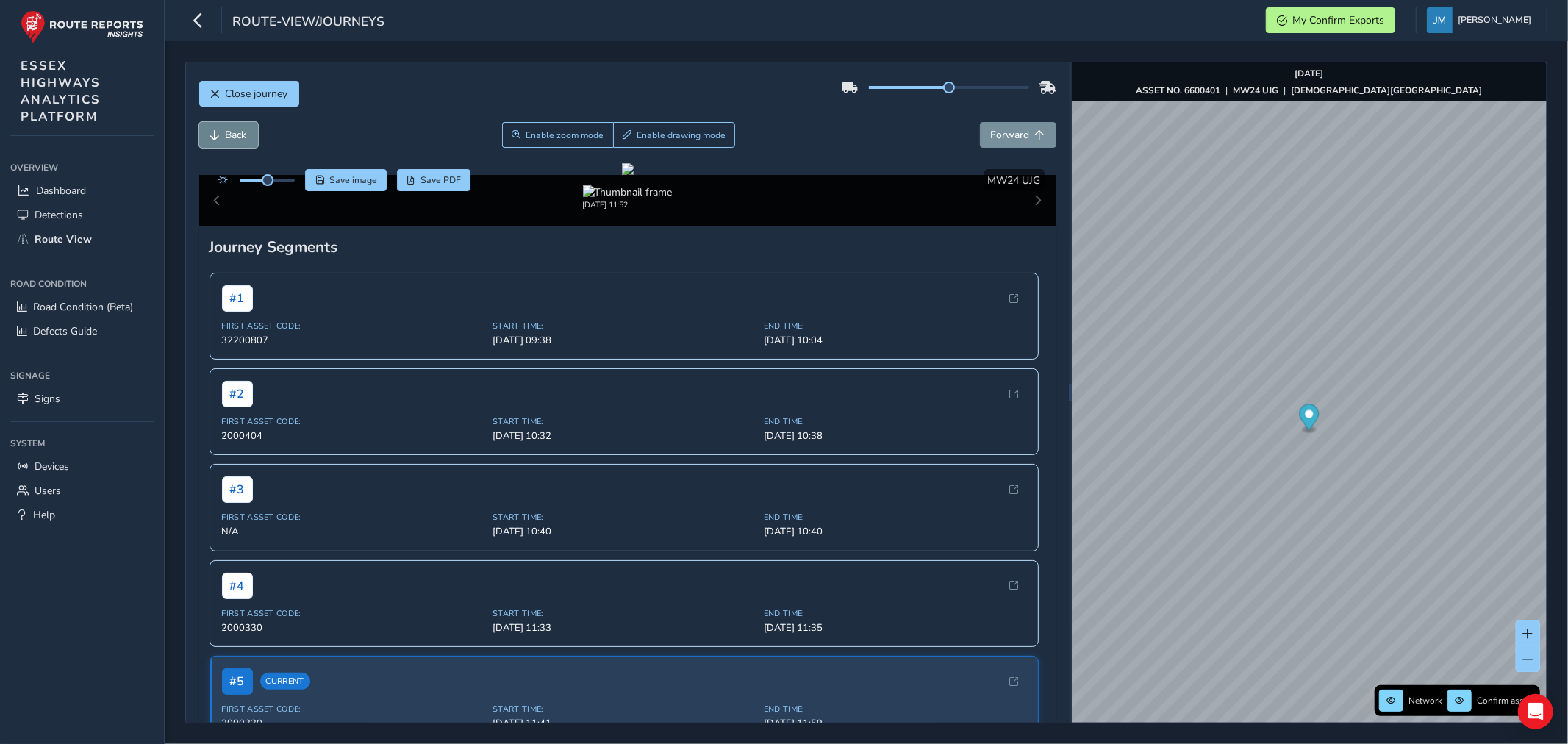
click at [212, 134] on span "Back" at bounding box center [215, 135] width 11 height 11
click at [1010, 137] on span "Forward" at bounding box center [1010, 135] width 39 height 14
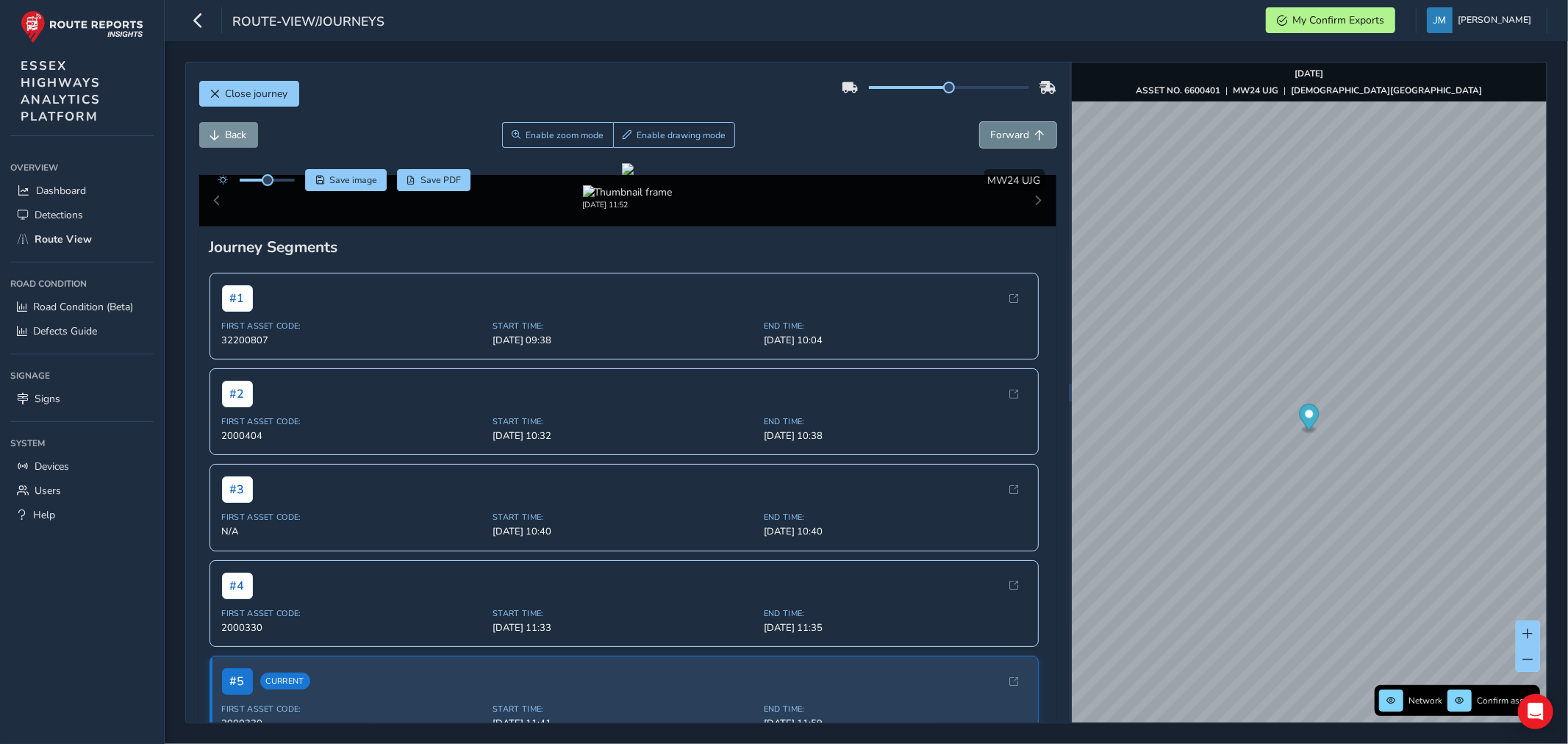
click at [1010, 137] on span "Forward" at bounding box center [1010, 135] width 39 height 14
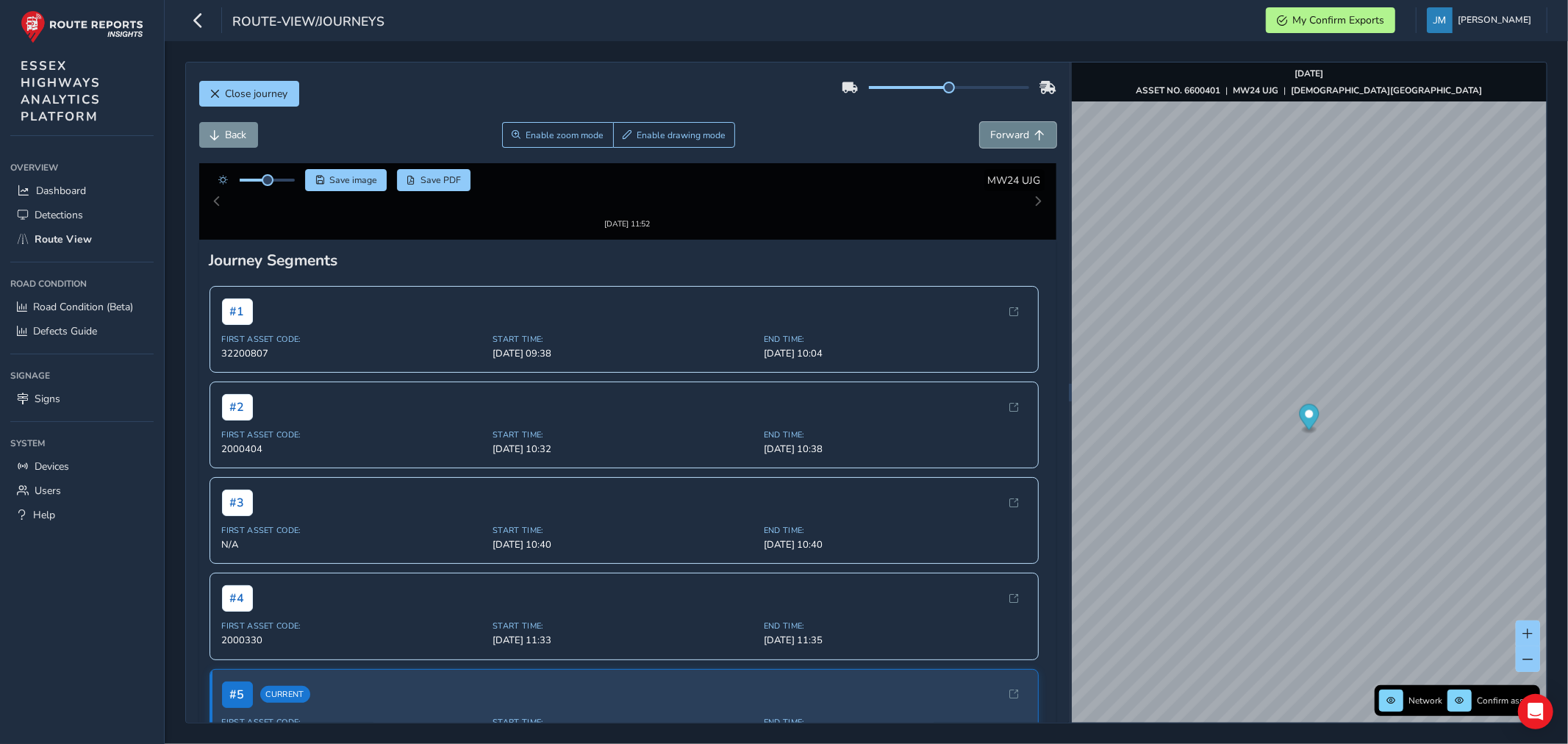
click at [1010, 137] on span "Forward" at bounding box center [1010, 135] width 39 height 14
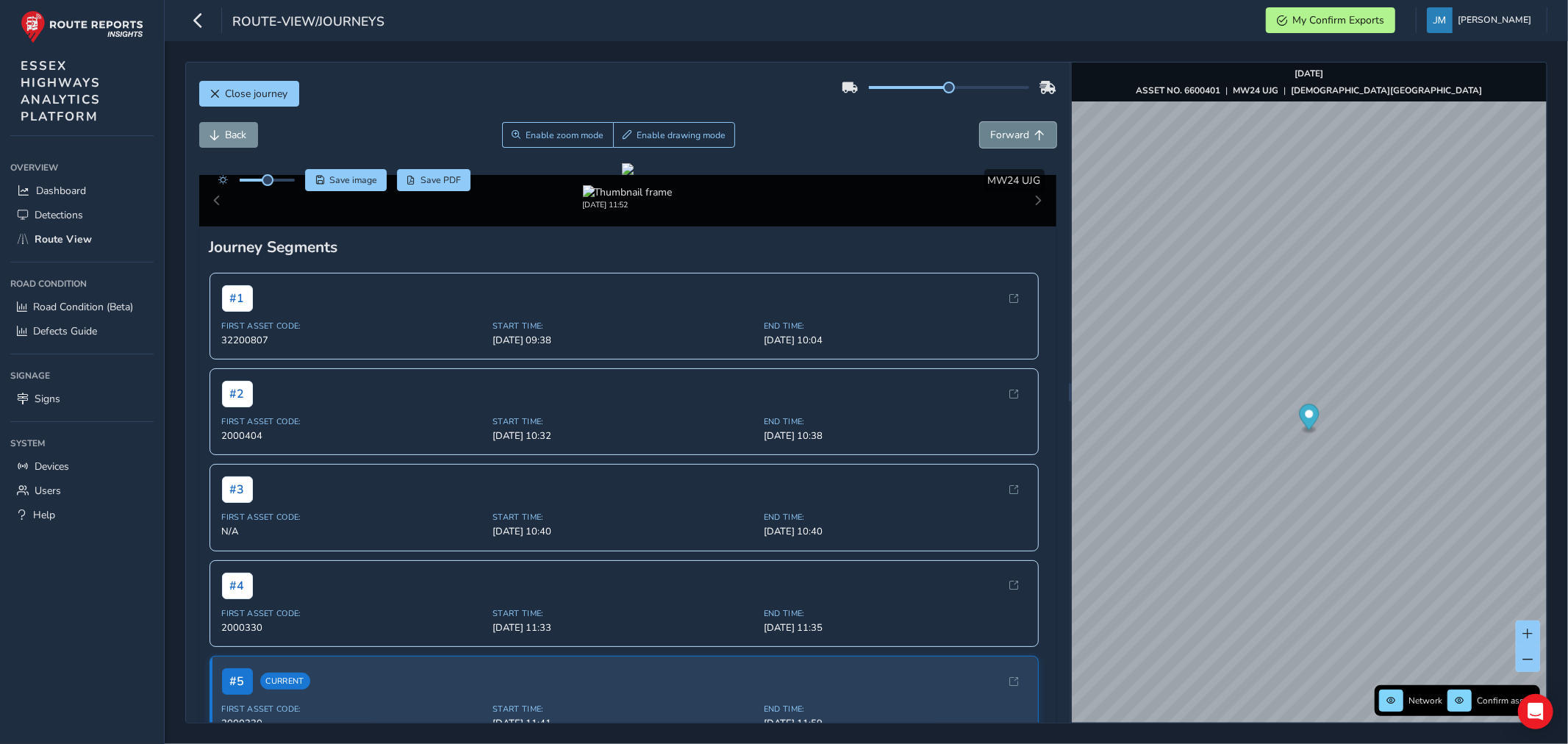
click at [1010, 137] on span "Forward" at bounding box center [1010, 135] width 39 height 14
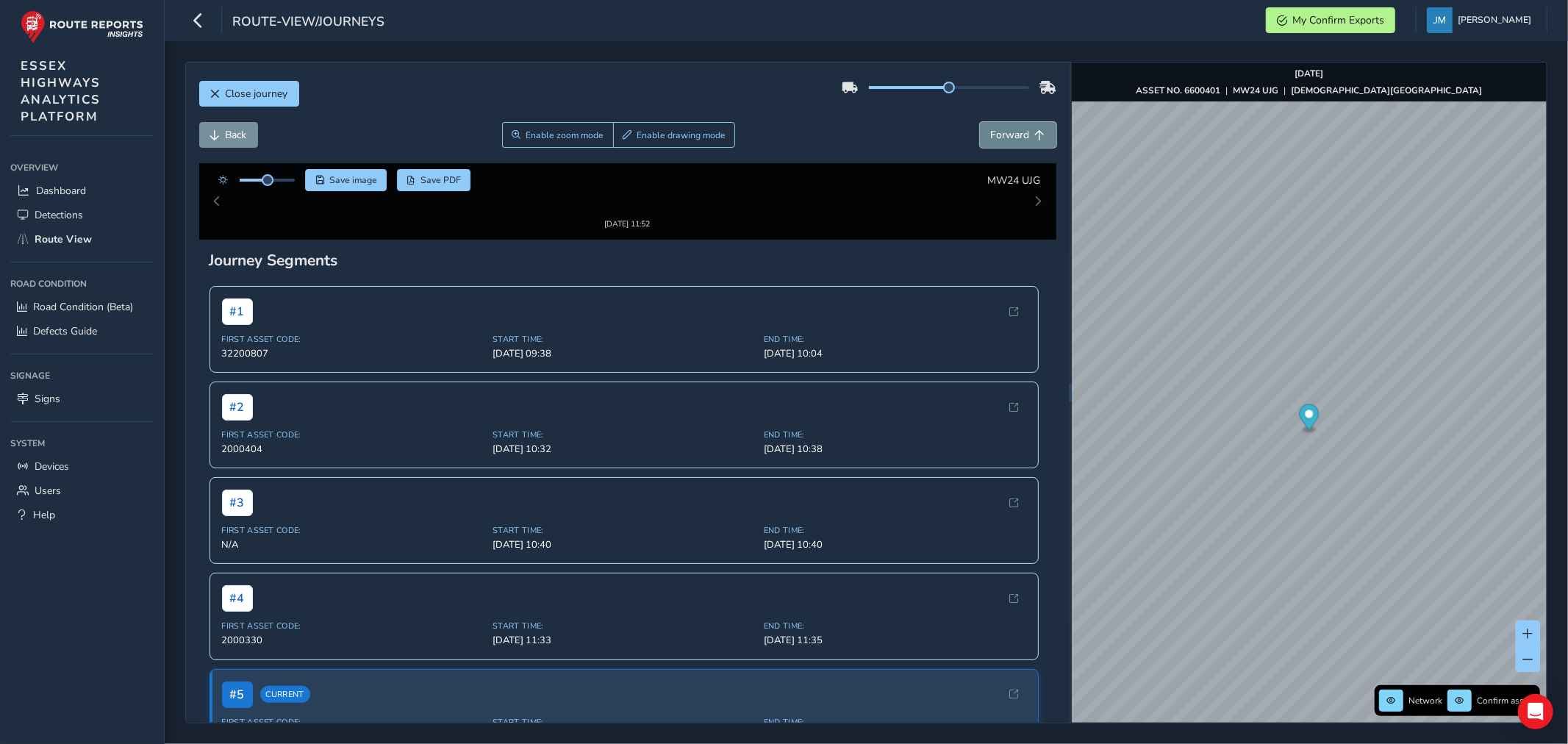
click at [1010, 137] on span "Forward" at bounding box center [1010, 135] width 39 height 14
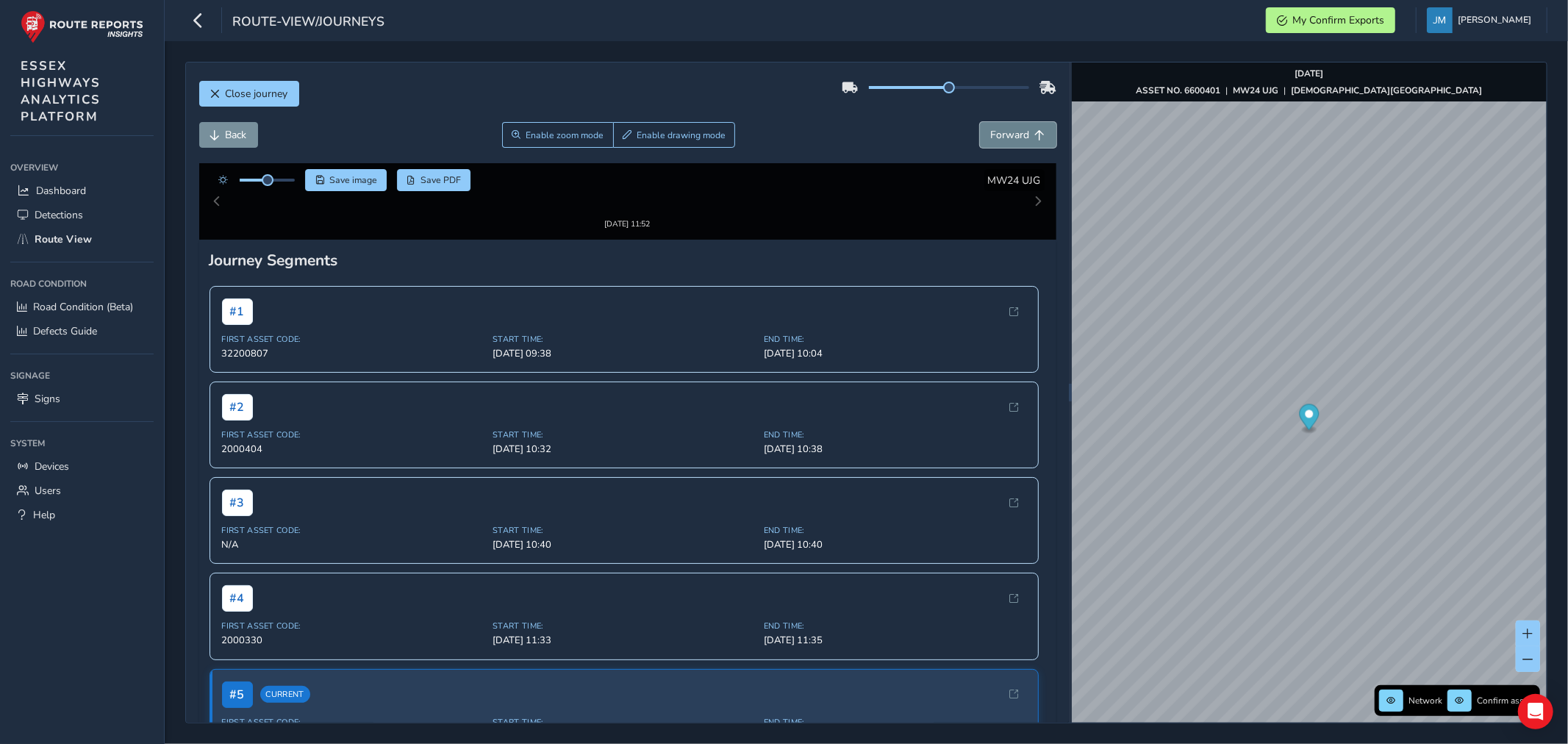
click at [1010, 137] on span "Forward" at bounding box center [1010, 135] width 39 height 14
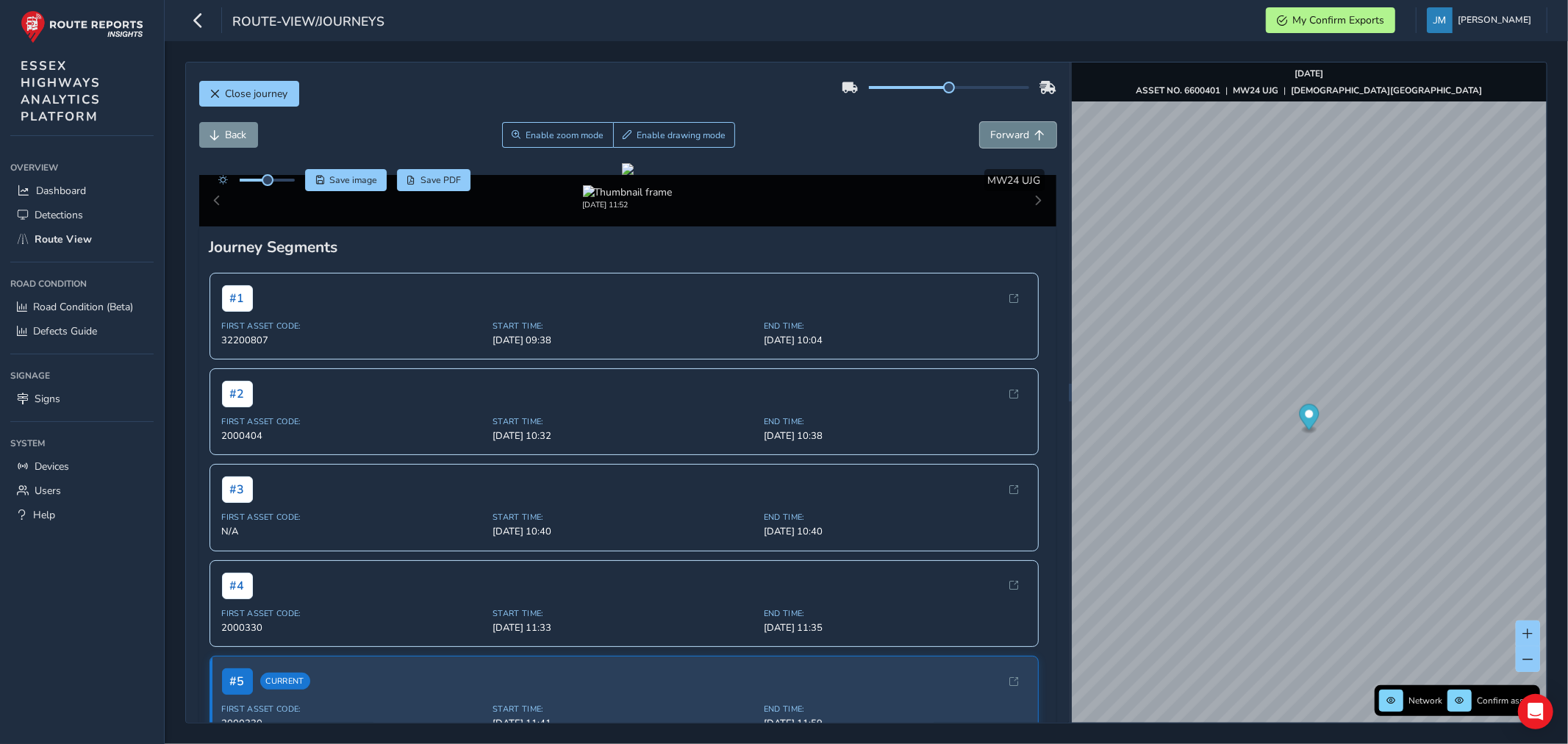
click at [1010, 137] on span "Forward" at bounding box center [1010, 135] width 39 height 14
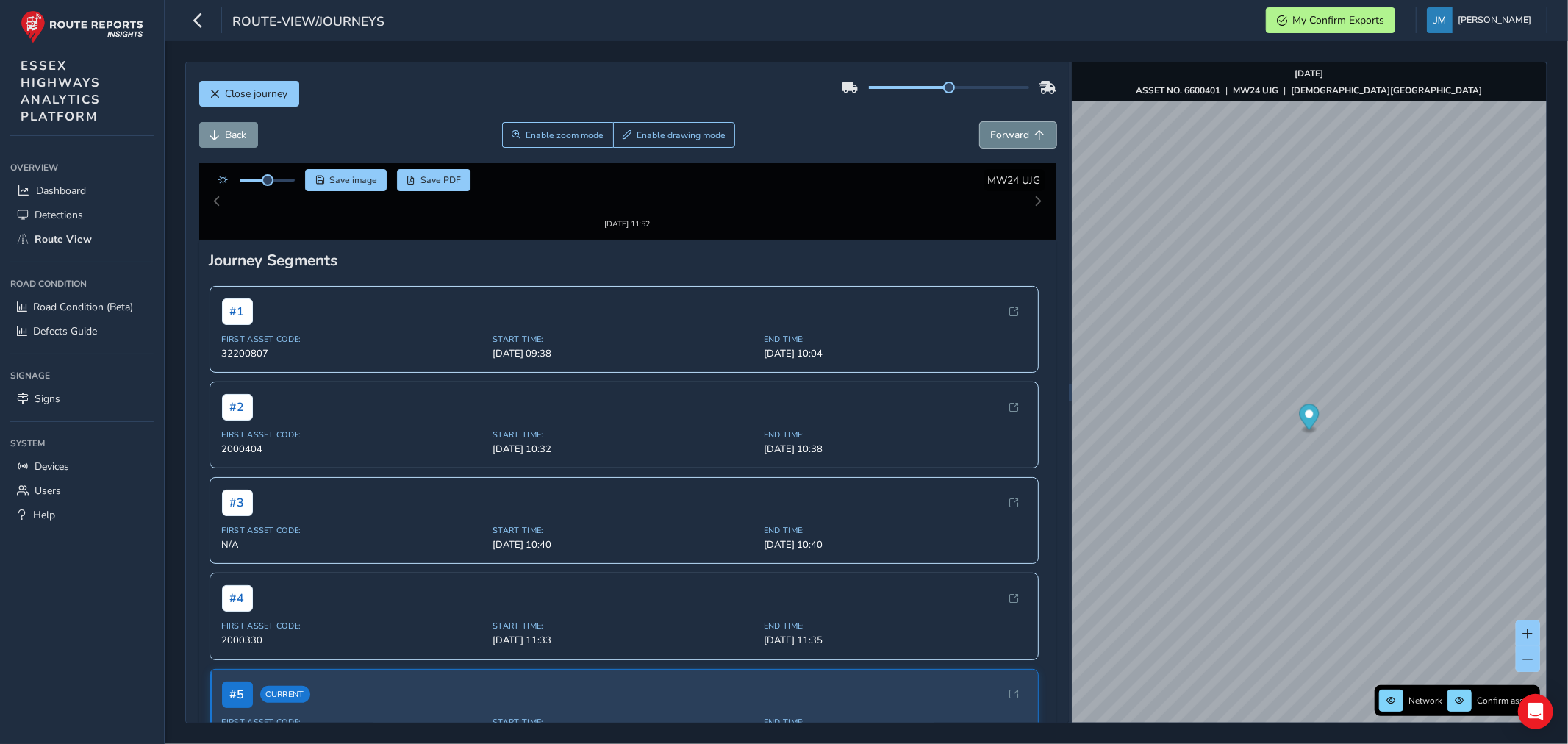
click at [1010, 137] on span "Forward" at bounding box center [1010, 135] width 39 height 14
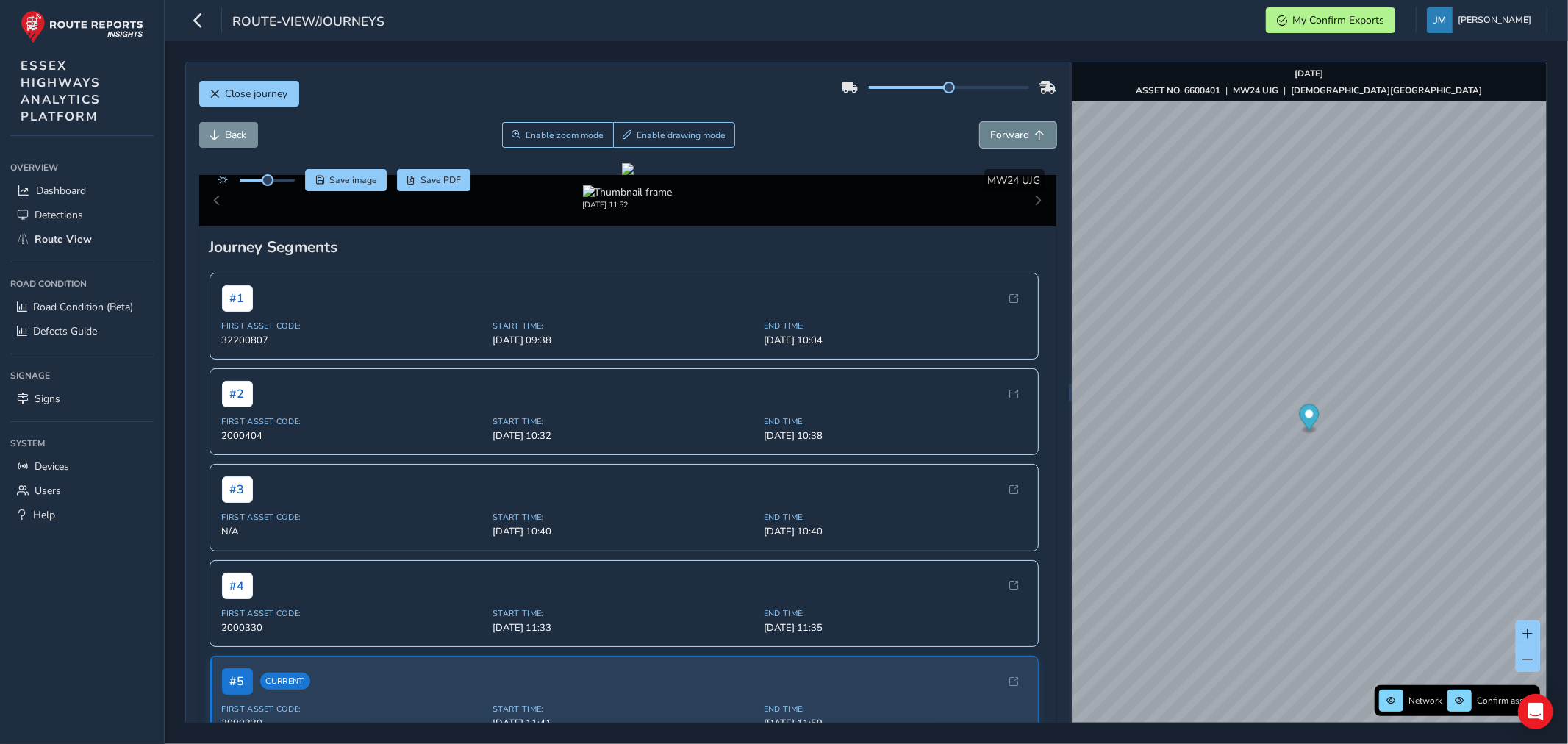
click at [1010, 137] on span "Forward" at bounding box center [1010, 135] width 39 height 14
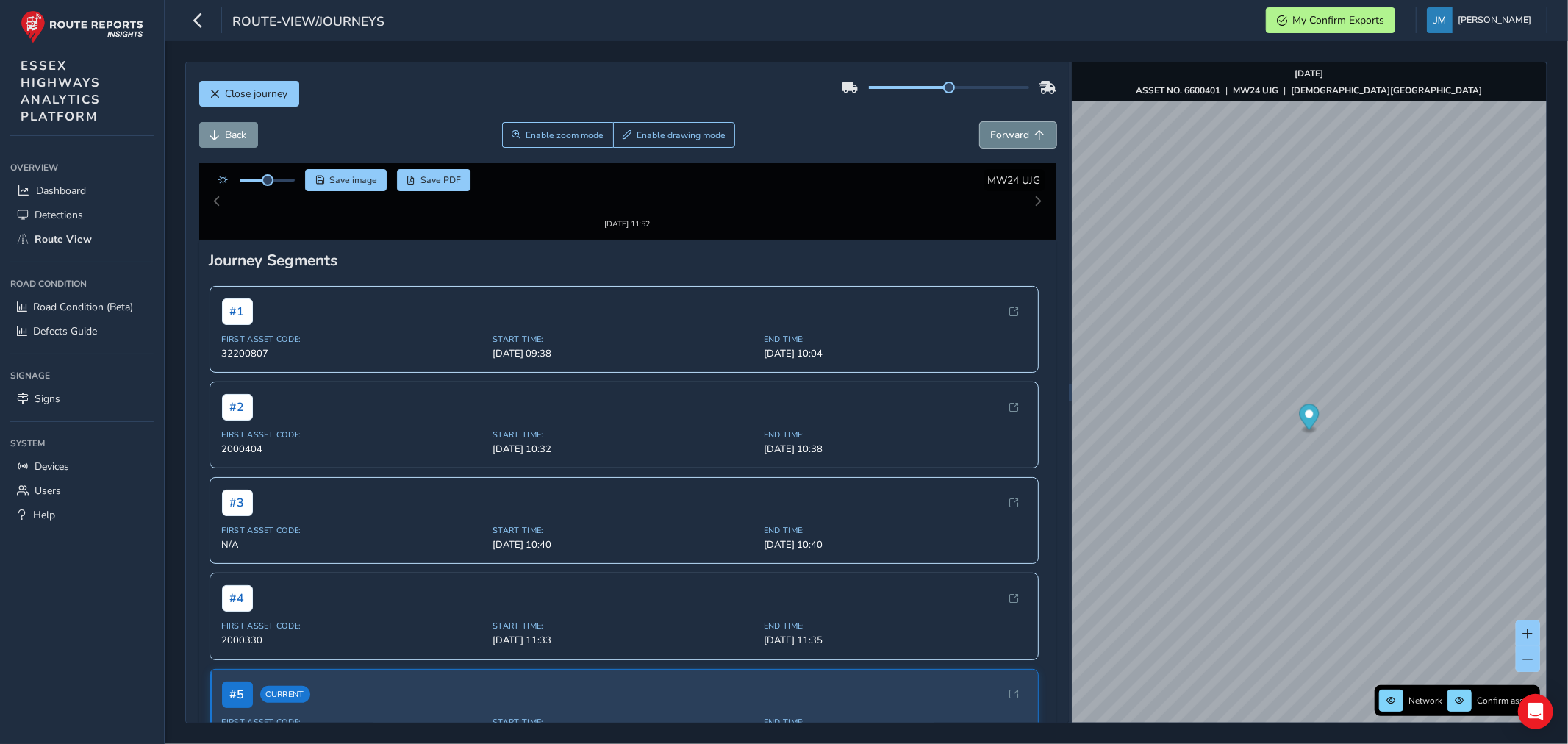
click at [1010, 137] on span "Forward" at bounding box center [1010, 135] width 39 height 14
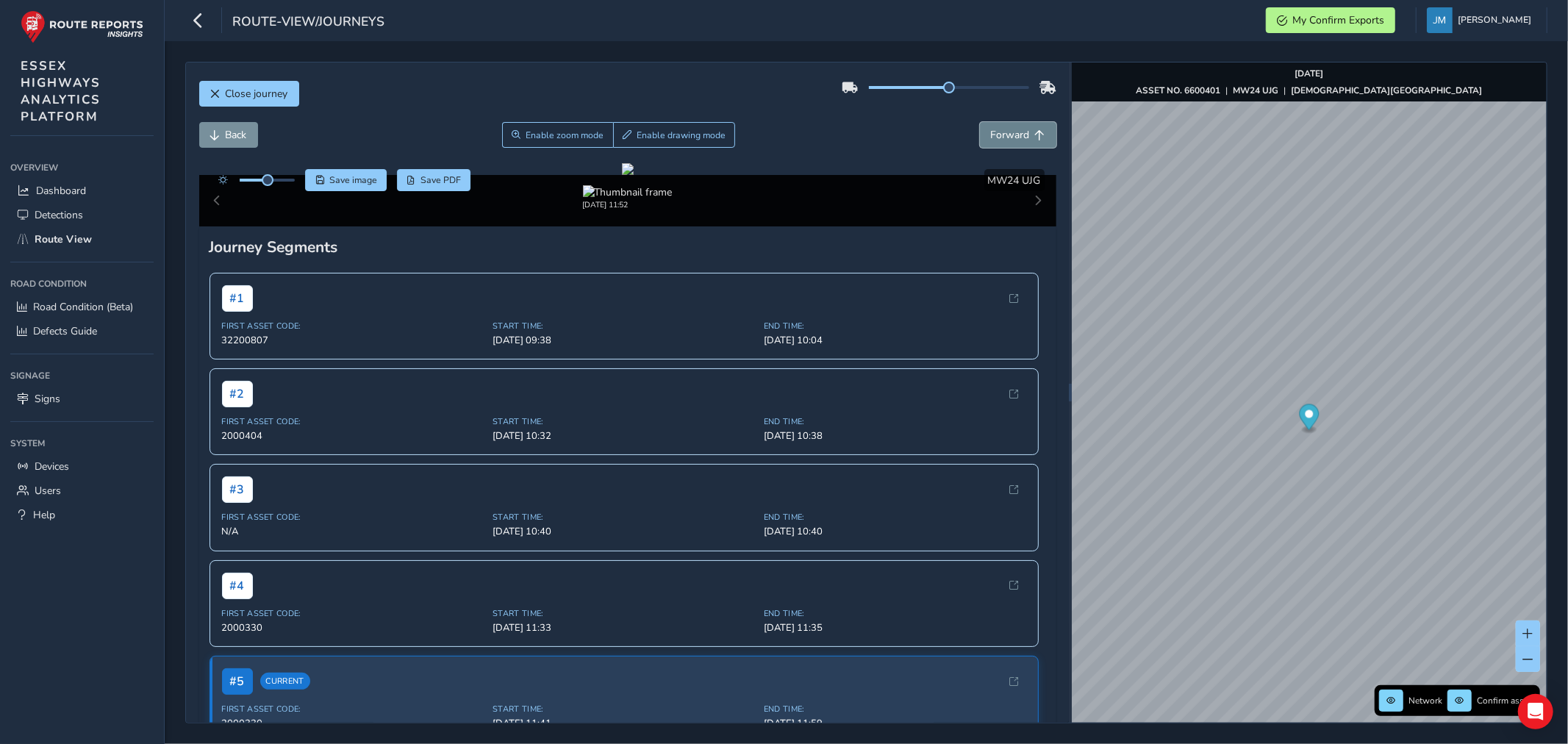
click at [1010, 137] on span "Forward" at bounding box center [1010, 135] width 39 height 14
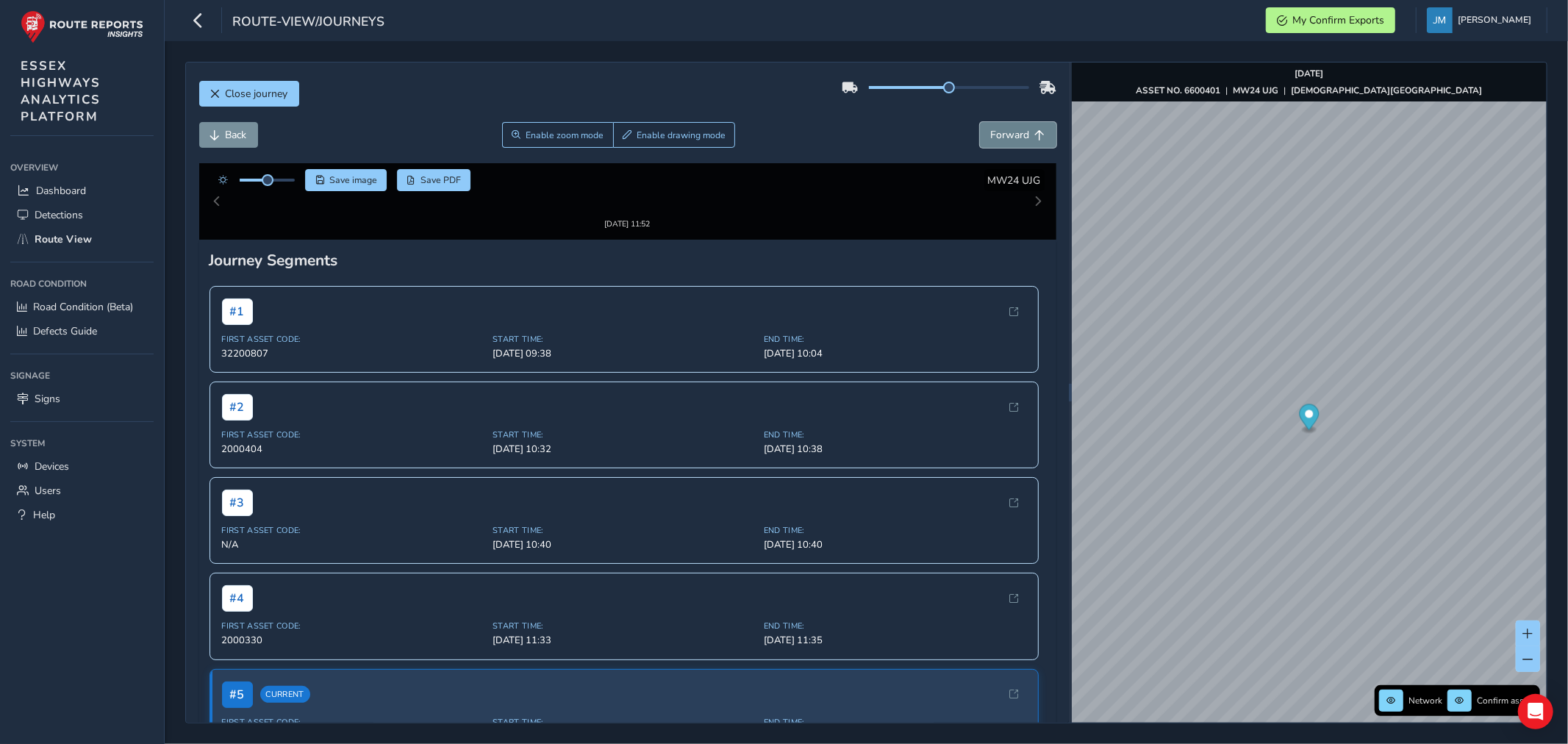
click at [1010, 137] on span "Forward" at bounding box center [1010, 135] width 39 height 14
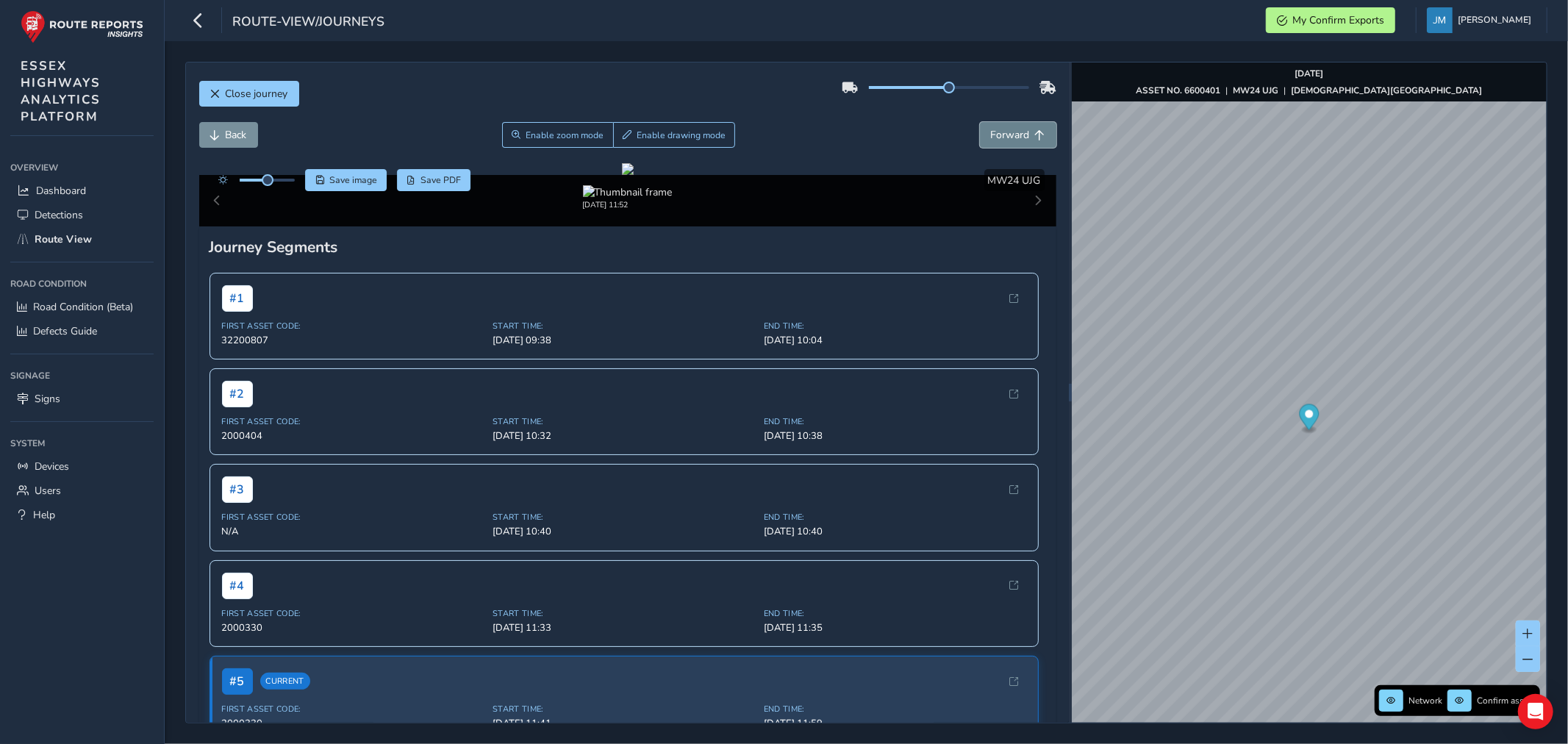
click at [1010, 137] on span "Forward" at bounding box center [1010, 135] width 39 height 14
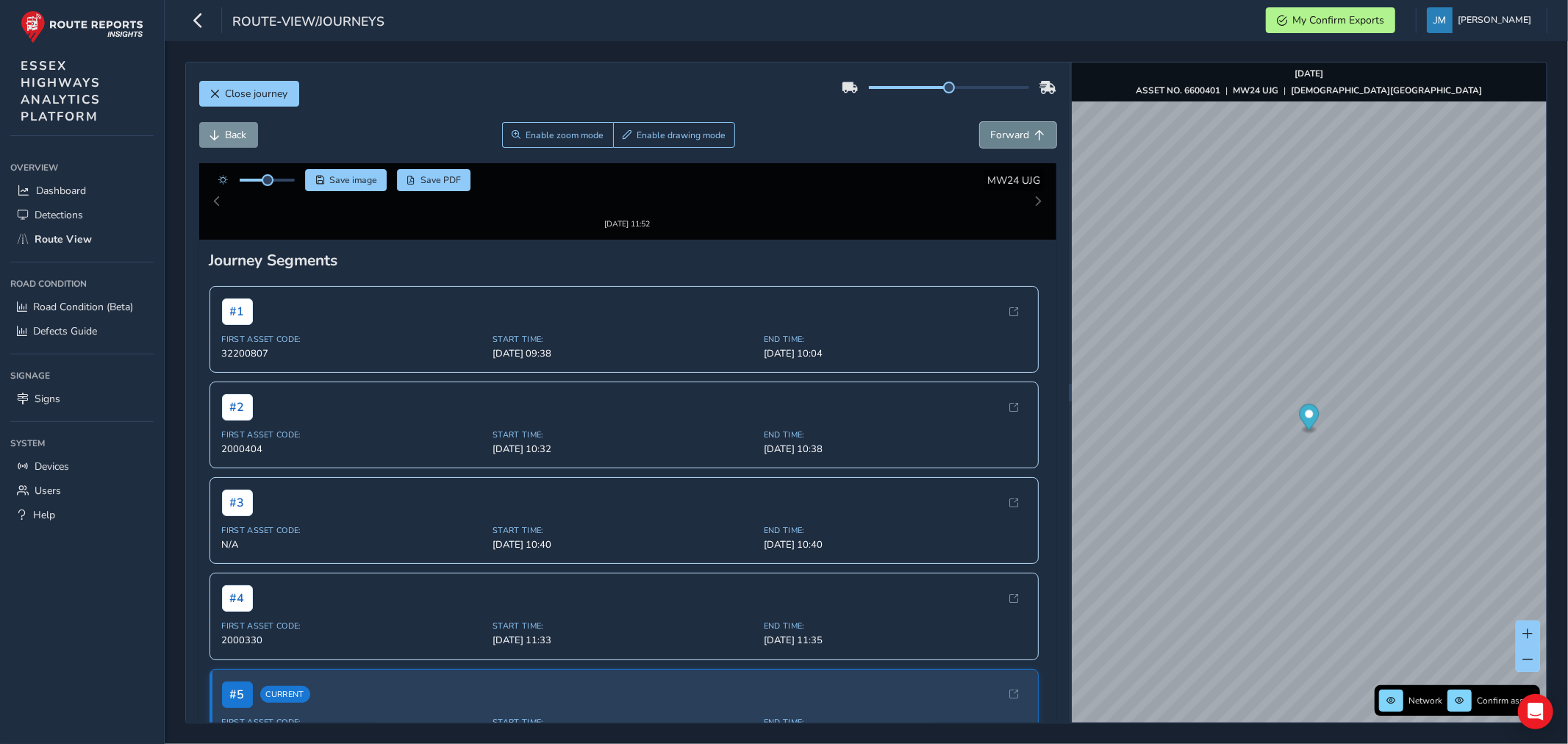
click at [1010, 137] on span "Forward" at bounding box center [1010, 135] width 39 height 14
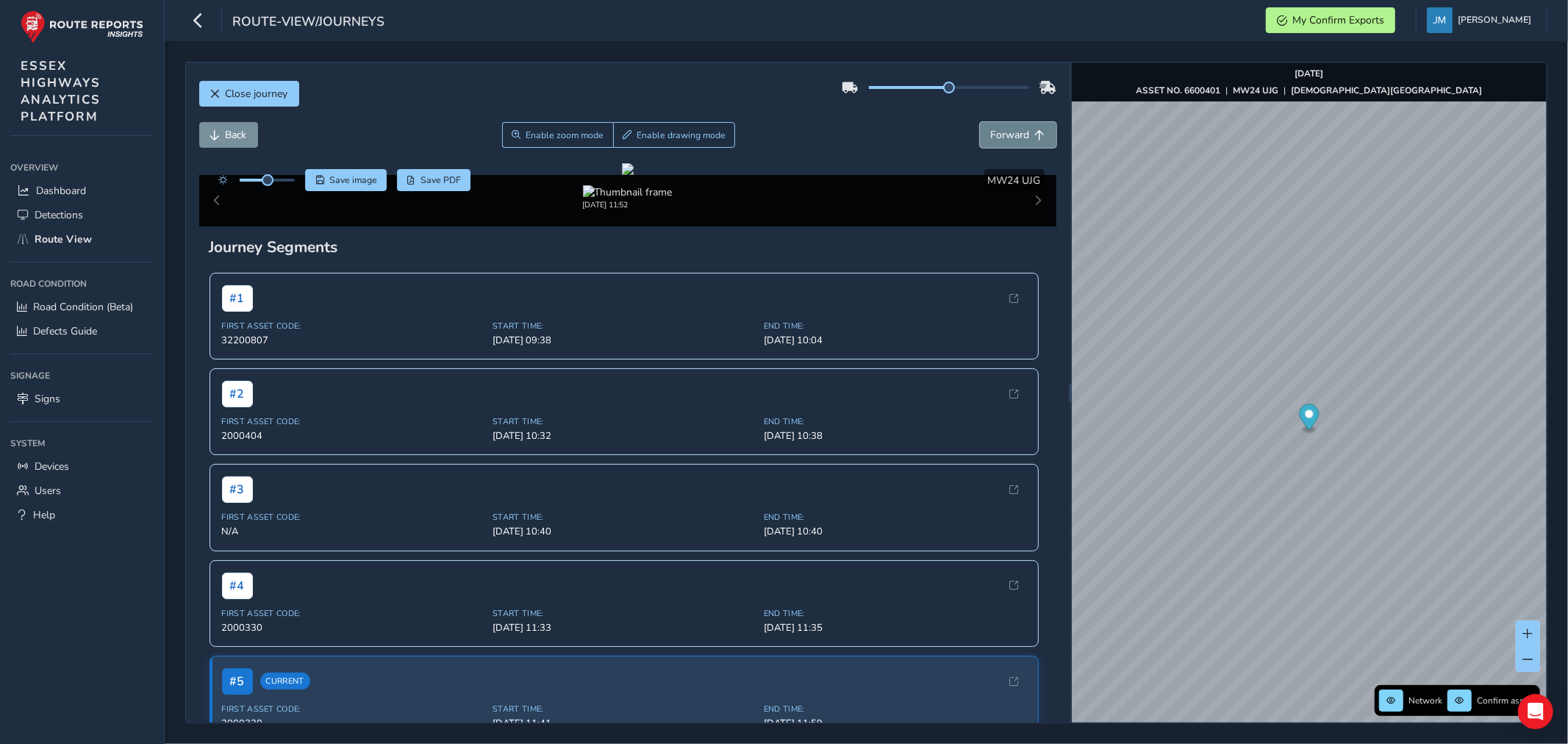
click at [1010, 137] on span "Forward" at bounding box center [1010, 135] width 39 height 14
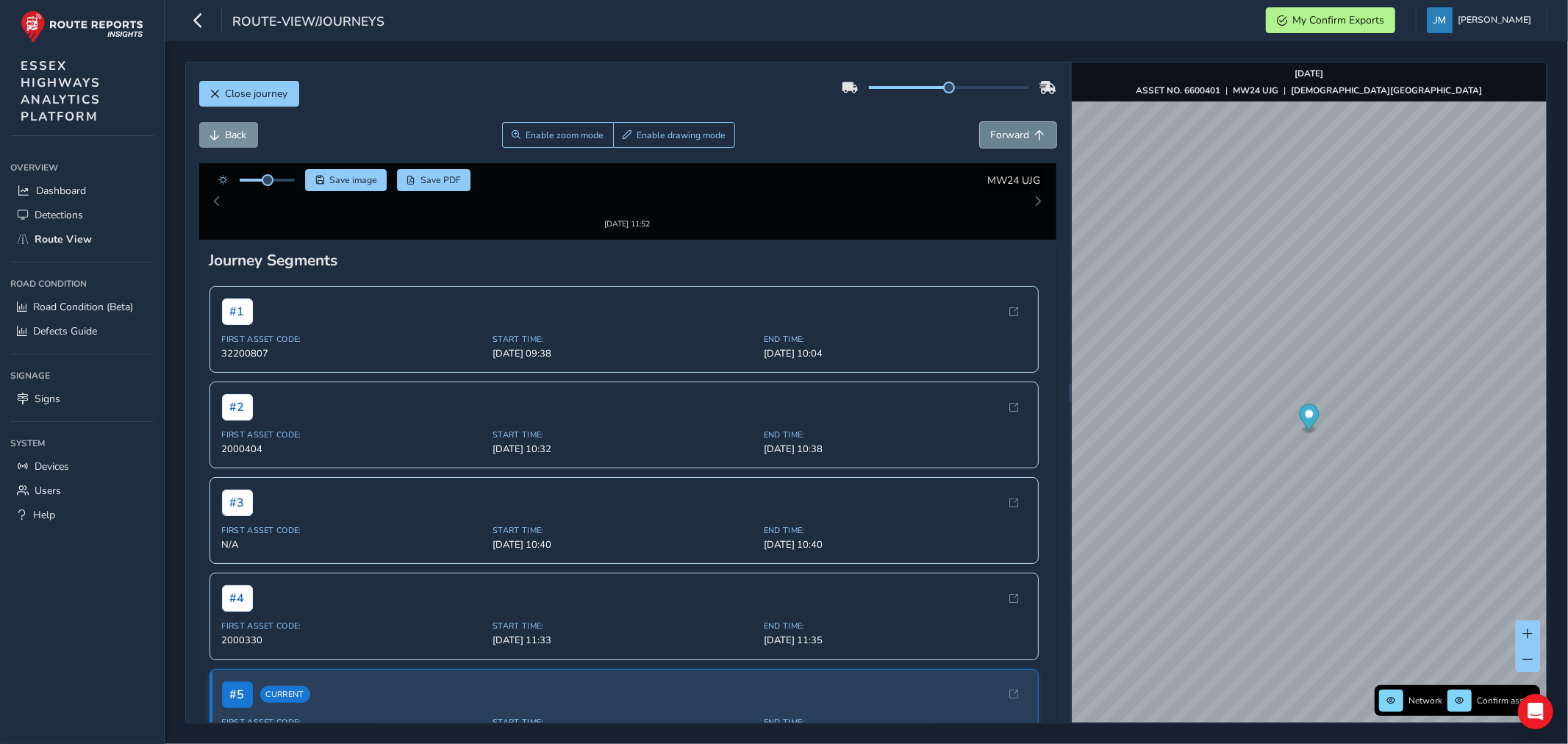
click at [1010, 137] on span "Forward" at bounding box center [1010, 135] width 39 height 14
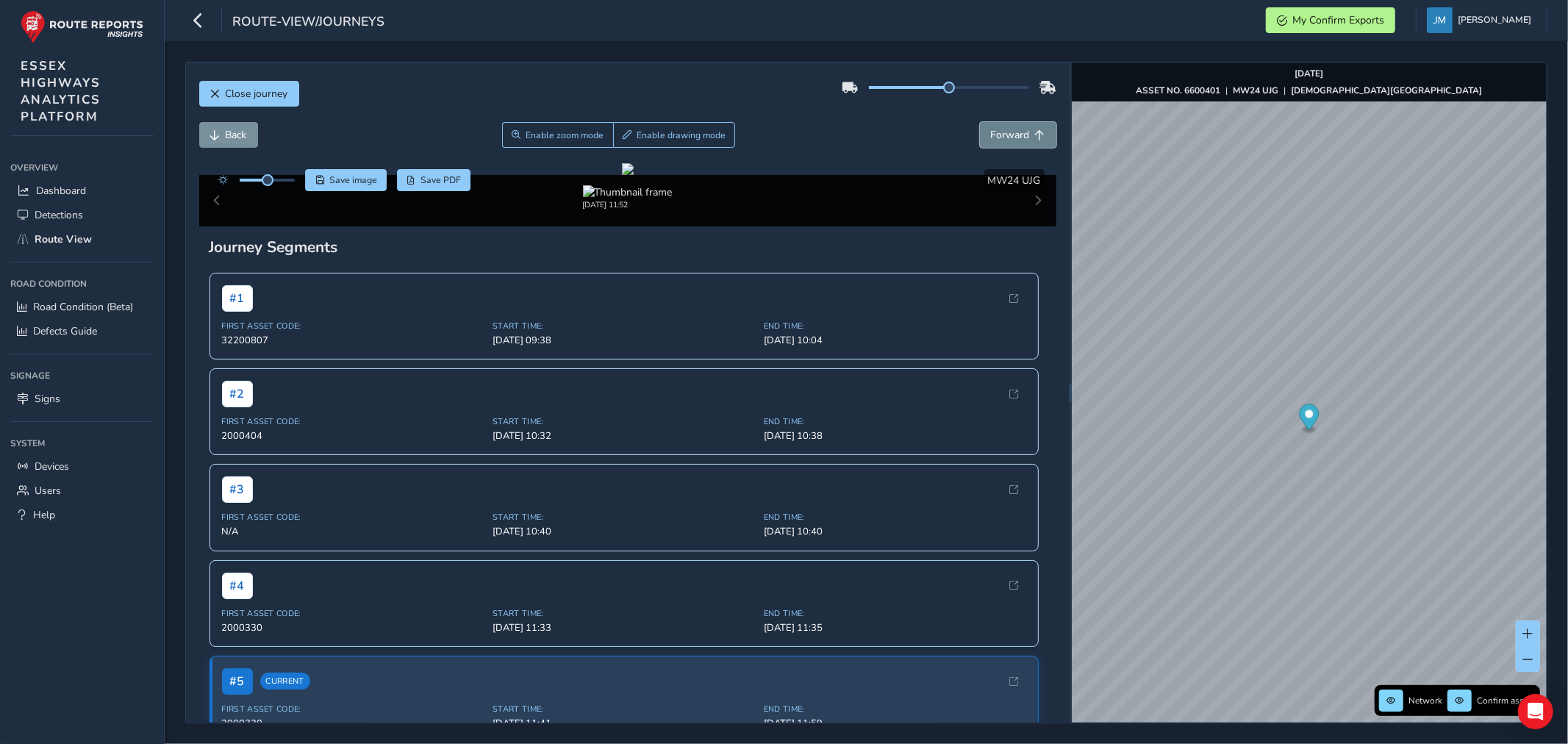
click at [1010, 137] on span "Forward" at bounding box center [1010, 135] width 39 height 14
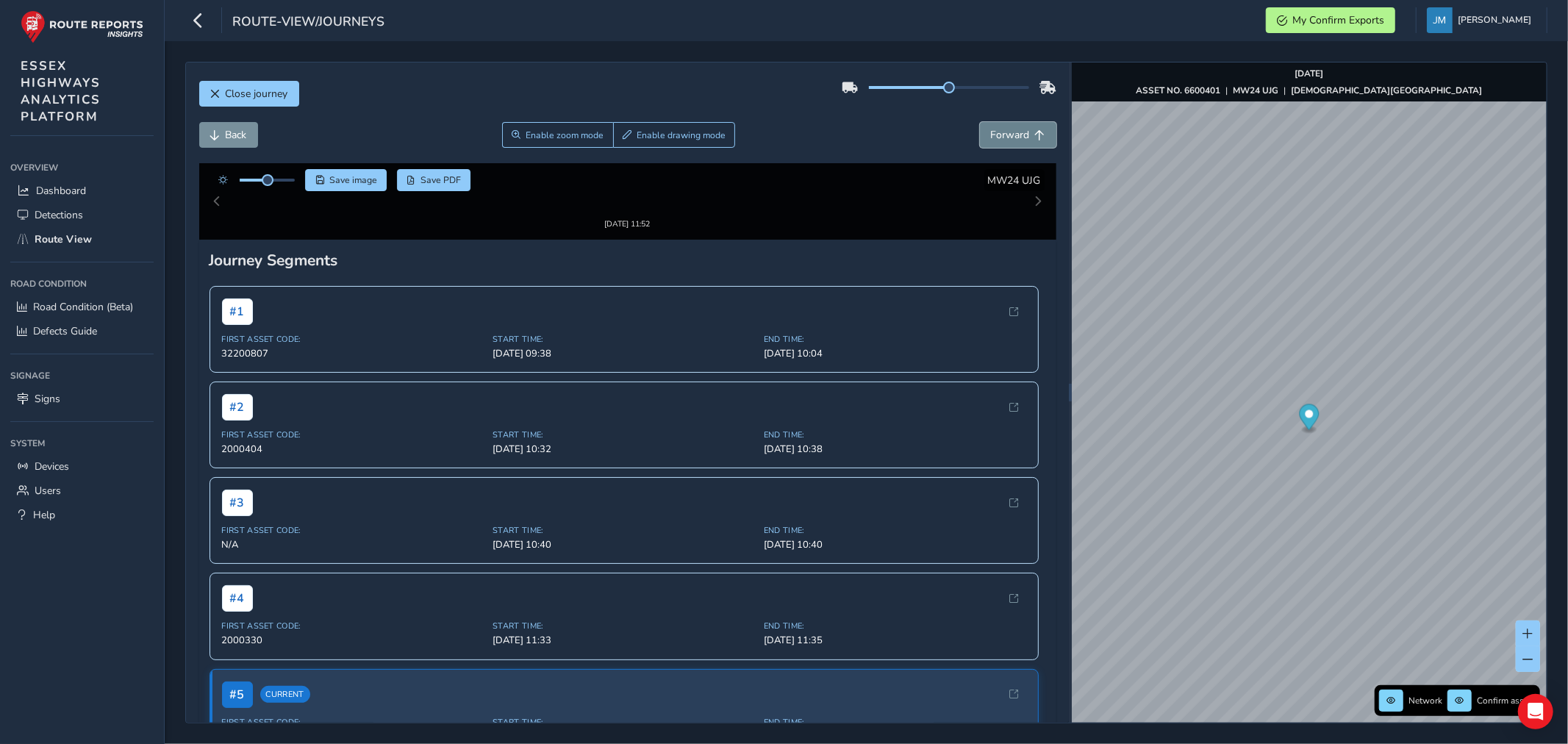
click at [1011, 136] on span "Forward" at bounding box center [1010, 135] width 39 height 14
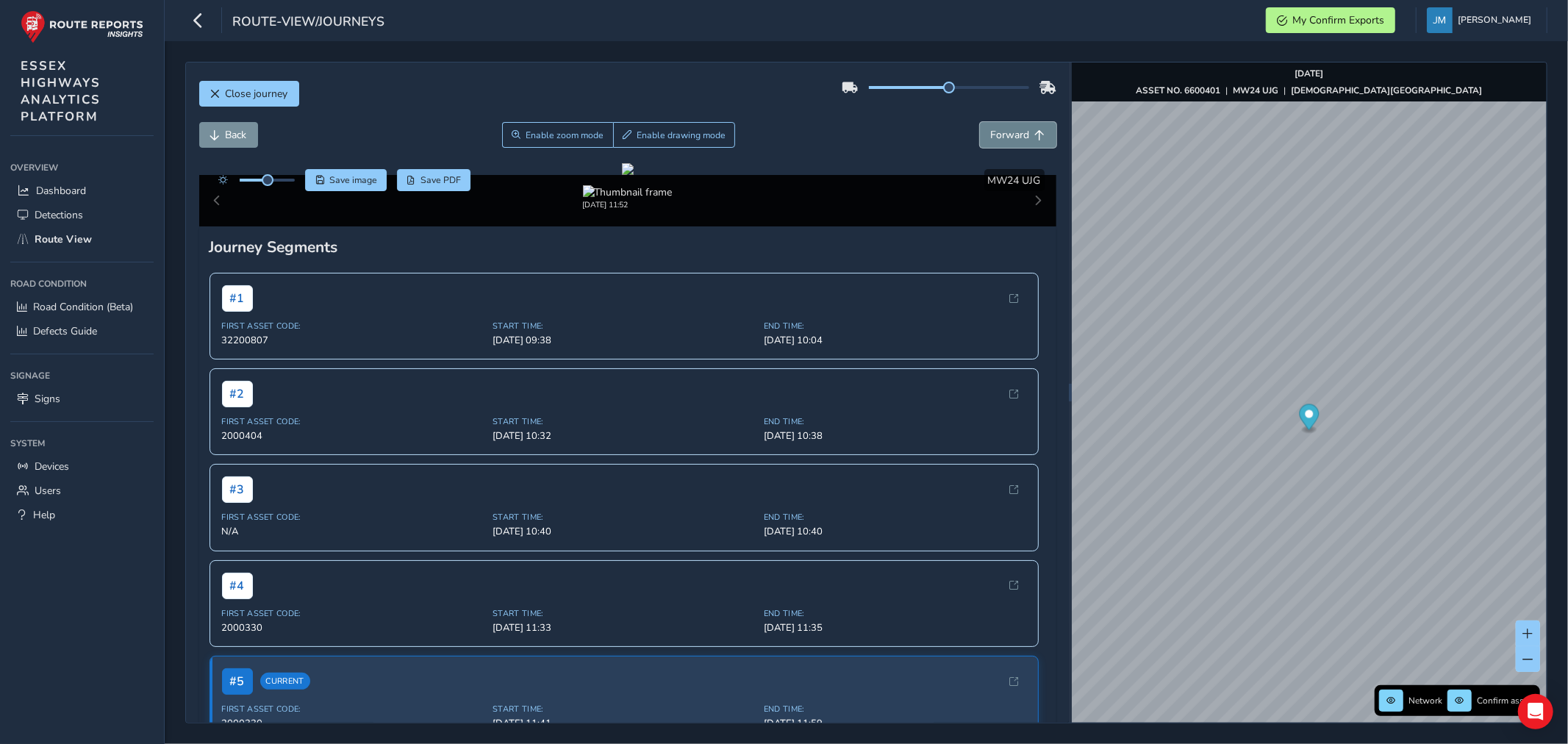
click at [1011, 136] on span "Forward" at bounding box center [1010, 135] width 39 height 14
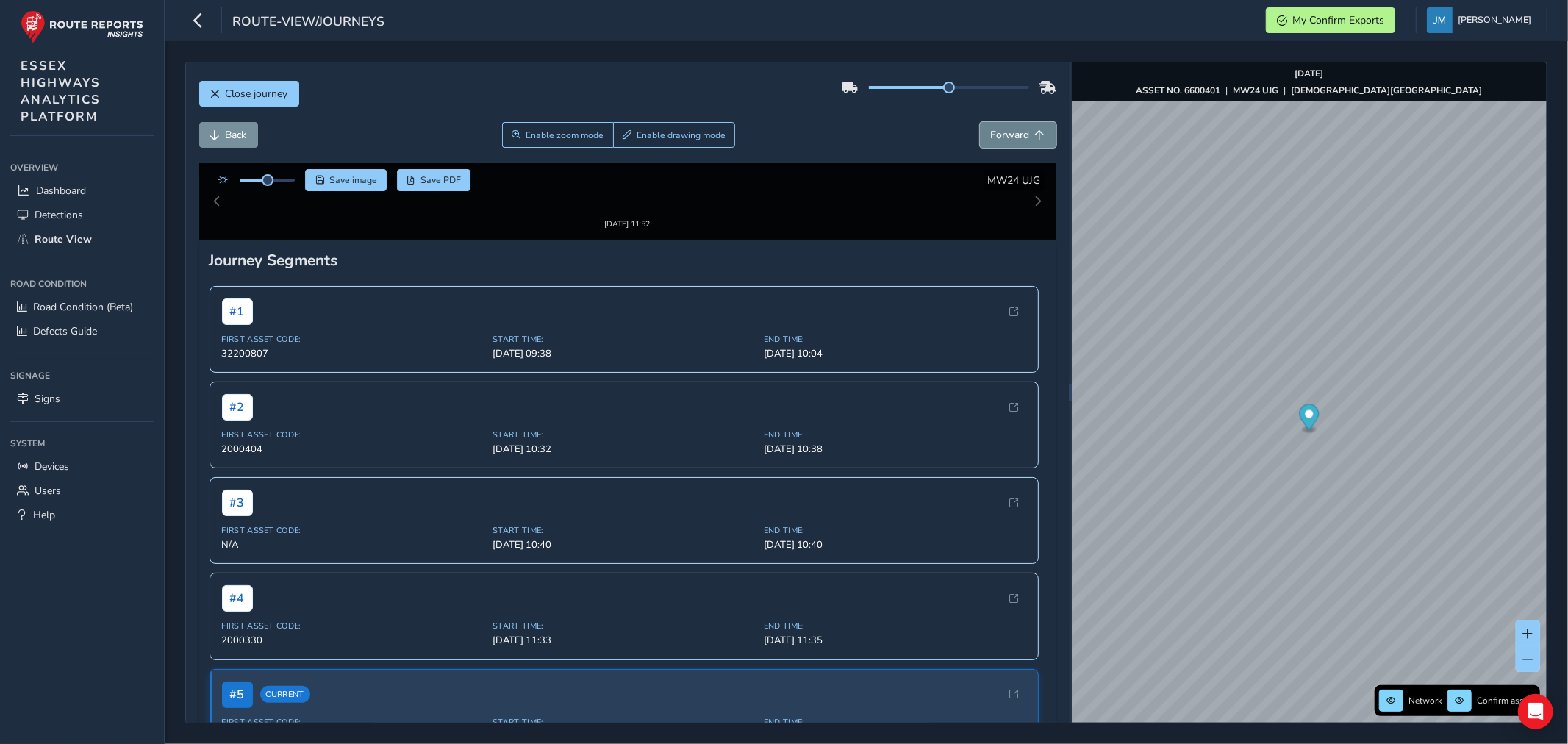
click at [1011, 136] on span "Forward" at bounding box center [1010, 135] width 39 height 14
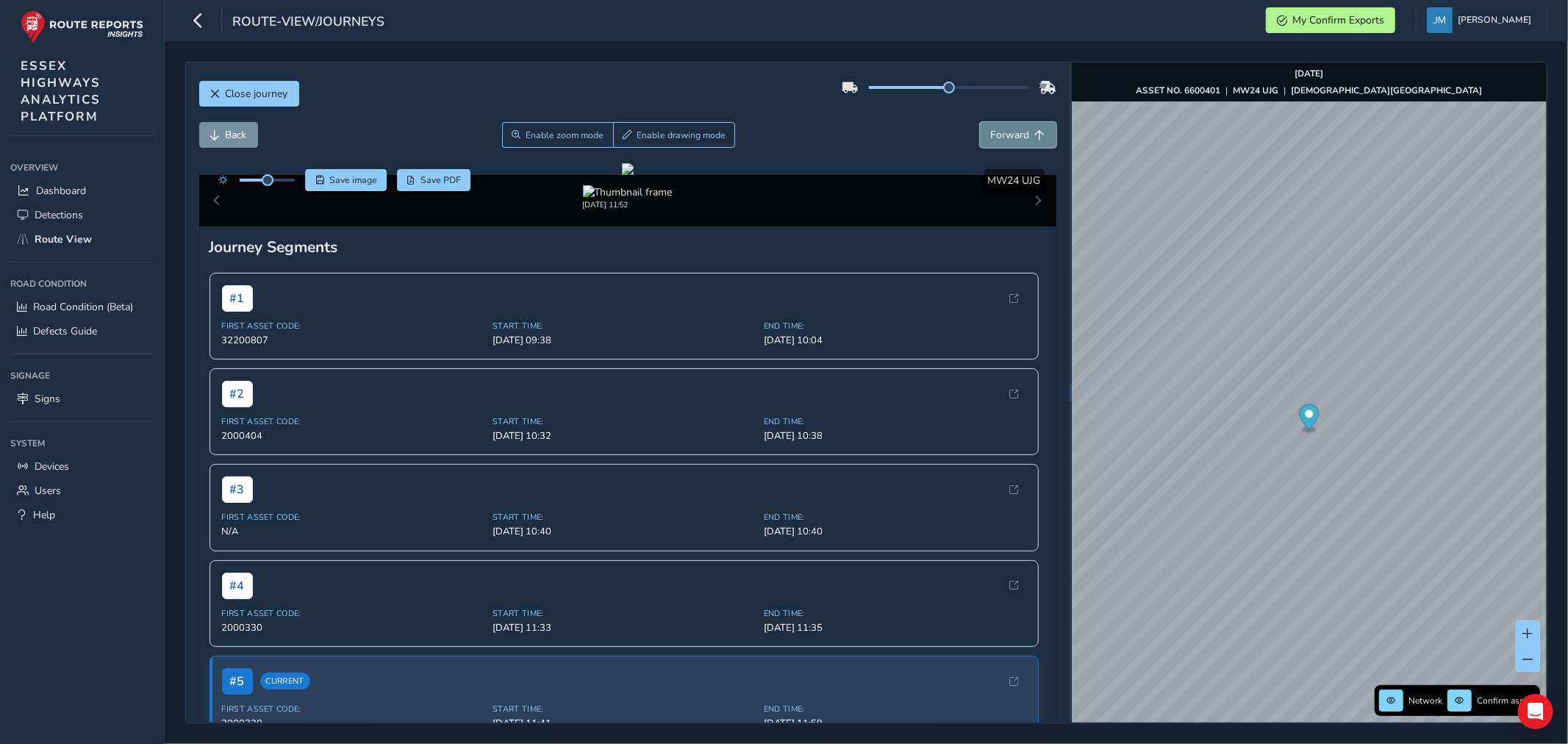
click at [1011, 136] on span "Forward" at bounding box center [1010, 135] width 39 height 14
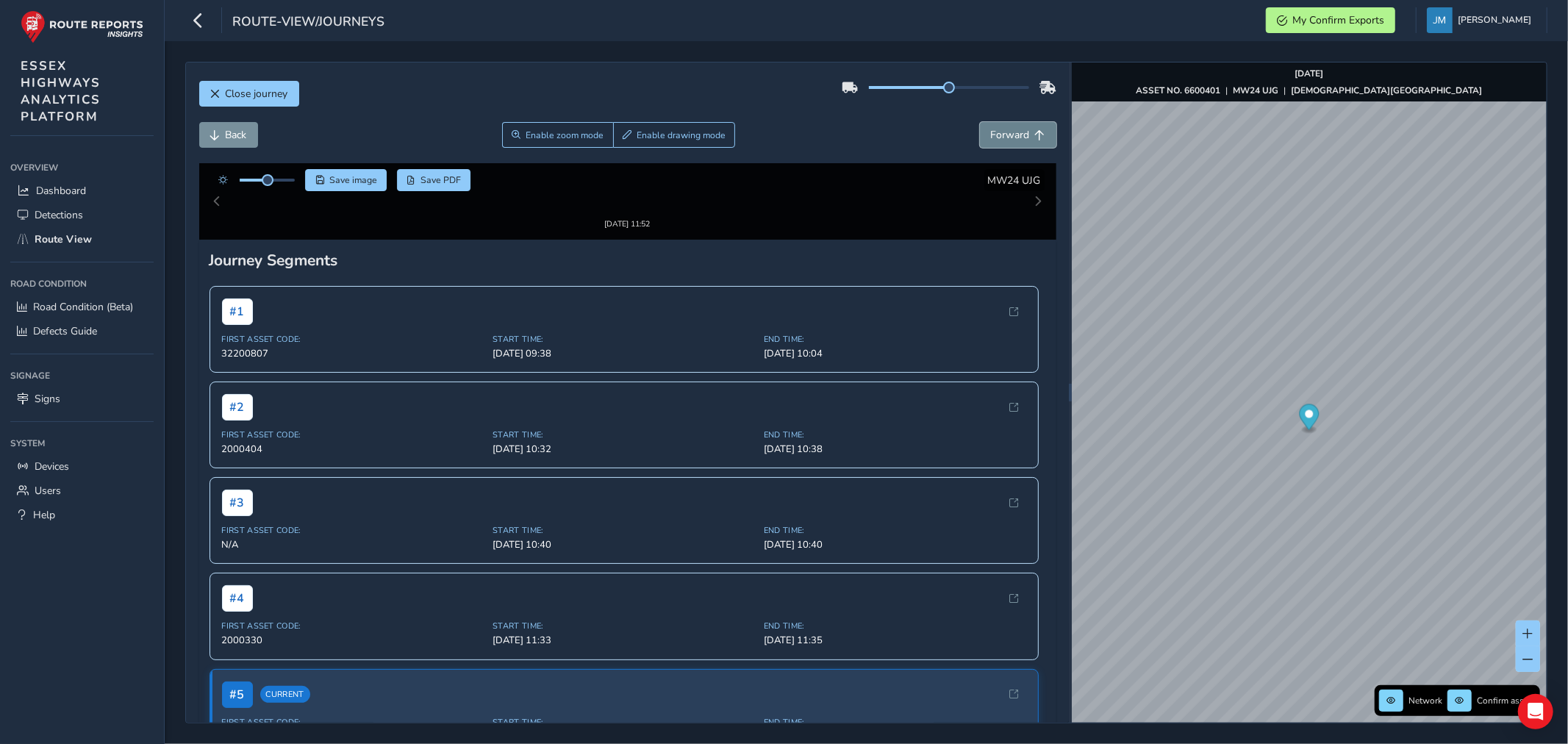
click at [1011, 136] on span "Forward" at bounding box center [1010, 135] width 39 height 14
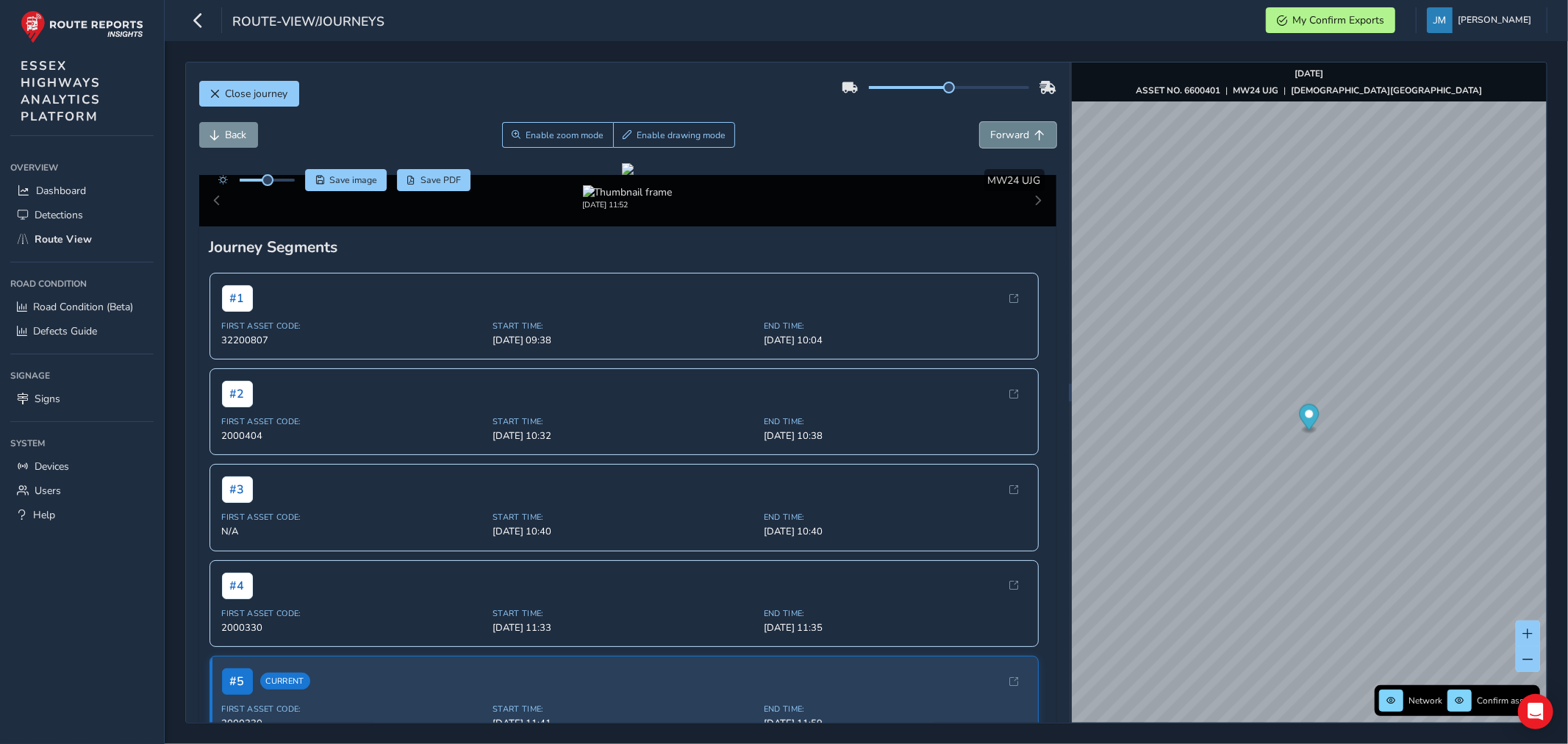
click at [1011, 136] on span "Forward" at bounding box center [1010, 135] width 39 height 14
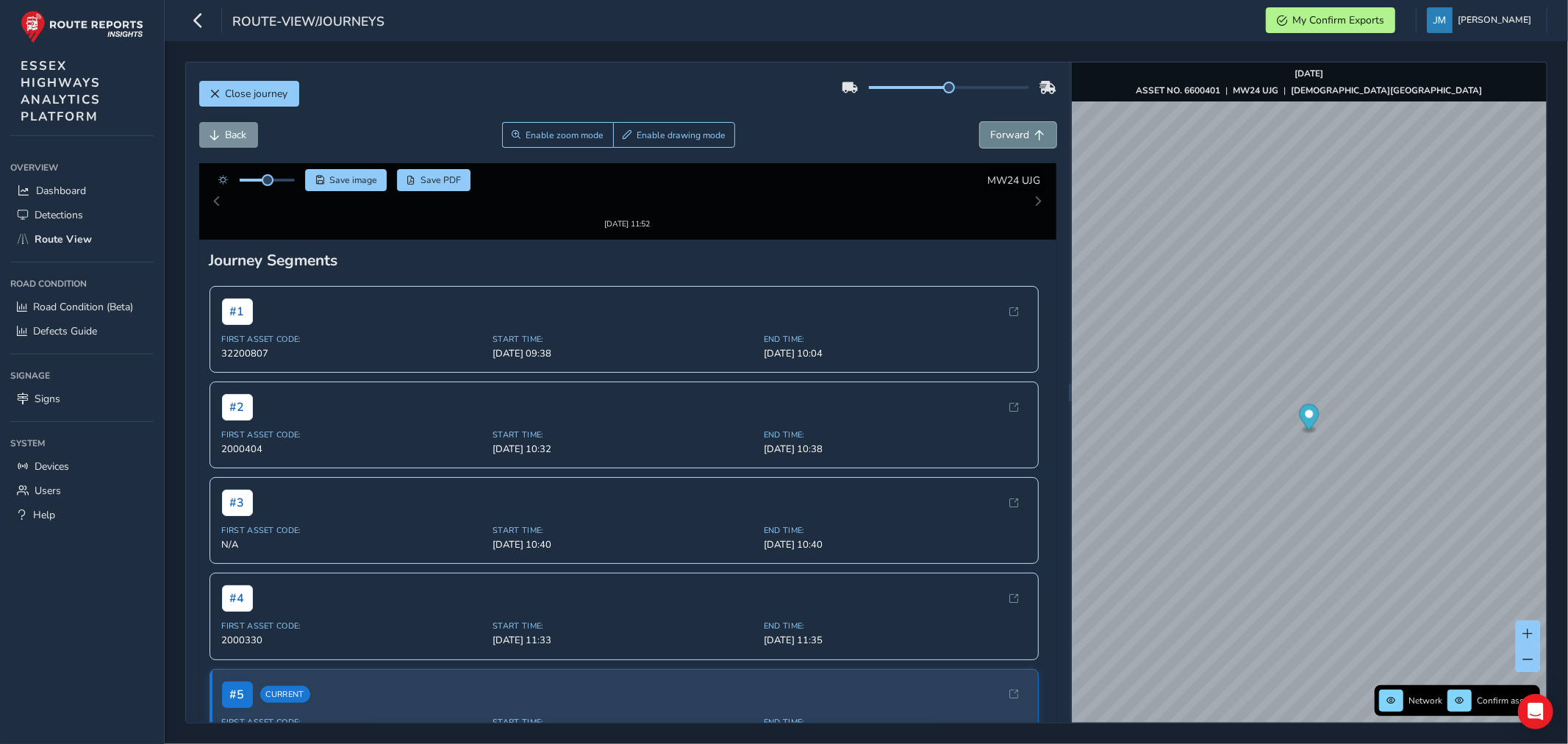
click at [1011, 136] on span "Forward" at bounding box center [1010, 135] width 39 height 14
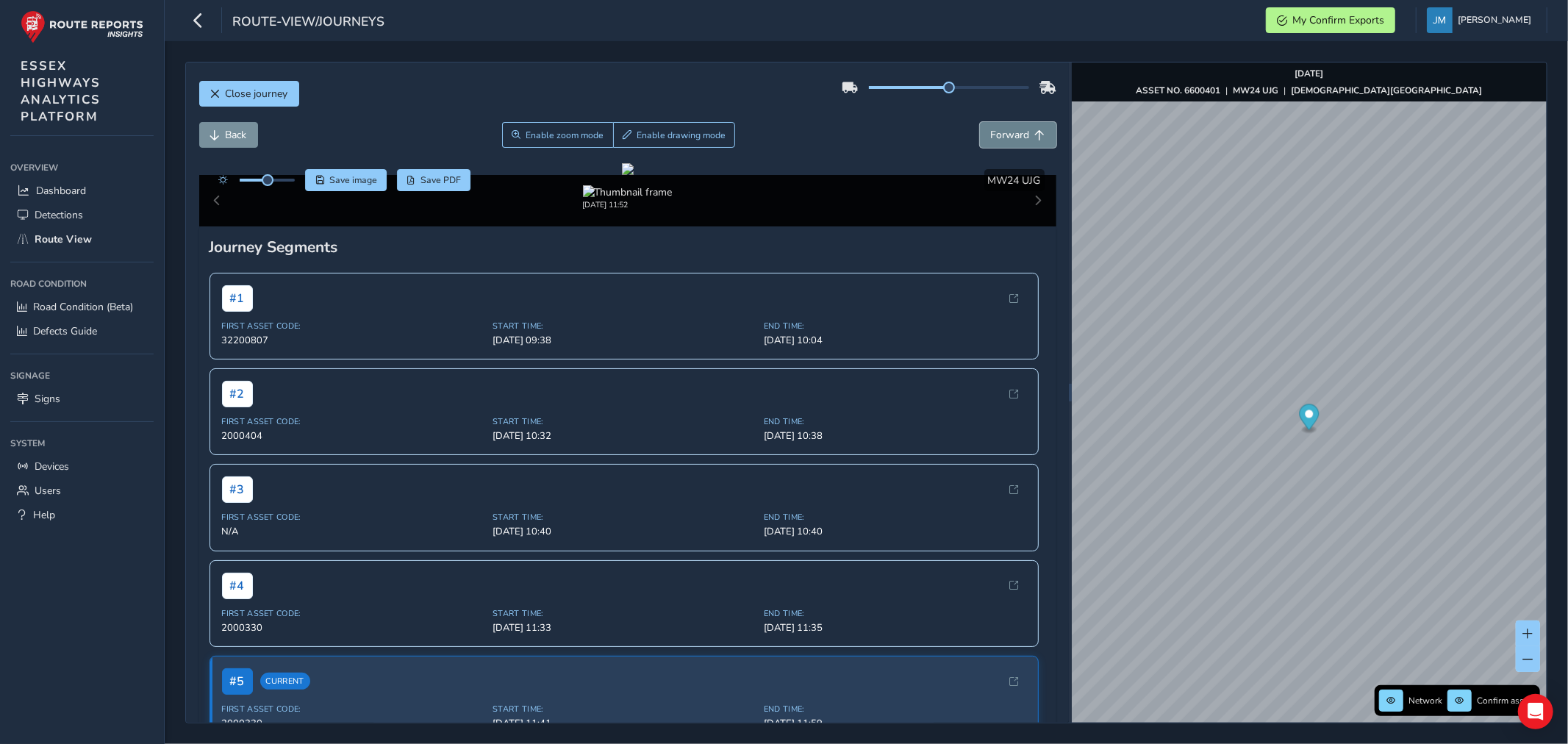
click at [1011, 136] on span "Forward" at bounding box center [1010, 135] width 39 height 14
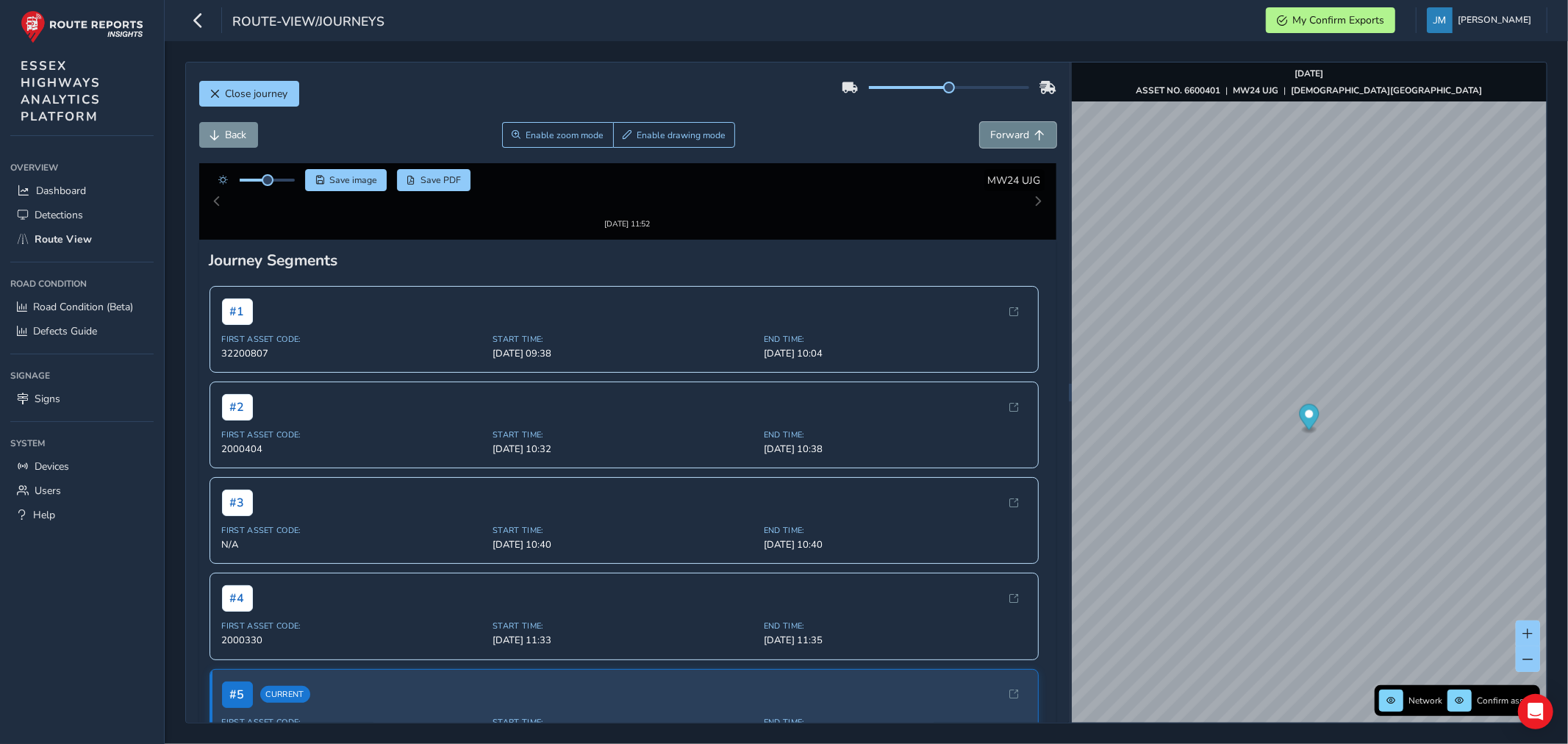
click at [1011, 136] on span "Forward" at bounding box center [1010, 135] width 39 height 14
click at [1011, 135] on span "Forward" at bounding box center [1010, 135] width 39 height 14
click at [1011, 134] on span "Forward" at bounding box center [1010, 135] width 39 height 14
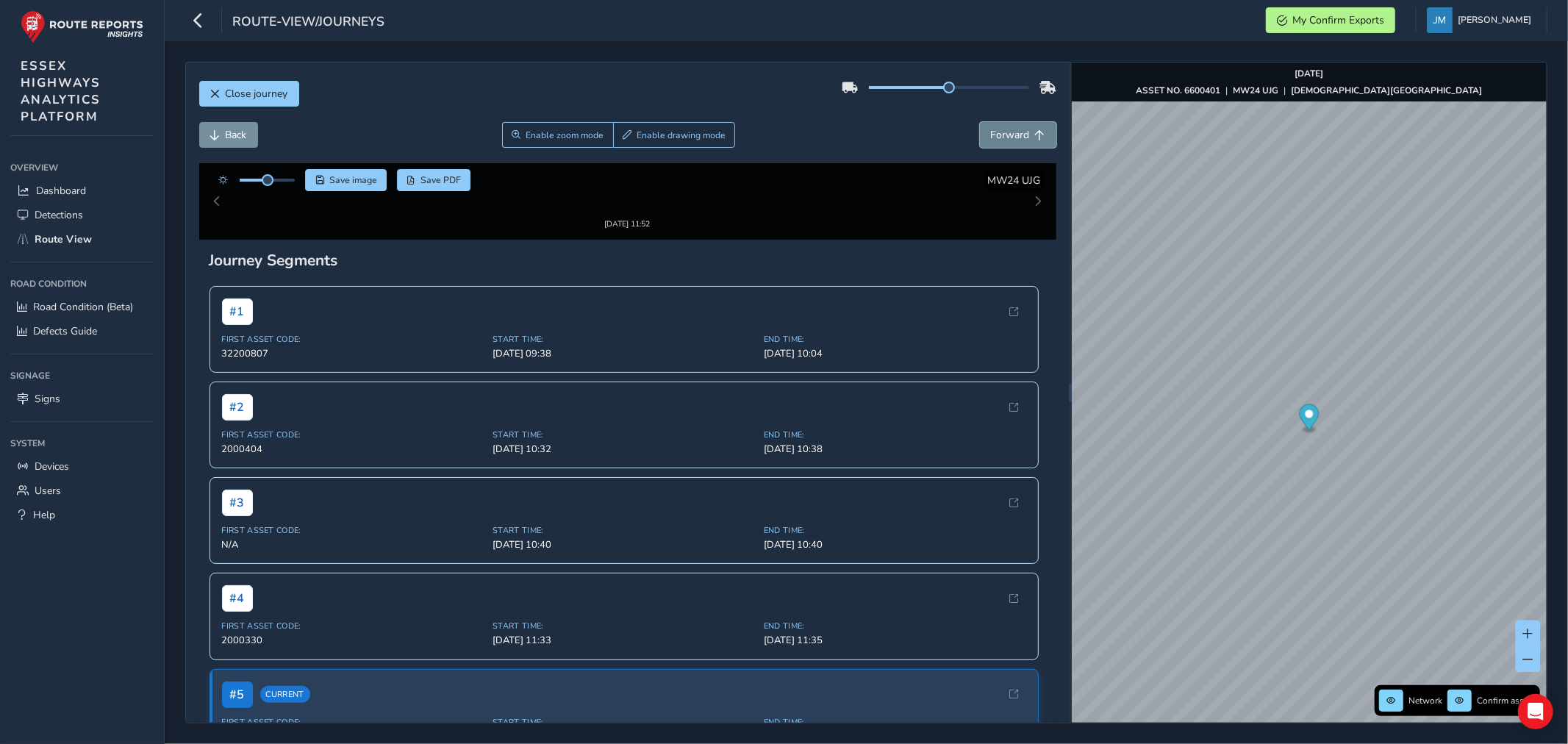
click at [1011, 134] on span "Forward" at bounding box center [1010, 135] width 39 height 14
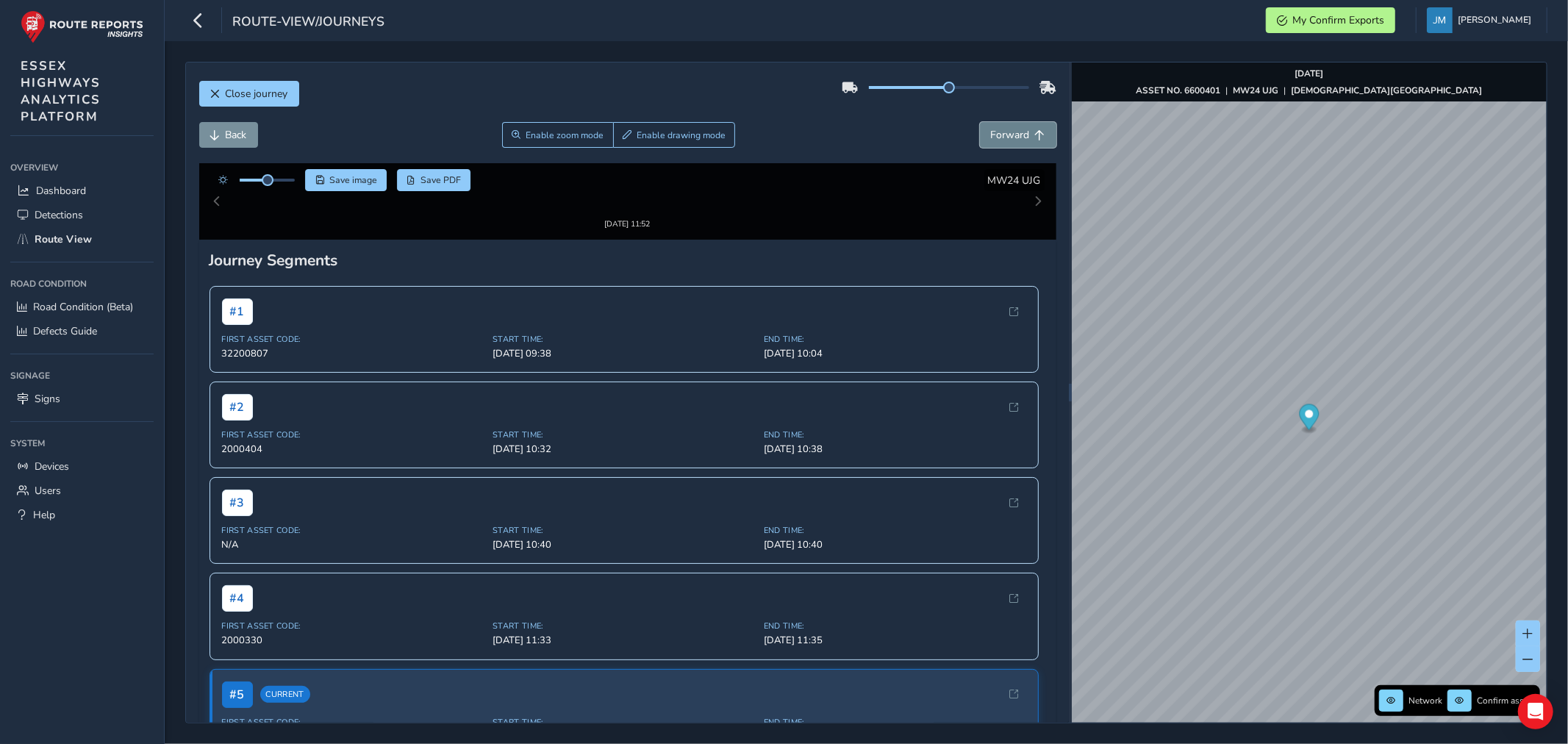
click at [1011, 134] on span "Forward" at bounding box center [1010, 135] width 39 height 14
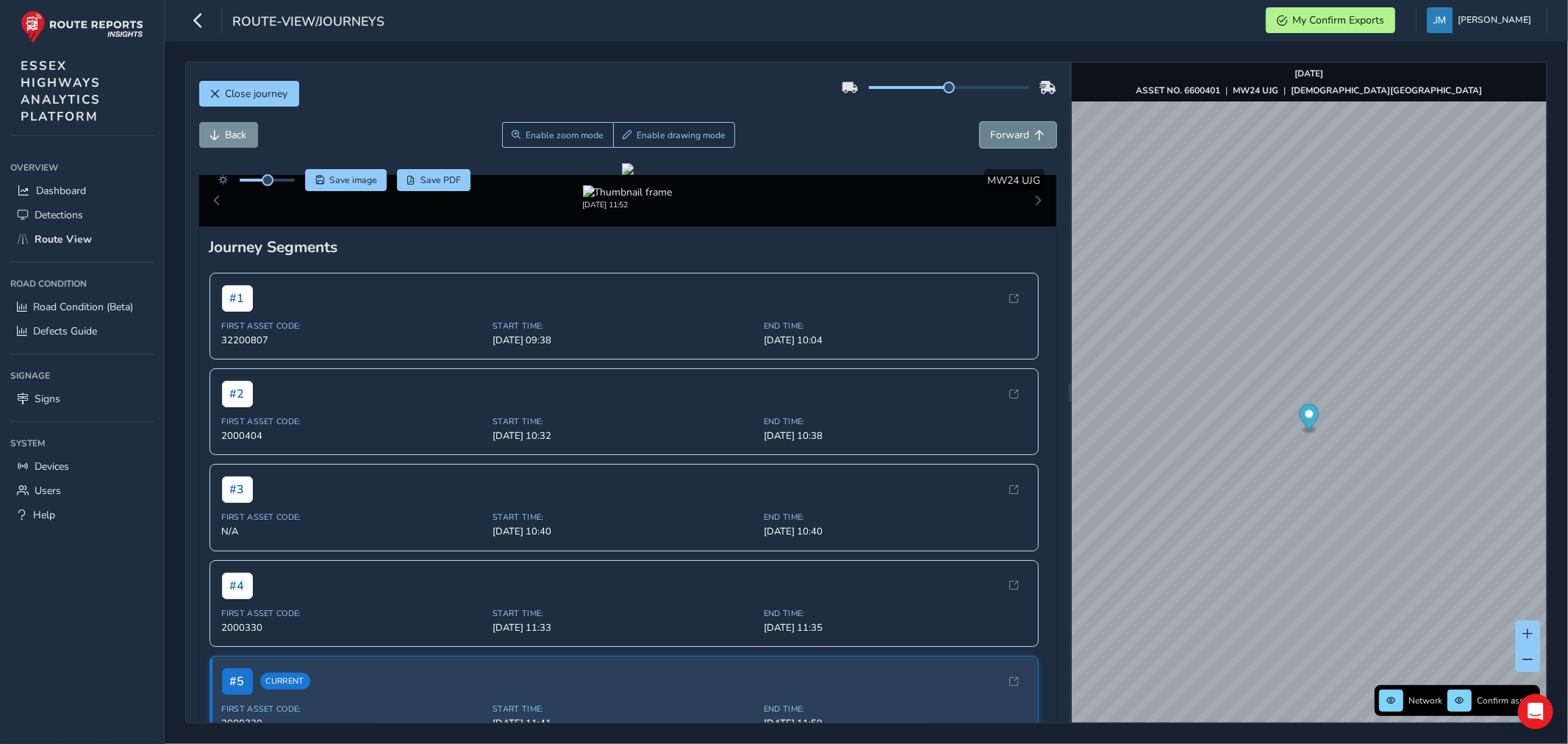
click at [1011, 134] on span "Forward" at bounding box center [1010, 135] width 39 height 14
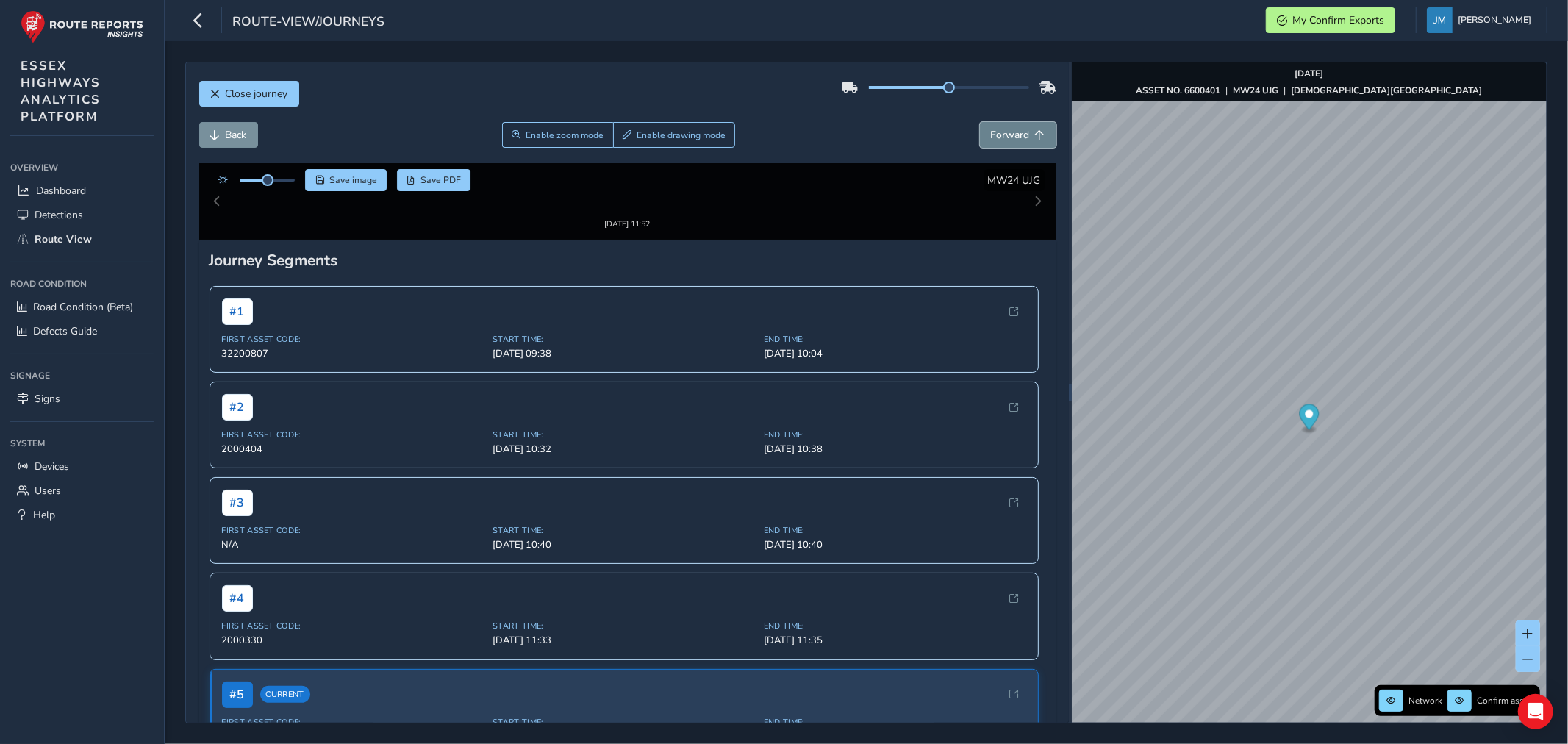
click at [1011, 134] on span "Forward" at bounding box center [1010, 135] width 39 height 14
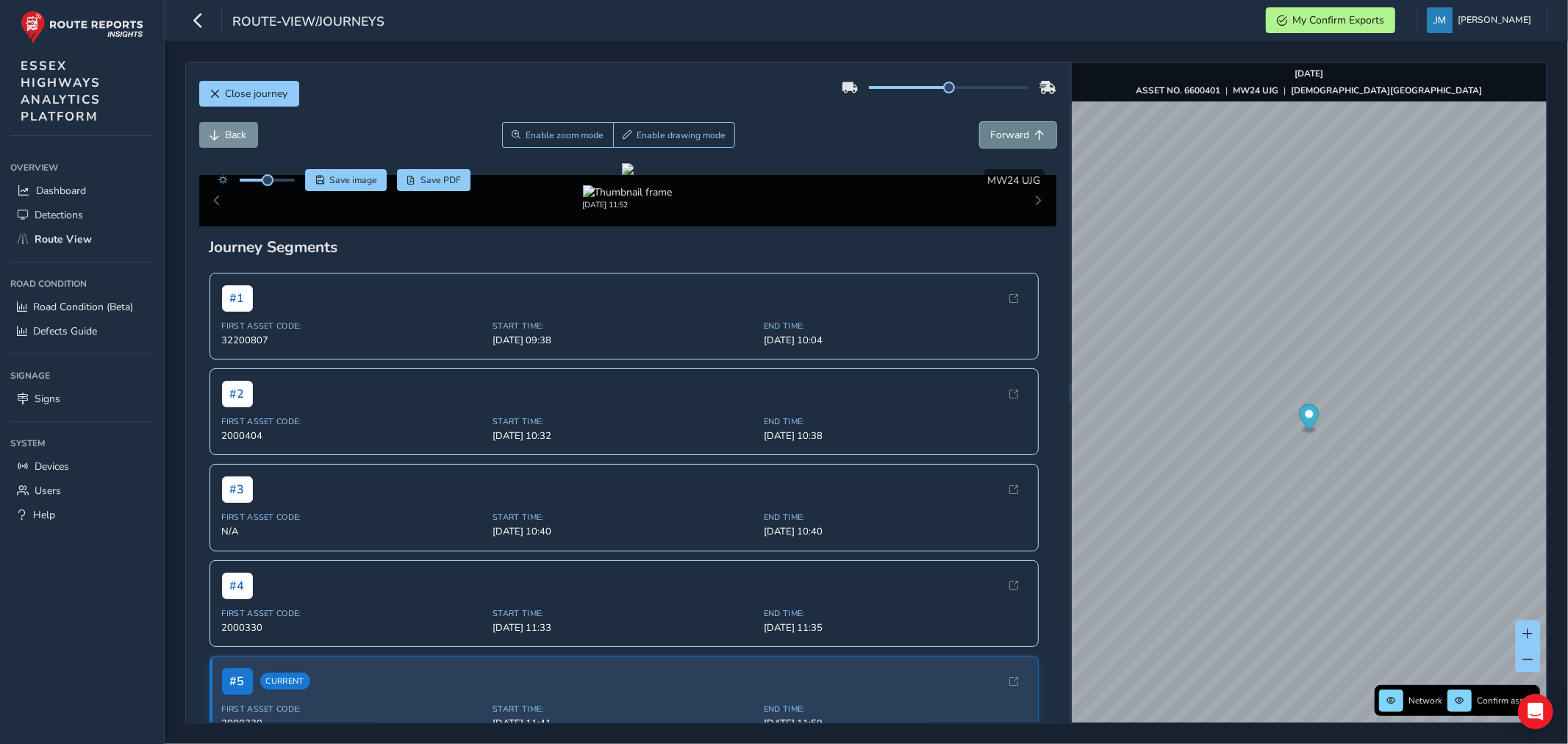
click at [1011, 134] on span "Forward" at bounding box center [1010, 135] width 39 height 14
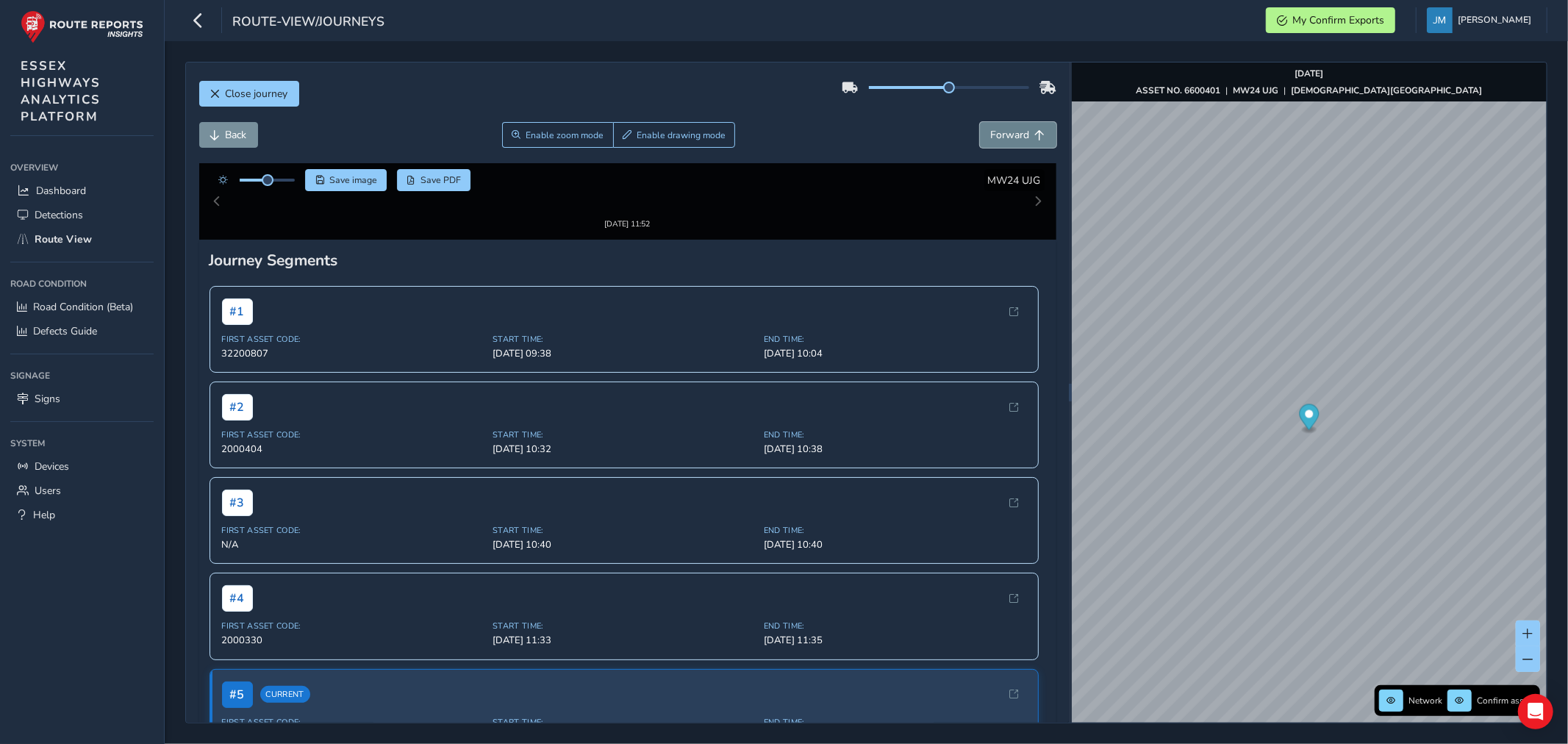
click at [1011, 134] on span "Forward" at bounding box center [1010, 135] width 39 height 14
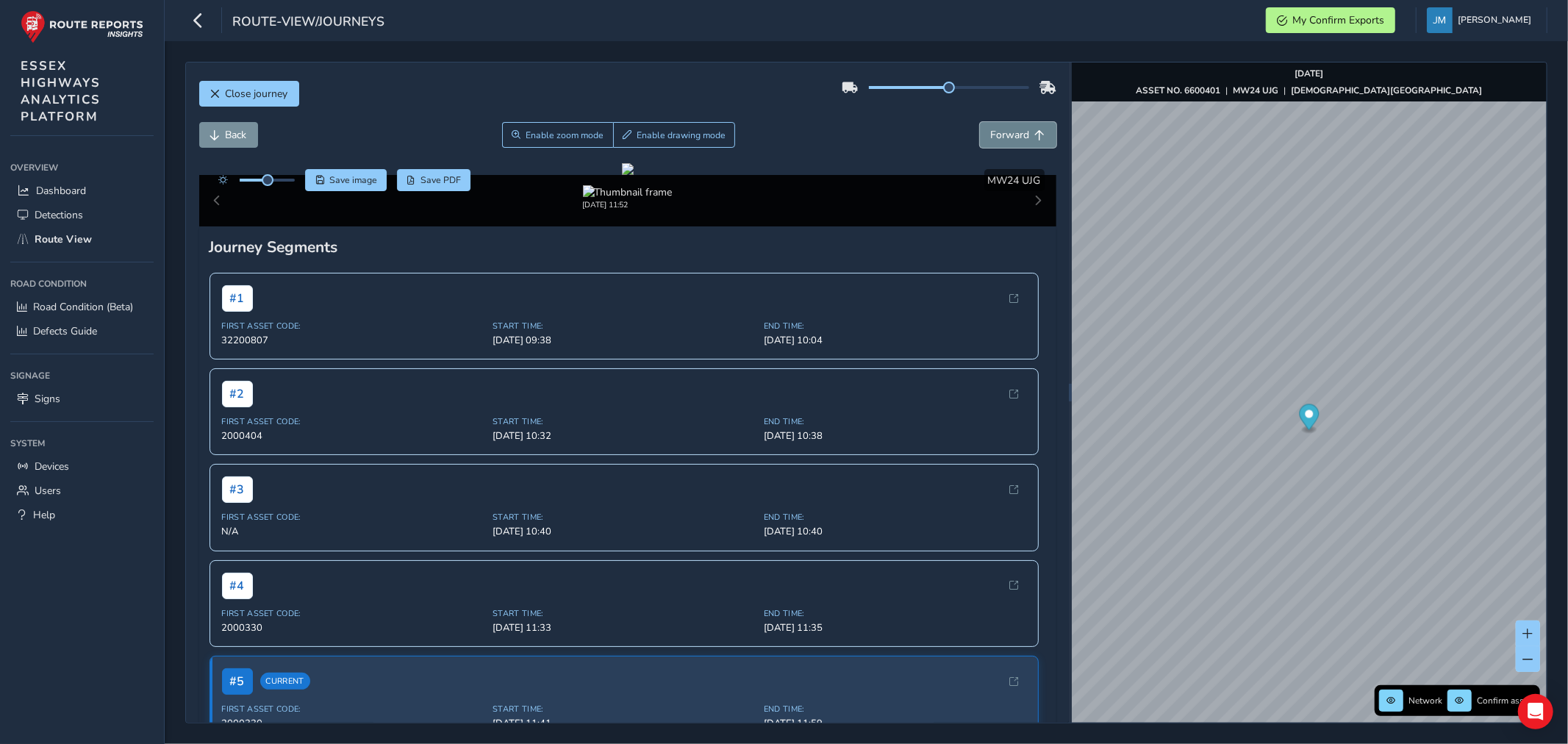
click at [1011, 134] on span "Forward" at bounding box center [1010, 135] width 39 height 14
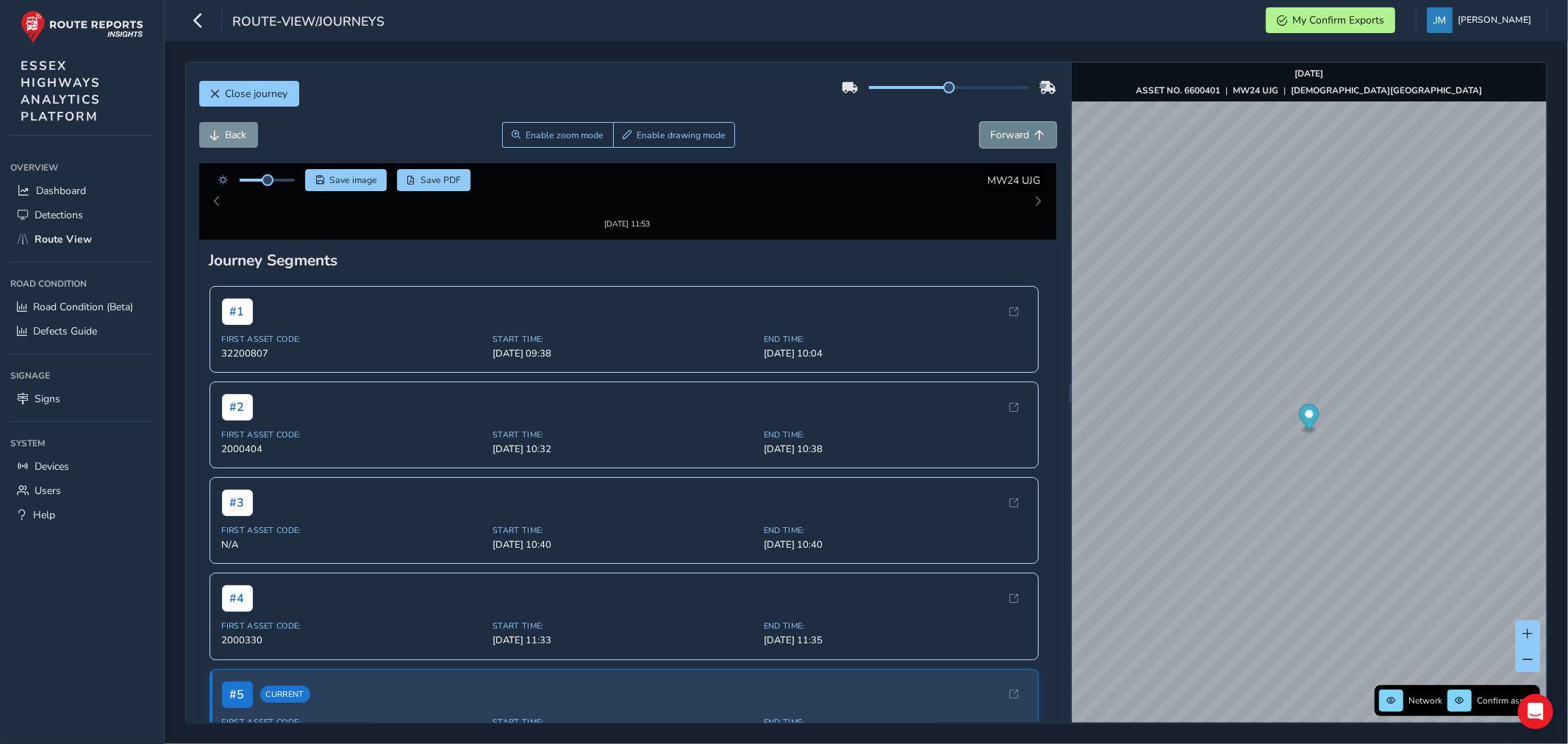
click at [1011, 134] on span "Forward" at bounding box center [1010, 135] width 39 height 14
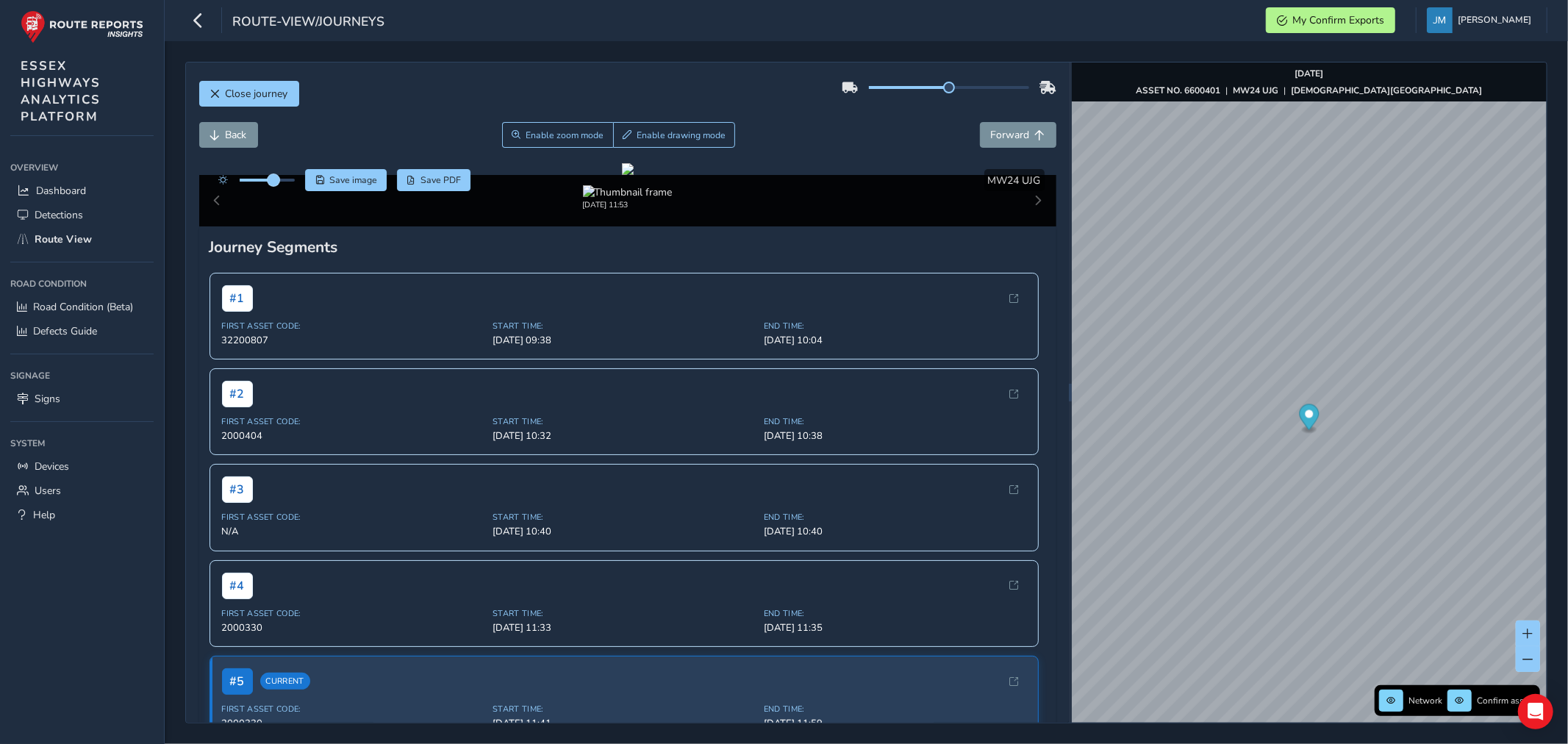
click at [274, 184] on span at bounding box center [274, 180] width 11 height 11
click at [1007, 136] on span "Forward" at bounding box center [1010, 135] width 39 height 14
click at [1007, 133] on span "Forward" at bounding box center [1010, 135] width 39 height 14
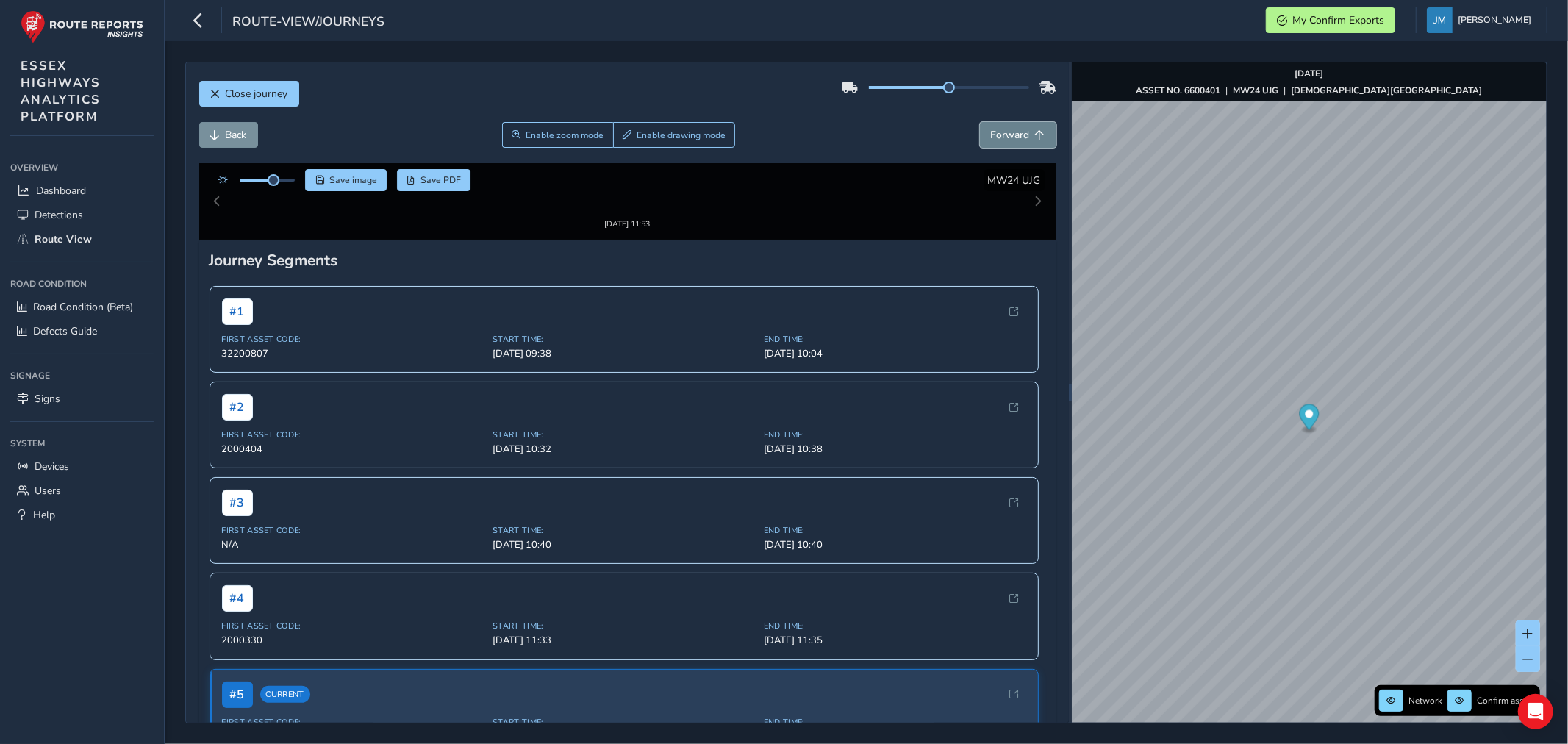
click at [1007, 133] on span "Forward" at bounding box center [1010, 135] width 39 height 14
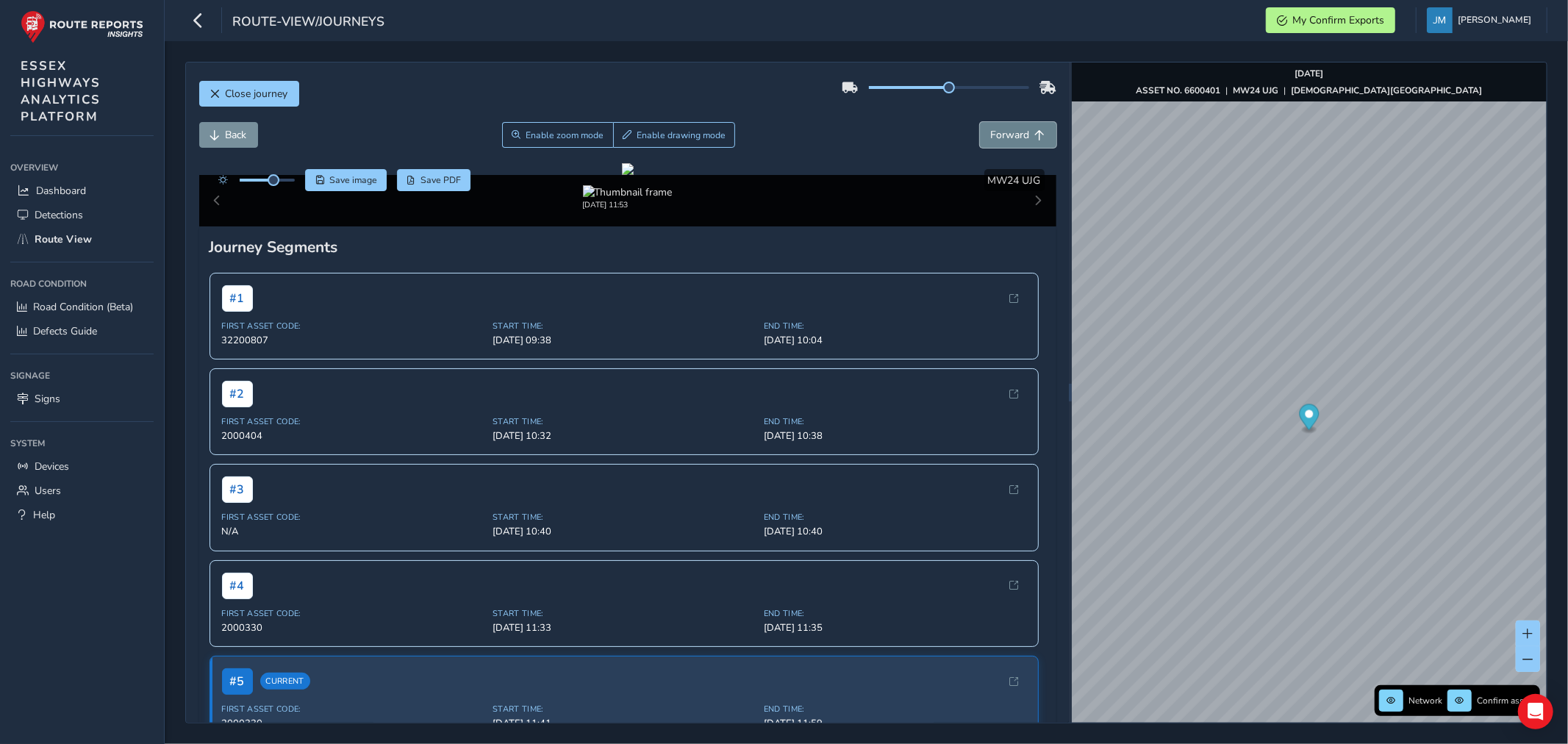
click at [1007, 133] on span "Forward" at bounding box center [1010, 135] width 39 height 14
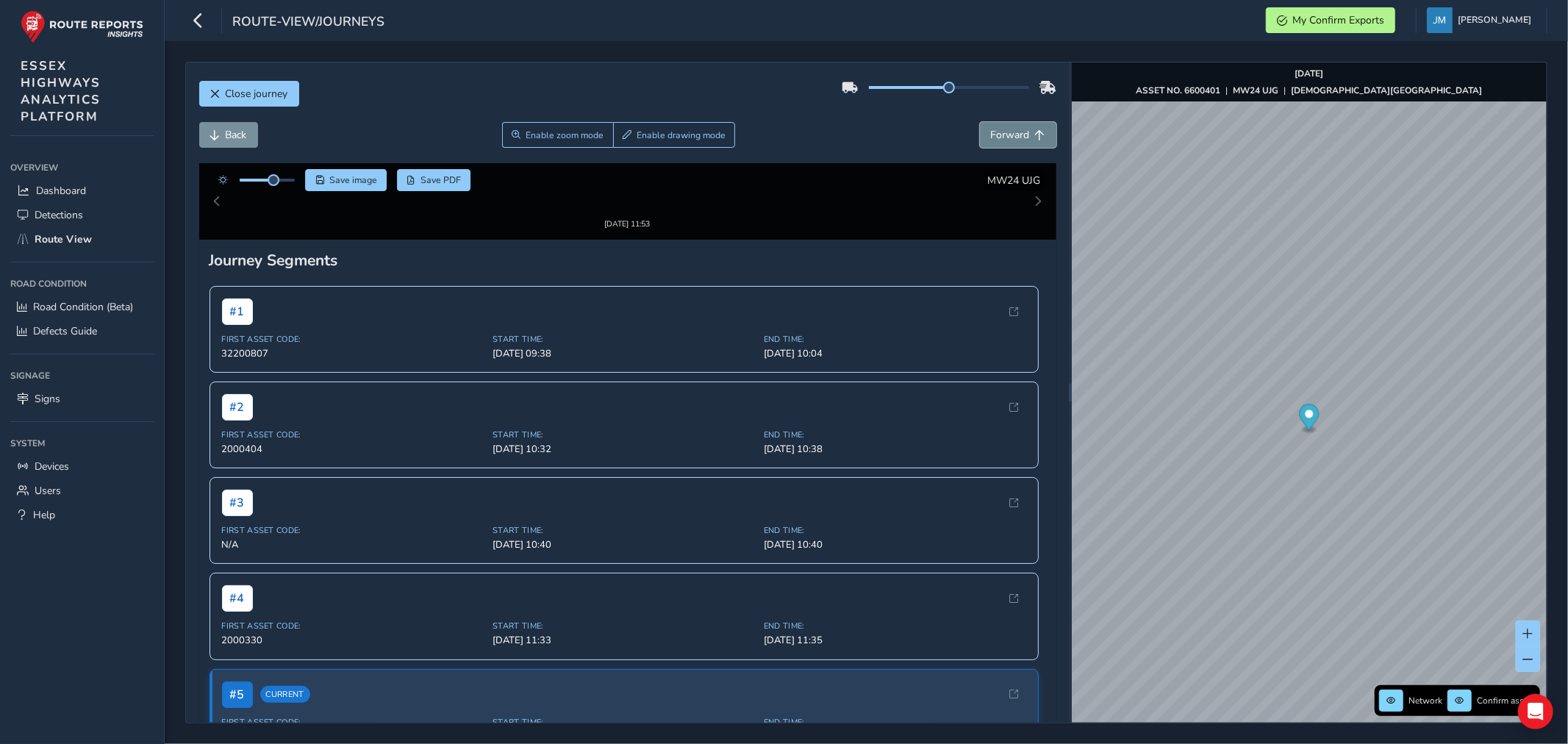
click at [1007, 133] on span "Forward" at bounding box center [1010, 135] width 39 height 14
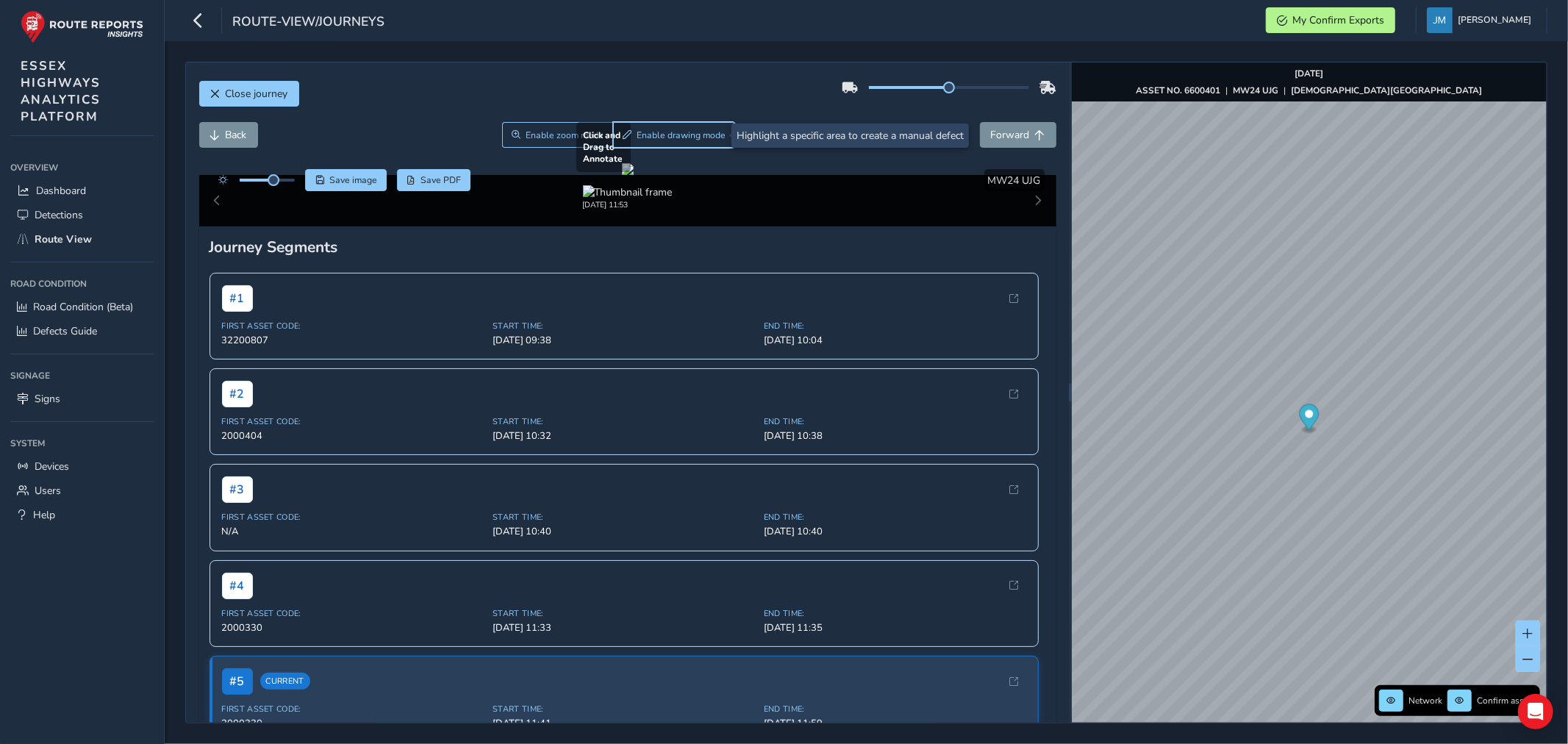
click at [716, 131] on span "Enable drawing mode" at bounding box center [680, 135] width 89 height 11
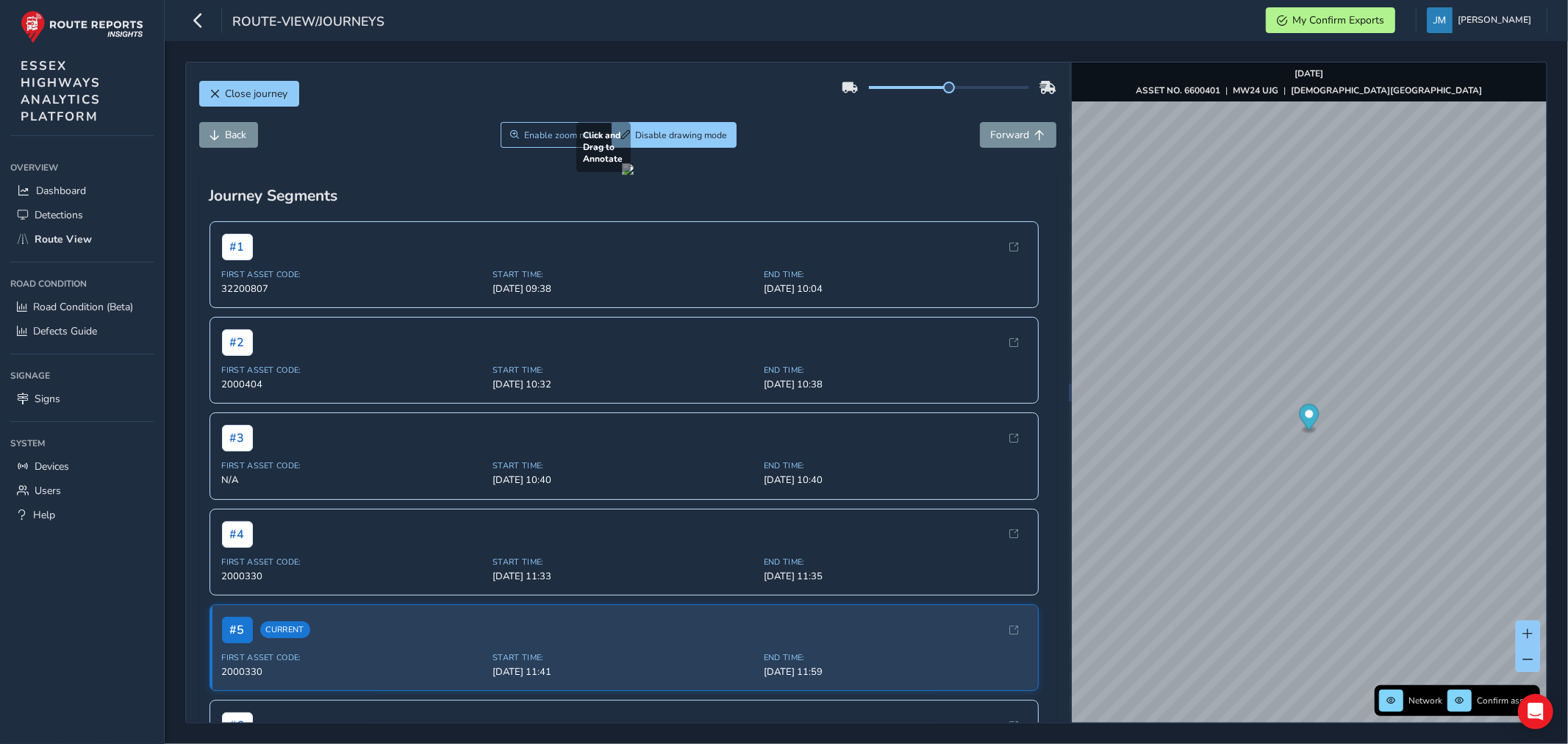
drag, startPoint x: 871, startPoint y: 356, endPoint x: 1003, endPoint y: 584, distance: 263.5
click at [634, 175] on div at bounding box center [627, 169] width 11 height 11
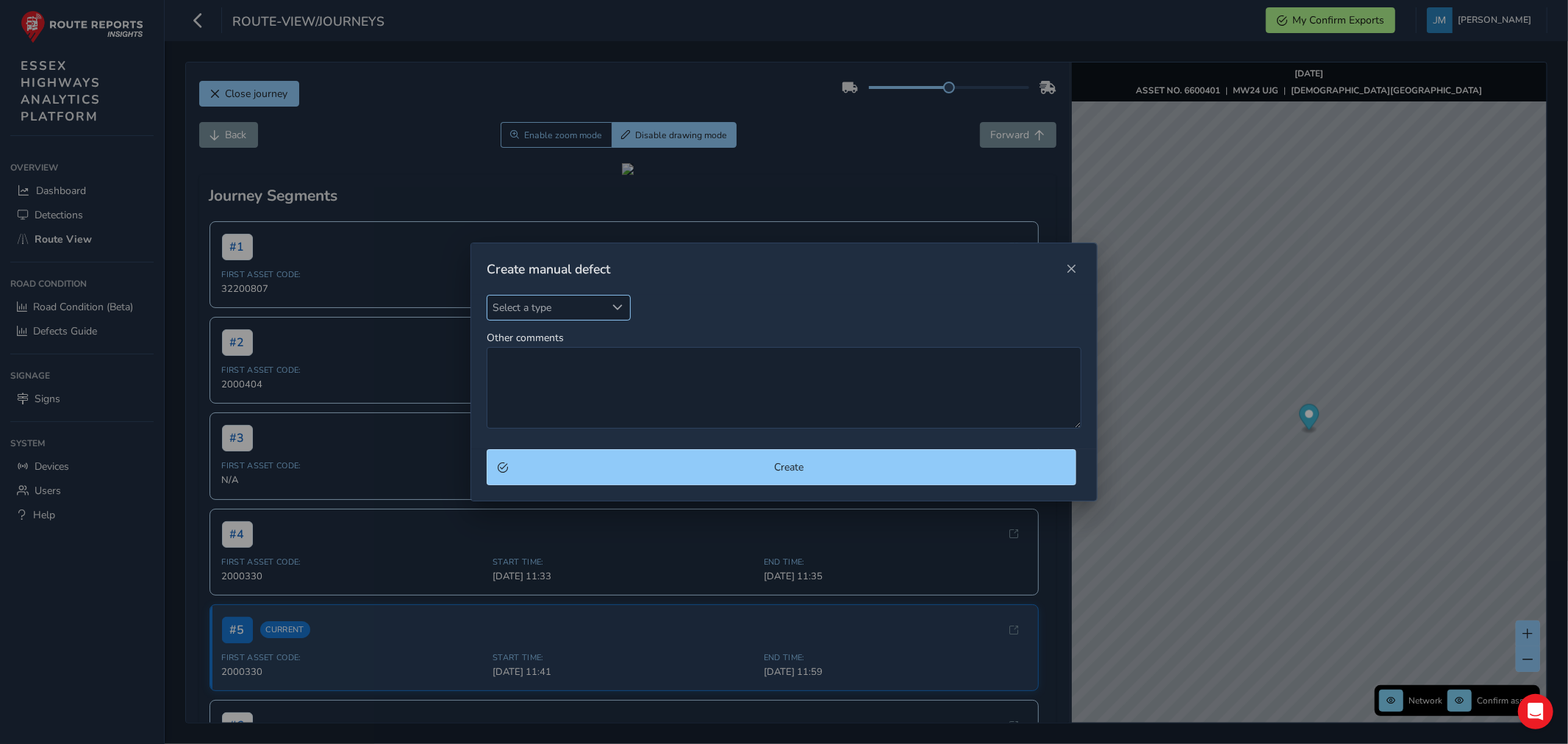
click at [625, 305] on div "Select a type" at bounding box center [618, 308] width 24 height 25
type input "mark"
click at [559, 378] on li "Worn or missing Road Mark" at bounding box center [574, 375] width 173 height 25
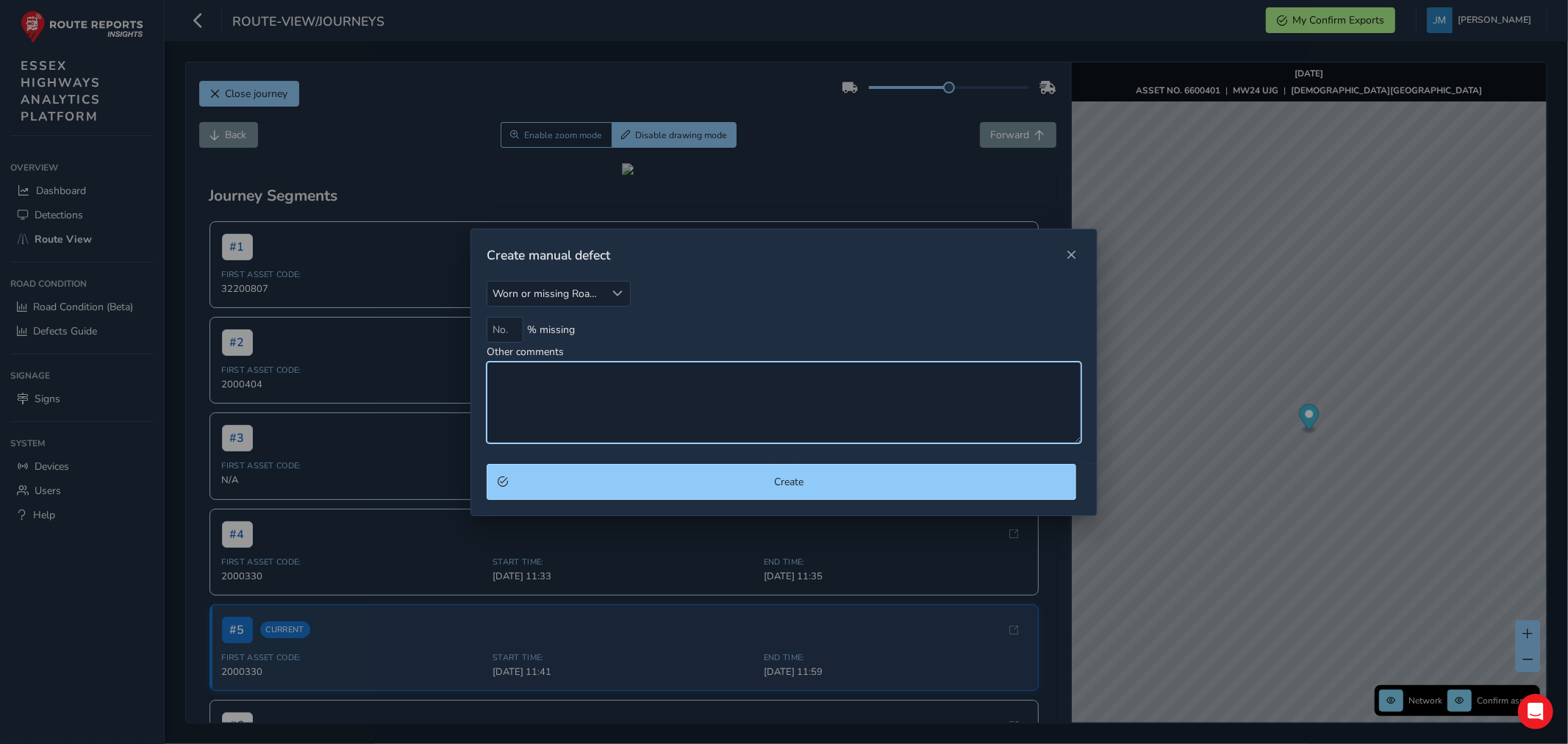
click at [559, 378] on textarea "Other comments" at bounding box center [784, 403] width 595 height 82
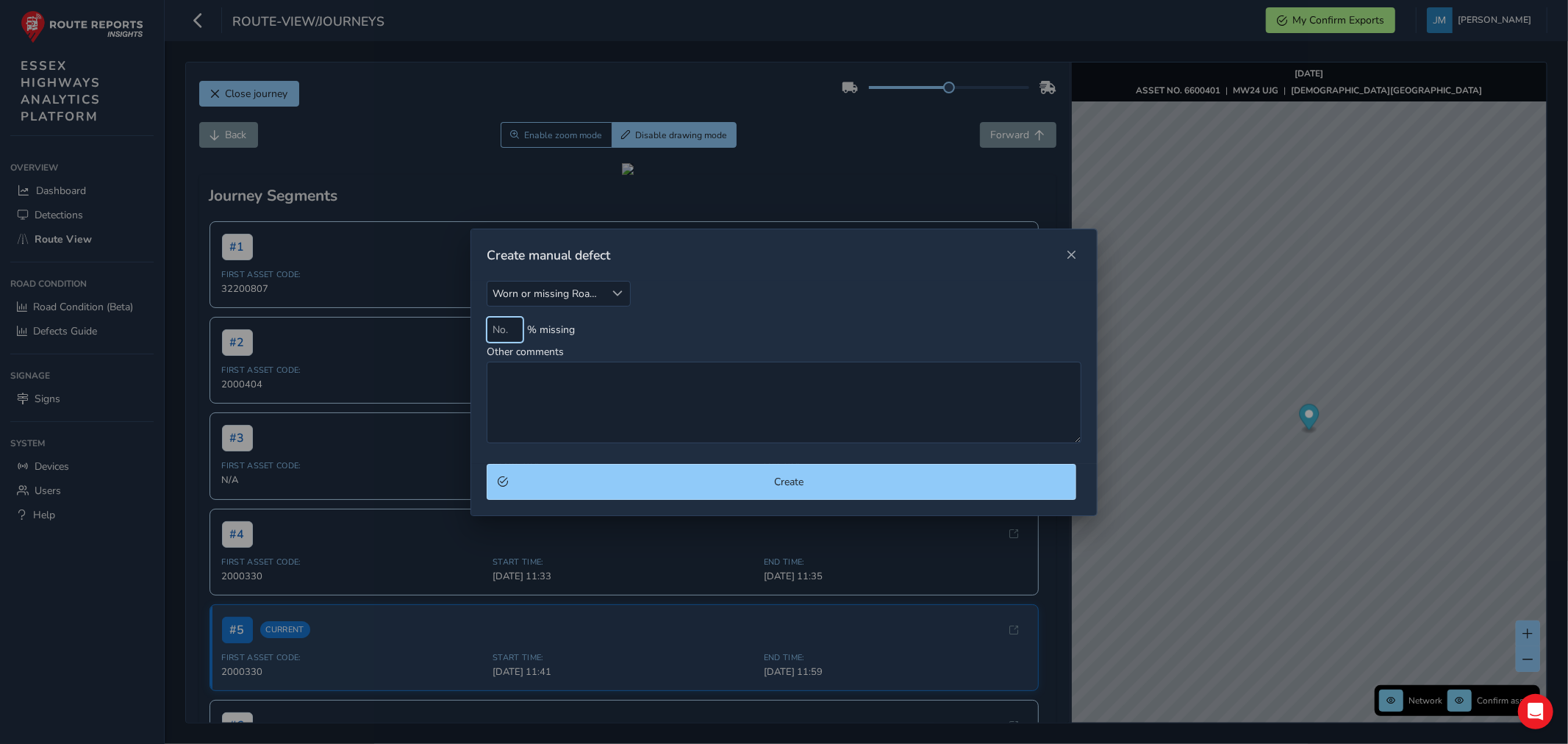
click at [494, 327] on input at bounding box center [505, 329] width 37 height 25
type input "70"
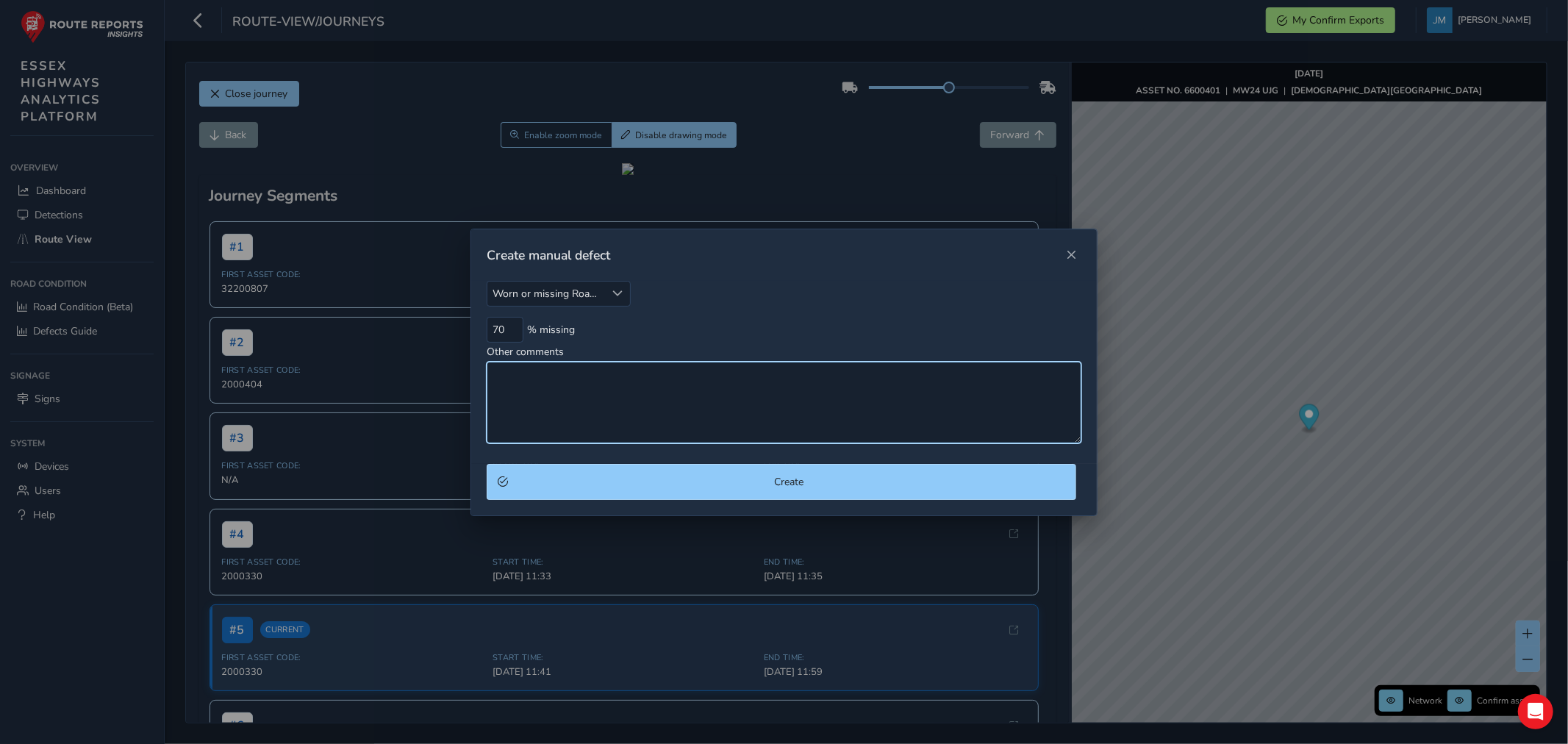
click at [548, 408] on textarea "Other comments" at bounding box center [784, 403] width 595 height 82
type textarea "W"
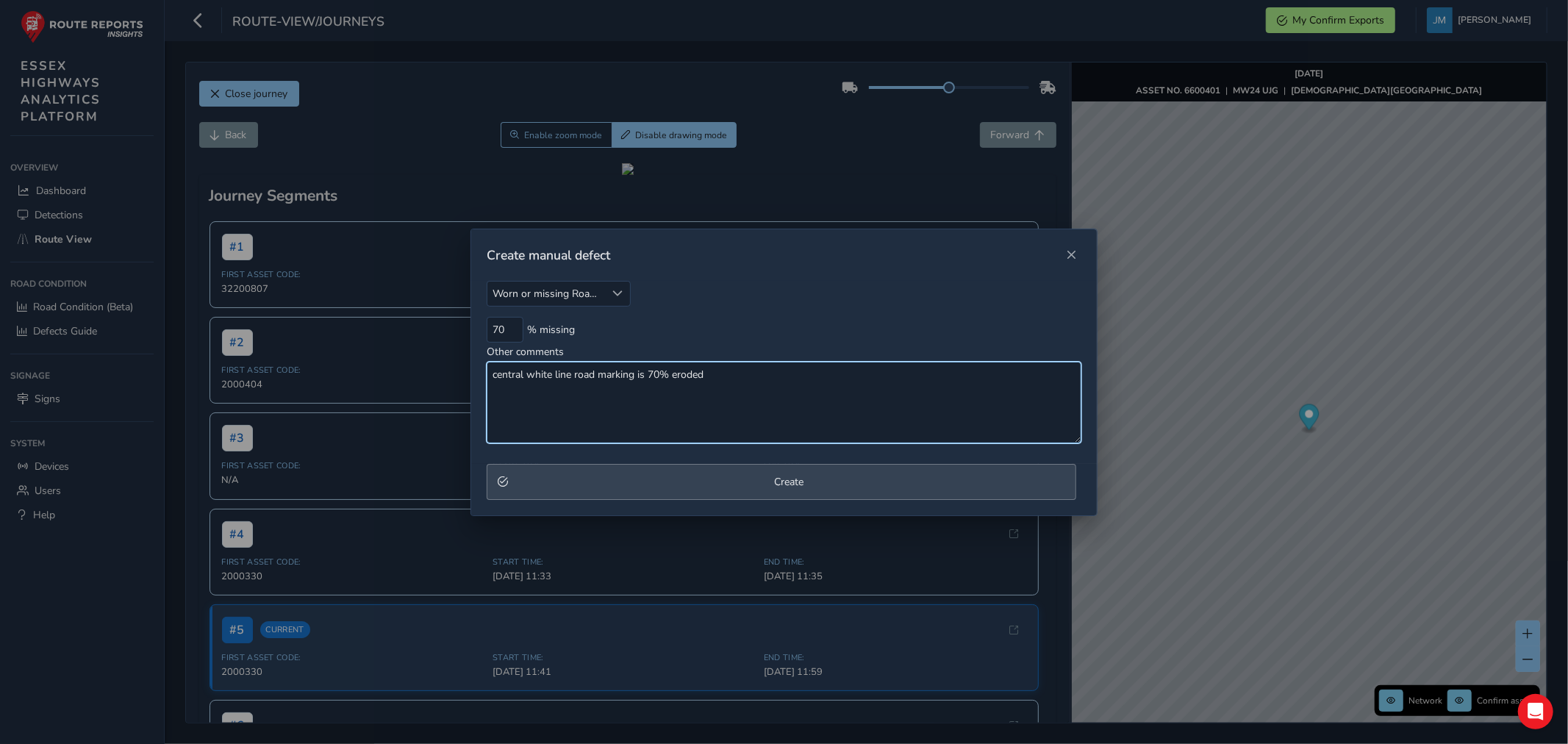
type textarea "central white line road marking is 70% eroded"
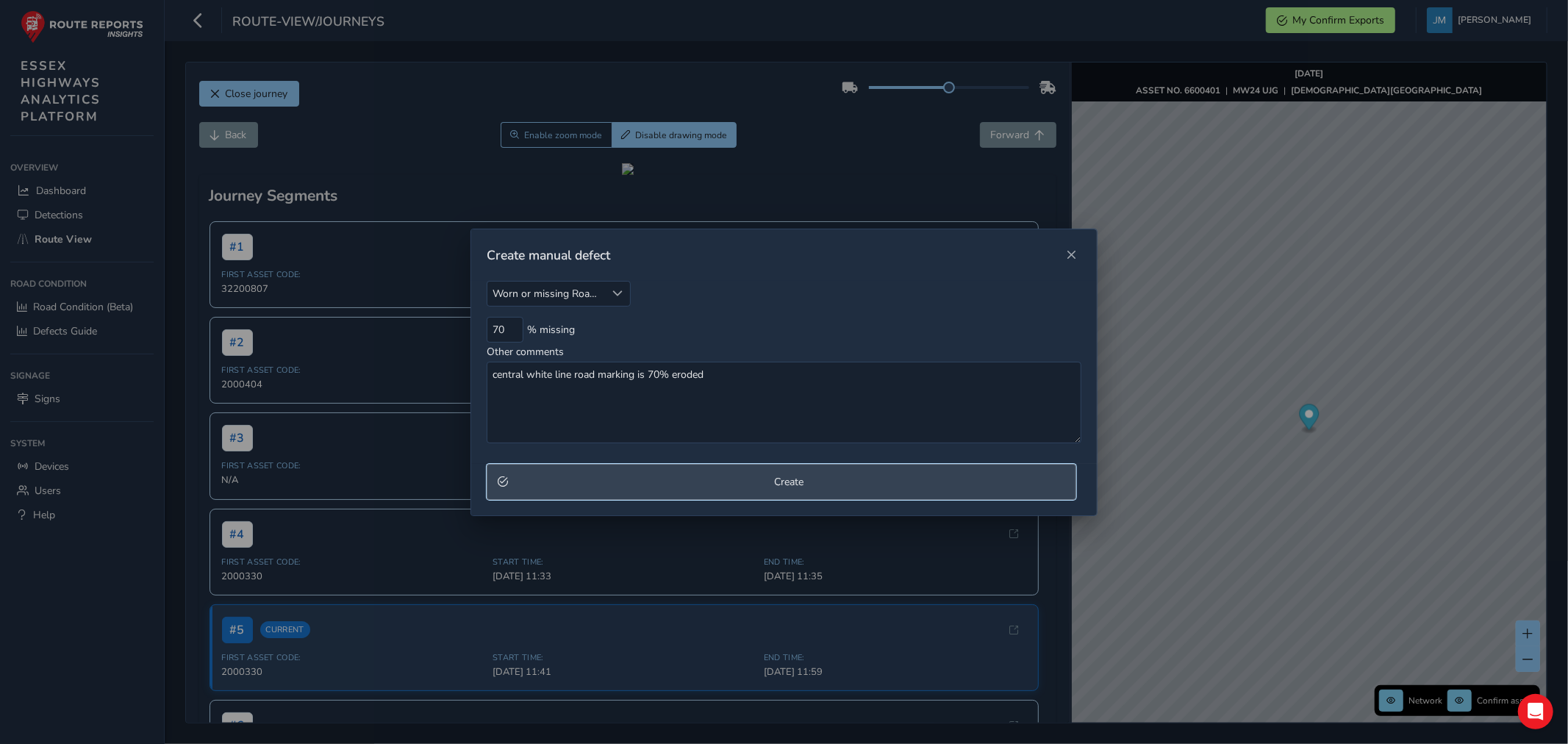
click at [704, 483] on span "Create" at bounding box center [789, 481] width 552 height 14
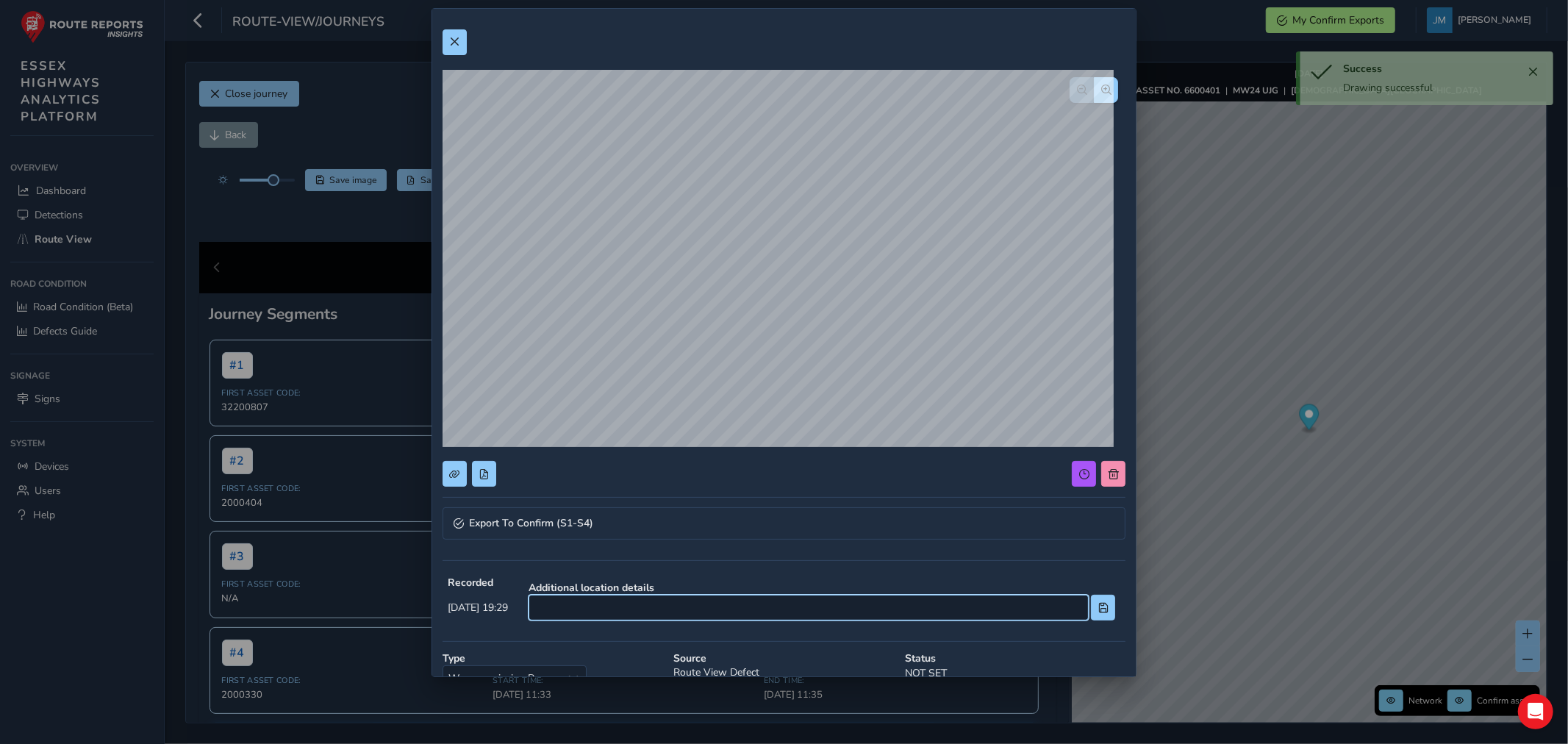
click at [605, 603] on input at bounding box center [808, 607] width 560 height 25
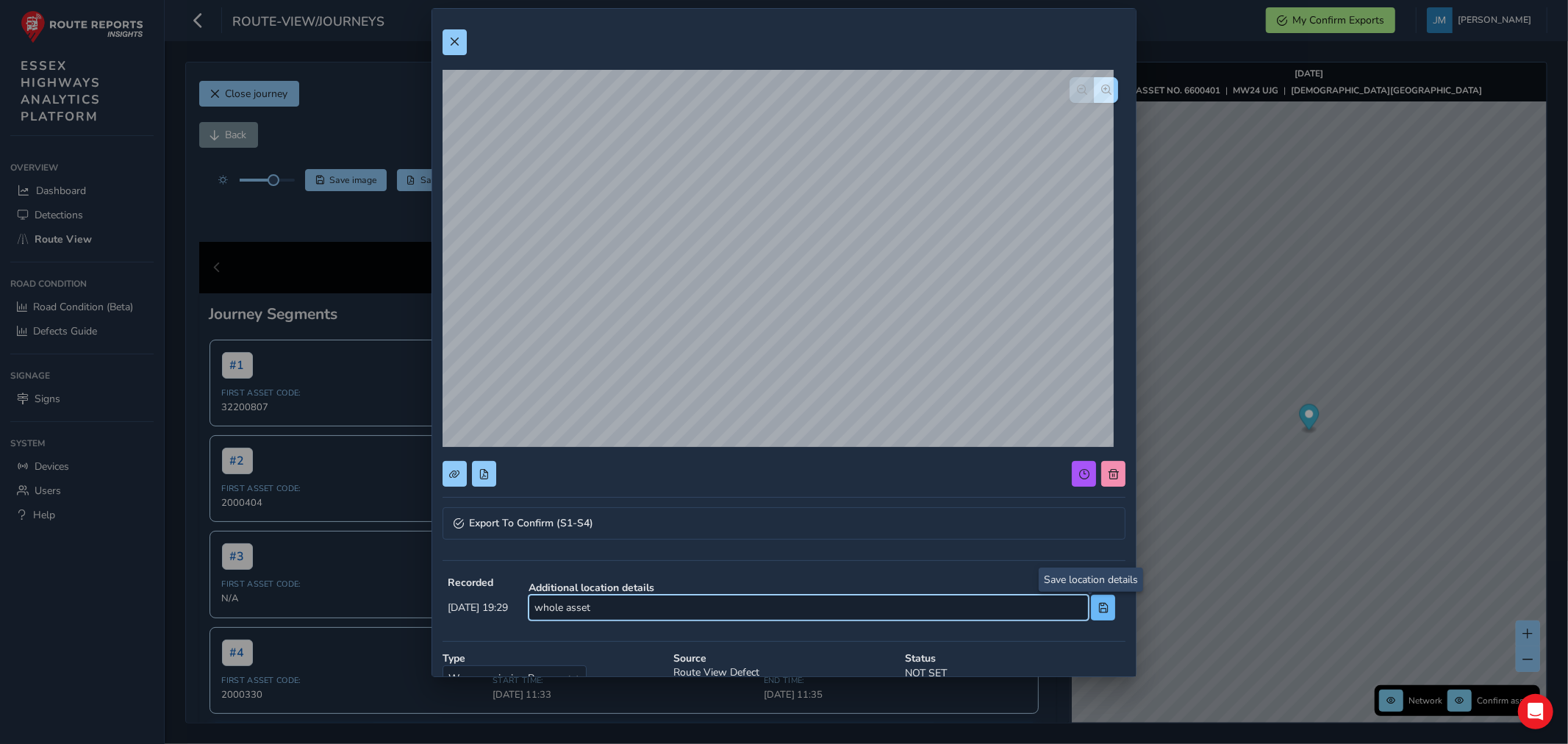
type input "whole asset"
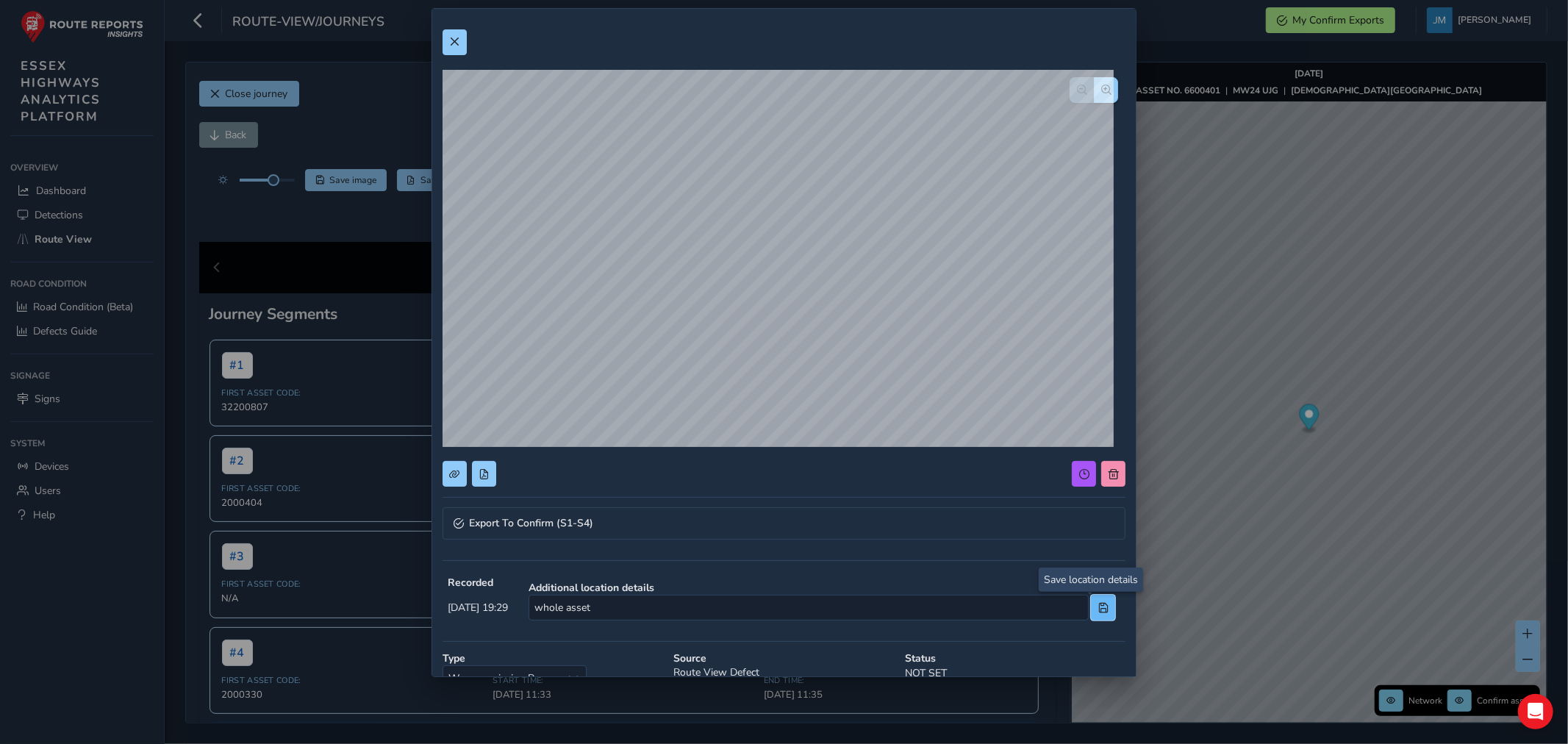
click at [1094, 615] on button at bounding box center [1103, 607] width 24 height 25
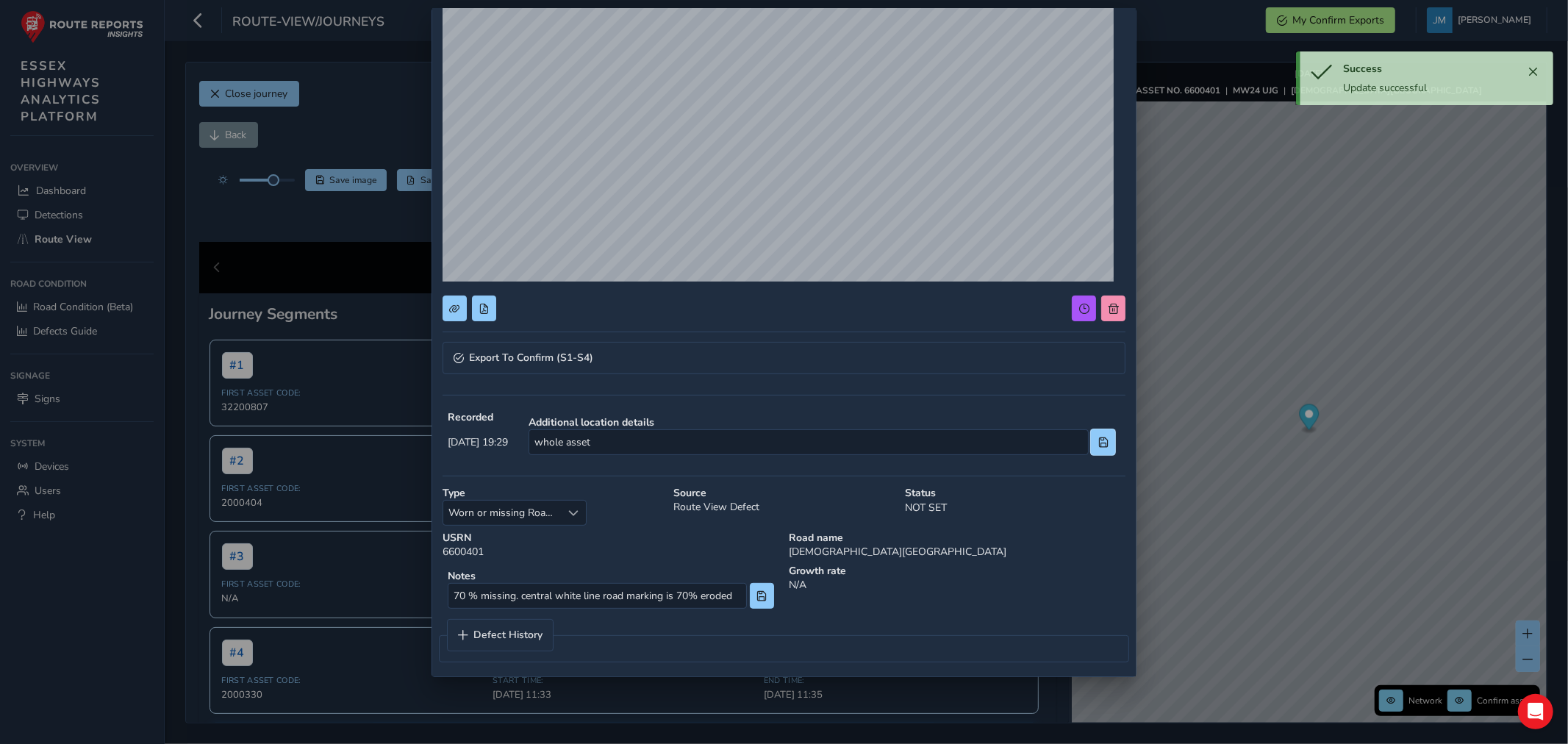
scroll to position [165, 0]
click at [764, 595] on button at bounding box center [762, 596] width 24 height 25
click at [614, 358] on link "Export To Confirm (S1-S4)" at bounding box center [784, 359] width 684 height 33
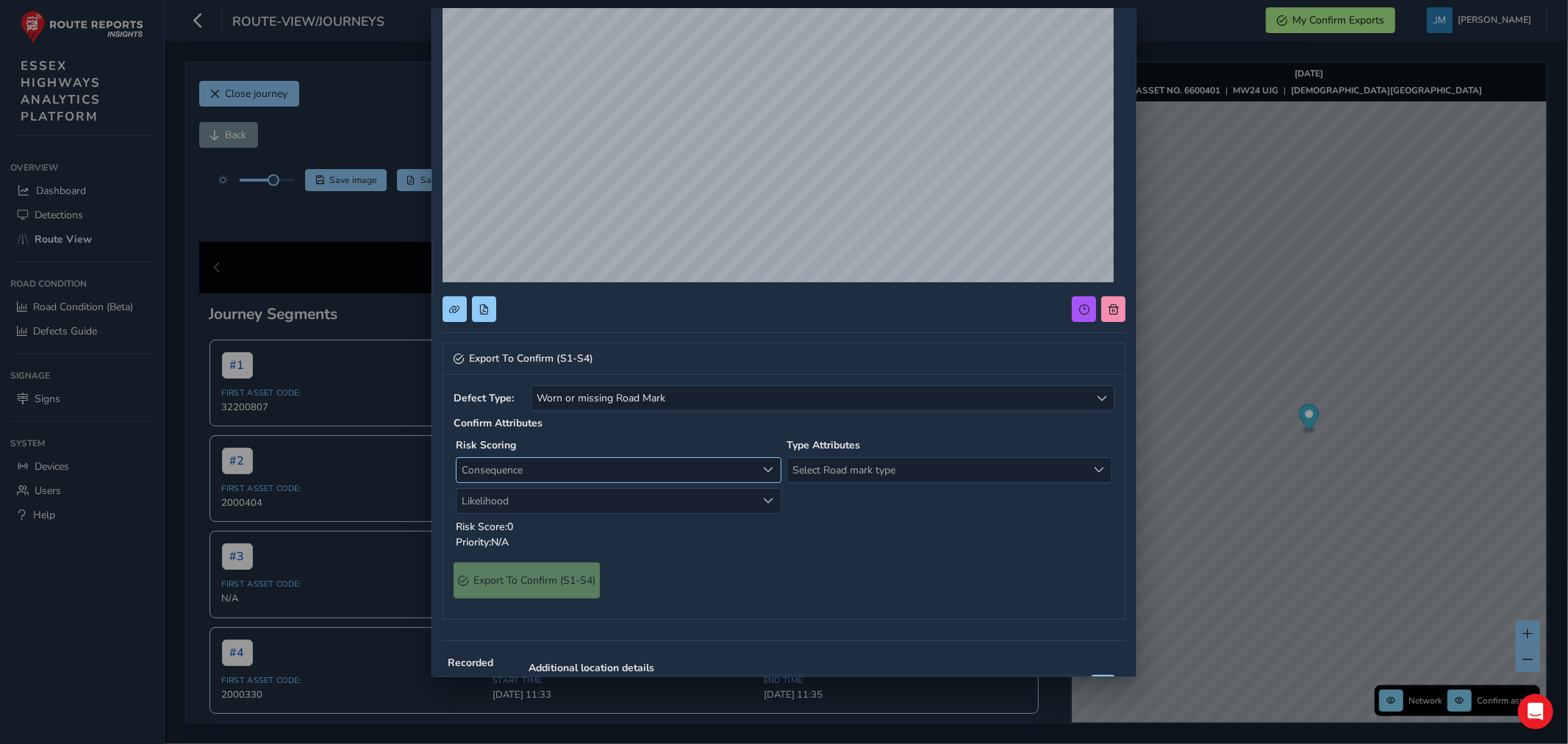
click at [523, 466] on span "Consequence" at bounding box center [606, 470] width 300 height 25
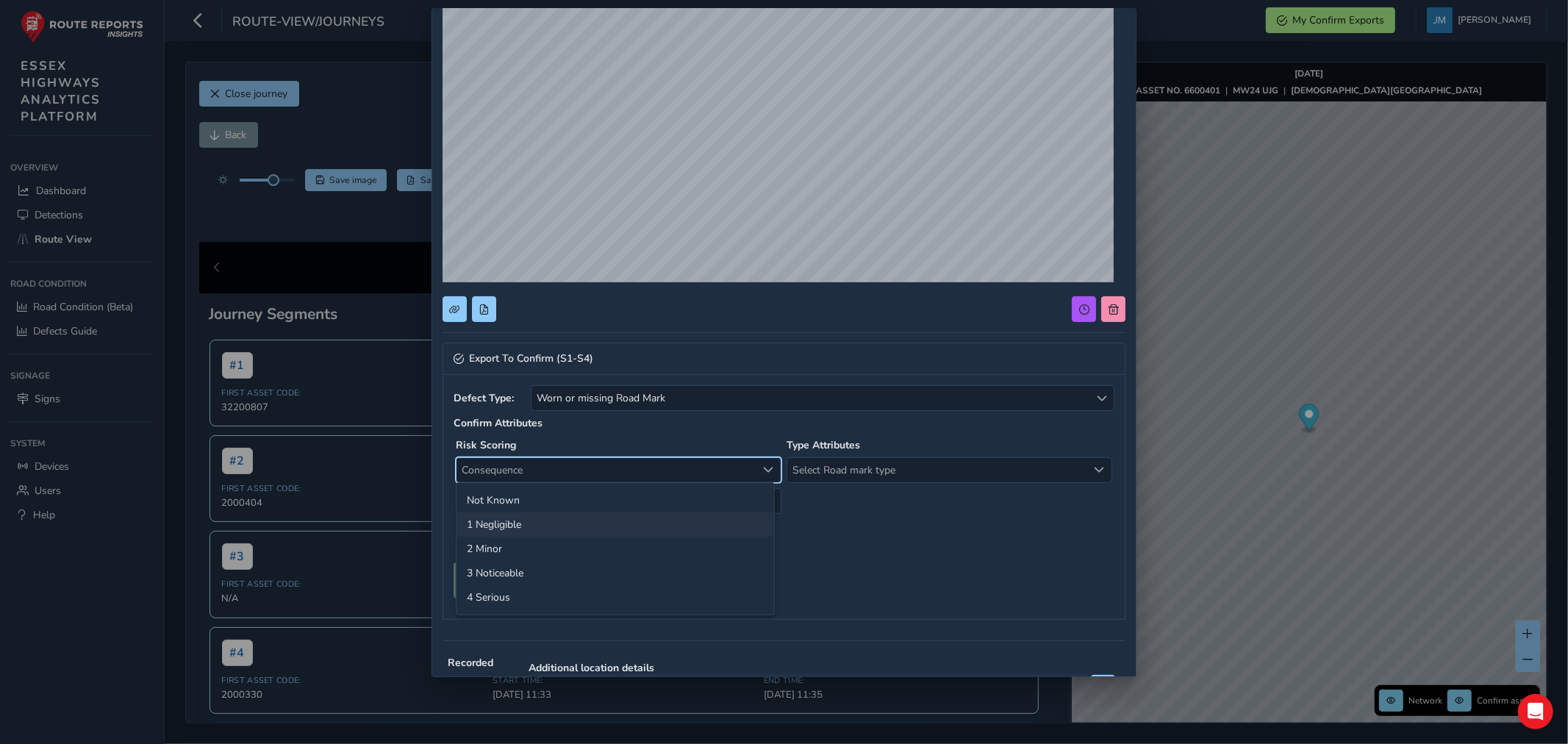
click at [506, 524] on li "1 Negligible" at bounding box center [615, 524] width 318 height 25
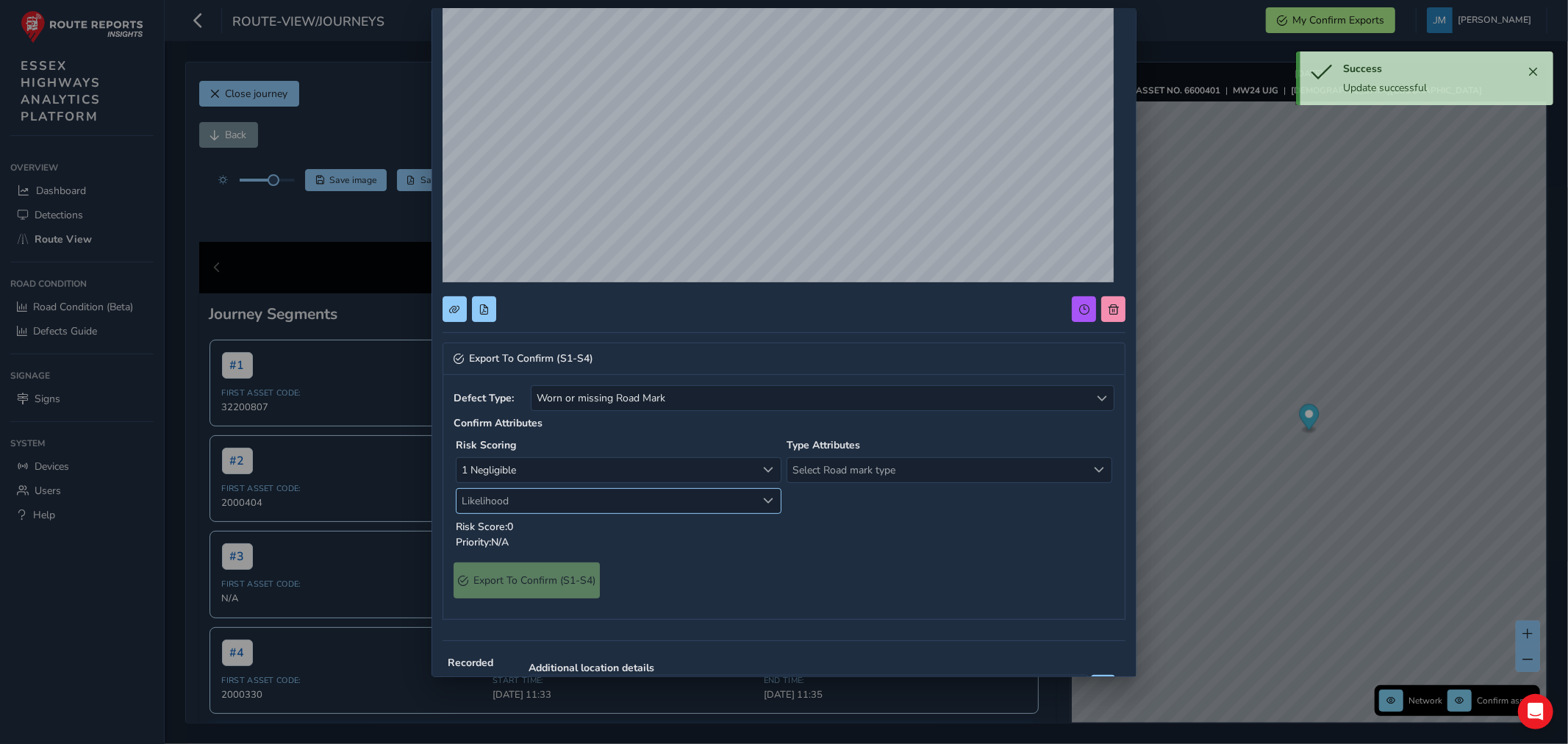
click at [525, 500] on span "Likelihood" at bounding box center [606, 501] width 300 height 25
drag, startPoint x: 492, startPoint y: 626, endPoint x: 515, endPoint y: 621, distance: 23.5
click at [497, 626] on li "4 High" at bounding box center [615, 628] width 318 height 25
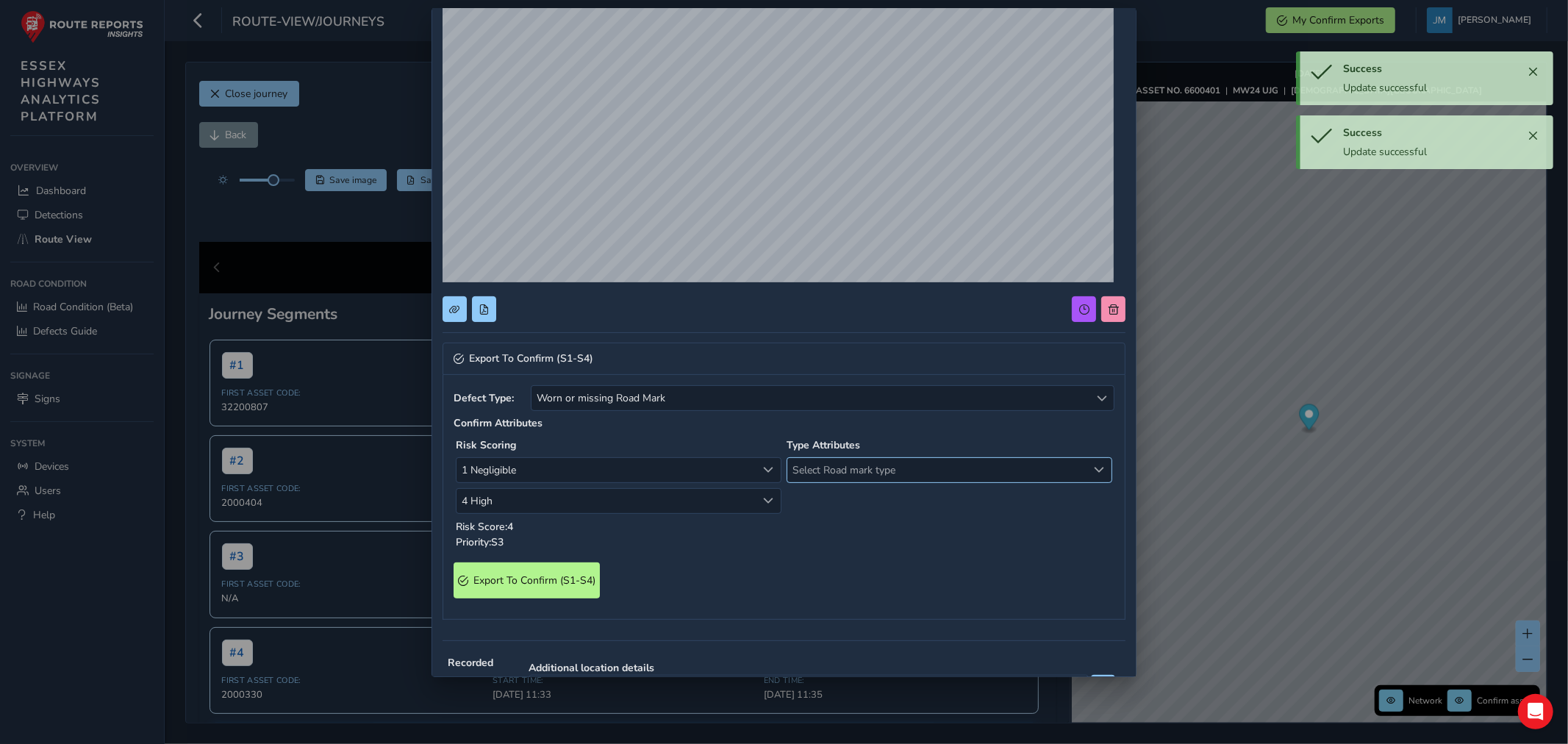
drag, startPoint x: 861, startPoint y: 465, endPoint x: 858, endPoint y: 475, distance: 10.4
click at [861, 467] on span "Select Road mark type" at bounding box center [937, 470] width 300 height 25
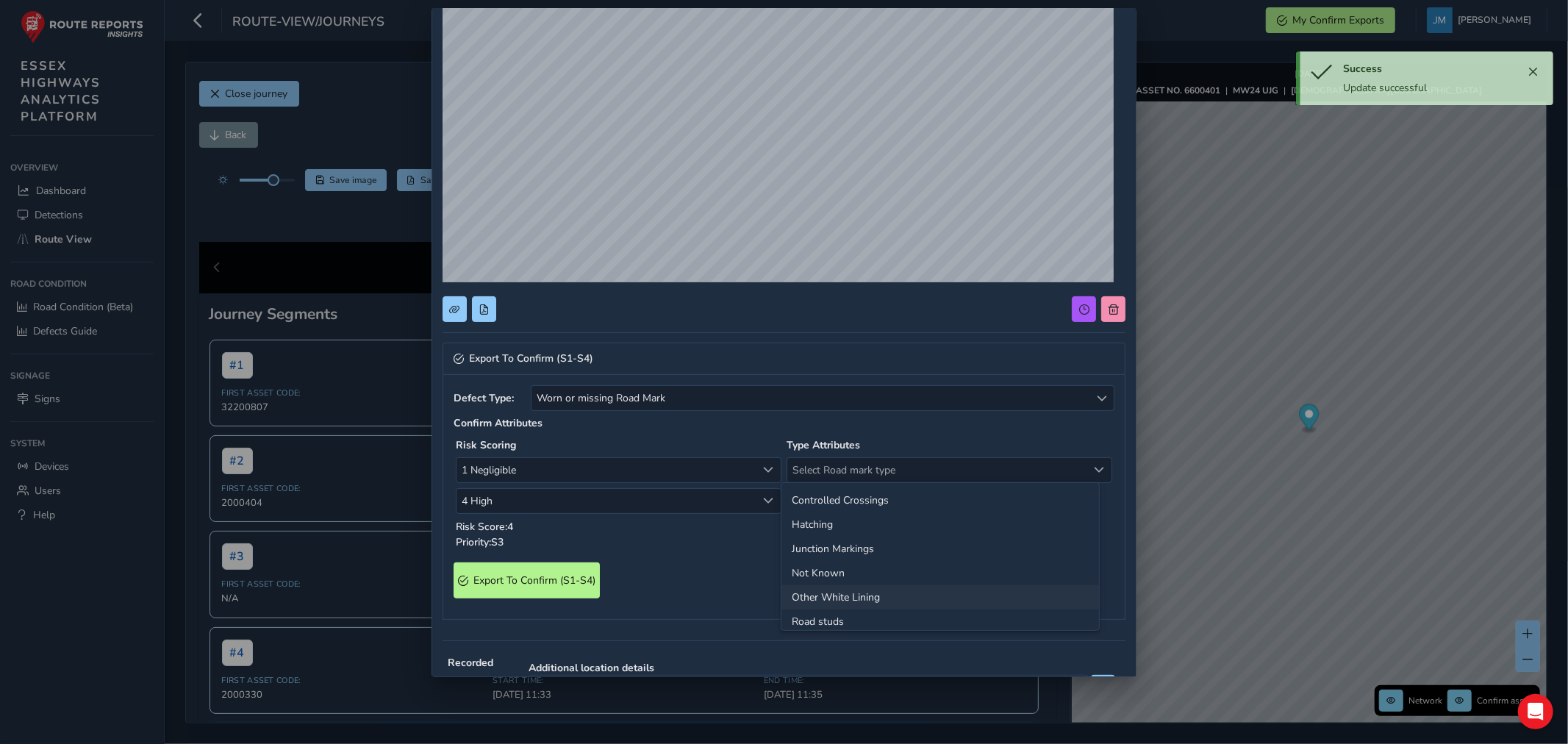
click at [827, 599] on li "Other White Lining" at bounding box center [940, 597] width 318 height 25
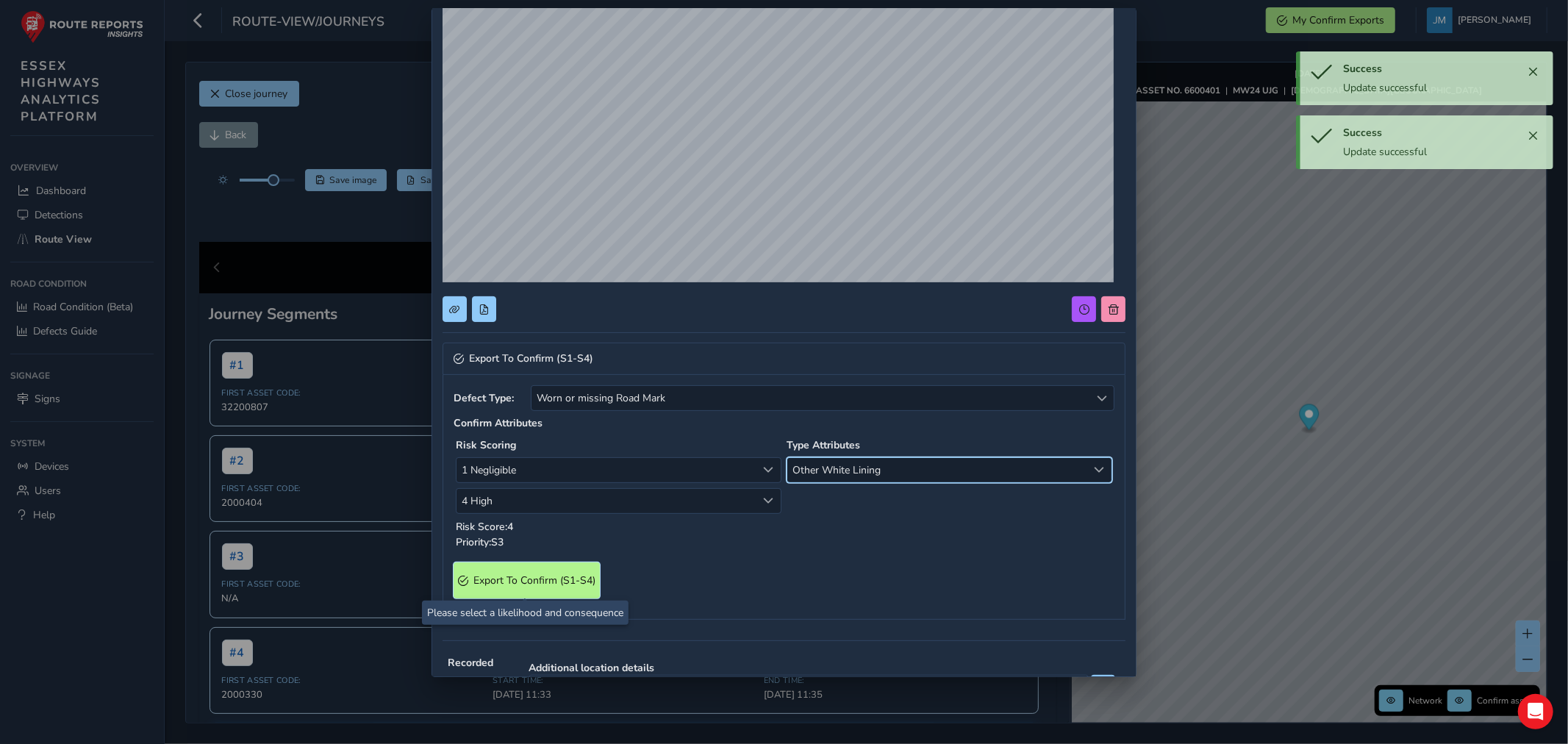
click at [572, 581] on span "Export To Confirm (S1-S4)" at bounding box center [534, 580] width 122 height 14
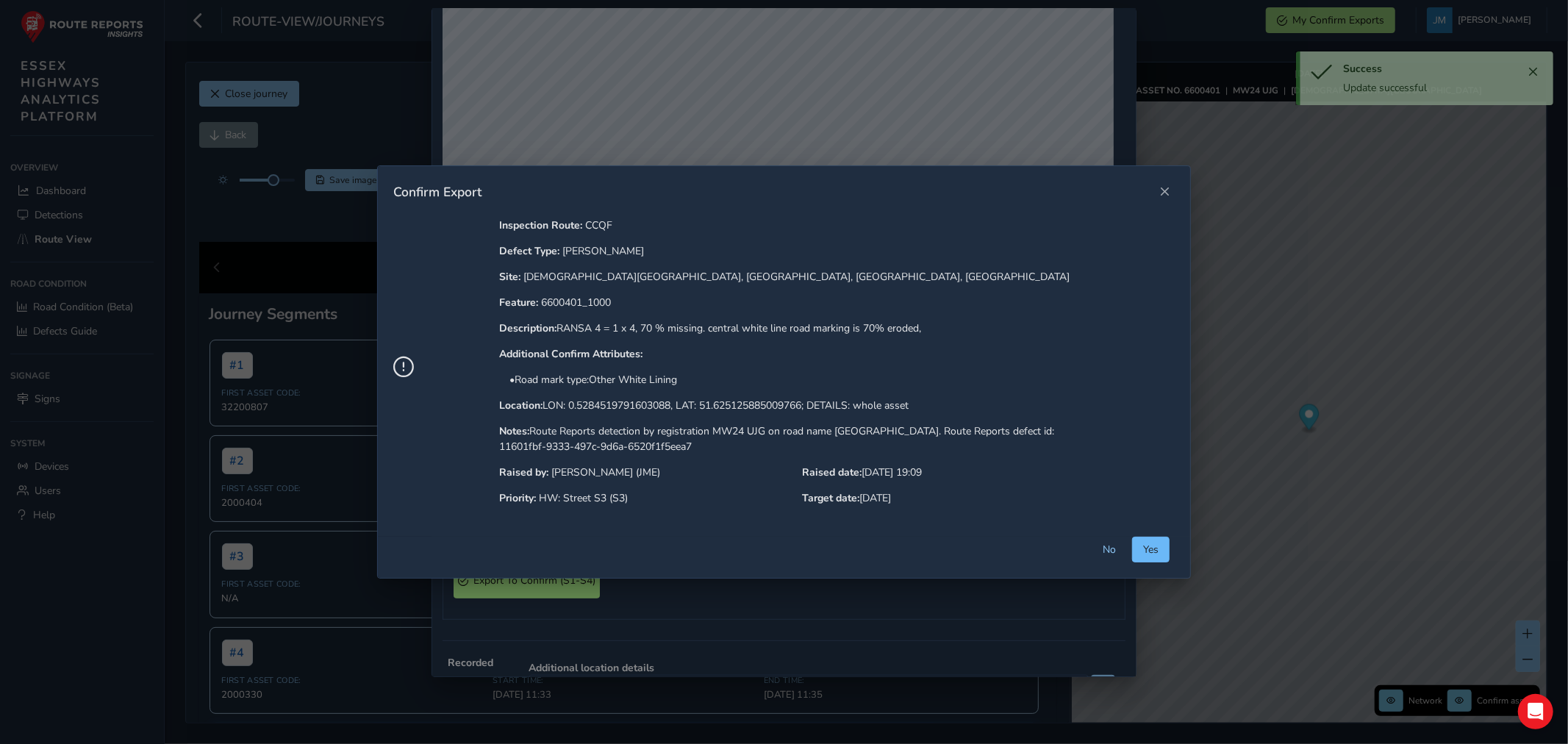
click at [1148, 551] on span "Yes" at bounding box center [1150, 549] width 16 height 14
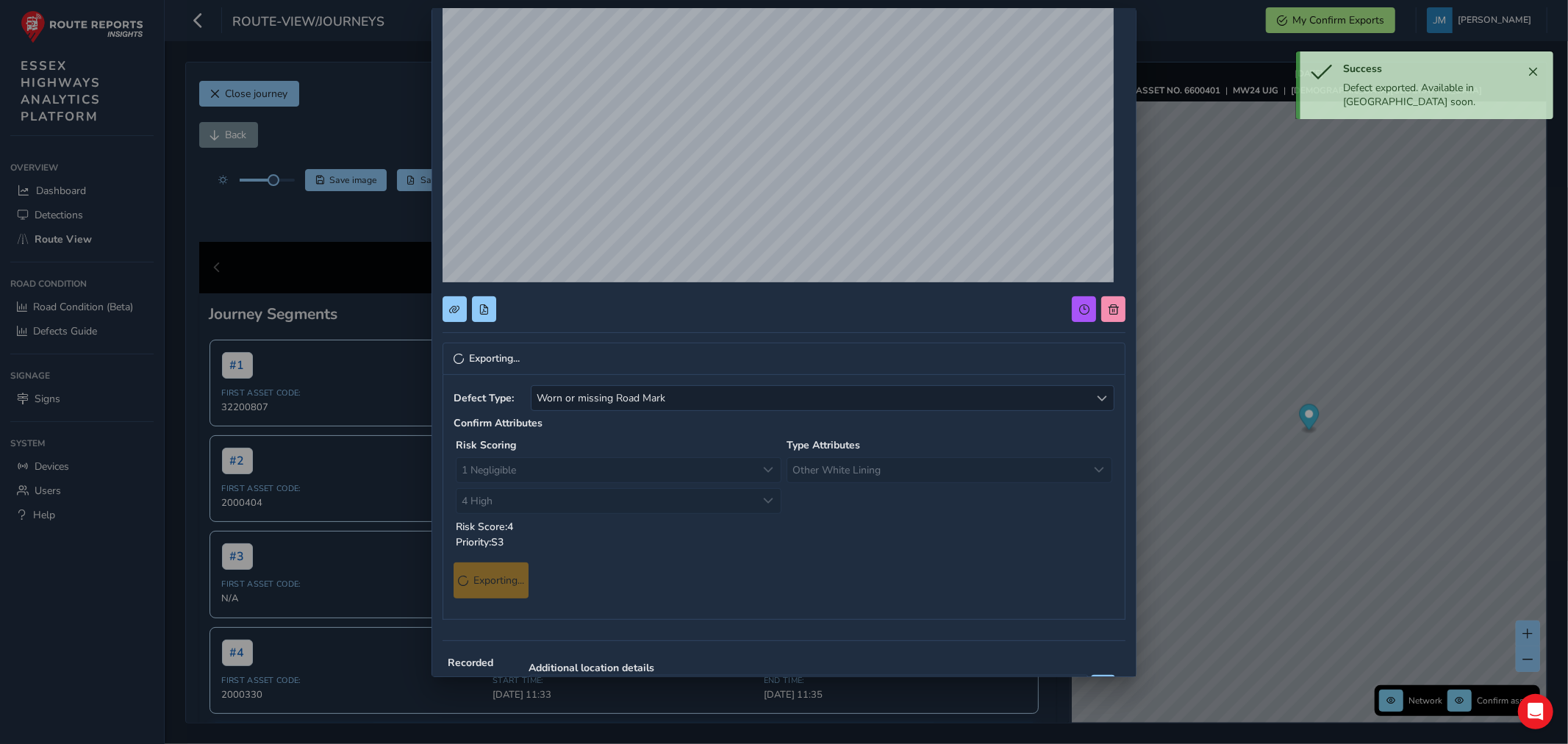
scroll to position [0, 0]
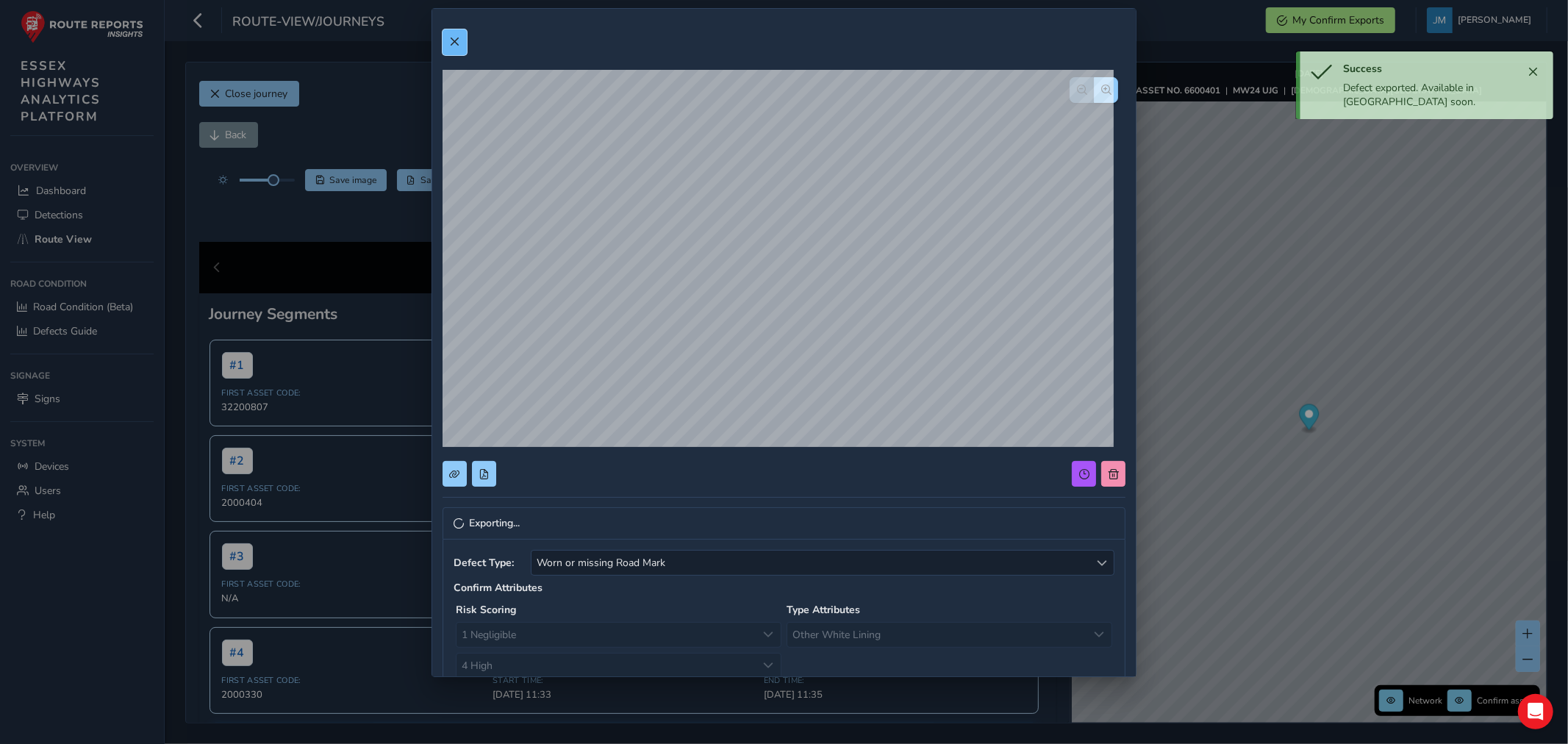
click at [452, 42] on span at bounding box center [454, 42] width 11 height 11
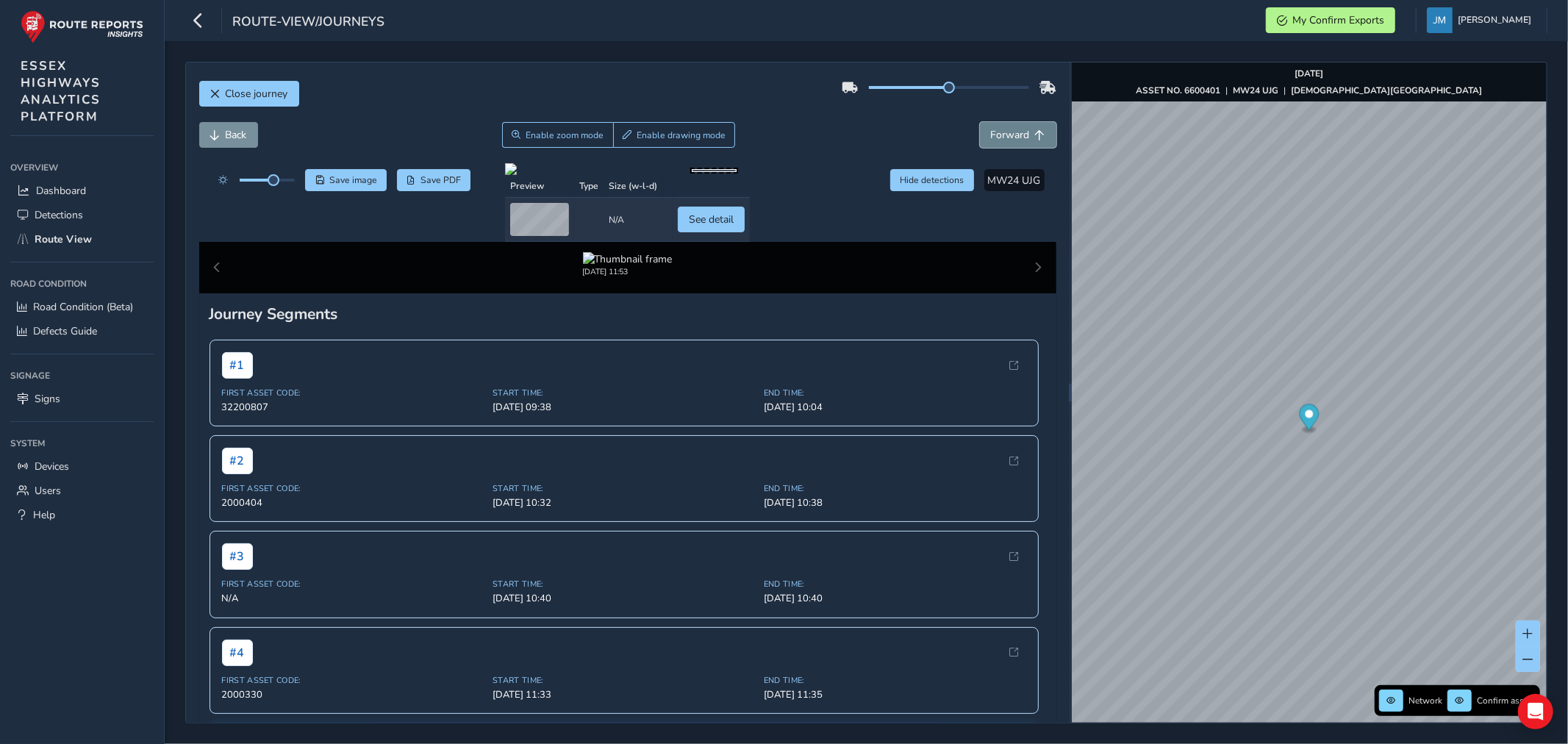
click at [1004, 136] on span "Forward" at bounding box center [1010, 135] width 39 height 14
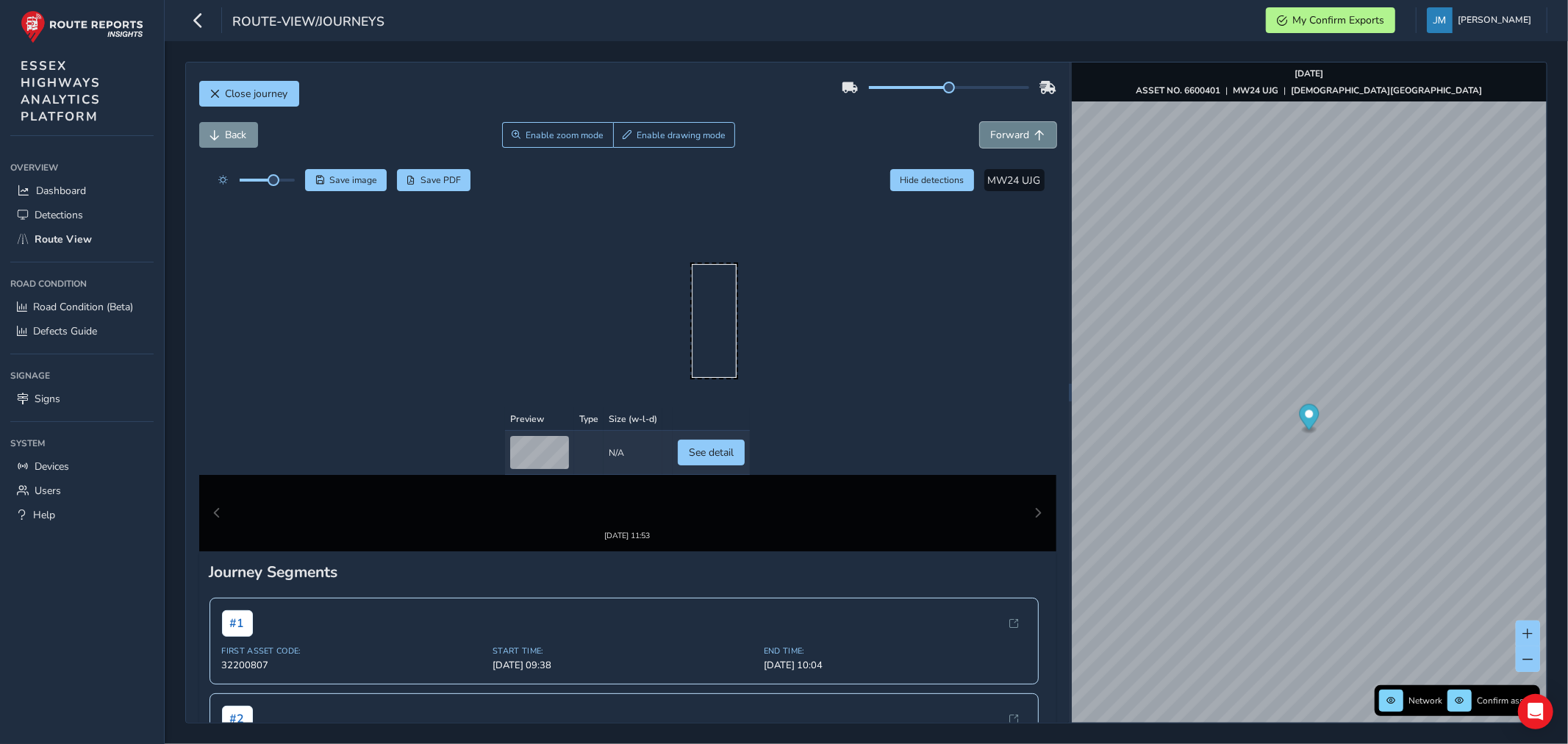
click at [1004, 136] on span "Forward" at bounding box center [1010, 135] width 39 height 14
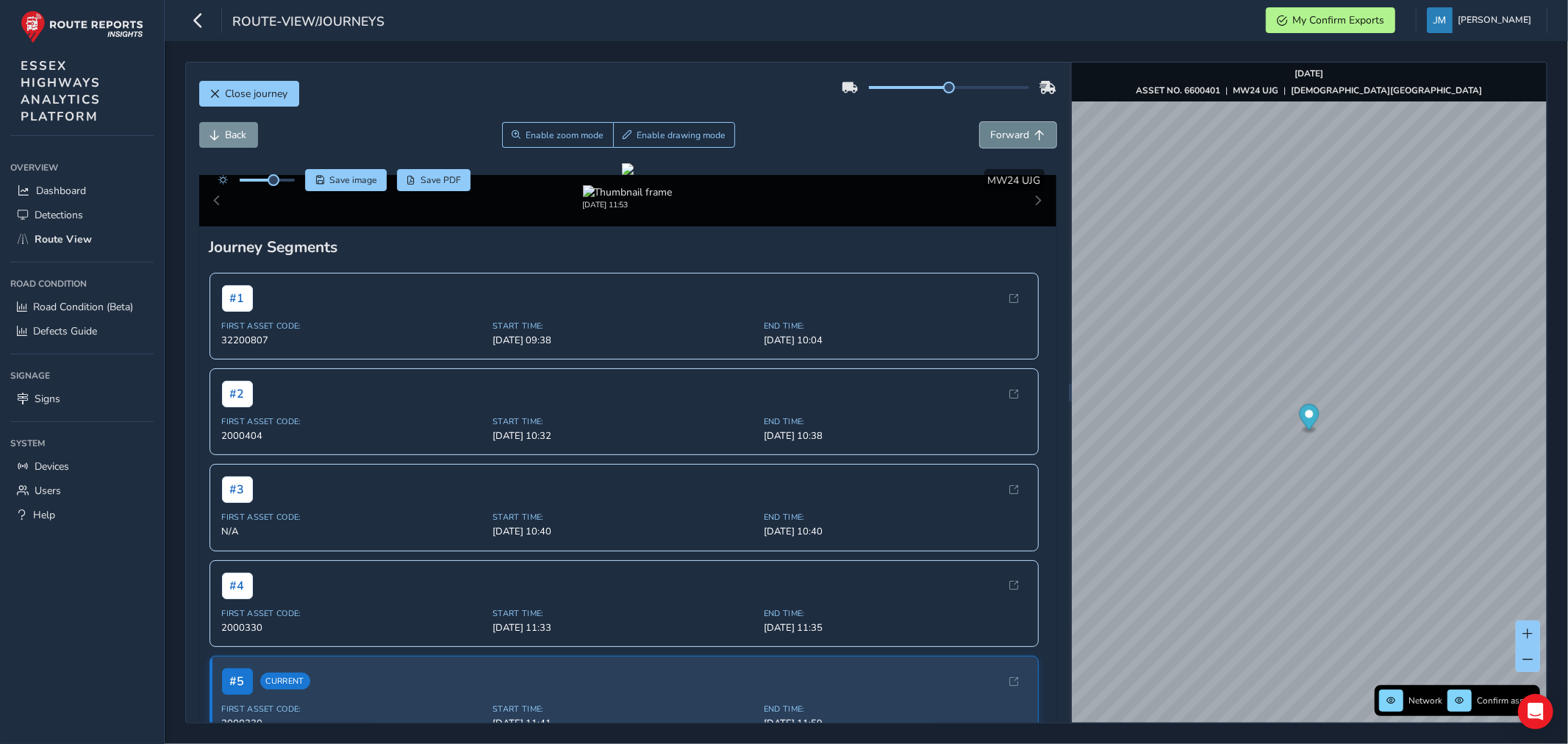
click at [1004, 136] on span "Forward" at bounding box center [1010, 135] width 39 height 14
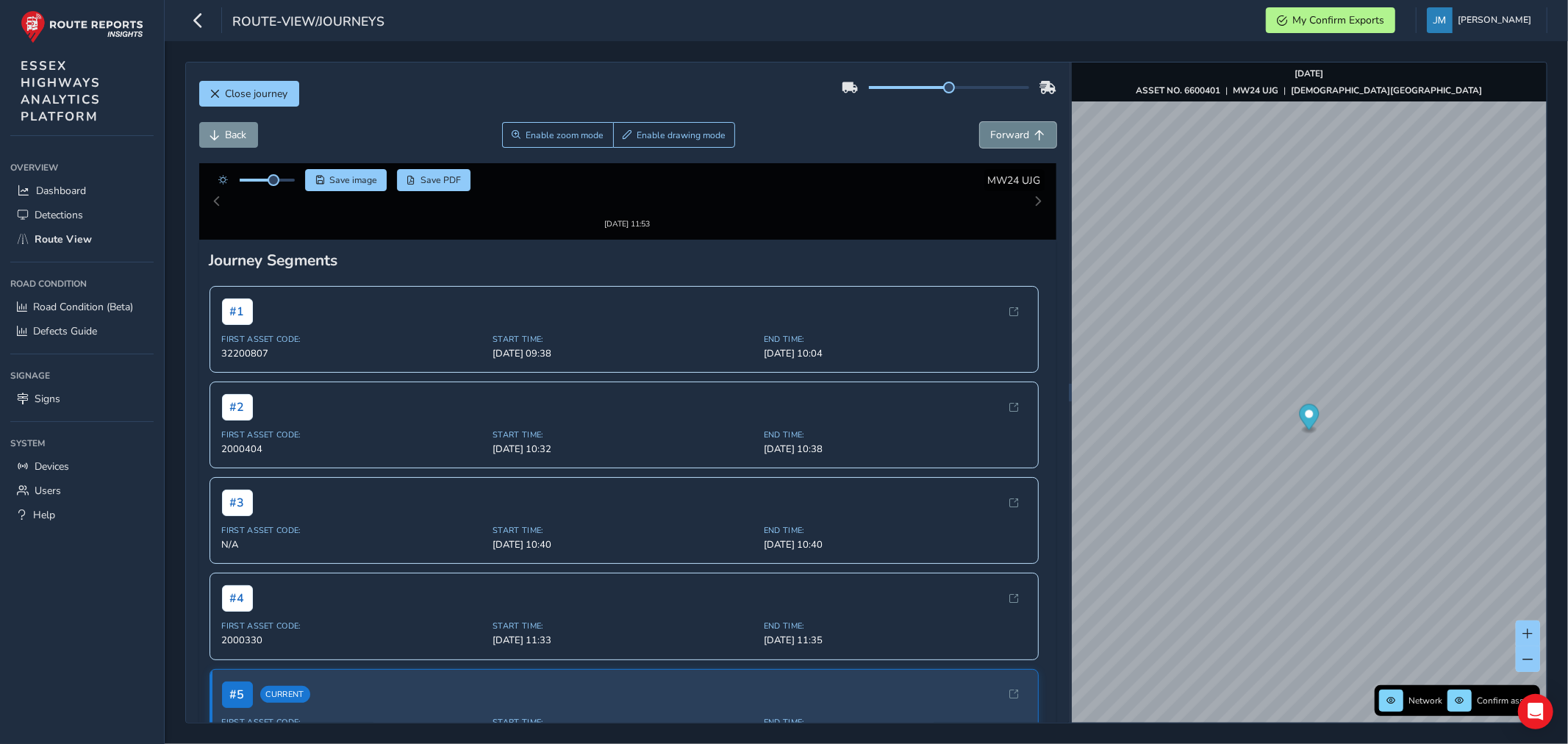
click at [1004, 136] on span "Forward" at bounding box center [1010, 135] width 39 height 14
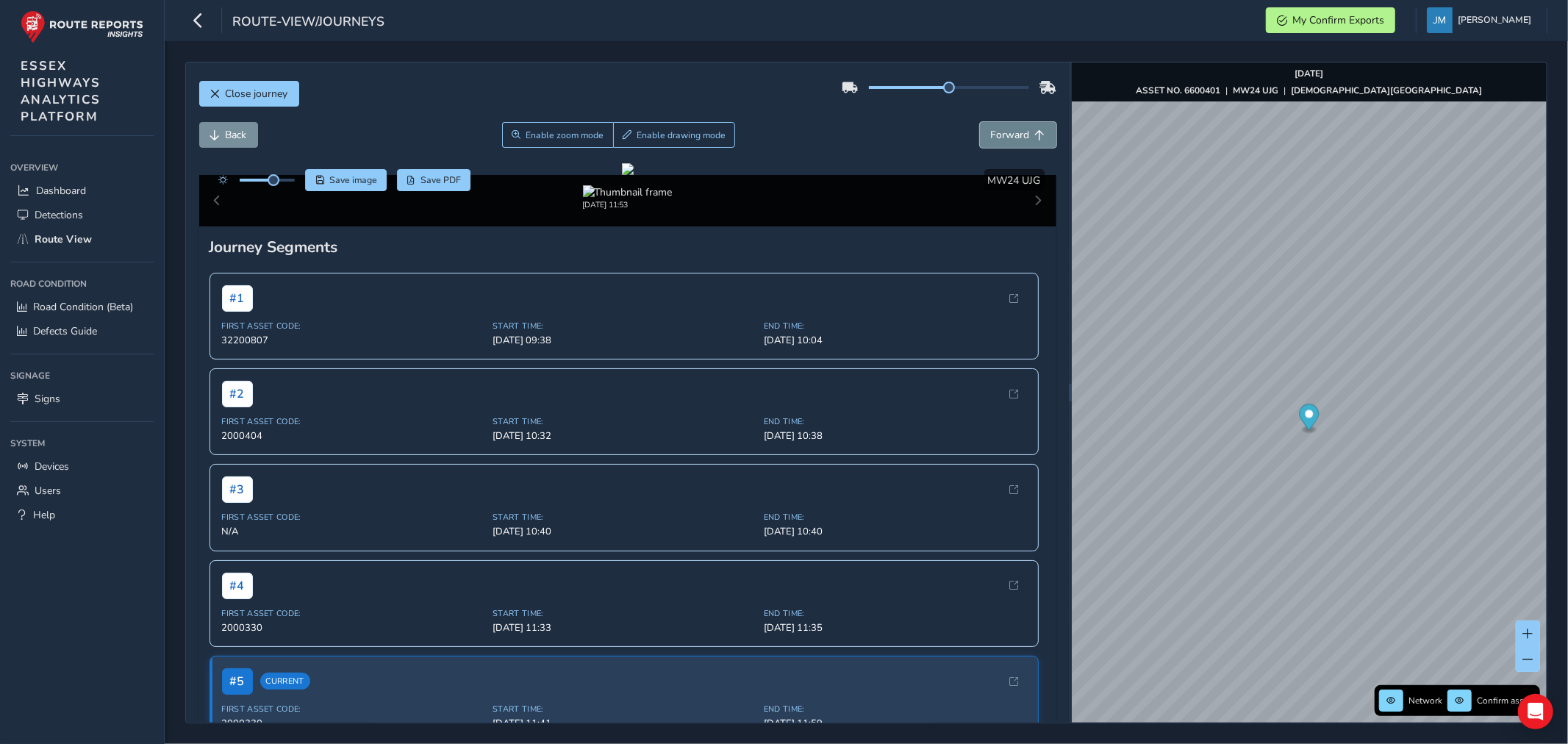
click at [1004, 136] on span "Forward" at bounding box center [1010, 135] width 39 height 14
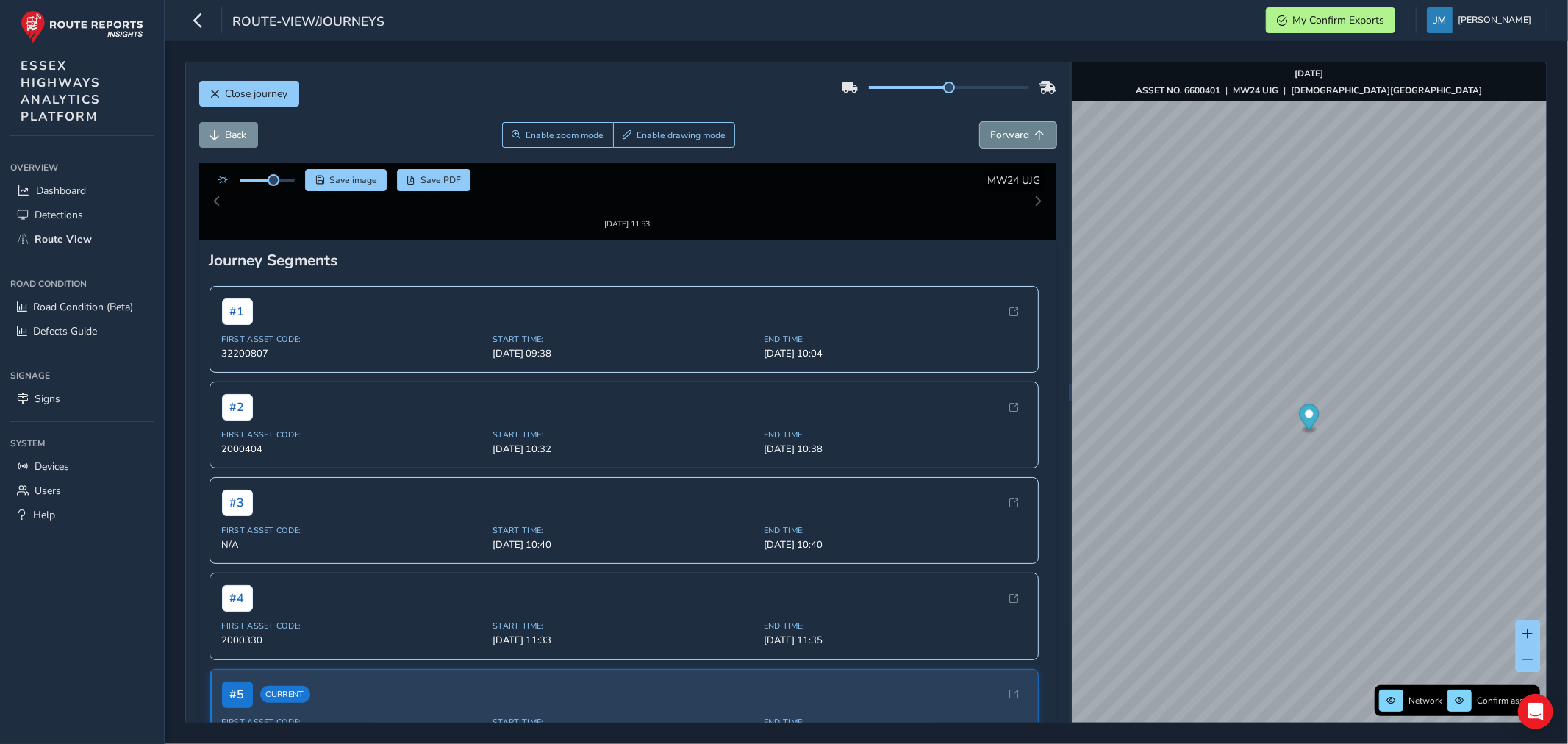
click at [1004, 136] on span "Forward" at bounding box center [1010, 135] width 39 height 14
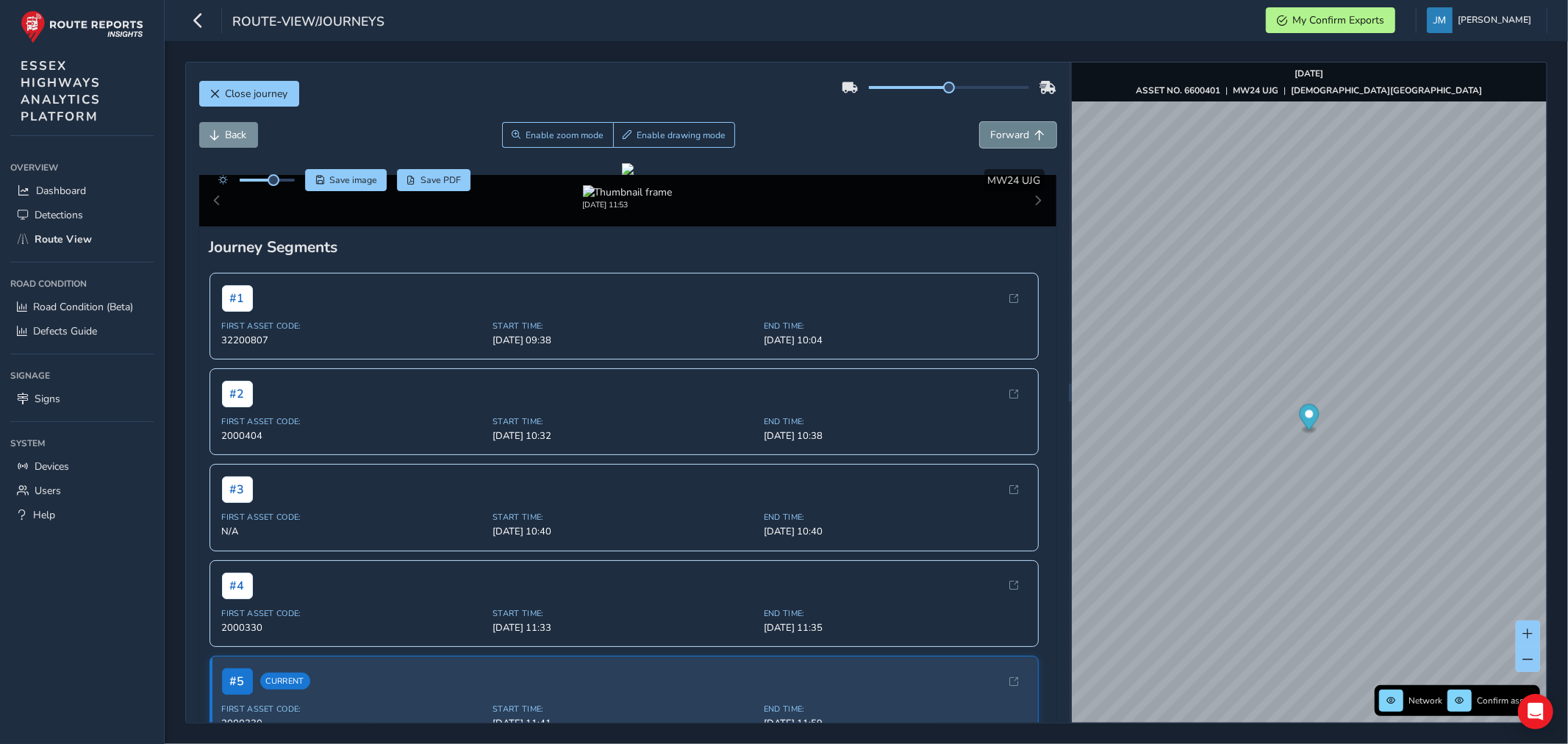
click at [1004, 136] on span "Forward" at bounding box center [1010, 135] width 39 height 14
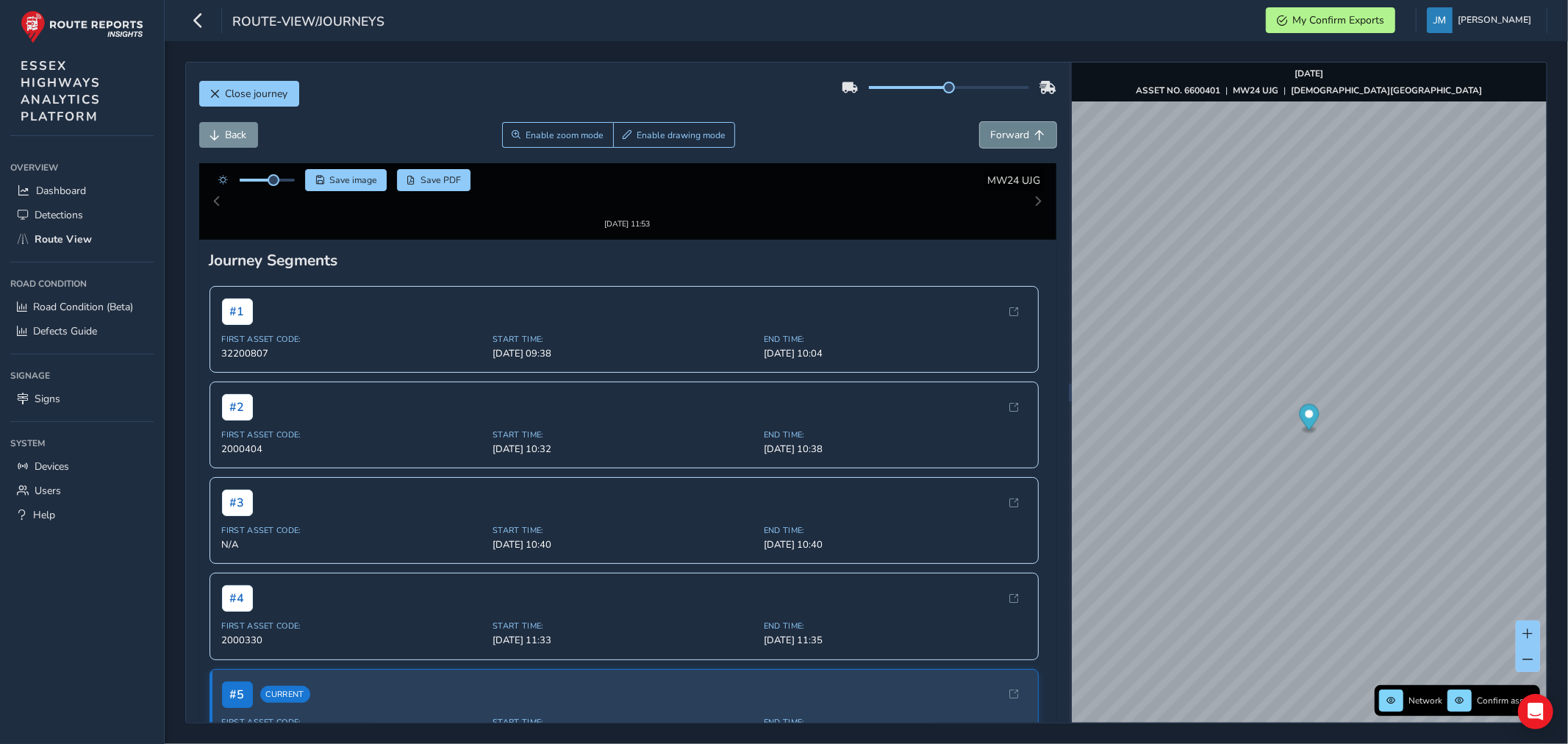
click at [1004, 136] on span "Forward" at bounding box center [1010, 135] width 39 height 14
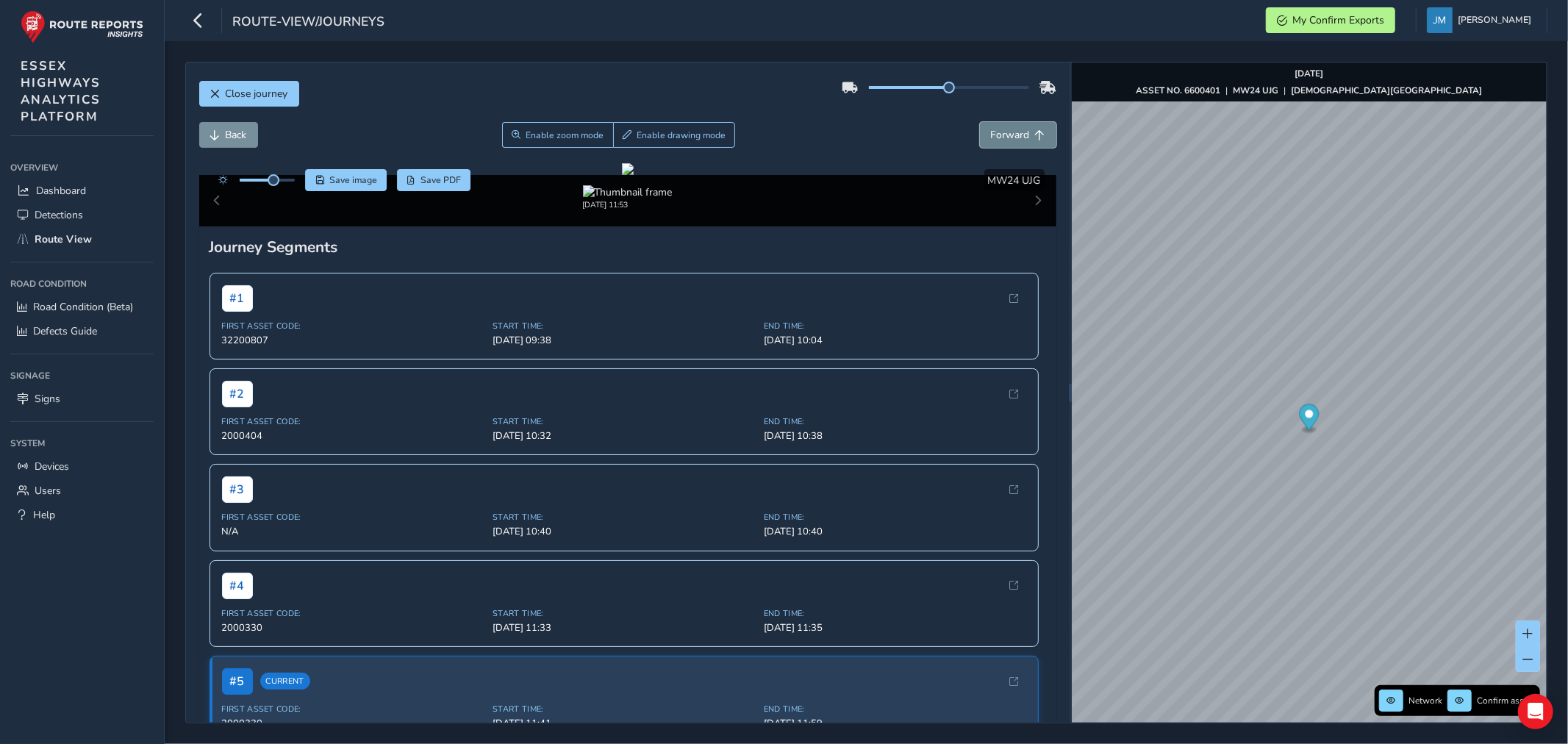
click at [1004, 136] on span "Forward" at bounding box center [1010, 135] width 39 height 14
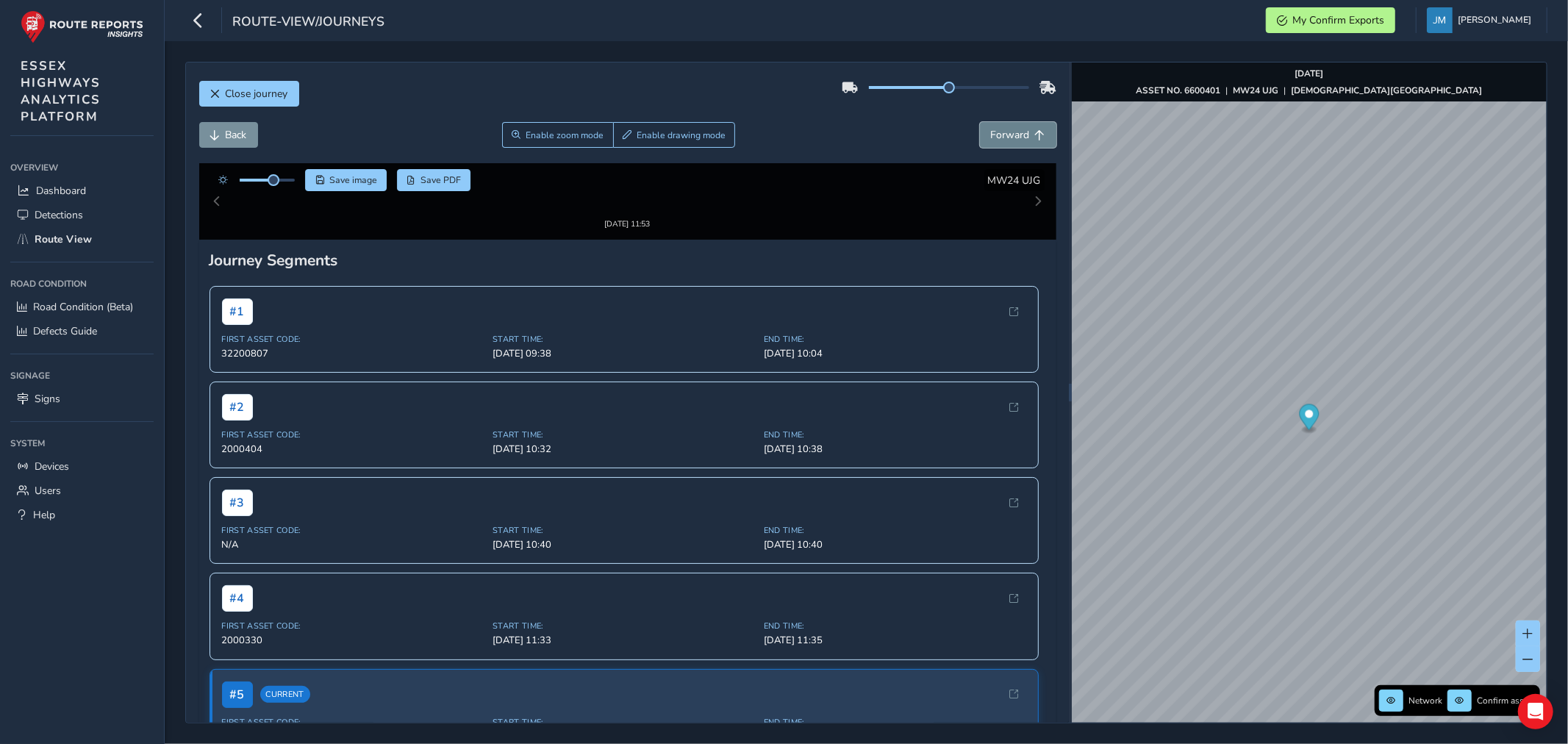
click at [1004, 136] on span "Forward" at bounding box center [1010, 135] width 39 height 14
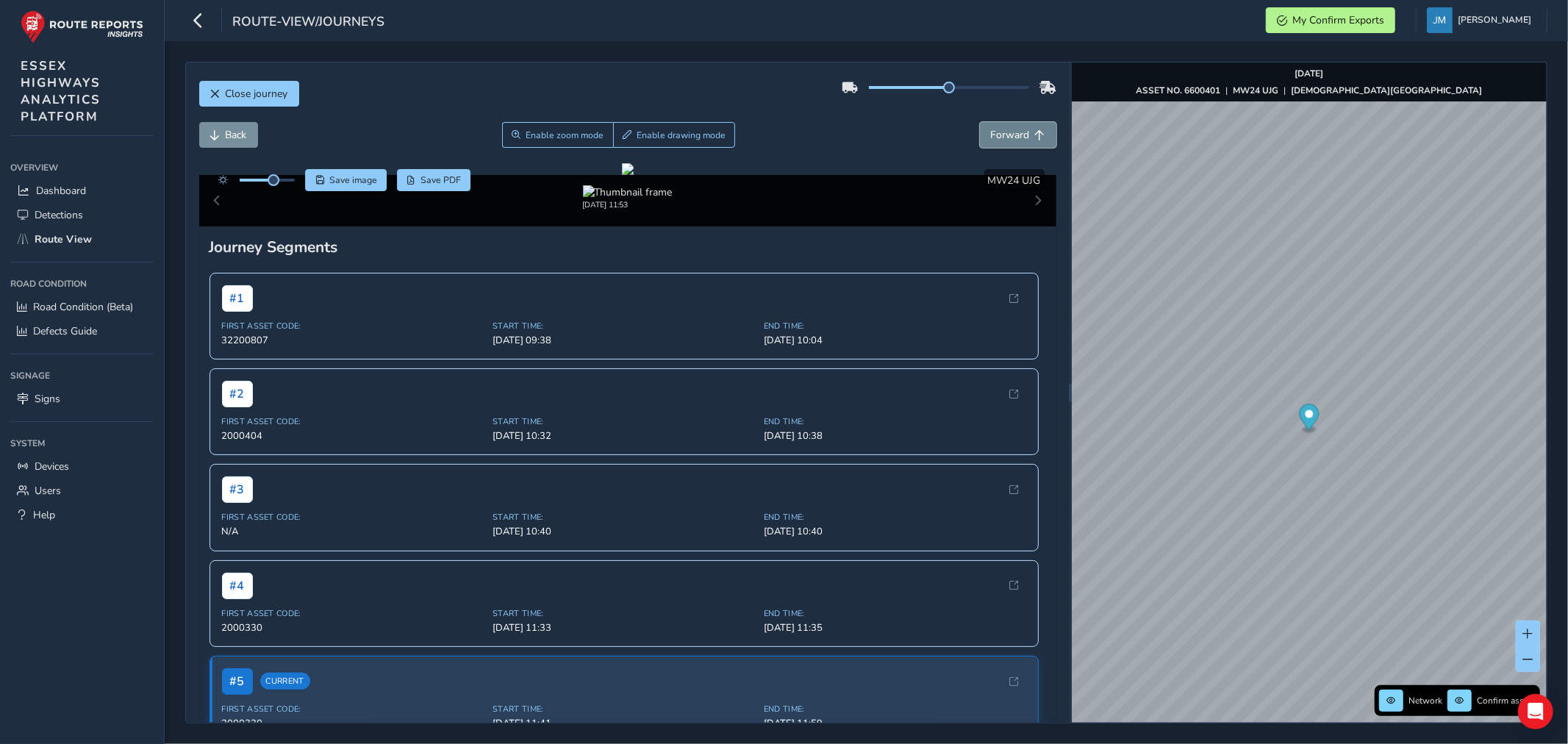
click at [1004, 136] on span "Forward" at bounding box center [1010, 135] width 39 height 14
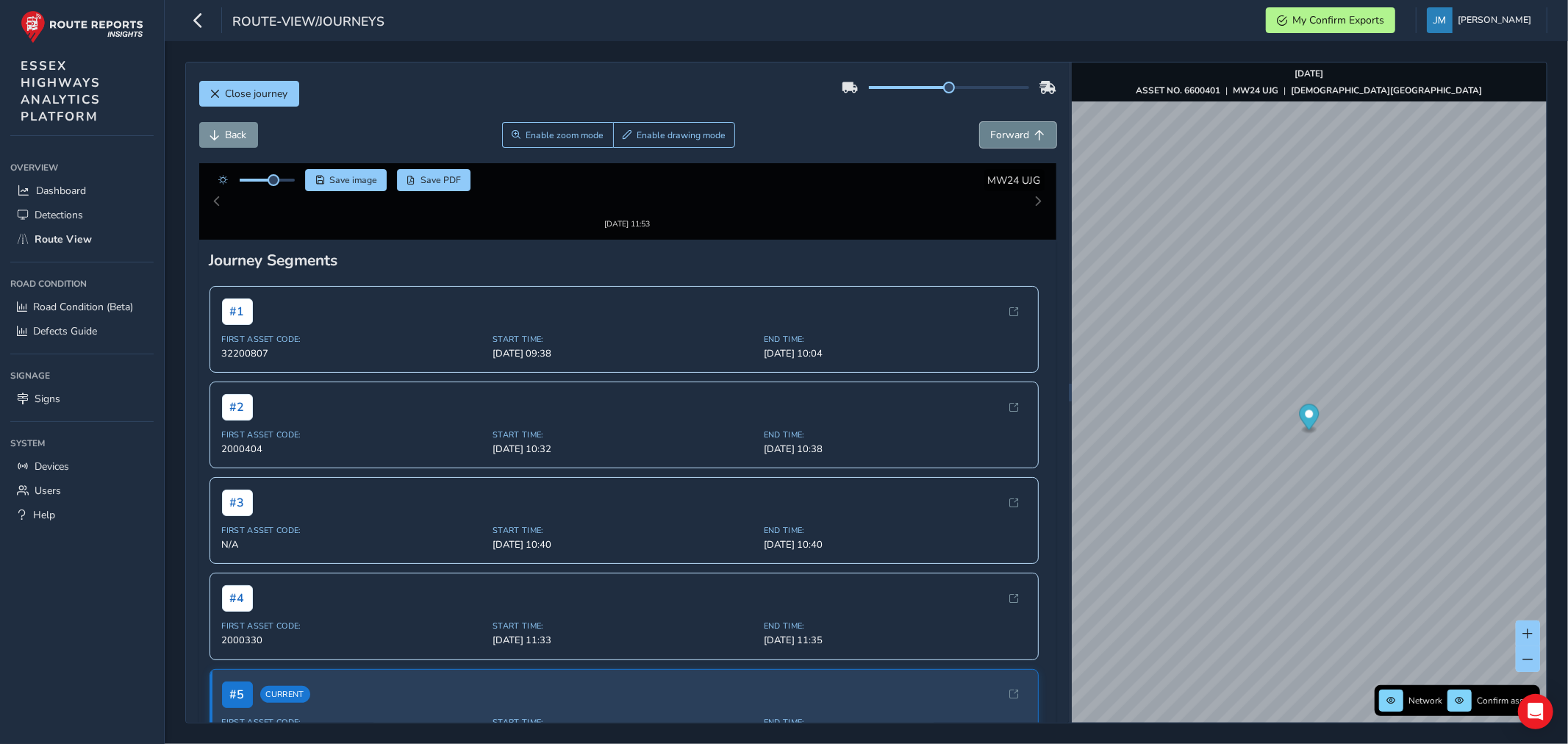
click at [1004, 136] on span "Forward" at bounding box center [1010, 135] width 39 height 14
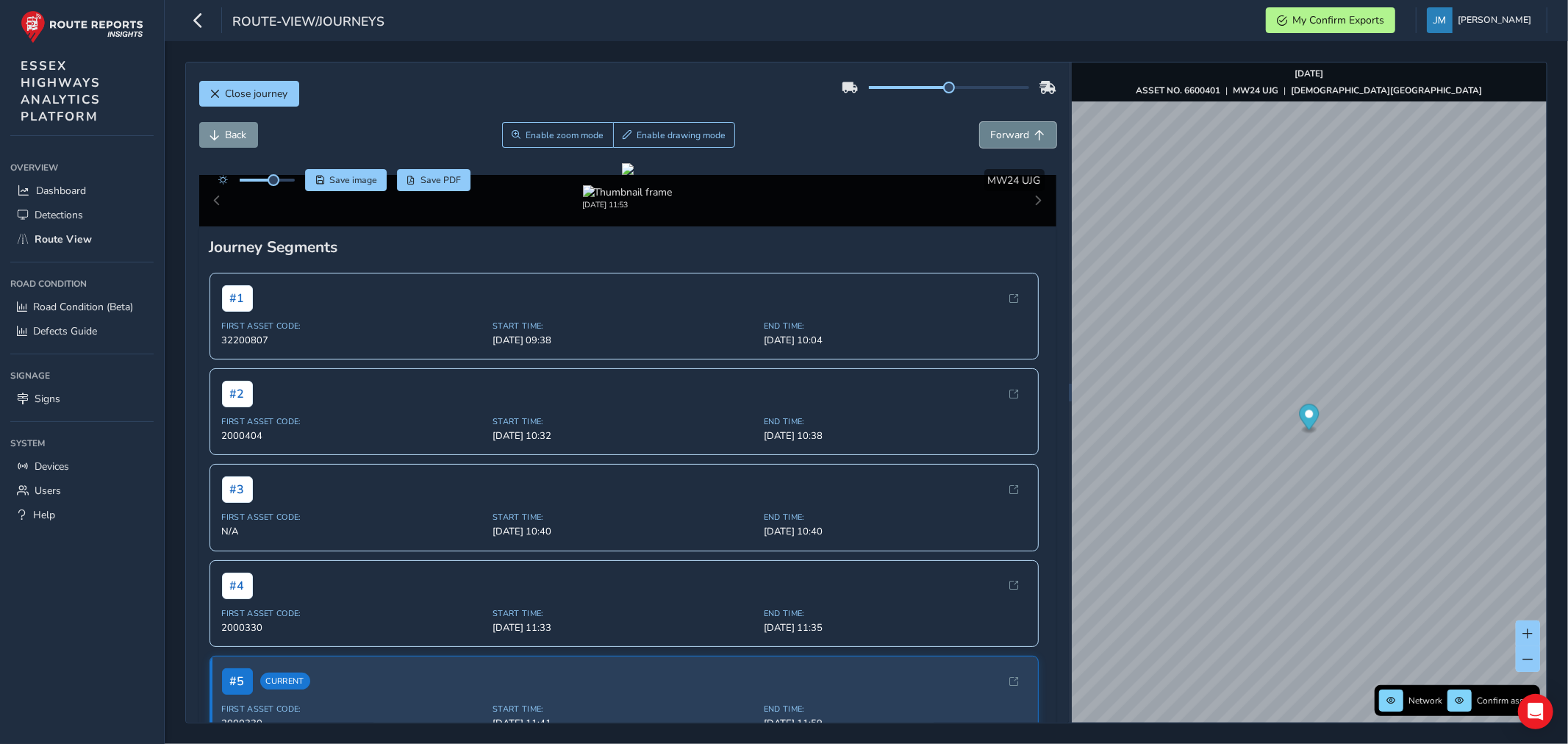
click at [1004, 136] on span "Forward" at bounding box center [1010, 135] width 39 height 14
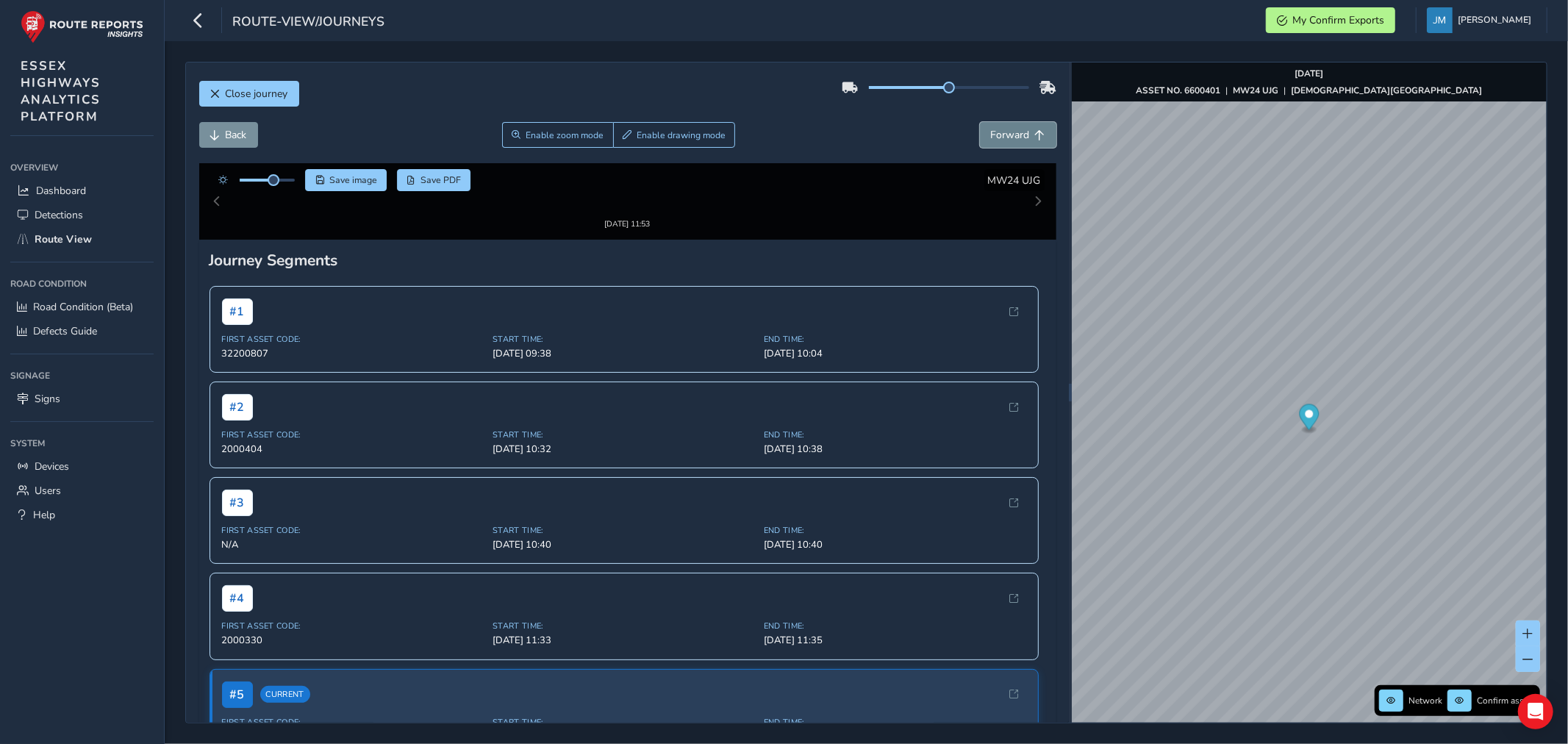
click at [1004, 136] on span "Forward" at bounding box center [1010, 135] width 39 height 14
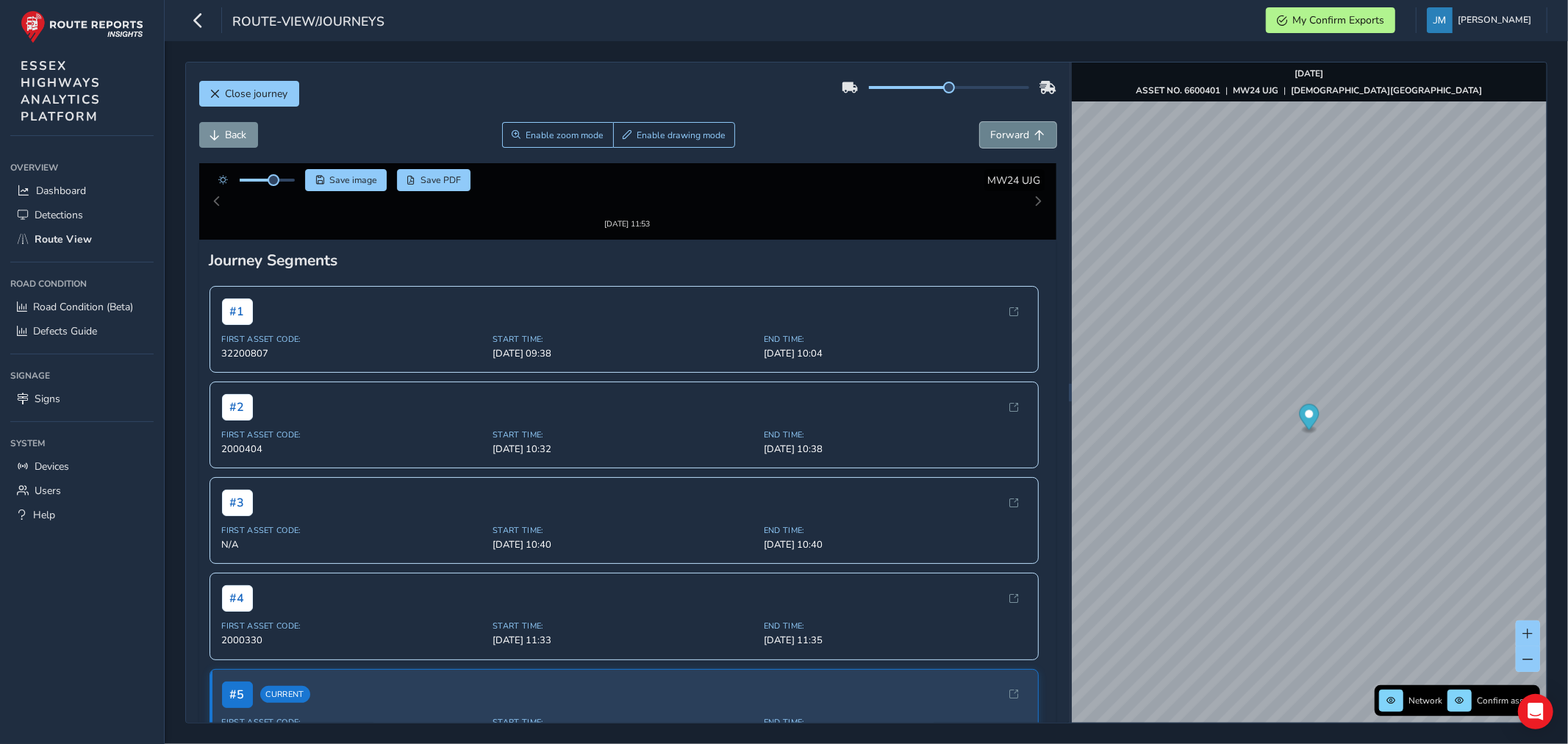
click at [1004, 136] on span "Forward" at bounding box center [1010, 135] width 39 height 14
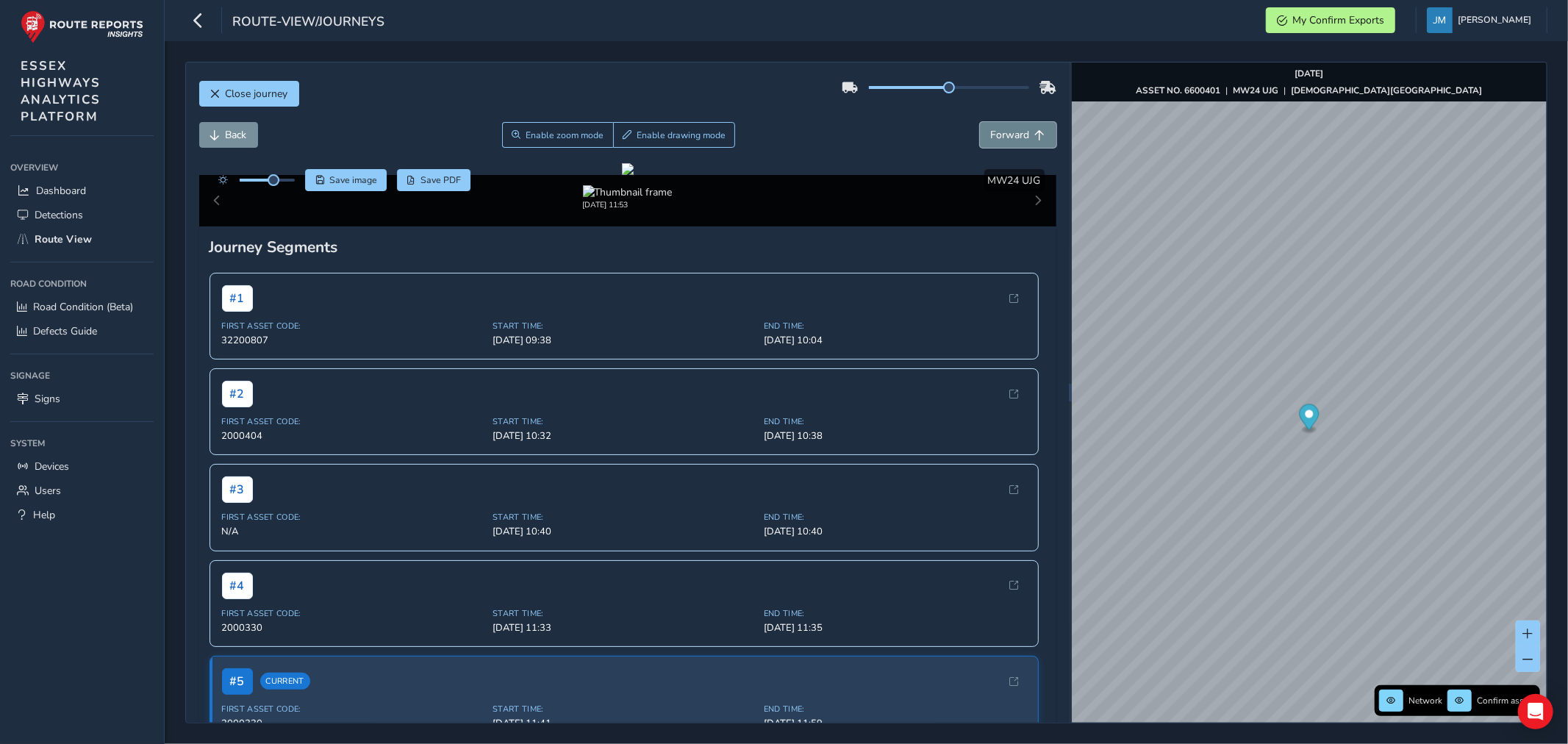
click at [1004, 136] on span "Forward" at bounding box center [1010, 135] width 39 height 14
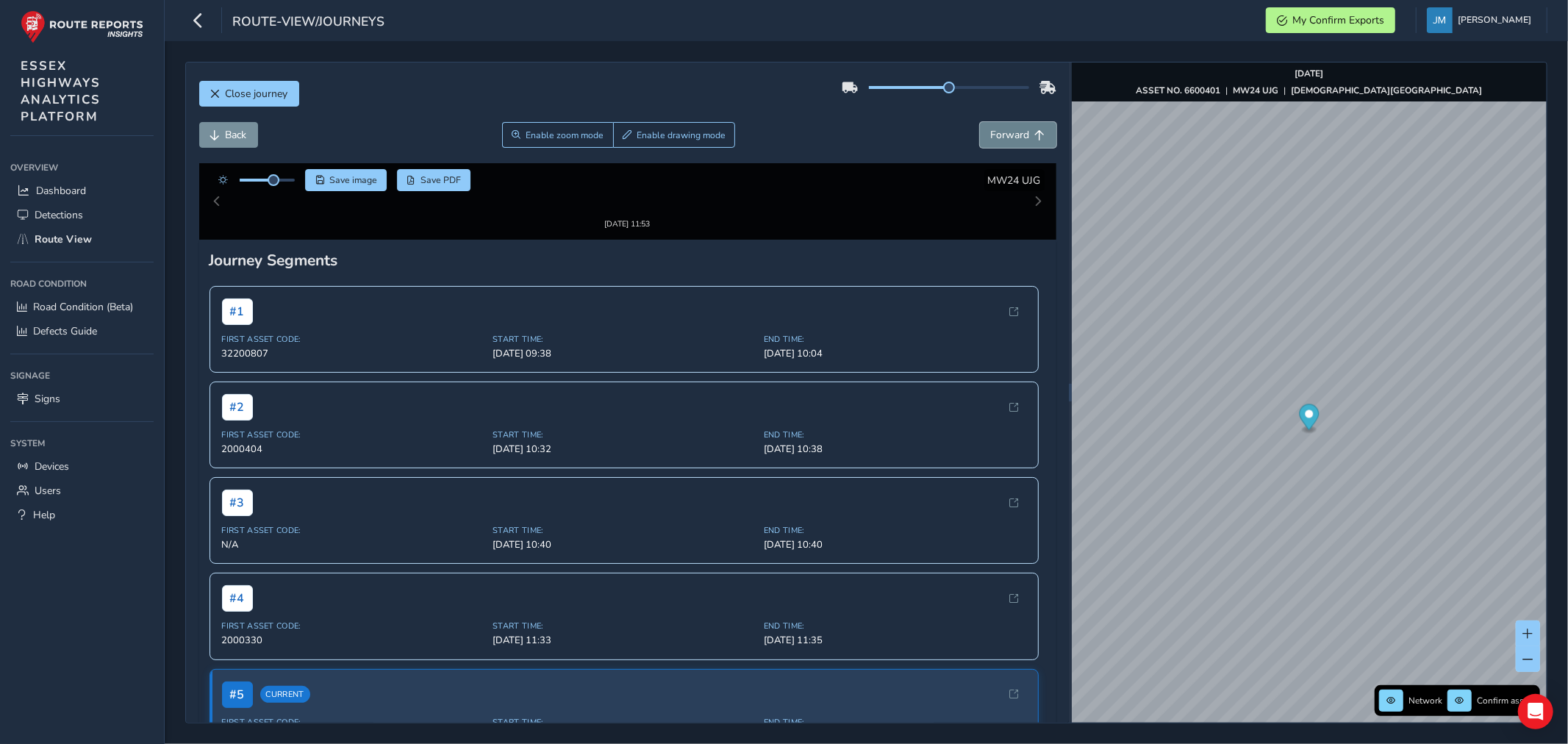
click at [1004, 136] on span "Forward" at bounding box center [1010, 135] width 39 height 14
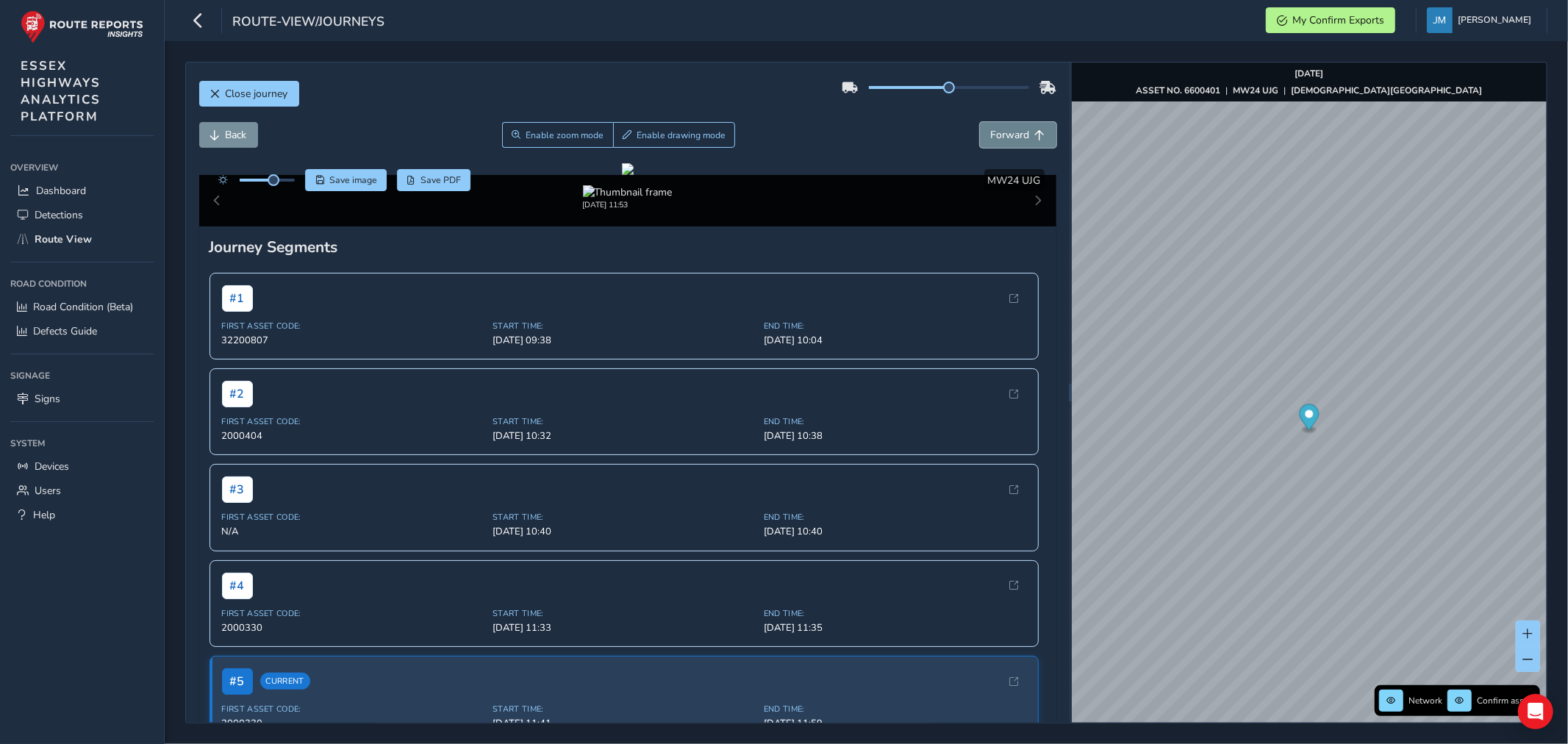
click at [1004, 136] on span "Forward" at bounding box center [1010, 135] width 39 height 14
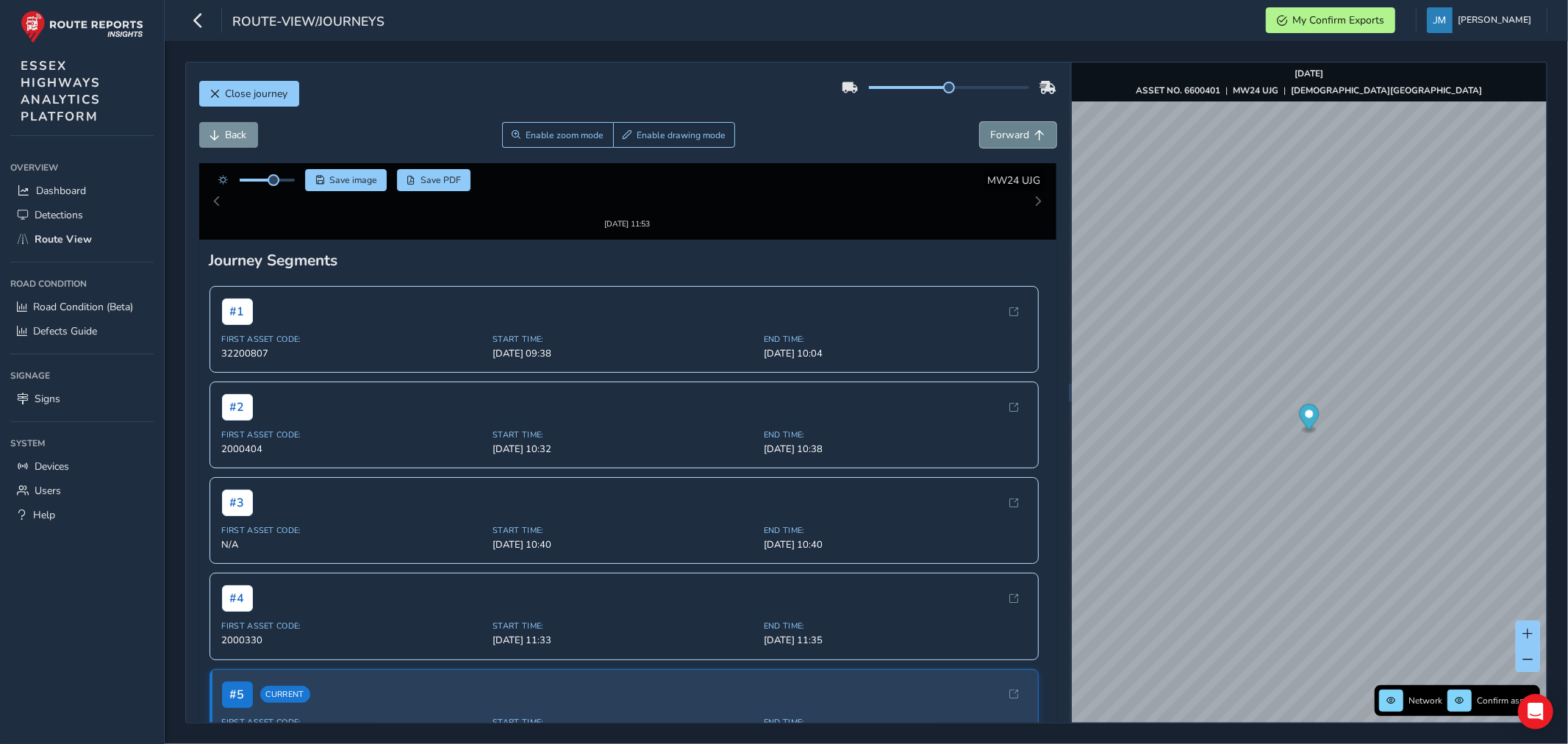
click at [1004, 136] on span "Forward" at bounding box center [1010, 135] width 39 height 14
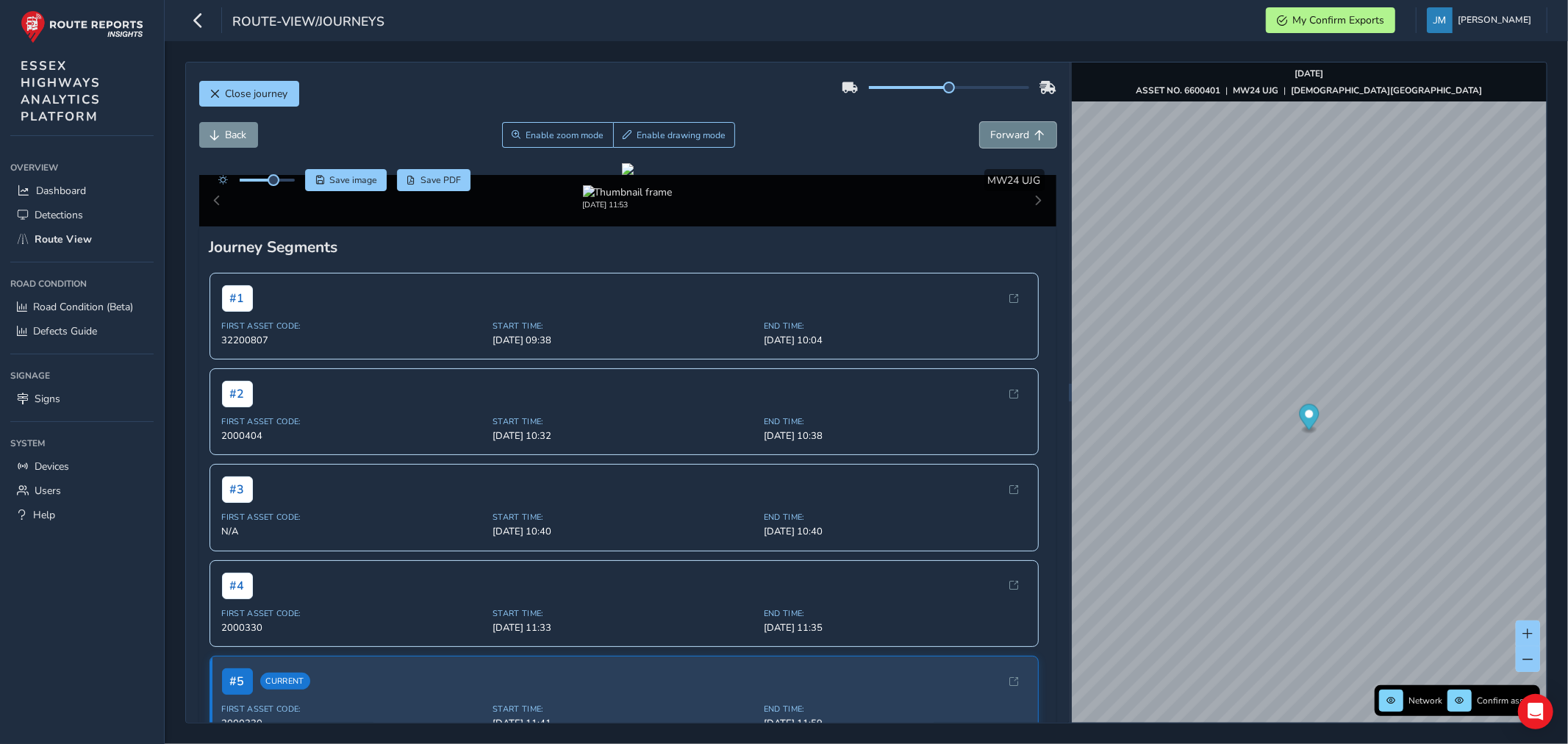
click at [1004, 136] on span "Forward" at bounding box center [1010, 135] width 39 height 14
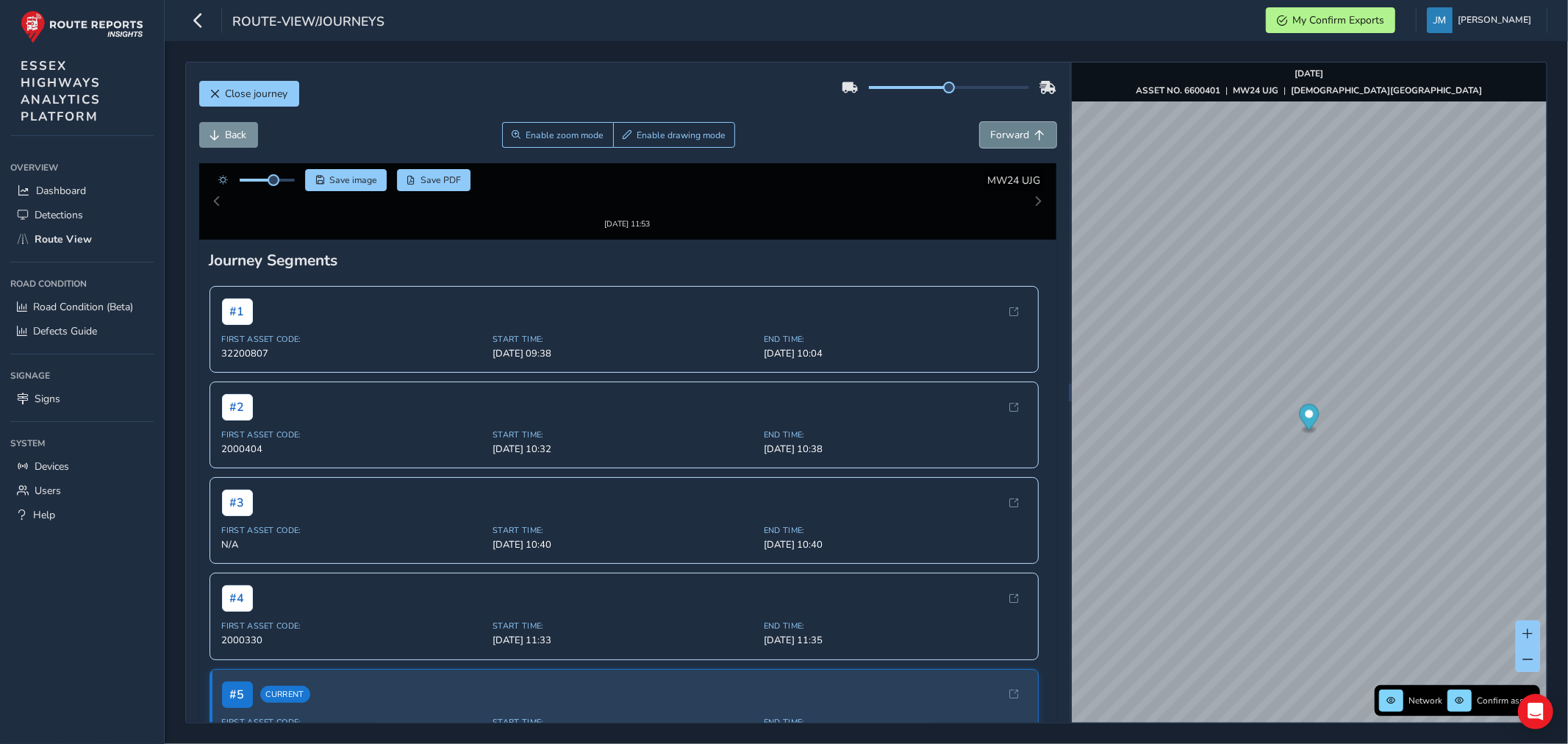
click at [1004, 136] on span "Forward" at bounding box center [1010, 135] width 39 height 14
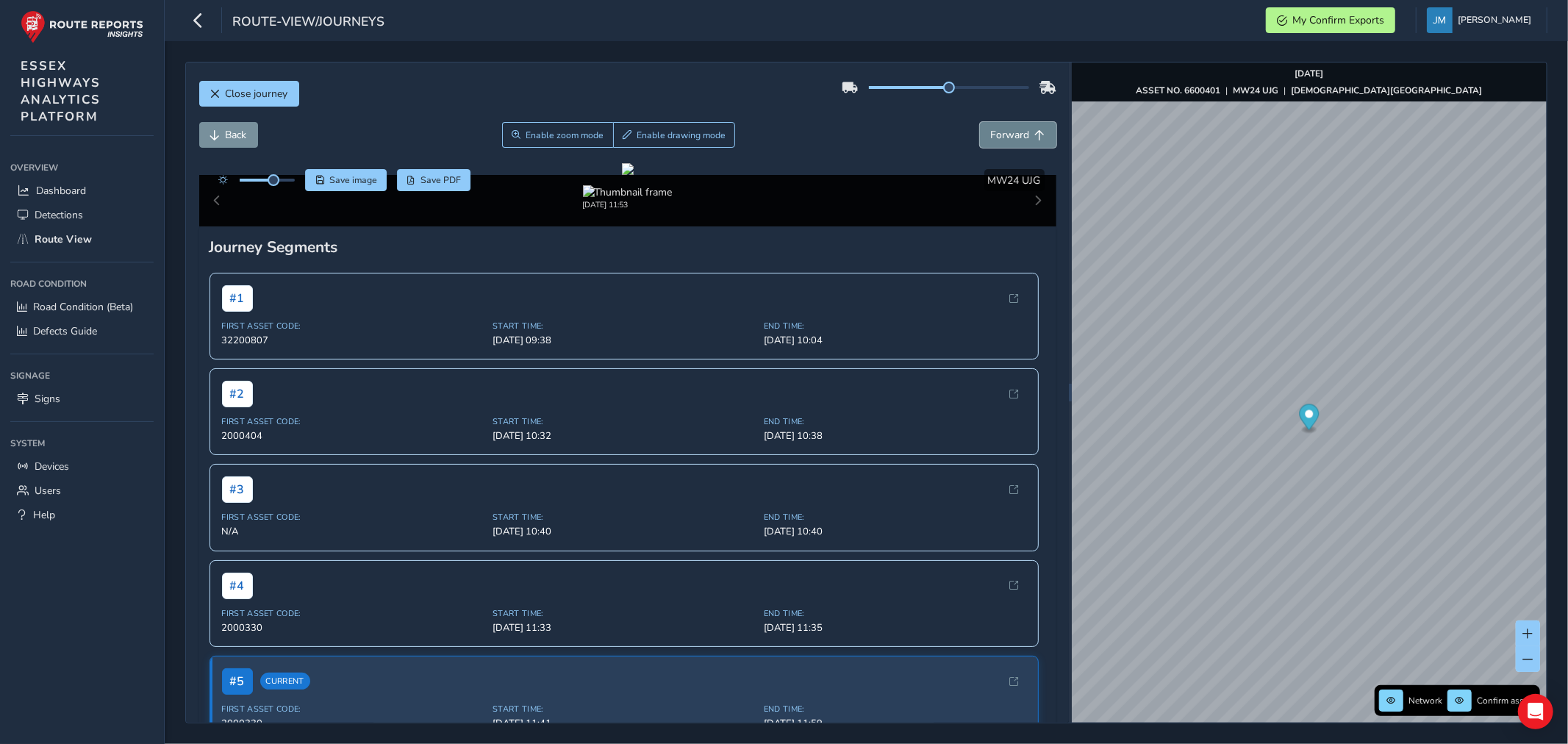
click at [1004, 136] on span "Forward" at bounding box center [1010, 135] width 39 height 14
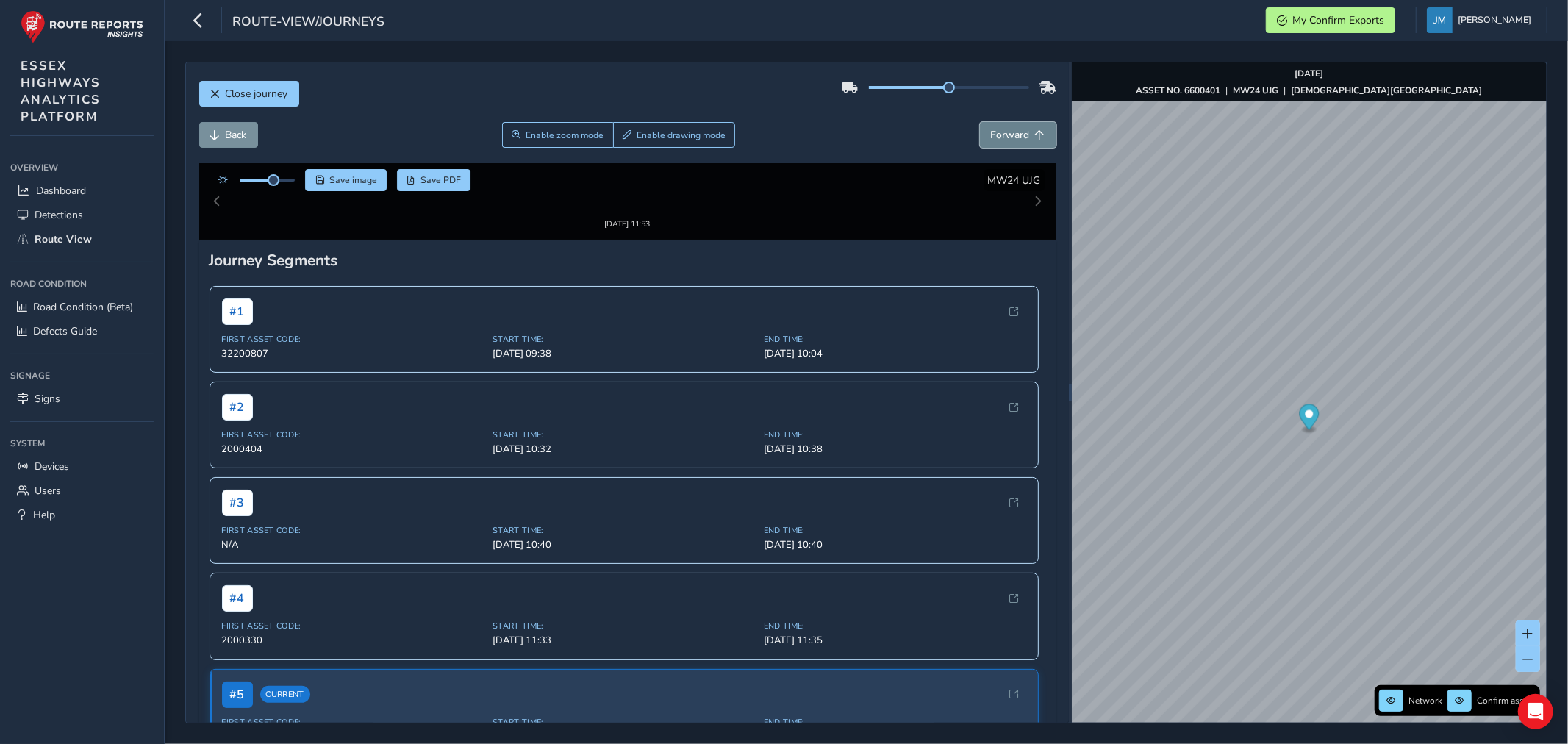
click at [1004, 136] on span "Forward" at bounding box center [1010, 135] width 39 height 14
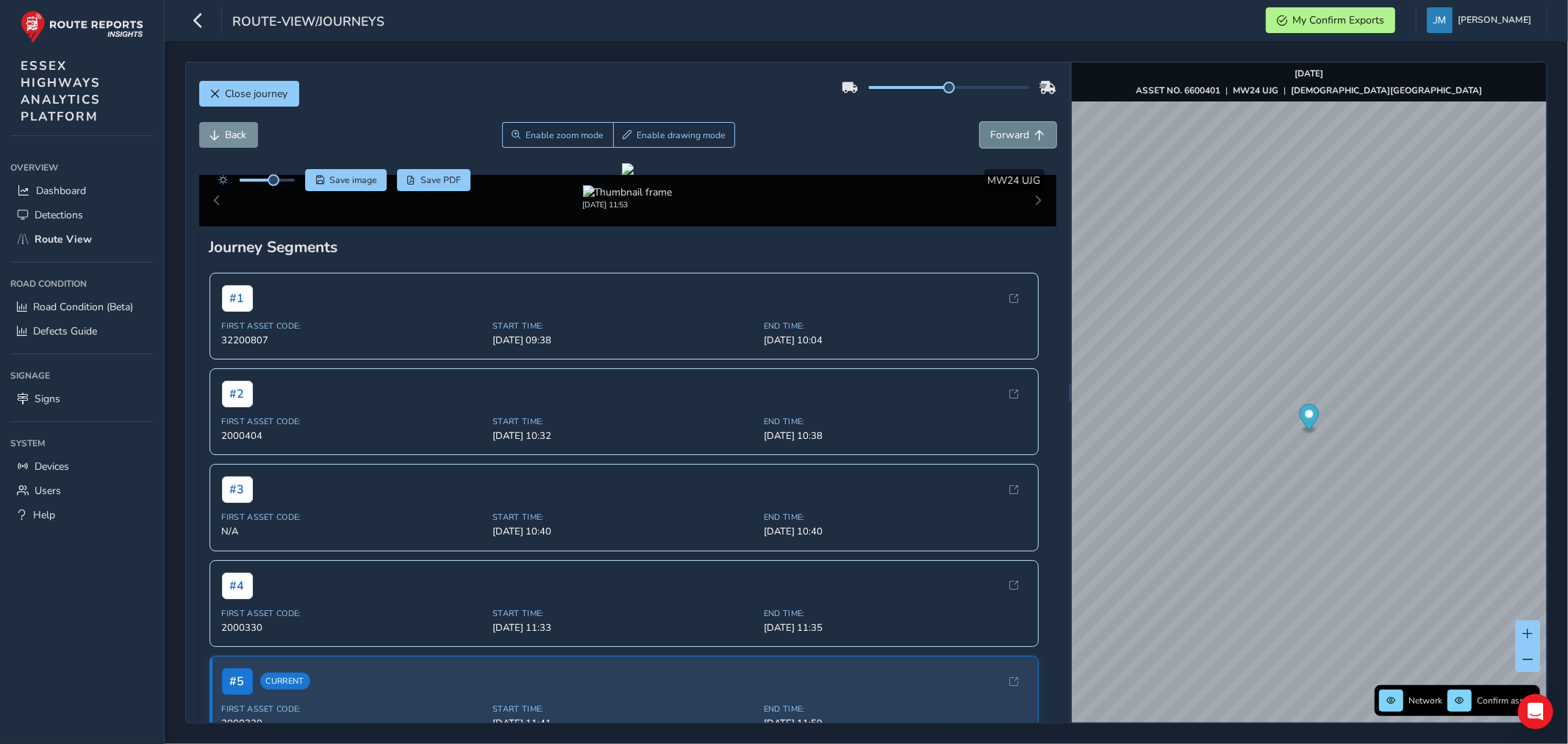
click at [1004, 136] on span "Forward" at bounding box center [1010, 135] width 39 height 14
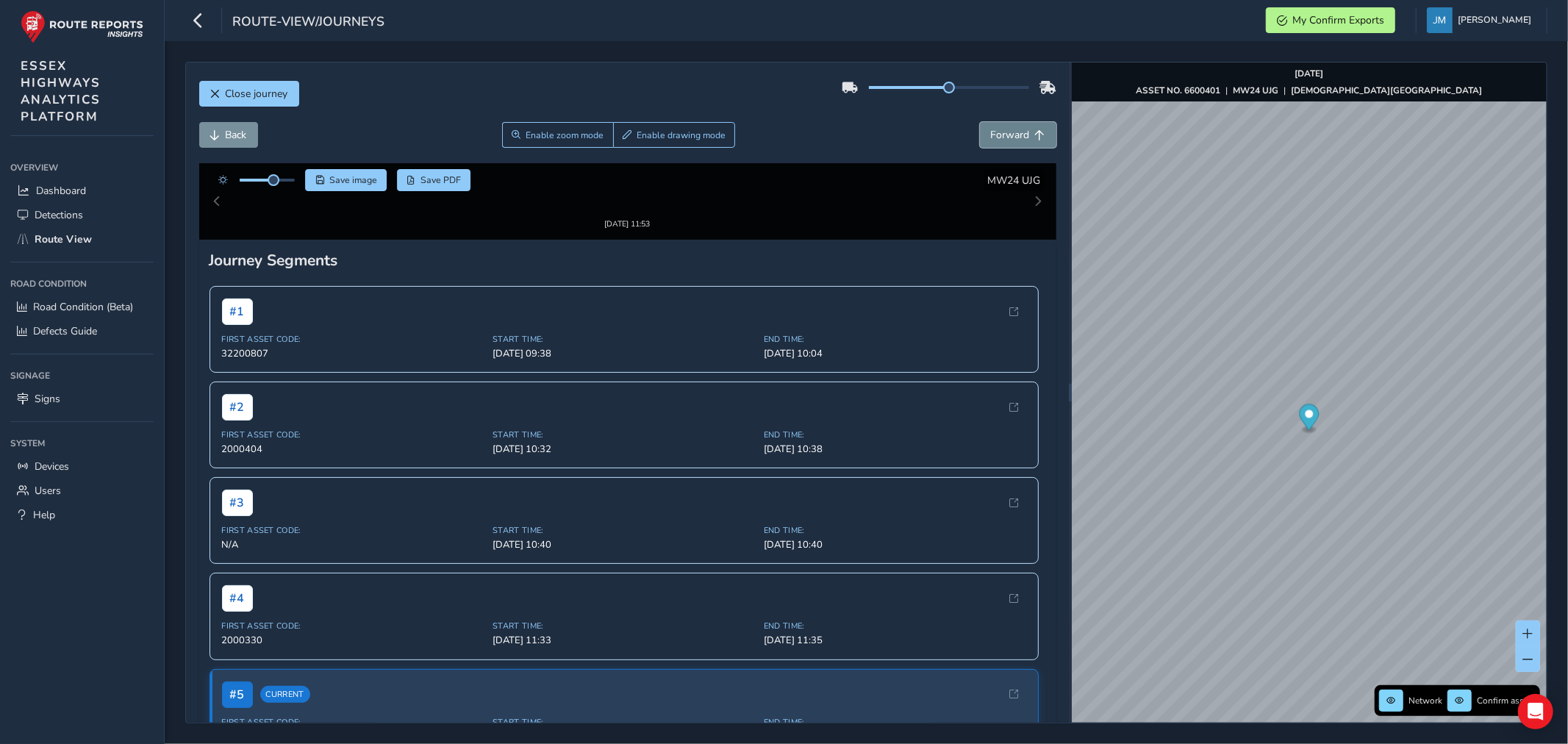
click at [1004, 136] on span "Forward" at bounding box center [1010, 135] width 39 height 14
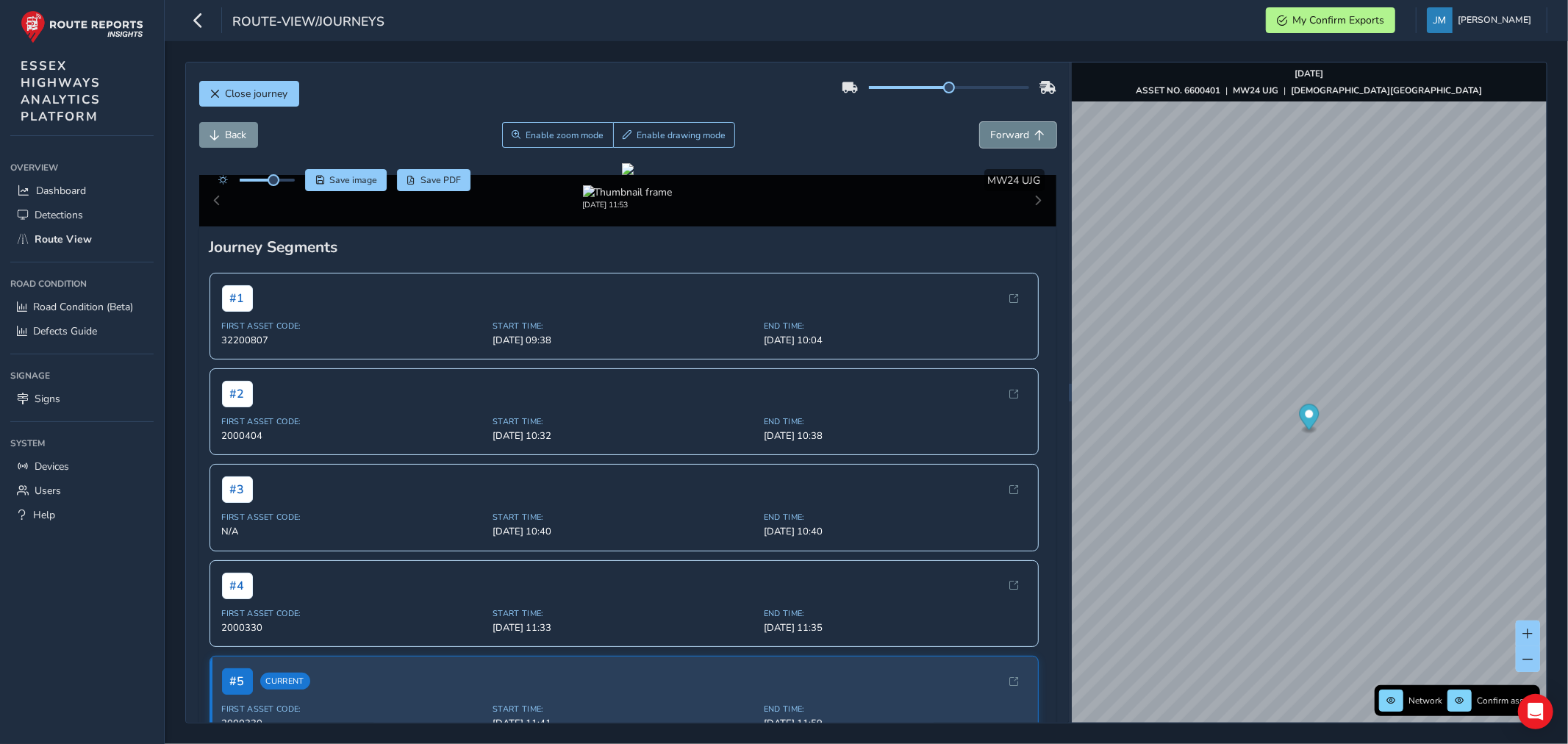
click at [1004, 136] on span "Forward" at bounding box center [1010, 135] width 39 height 14
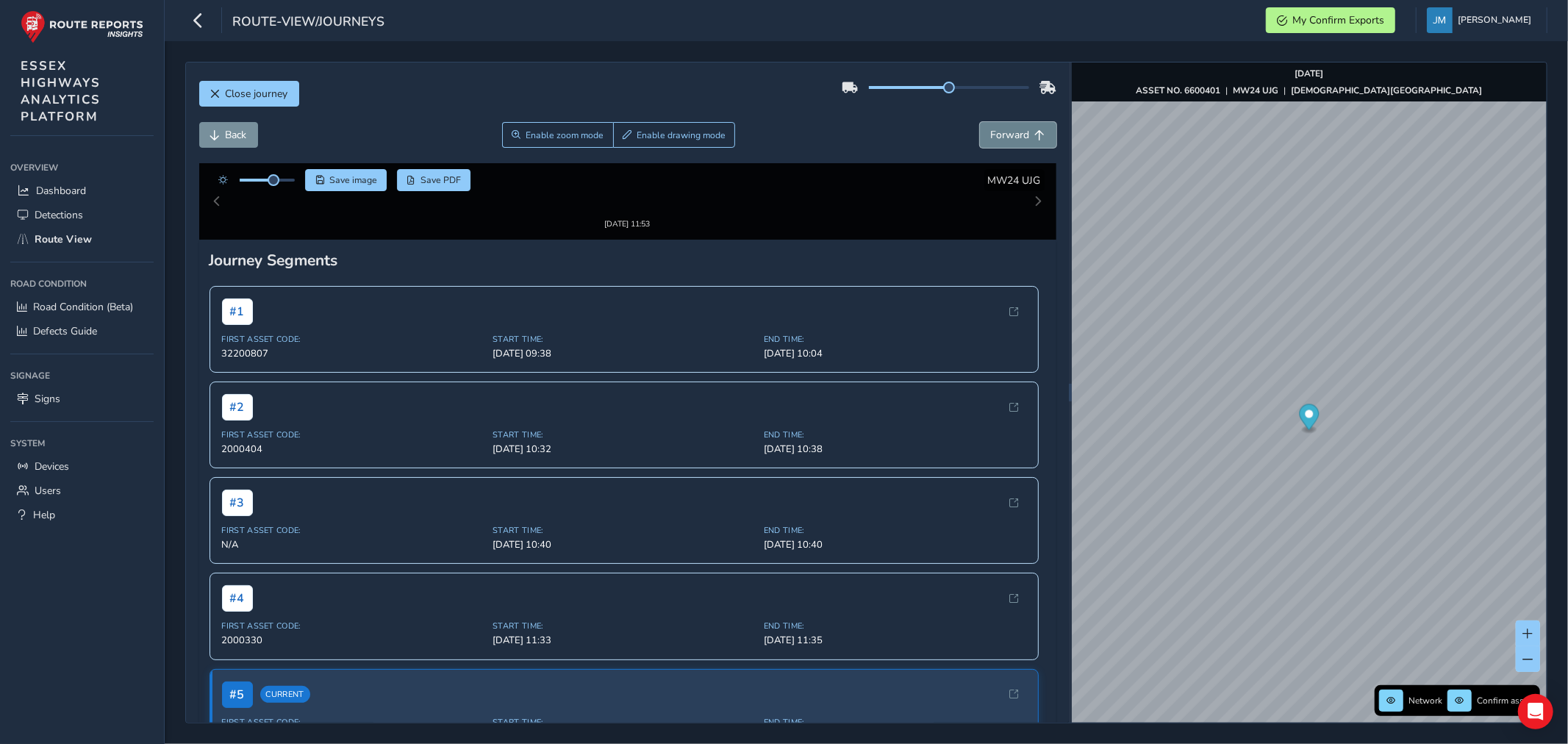
click at [1004, 136] on span "Forward" at bounding box center [1010, 135] width 39 height 14
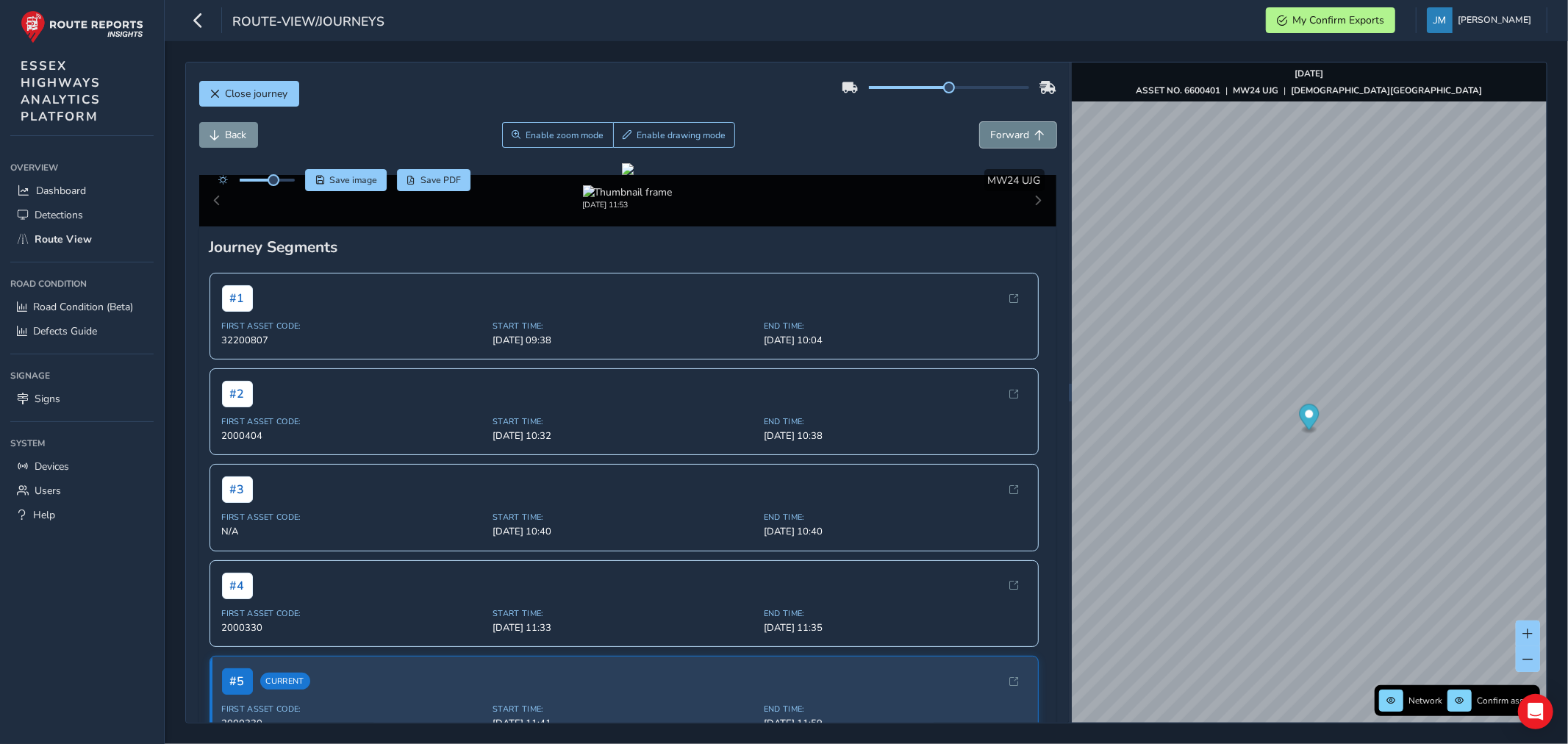
click at [1004, 136] on span "Forward" at bounding box center [1010, 135] width 39 height 14
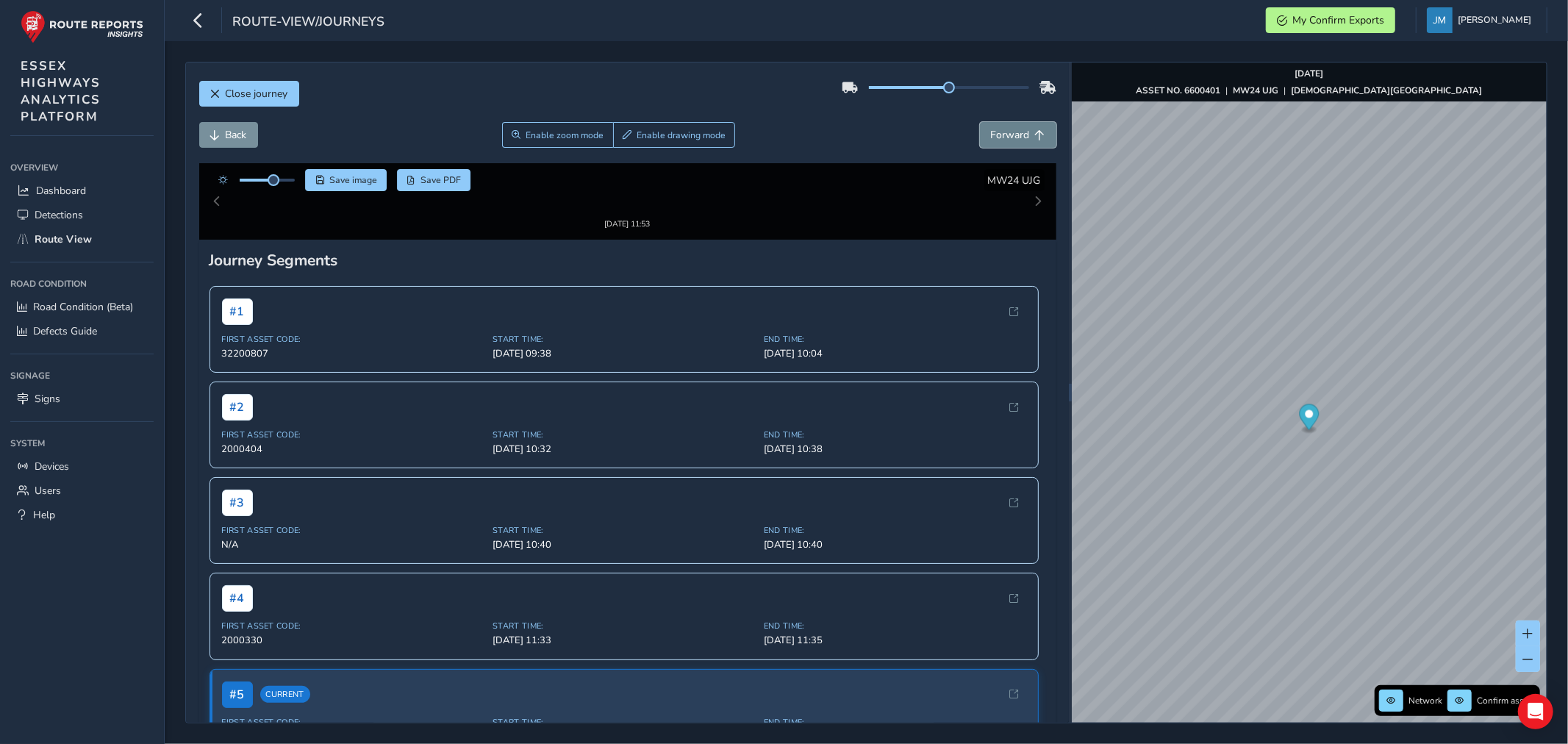
click at [1004, 136] on span "Forward" at bounding box center [1010, 135] width 39 height 14
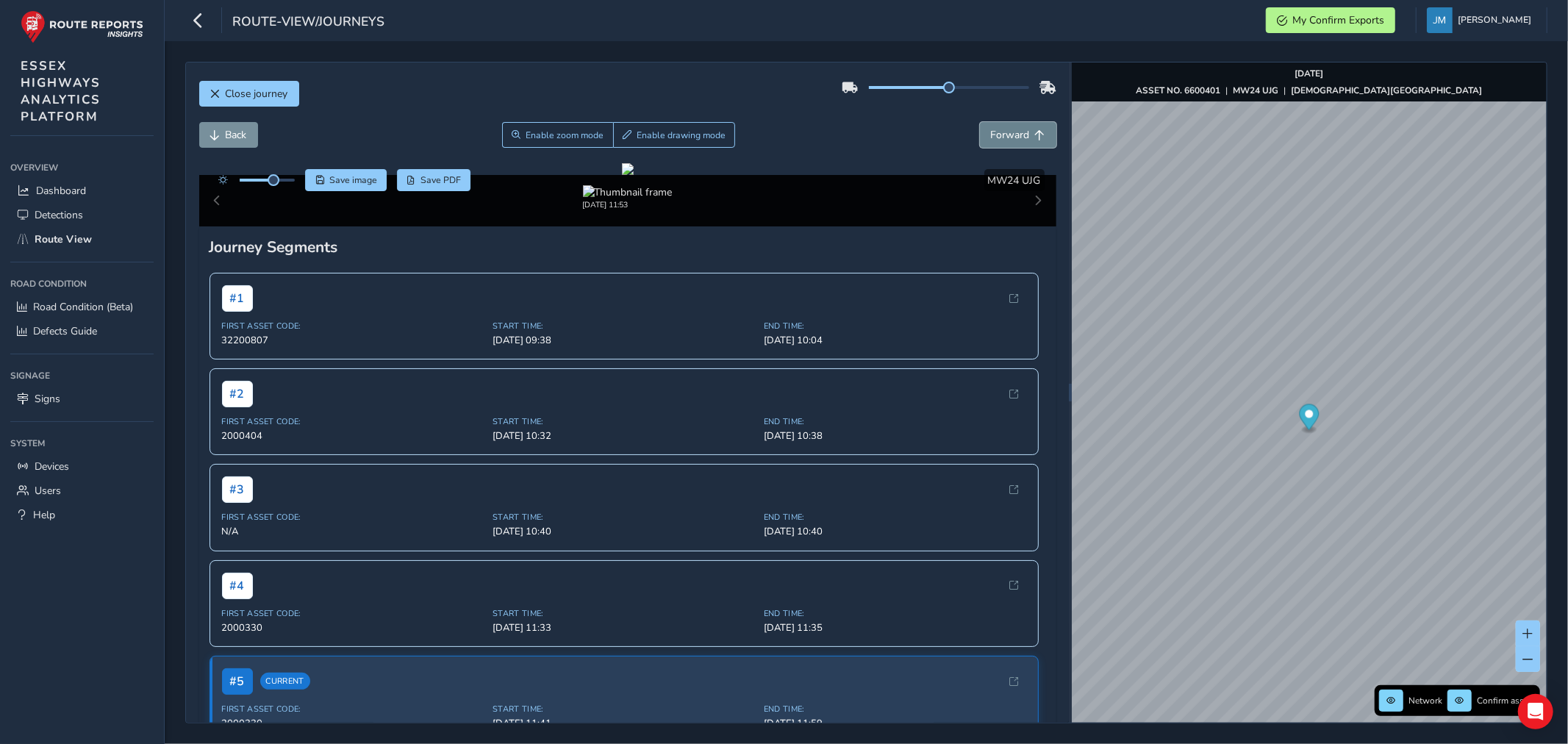
click at [1004, 136] on span "Forward" at bounding box center [1010, 135] width 39 height 14
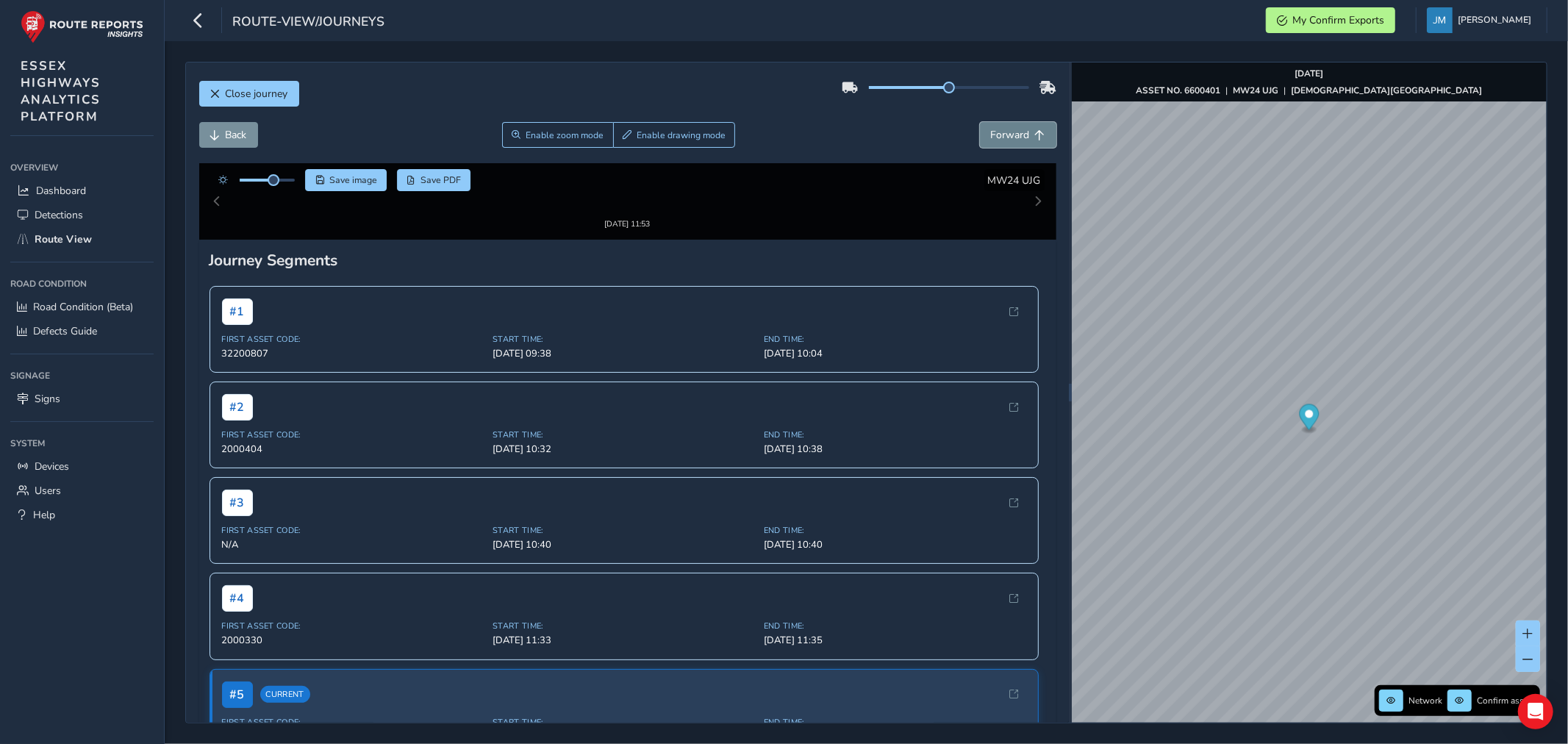
click at [1004, 136] on span "Forward" at bounding box center [1010, 135] width 39 height 14
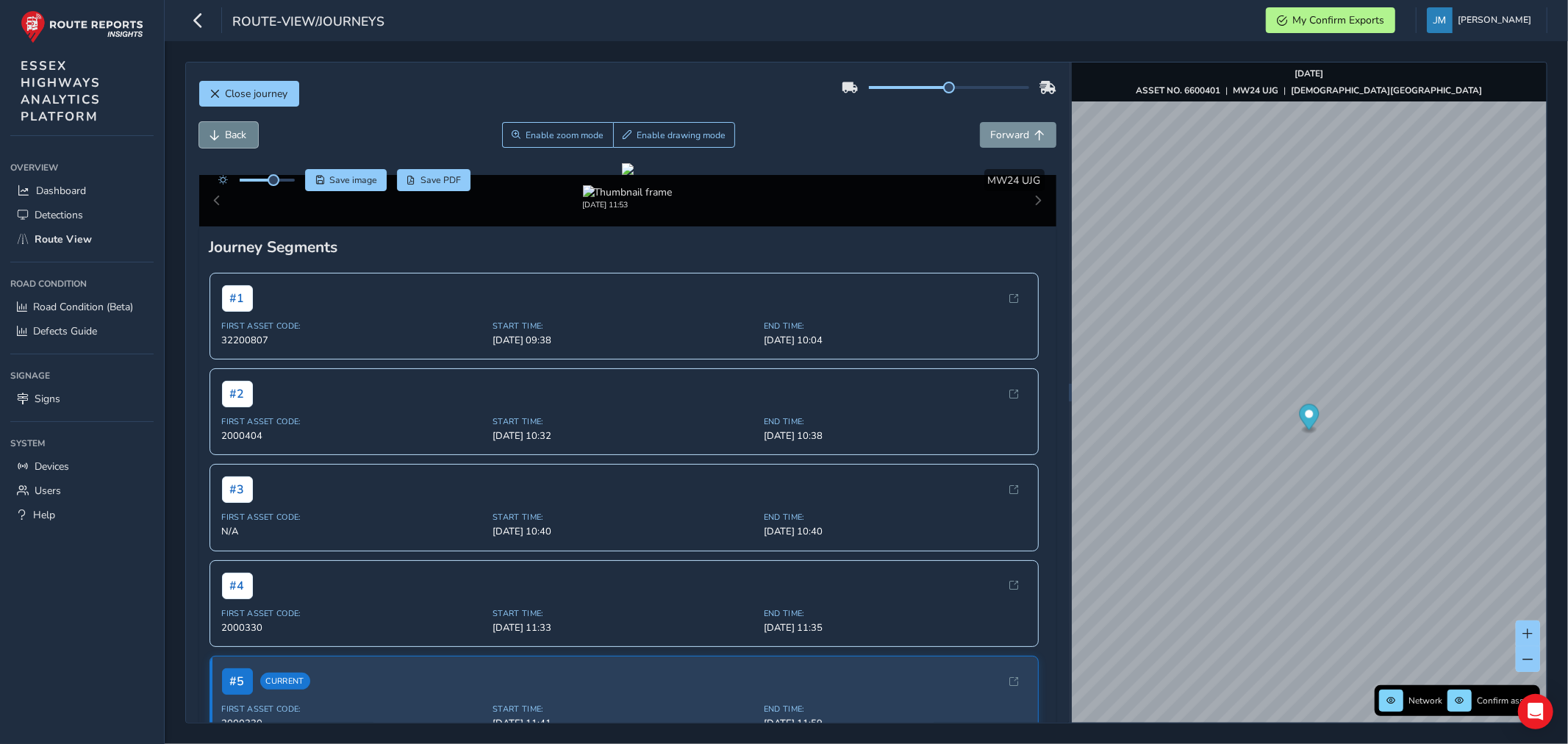
click at [235, 134] on span "Back" at bounding box center [236, 135] width 21 height 14
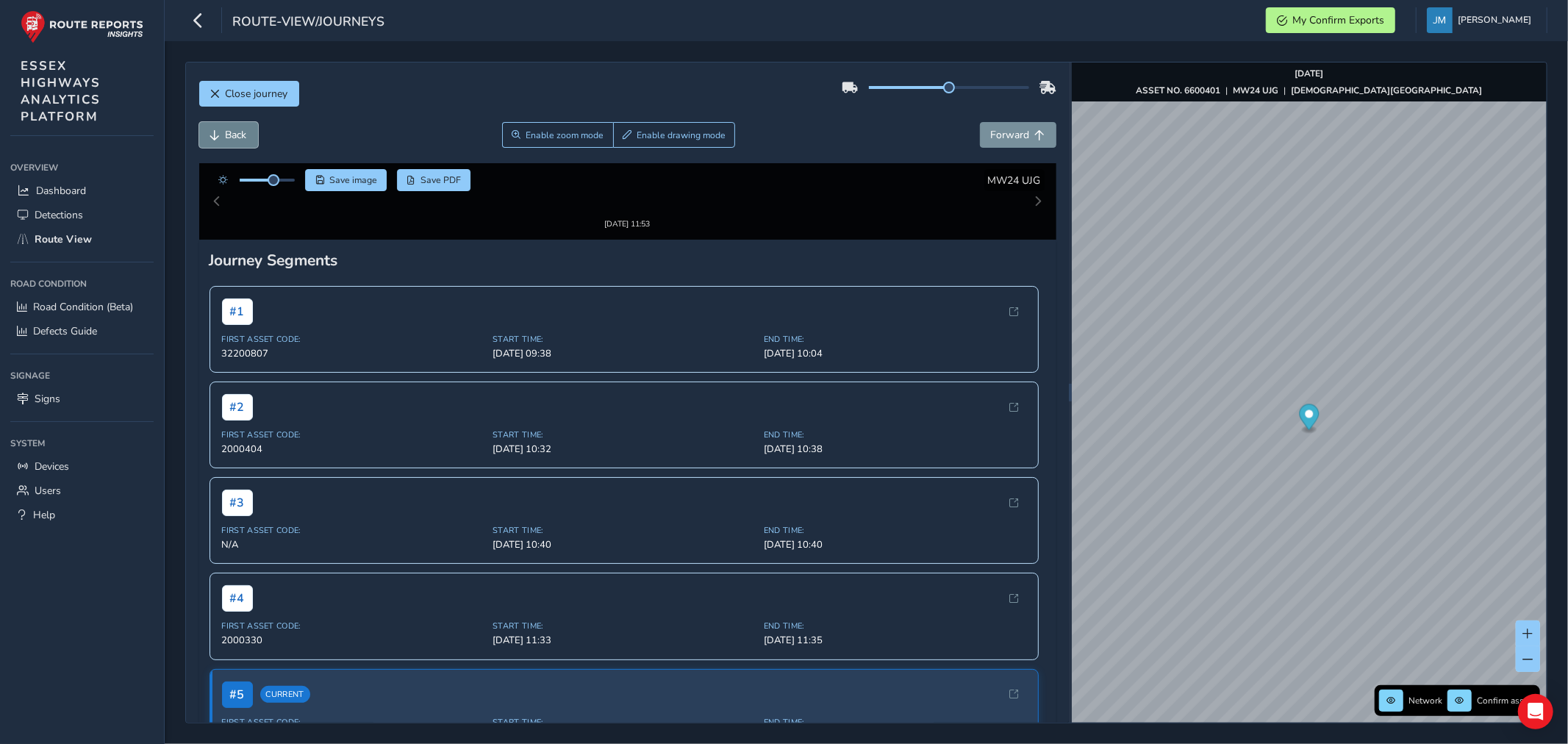
click at [234, 134] on span "Back" at bounding box center [236, 135] width 21 height 14
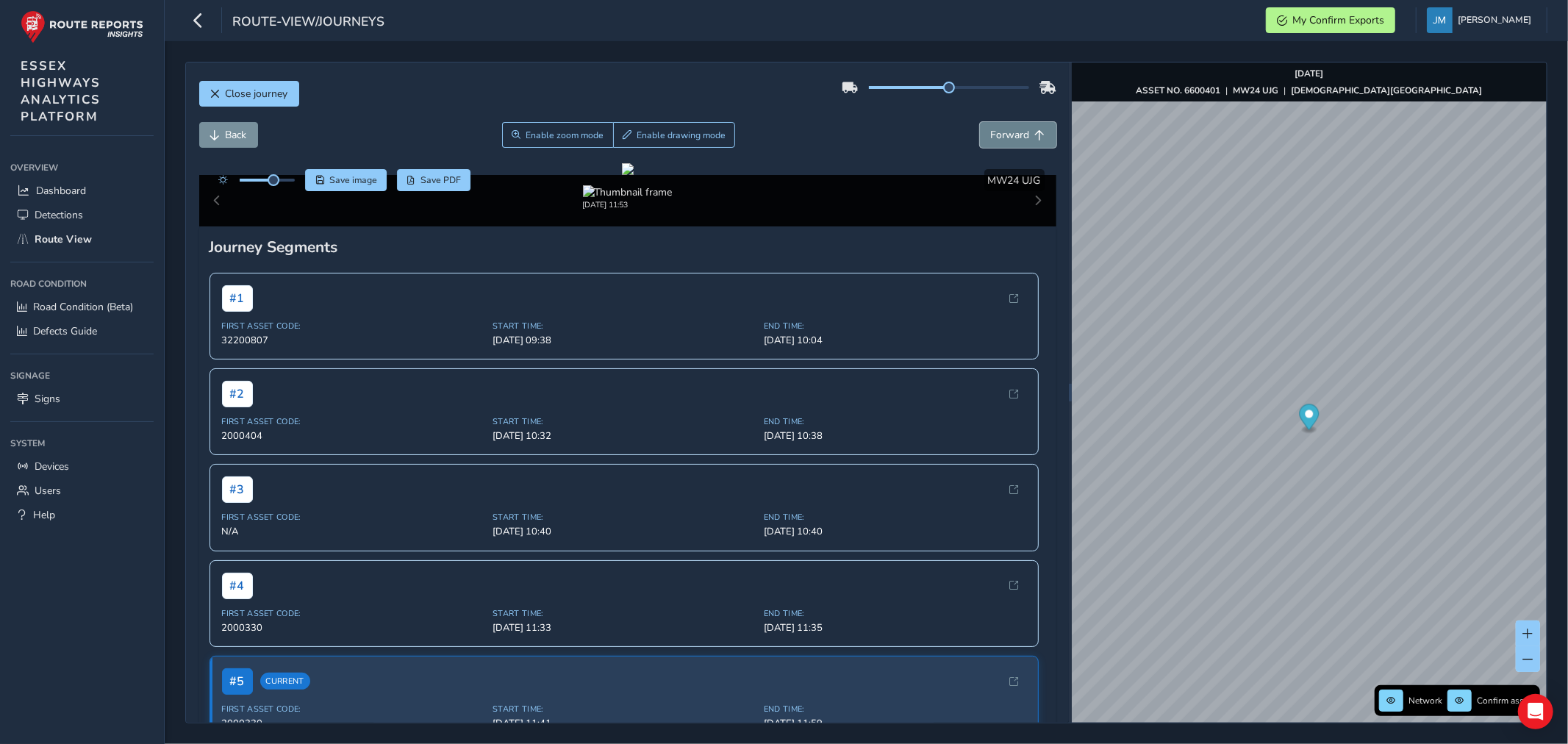
click at [1003, 134] on span "Forward" at bounding box center [1010, 135] width 39 height 14
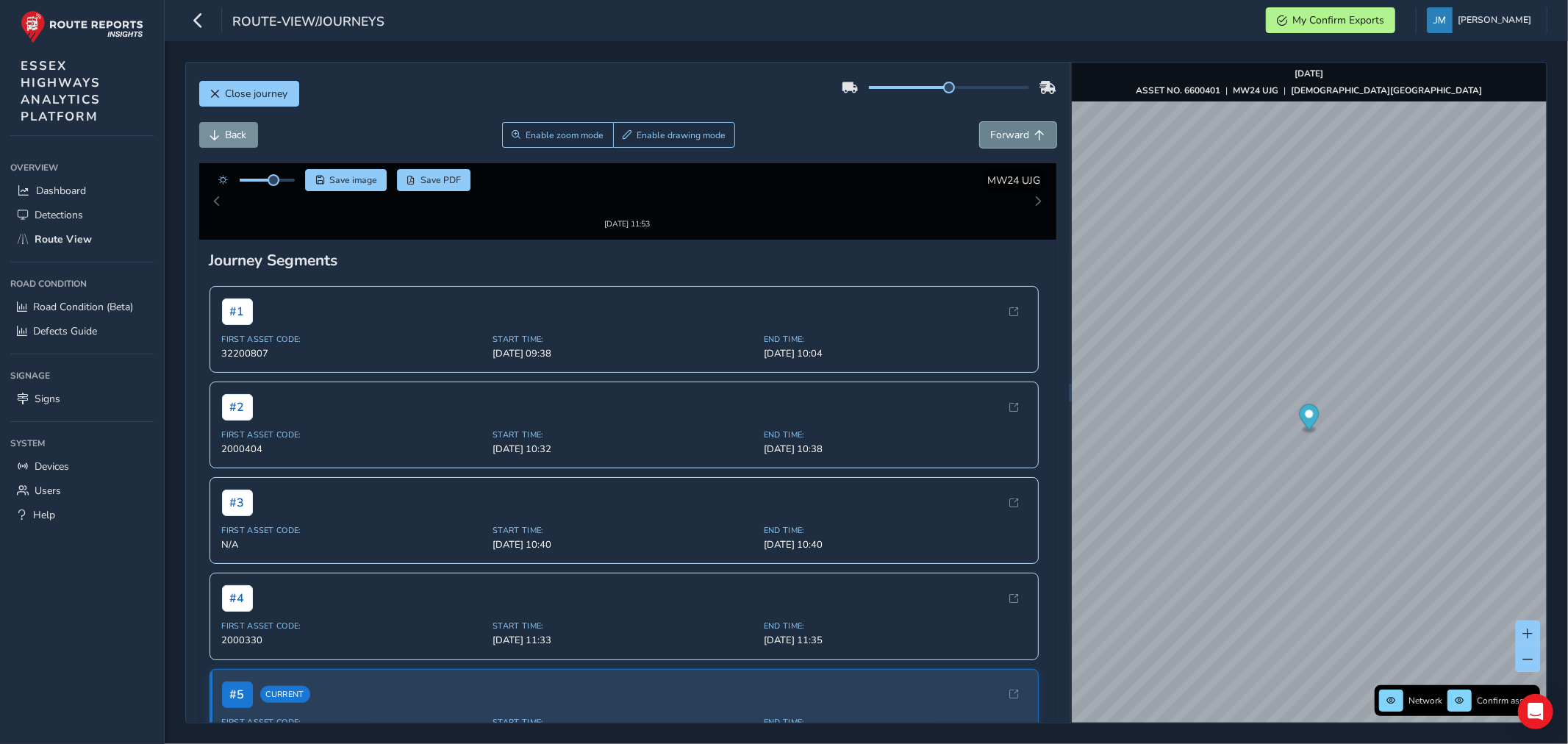
click at [1003, 134] on span "Forward" at bounding box center [1010, 135] width 39 height 14
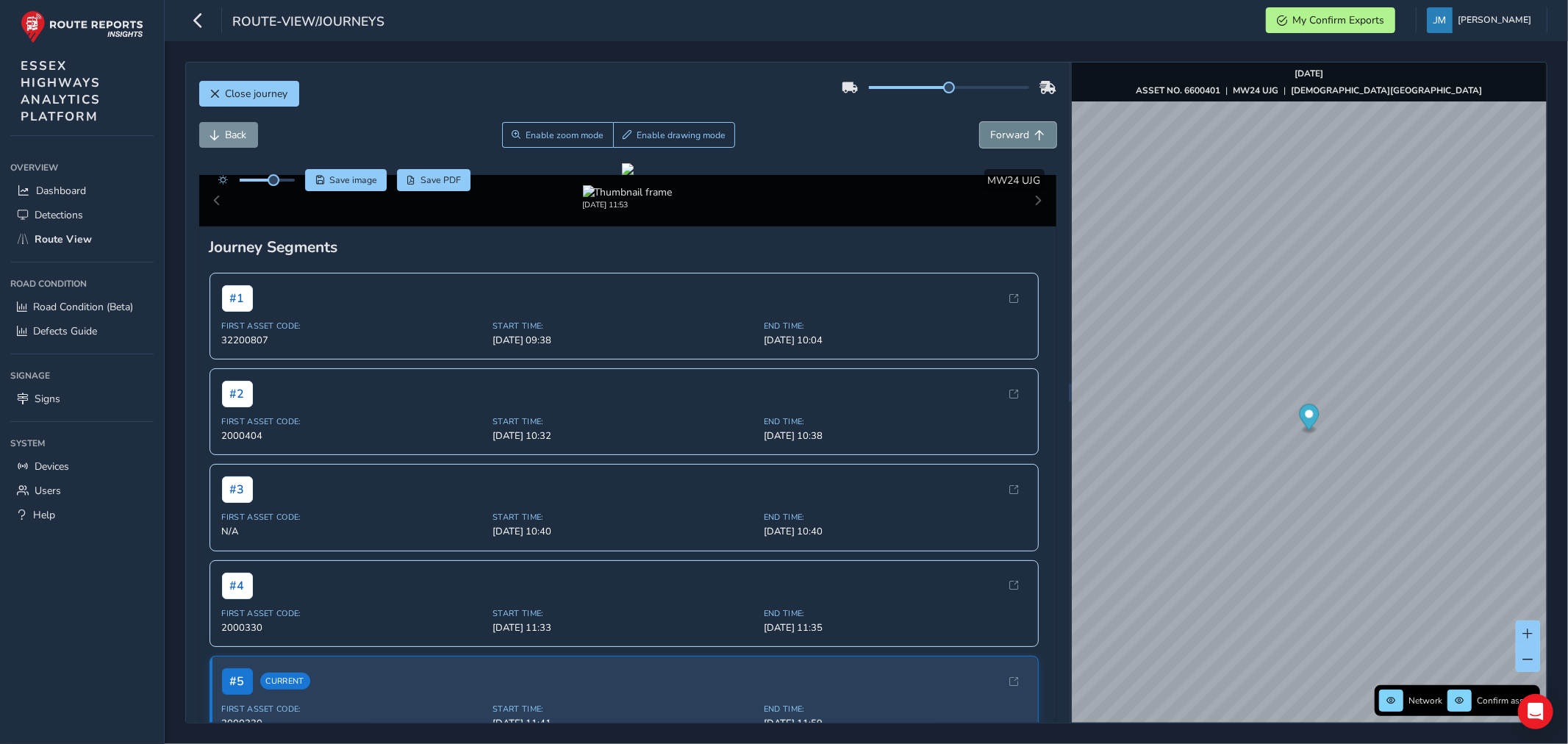
click at [1003, 134] on span "Forward" at bounding box center [1010, 135] width 39 height 14
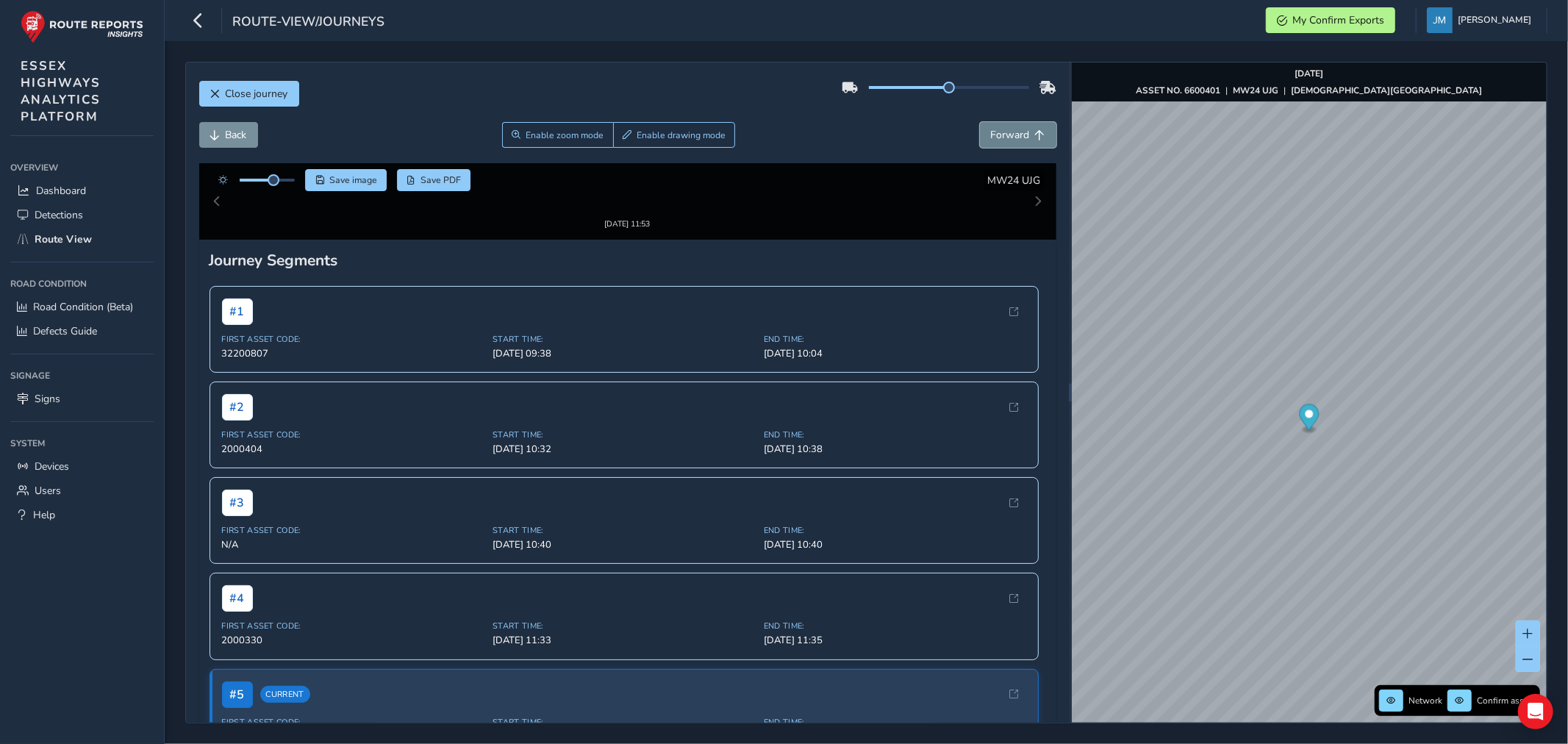
click at [1003, 134] on span "Forward" at bounding box center [1010, 135] width 39 height 14
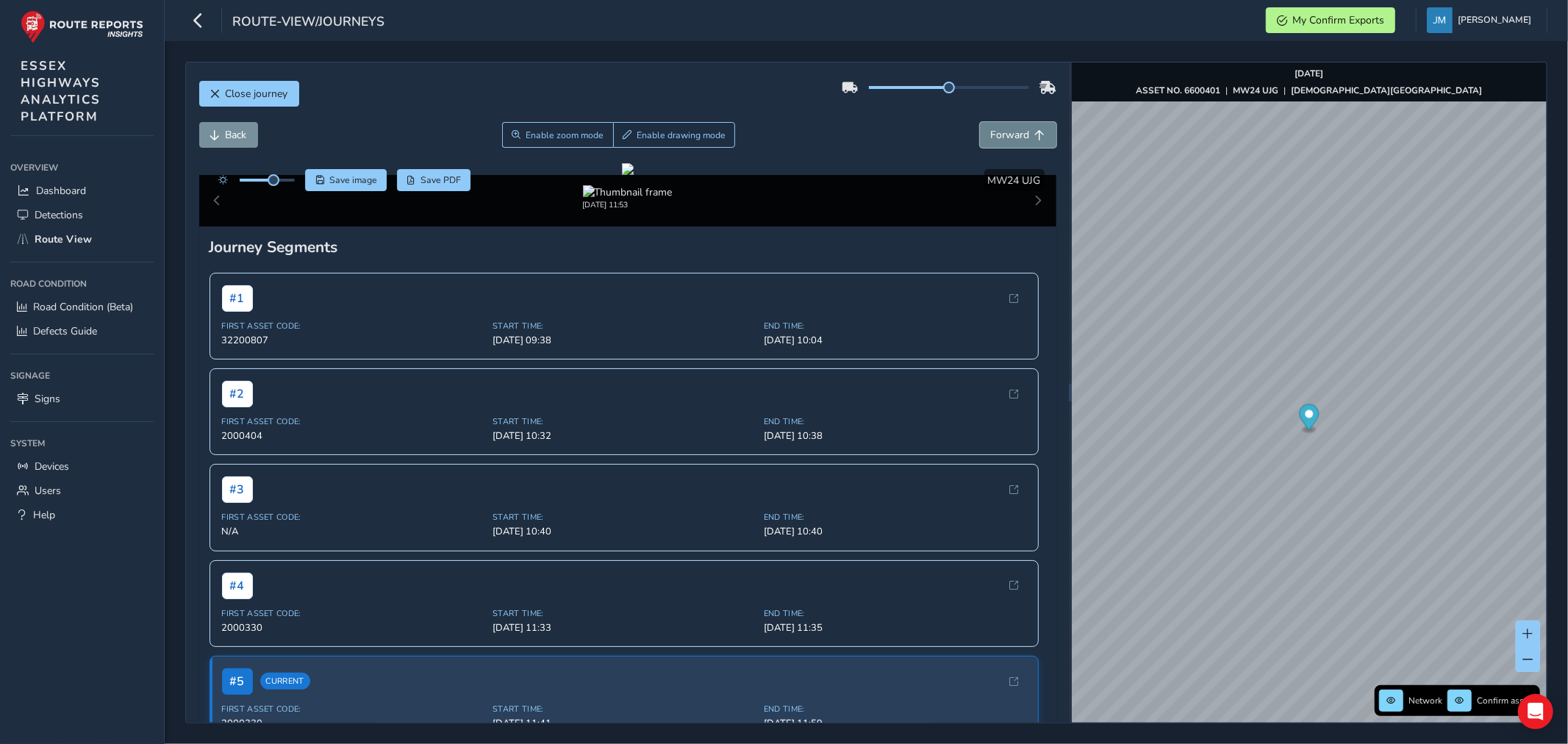
click at [1003, 134] on span "Forward" at bounding box center [1010, 135] width 39 height 14
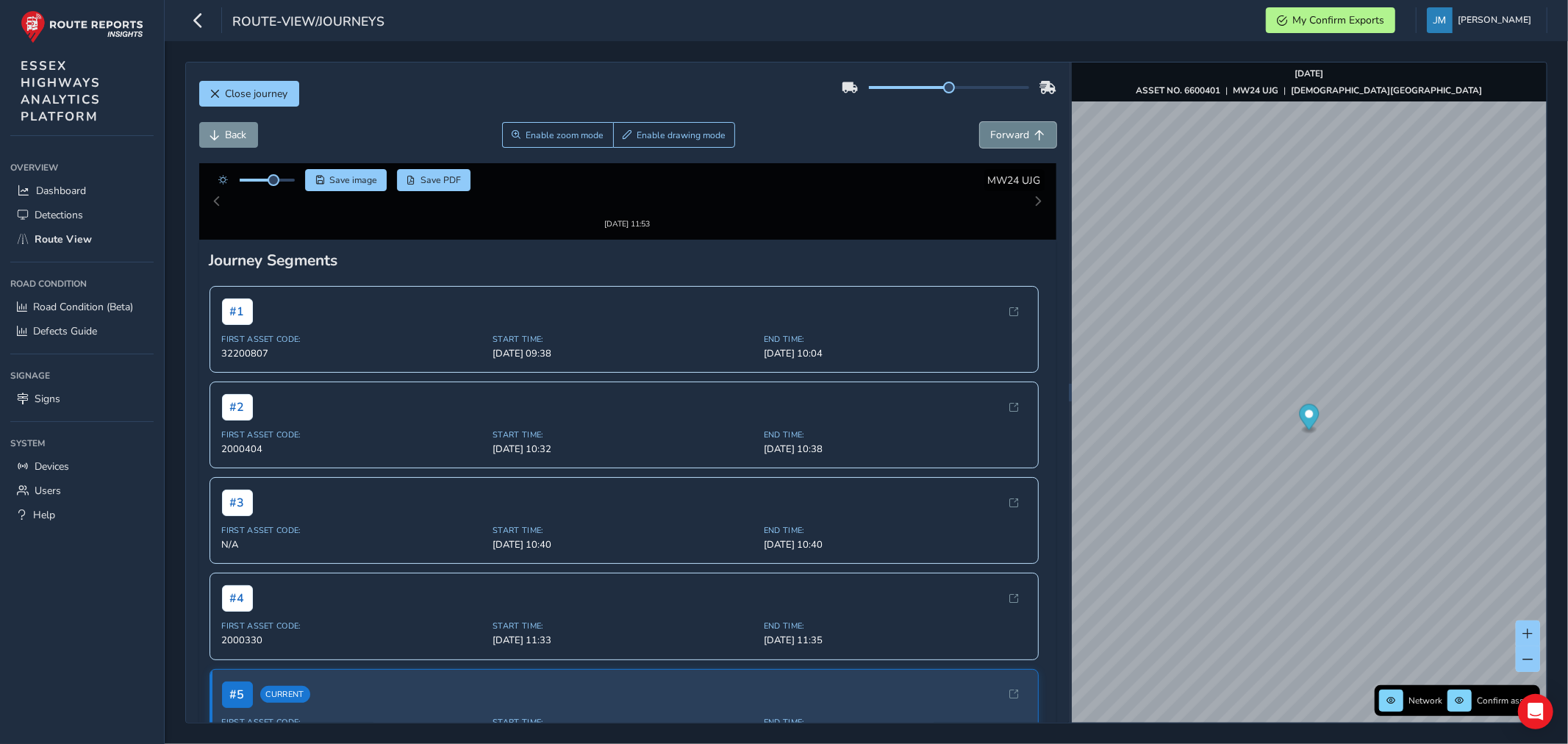
click at [1003, 134] on span "Forward" at bounding box center [1010, 135] width 39 height 14
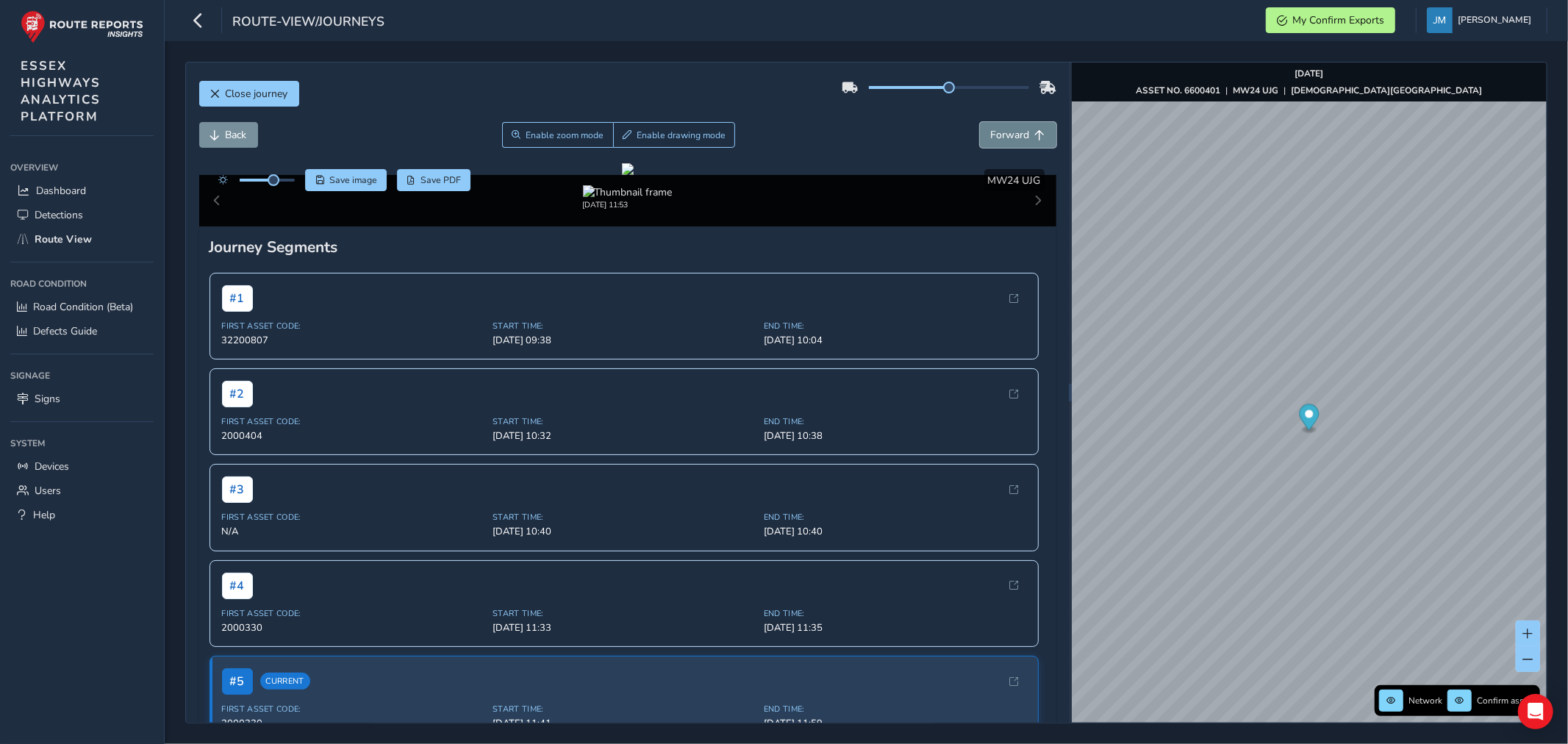
click at [1003, 134] on span "Forward" at bounding box center [1010, 135] width 39 height 14
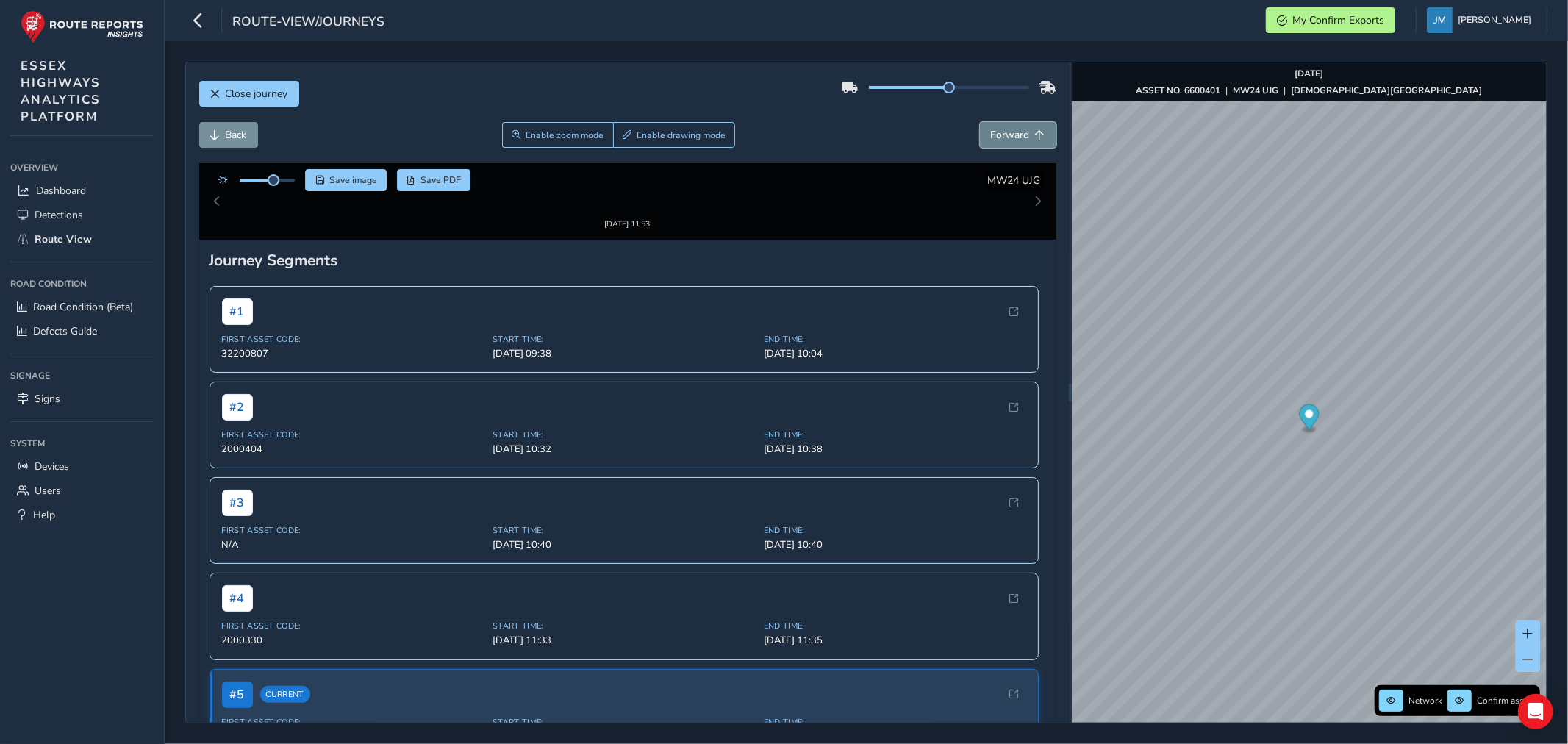
click at [1003, 134] on span "Forward" at bounding box center [1010, 135] width 39 height 14
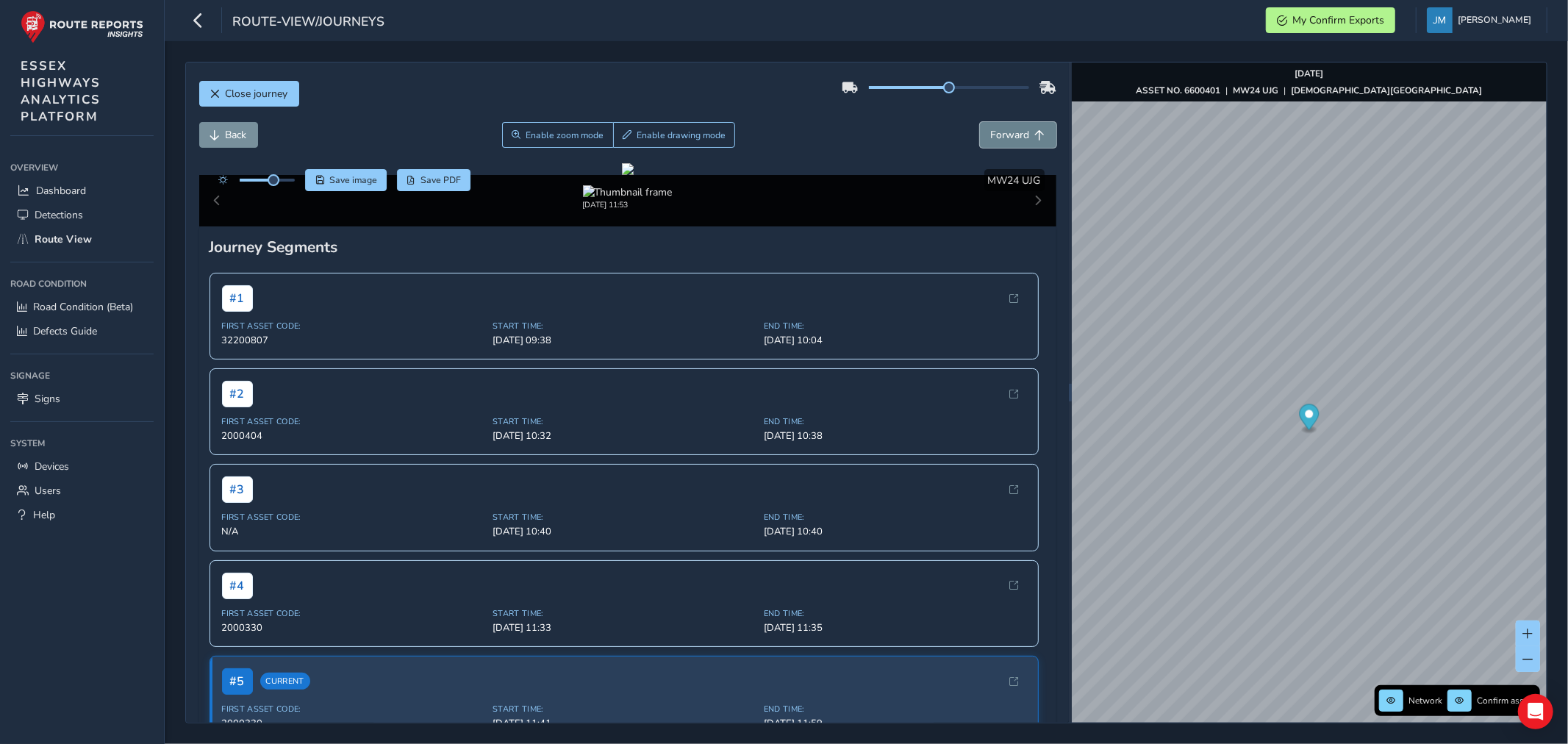
click at [1003, 134] on span "Forward" at bounding box center [1010, 135] width 39 height 14
click at [214, 93] on span "Close journey" at bounding box center [215, 94] width 11 height 11
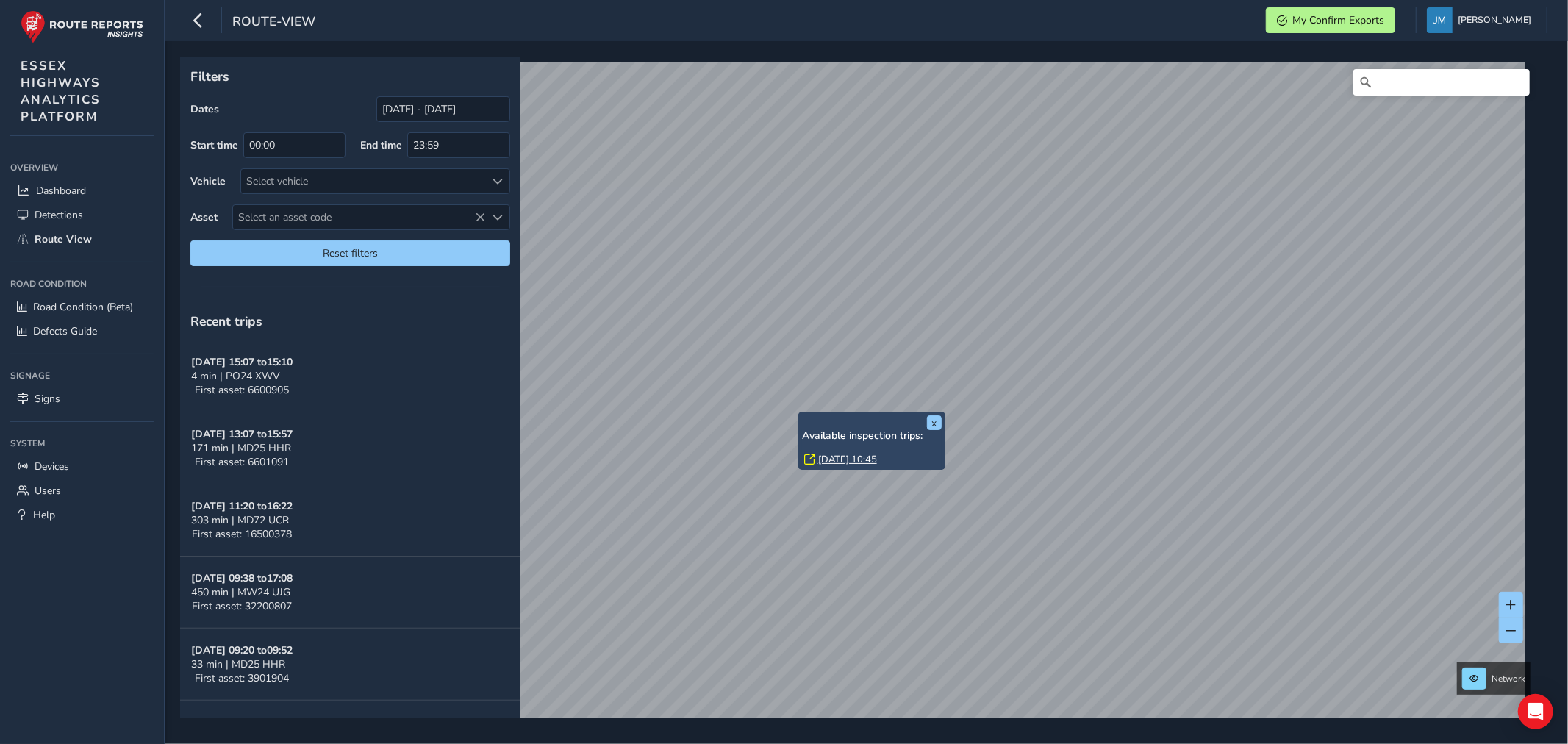
click at [833, 459] on link "[DATE] 10:45" at bounding box center [848, 459] width 59 height 13
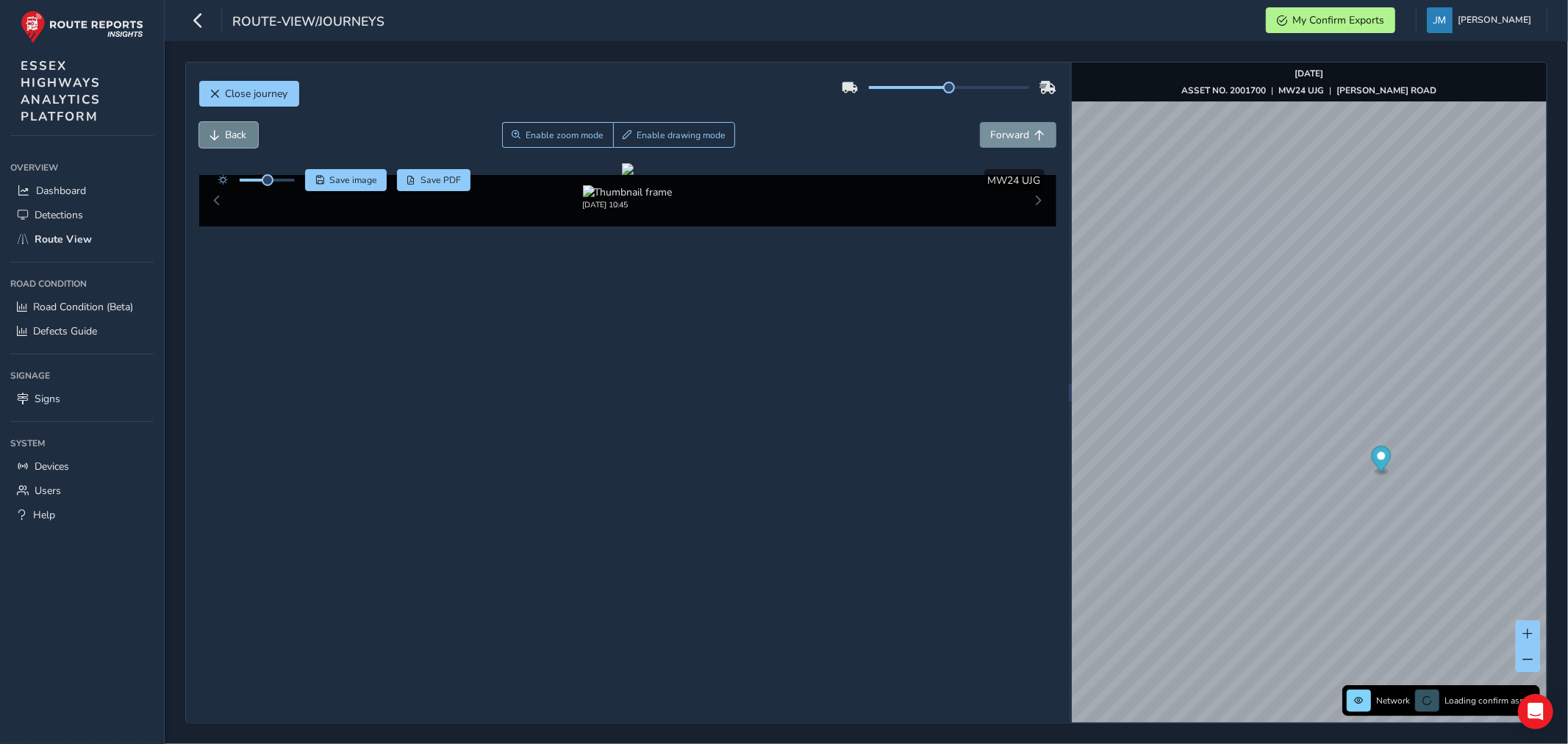
click at [233, 133] on span "Back" at bounding box center [236, 135] width 21 height 14
click at [234, 132] on span "Back" at bounding box center [236, 135] width 21 height 14
click at [236, 131] on span "Back" at bounding box center [236, 135] width 21 height 14
click at [237, 131] on span "Back" at bounding box center [236, 135] width 21 height 14
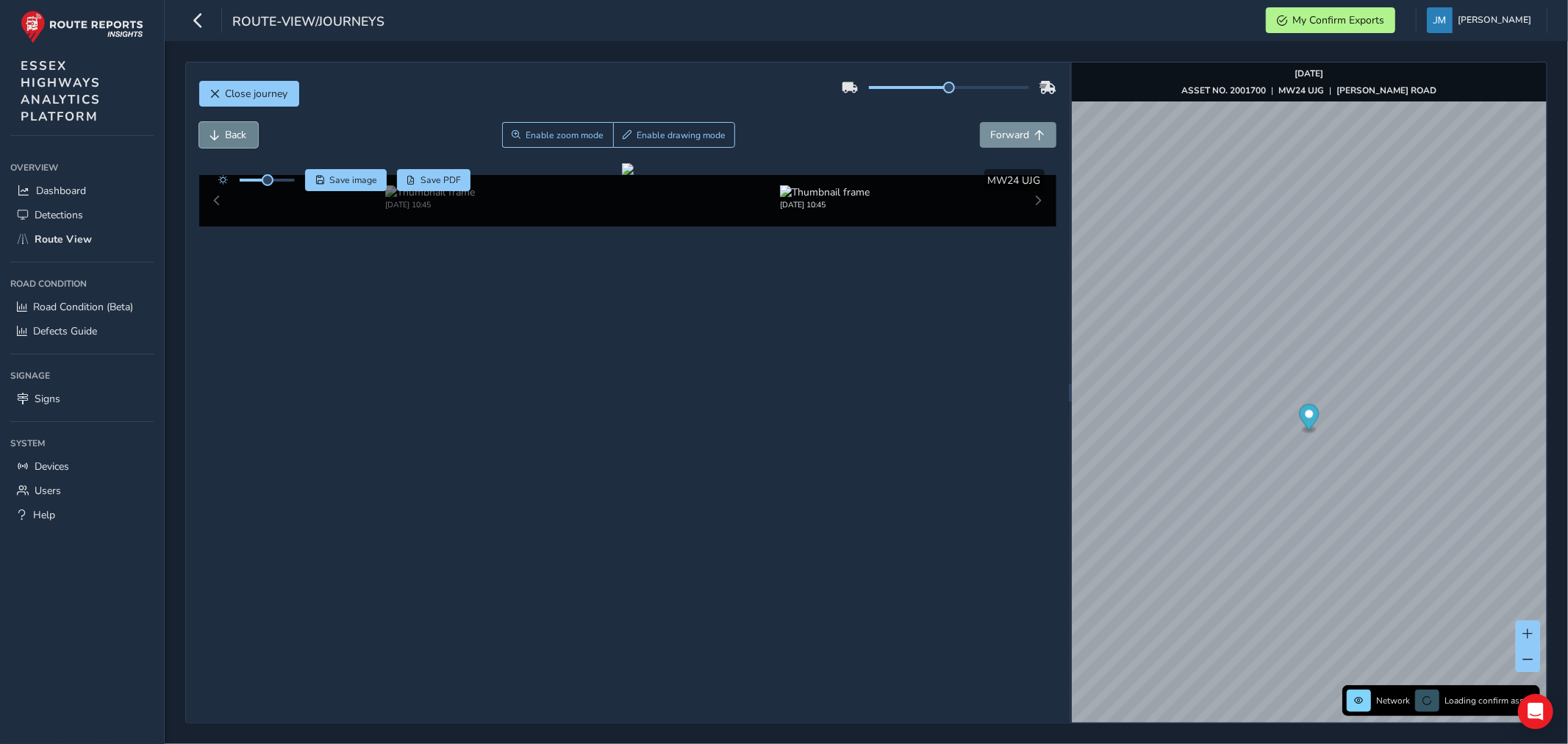
click at [237, 131] on span "Back" at bounding box center [236, 135] width 21 height 14
click at [1010, 127] on button "Forward" at bounding box center [1018, 134] width 77 height 25
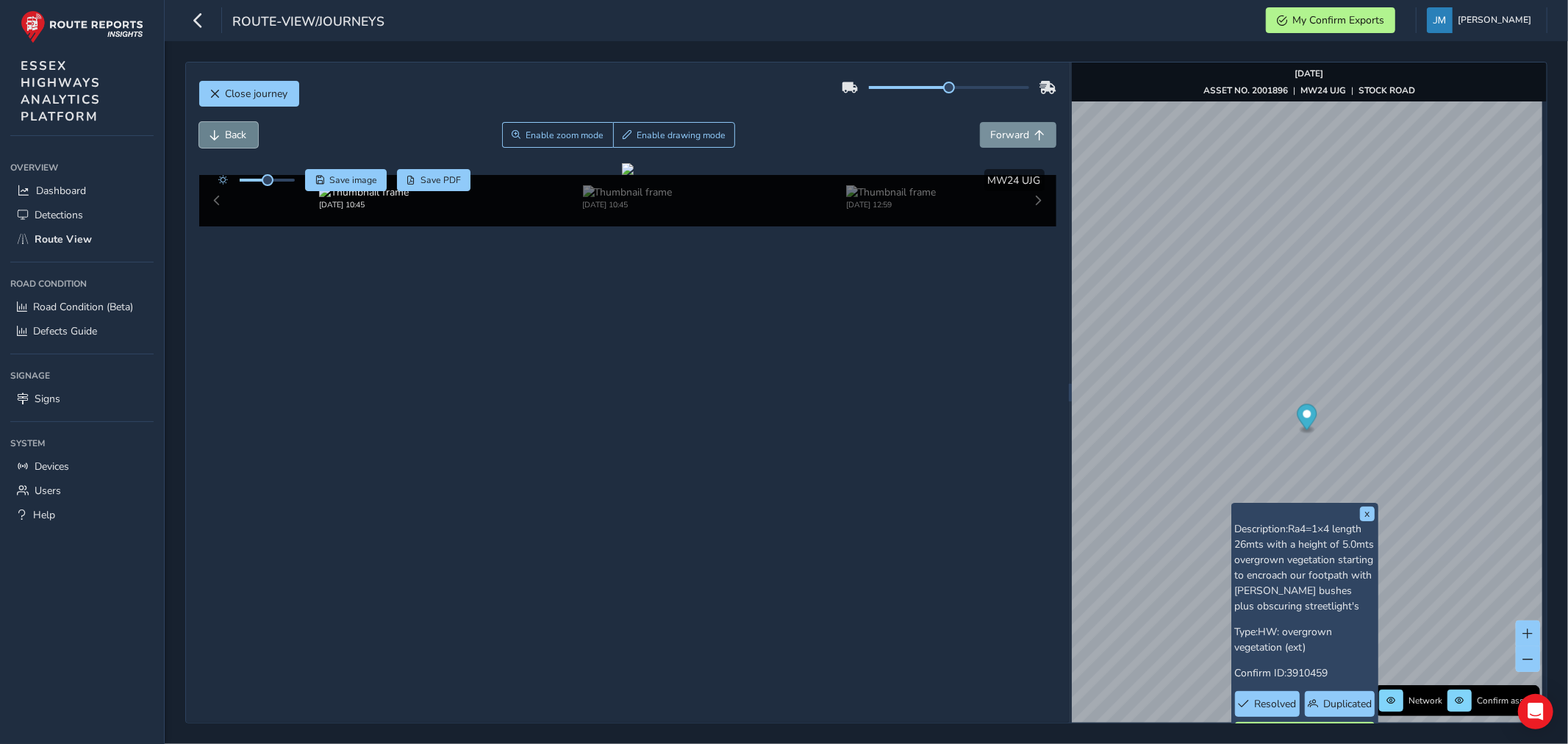
click at [229, 136] on span "Back" at bounding box center [236, 135] width 21 height 14
click at [1004, 136] on span "Forward" at bounding box center [1010, 135] width 39 height 14
click at [1013, 130] on button "Forward" at bounding box center [1018, 134] width 77 height 25
click at [229, 137] on span "Back" at bounding box center [236, 135] width 21 height 14
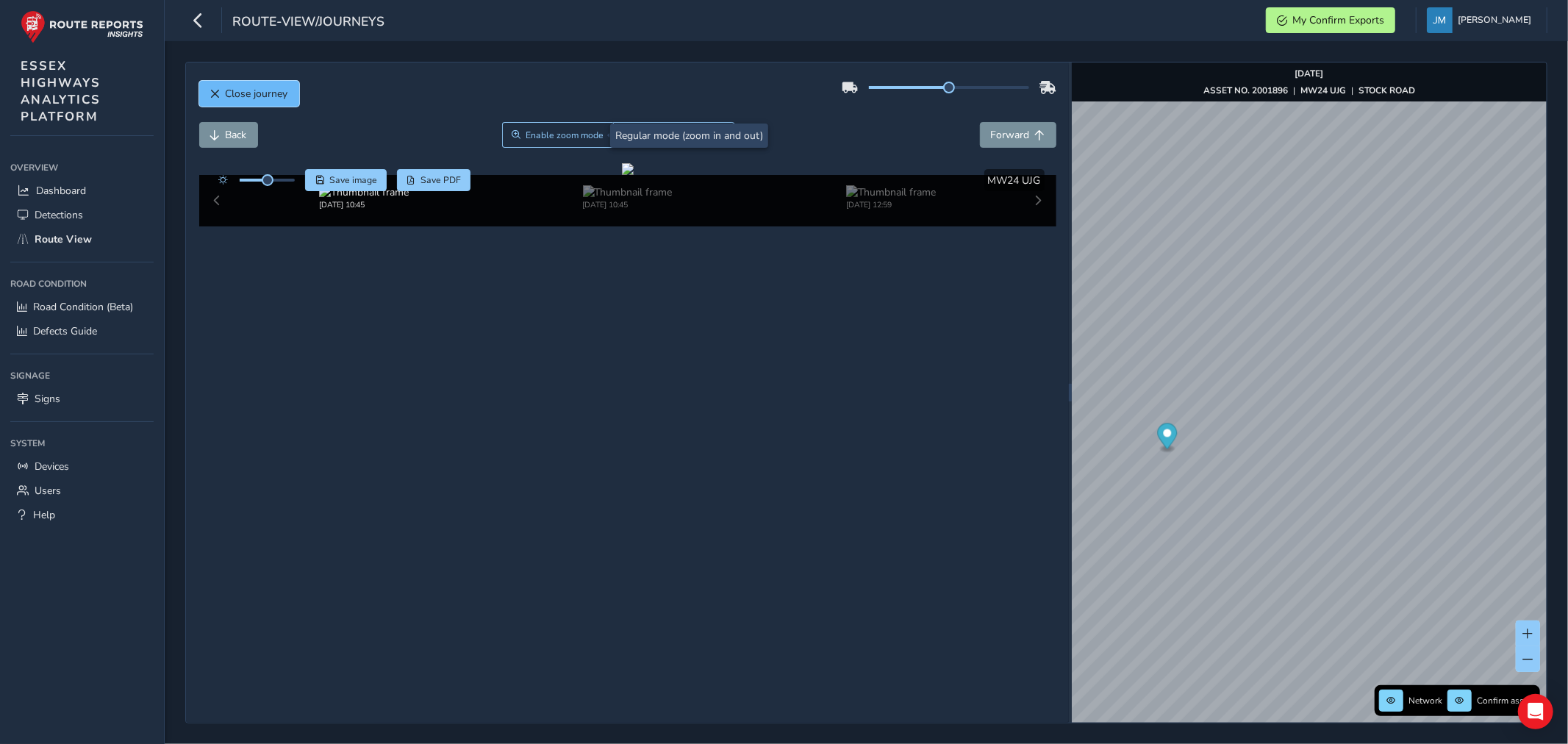
click at [216, 92] on span "Close journey" at bounding box center [215, 94] width 11 height 11
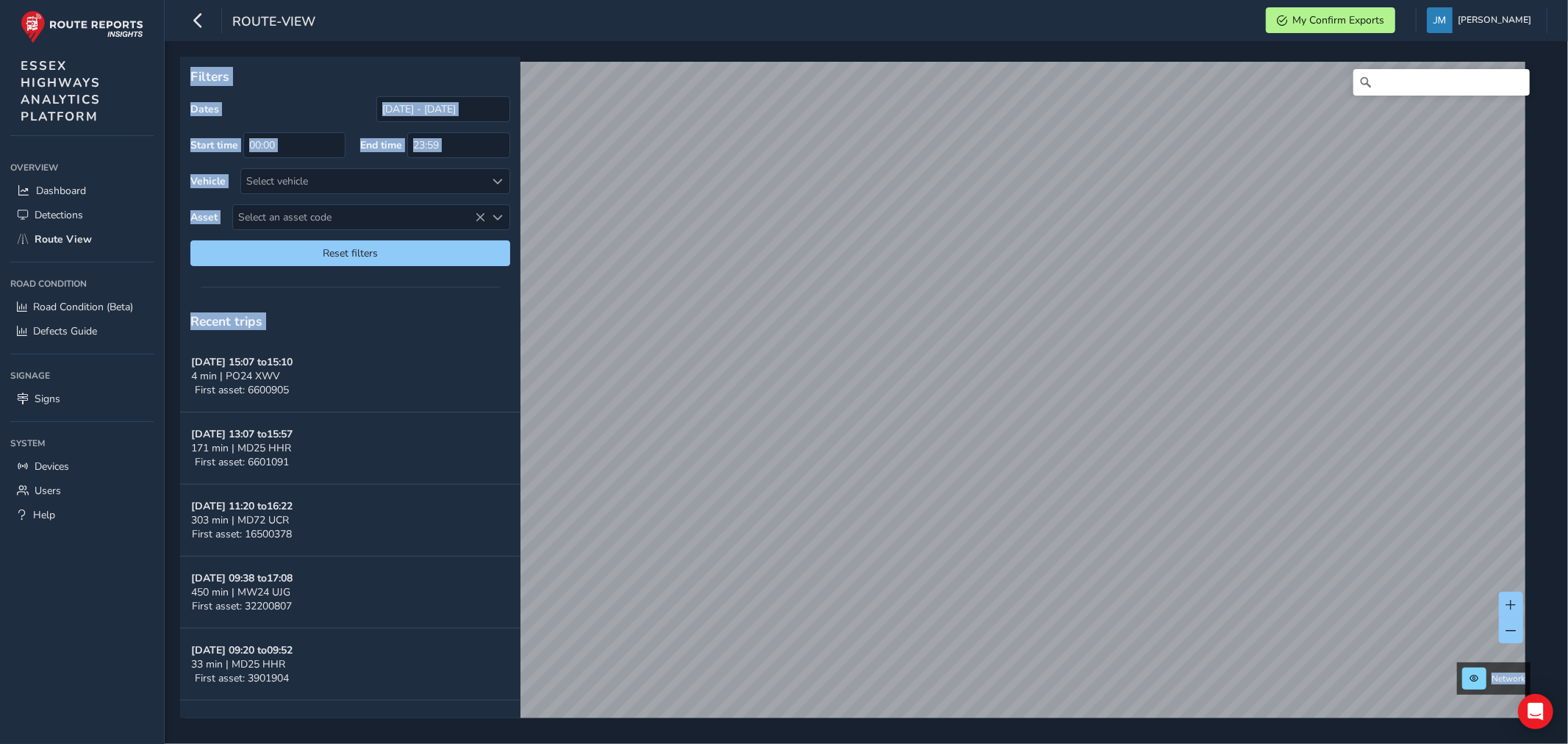
click at [430, 25] on div "route-view My Confirm Exports [PERSON_NAME] Colour Scheme: Dark Dim Light Logout" at bounding box center [866, 20] width 1403 height 41
click at [1511, 600] on span at bounding box center [1511, 604] width 11 height 11
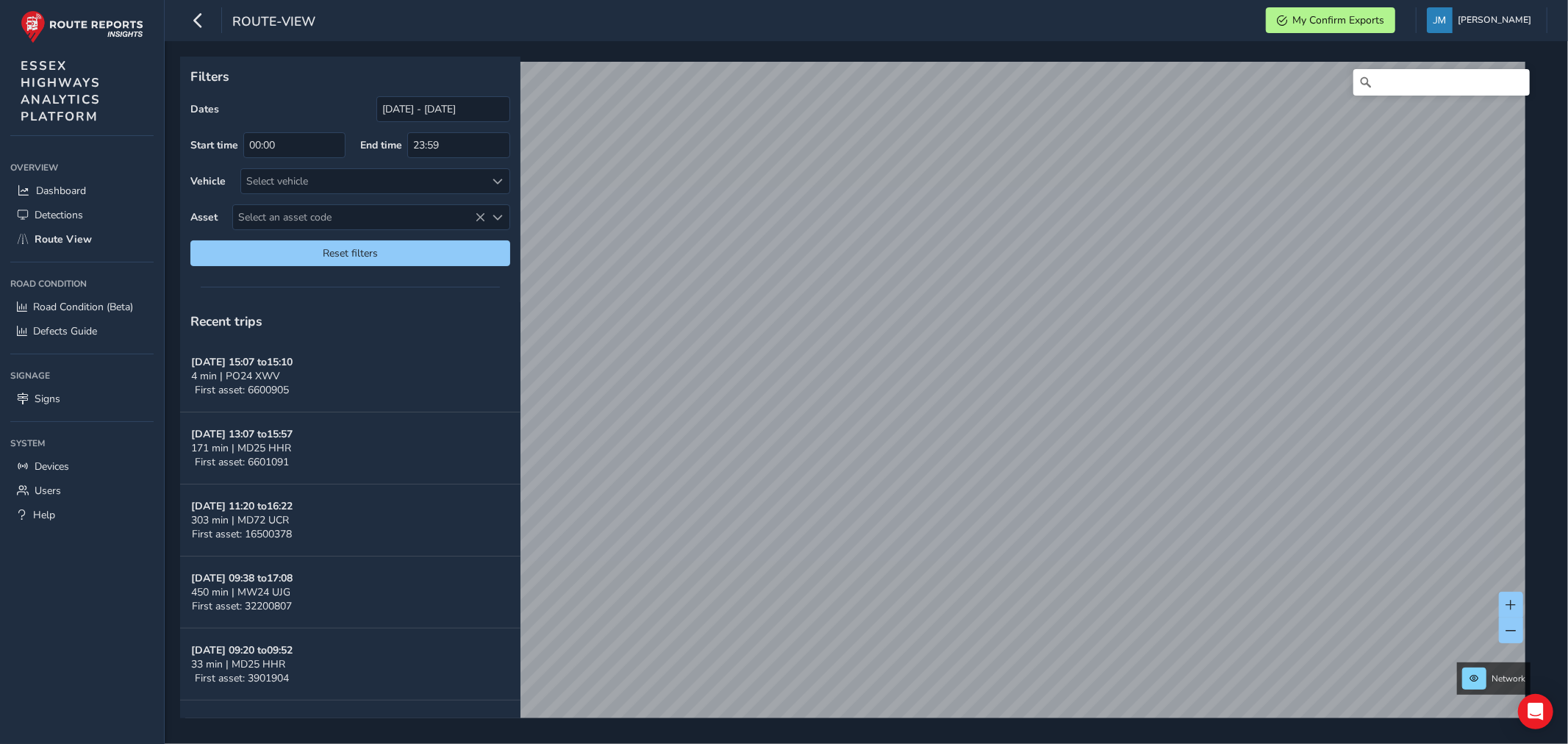
drag, startPoint x: 717, startPoint y: 17, endPoint x: 724, endPoint y: 25, distance: 10.6
click at [718, 17] on div "route-view My Confirm Exports [PERSON_NAME] Colour Scheme: Dark Dim Light Logout" at bounding box center [866, 20] width 1403 height 41
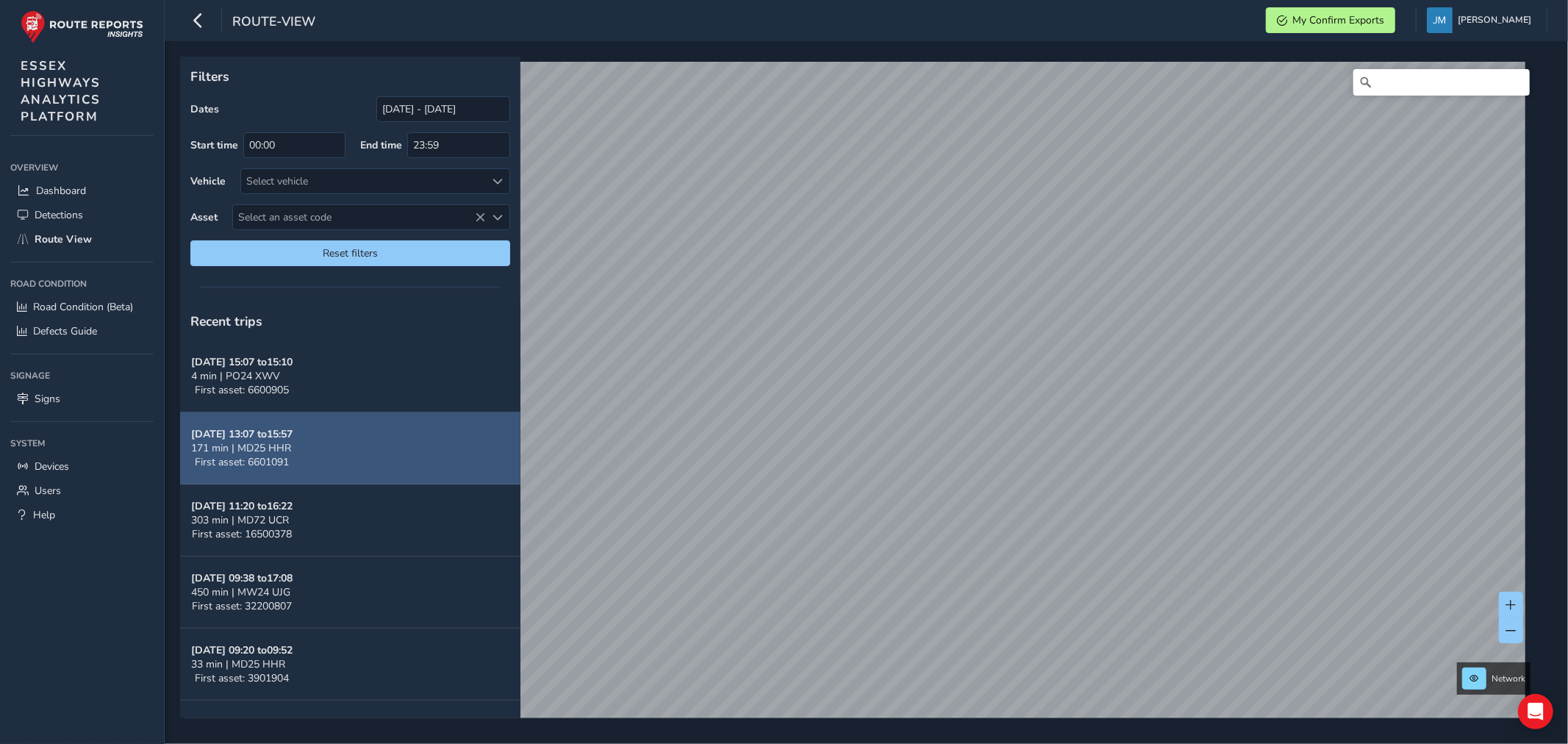
click at [471, 436] on div "Filters Dates [DATE] - [DATE] Start time 00:00 End time 23:59 Vehicle Select ve…" at bounding box center [861, 387] width 1362 height 662
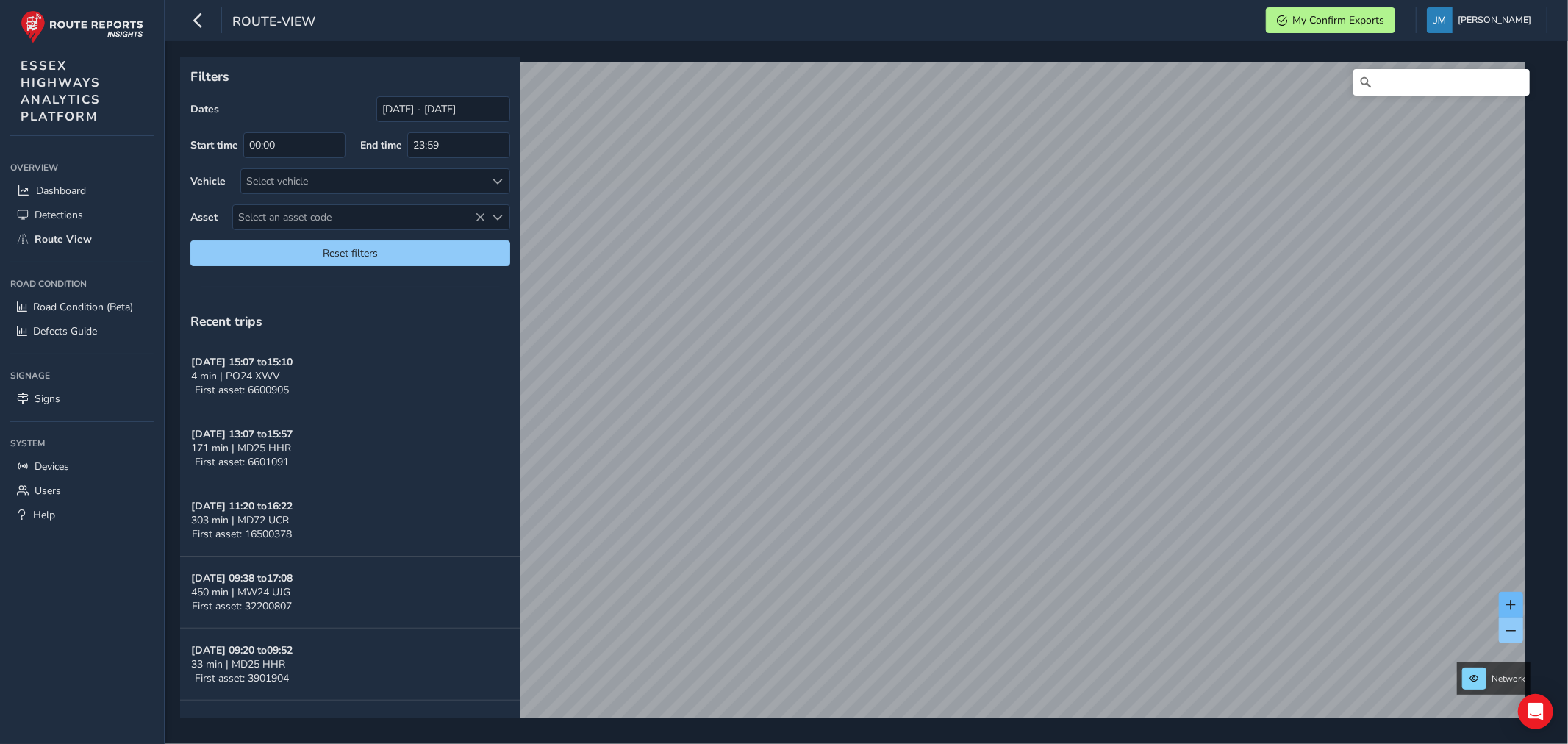
click at [1512, 601] on span at bounding box center [1511, 604] width 11 height 11
click at [1512, 600] on span at bounding box center [1511, 604] width 11 height 11
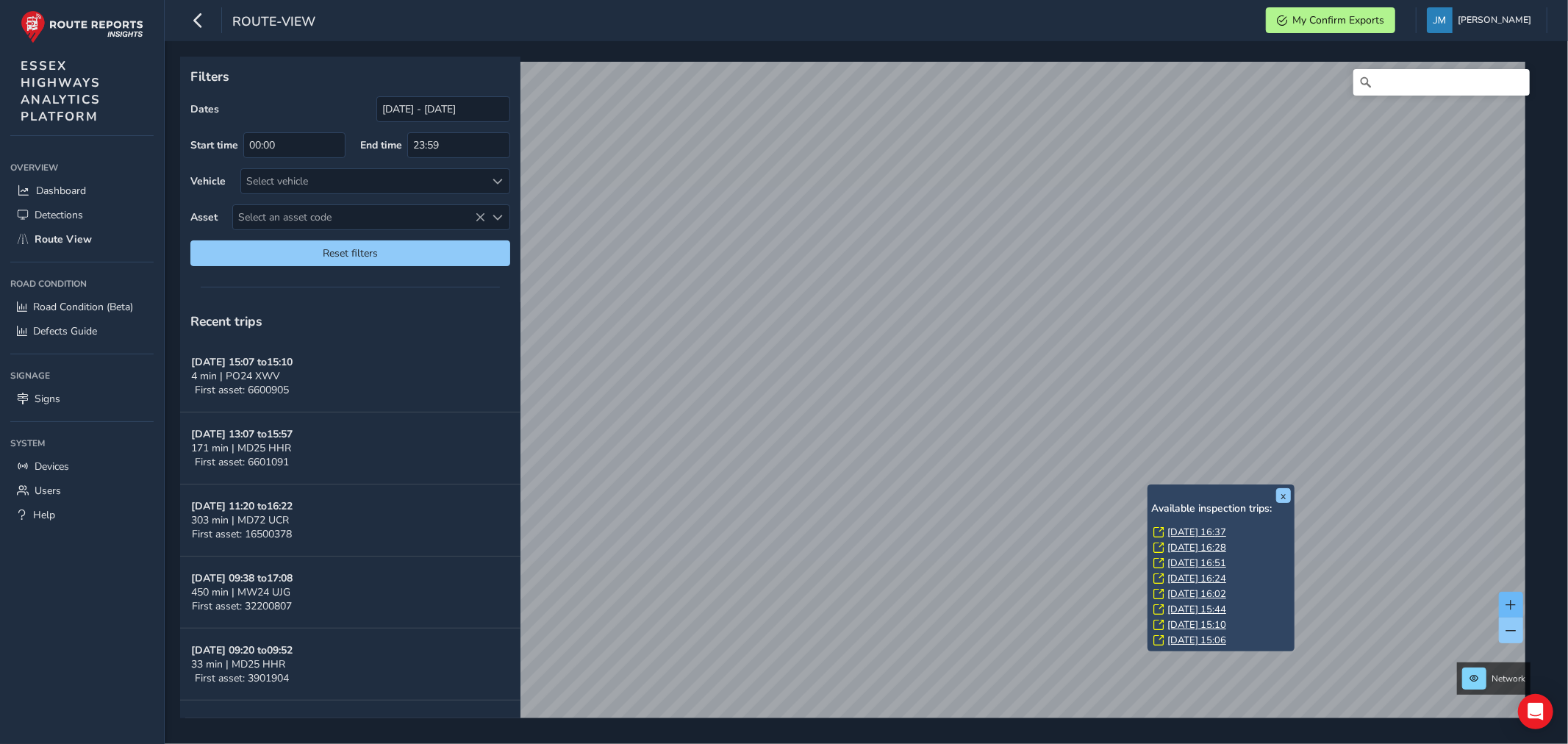
click at [1148, 489] on div "x Available inspection trips: [DATE] 16:37 [DATE] 16:28 [DATE] 16:51 [DATE] 16:…" at bounding box center [1221, 568] width 147 height 167
click at [1179, 526] on link "[DATE] 16:37" at bounding box center [1196, 532] width 59 height 13
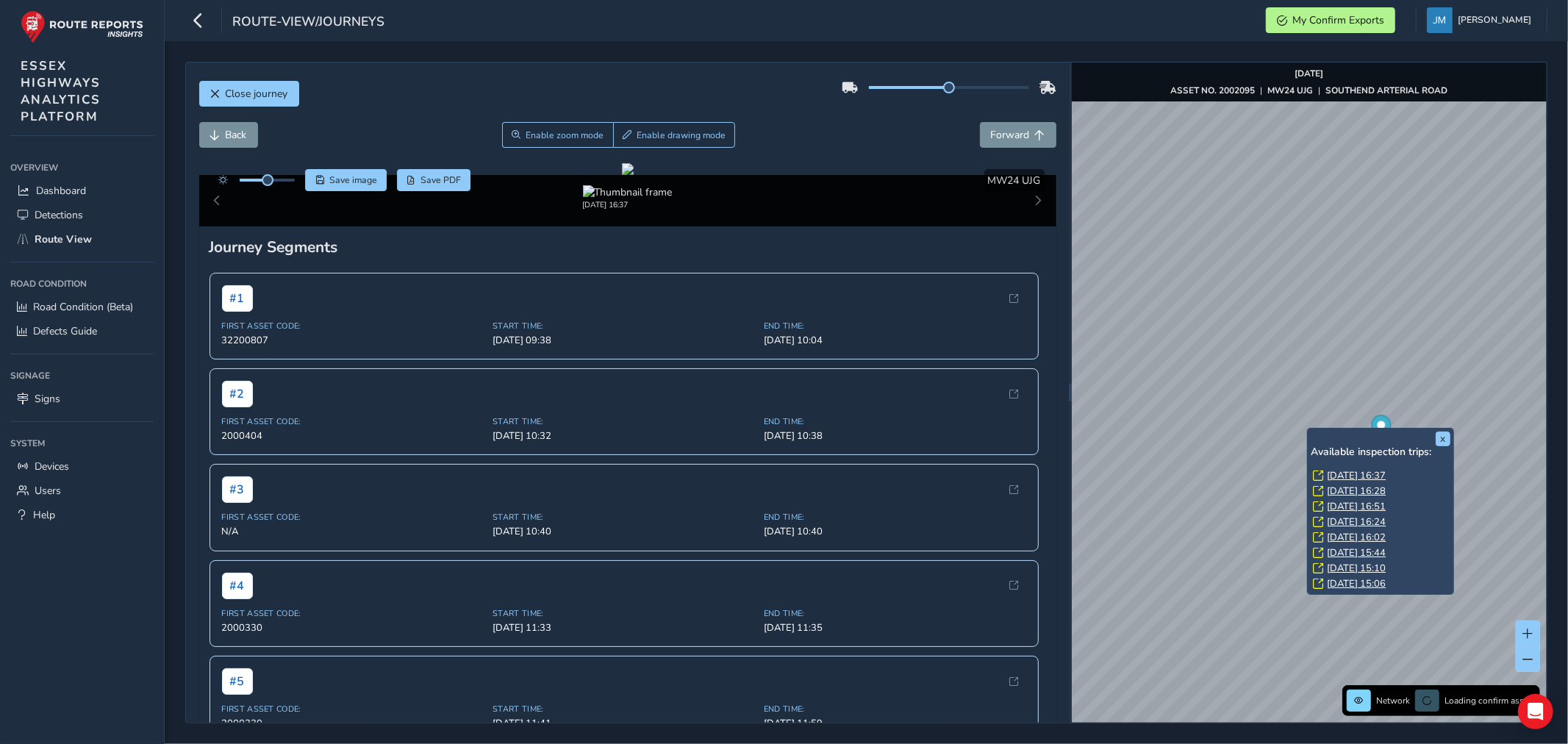
click at [1330, 505] on link "[DATE] 16:51" at bounding box center [1356, 506] width 59 height 13
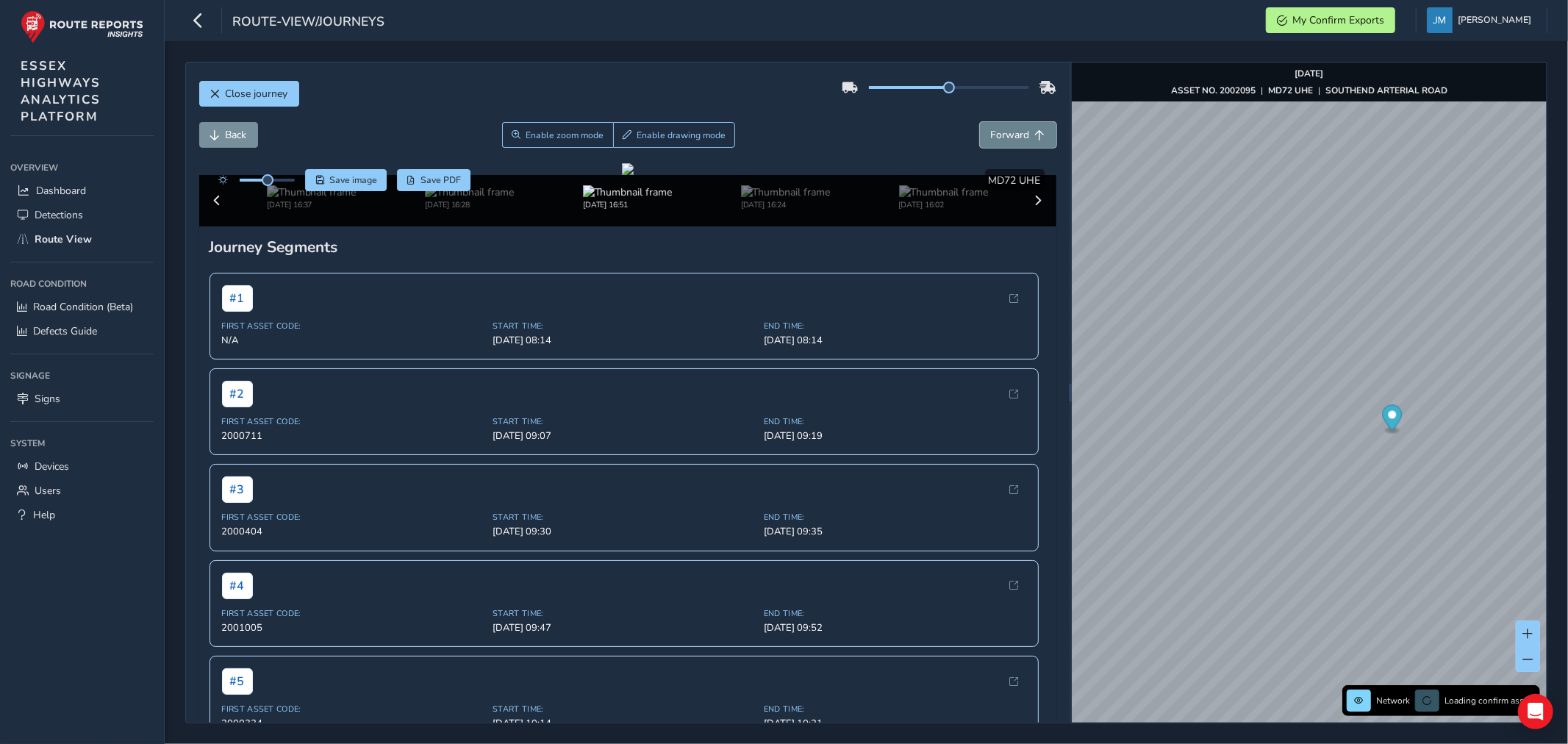
click at [1035, 131] on span "Forward" at bounding box center [1040, 135] width 11 height 11
click at [1035, 130] on span "Forward" at bounding box center [1040, 135] width 11 height 11
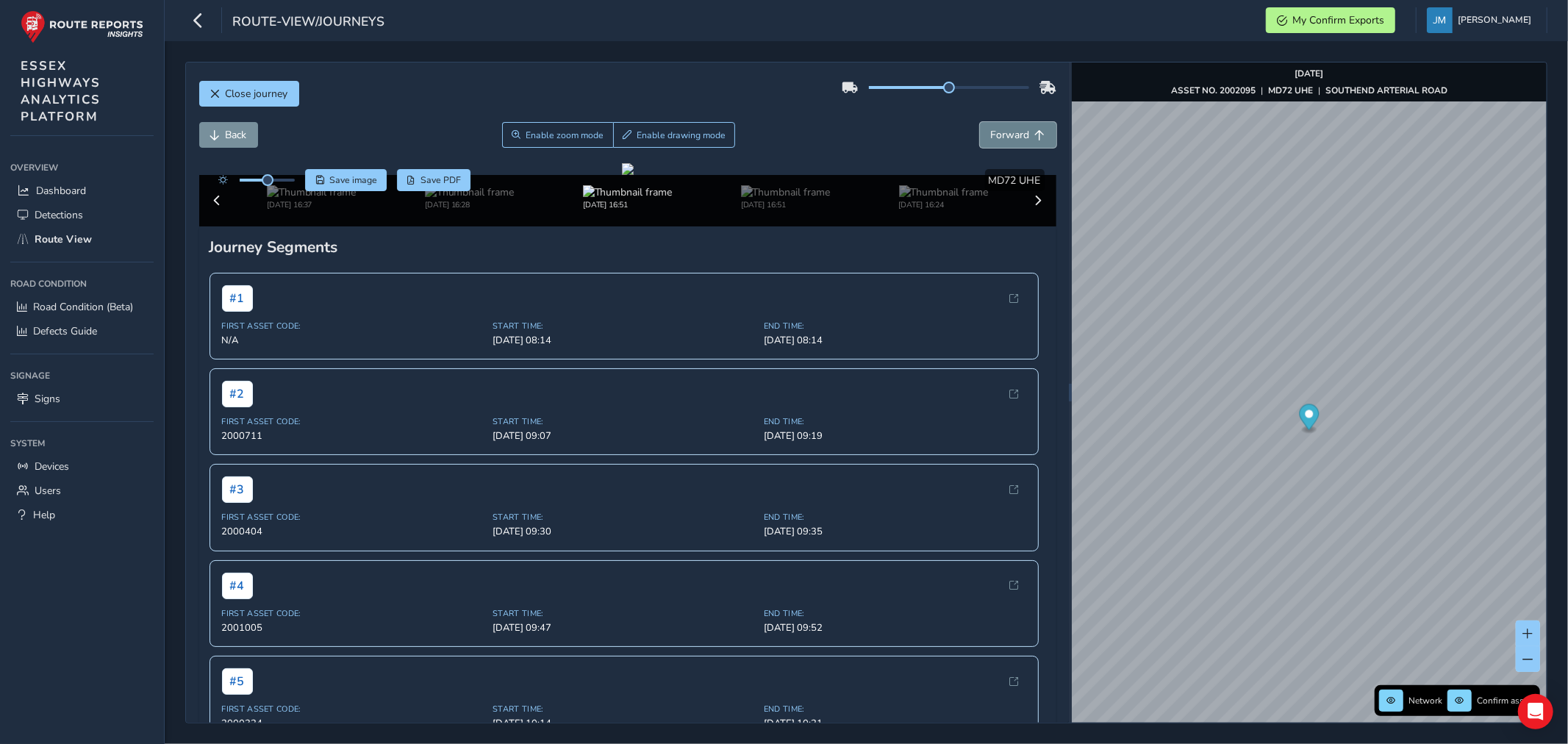
click at [1035, 130] on span "Forward" at bounding box center [1040, 135] width 11 height 11
click at [235, 136] on span "Back" at bounding box center [236, 135] width 21 height 14
click at [1018, 135] on button "Forward" at bounding box center [1018, 134] width 77 height 25
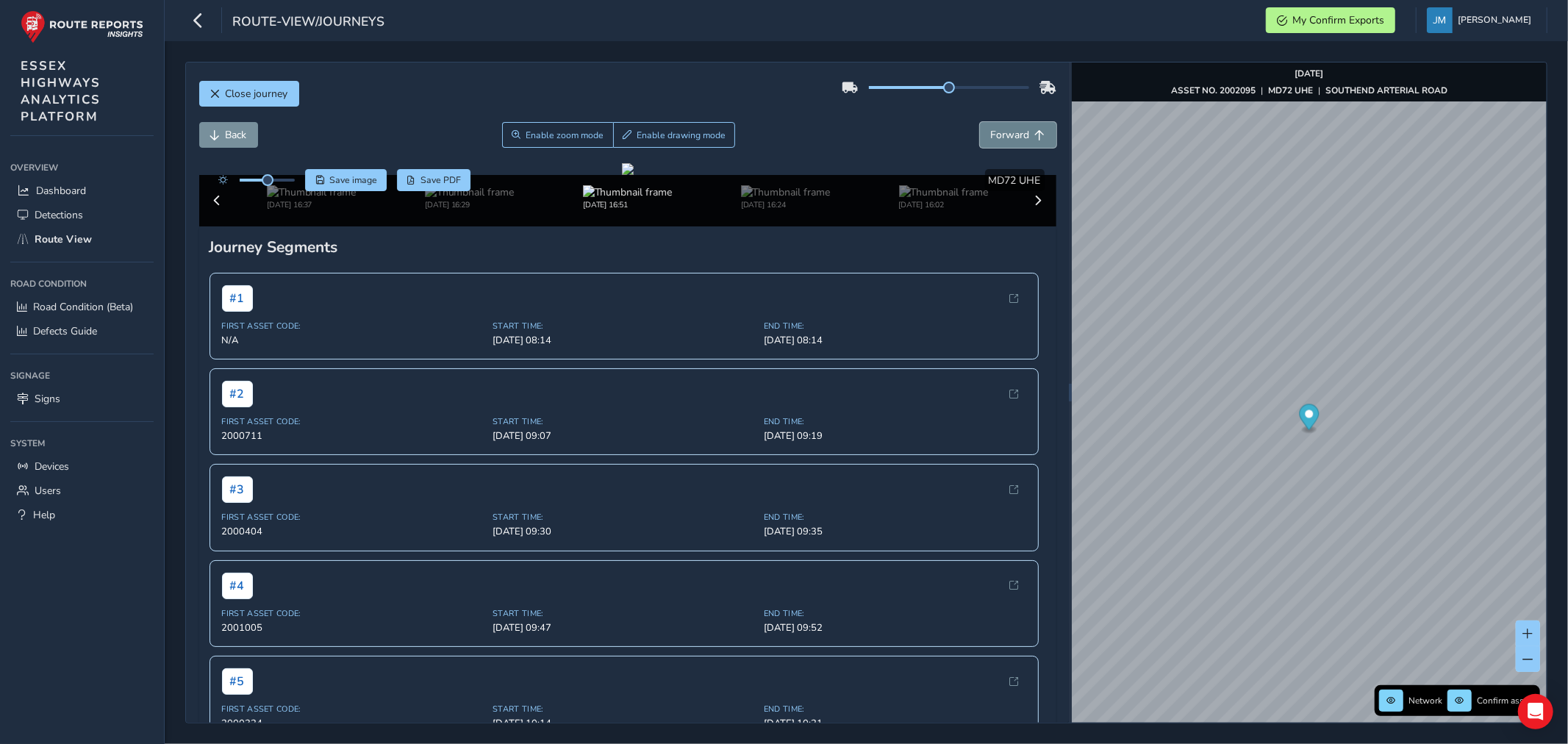
click at [1018, 135] on button "Forward" at bounding box center [1018, 134] width 77 height 25
